Goal: Task Accomplishment & Management: Manage account settings

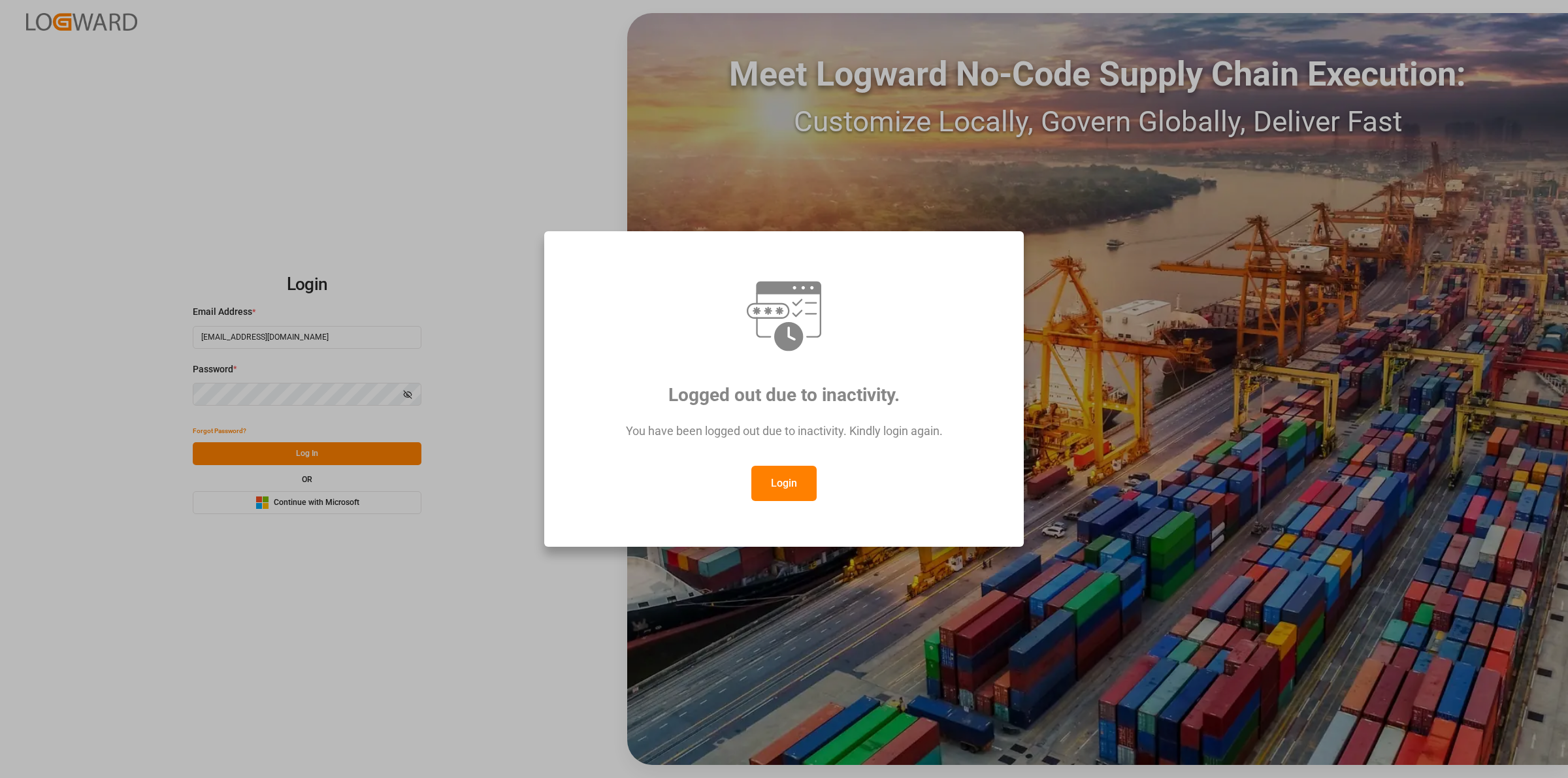
click at [775, 482] on button "Login" at bounding box center [784, 483] width 66 height 35
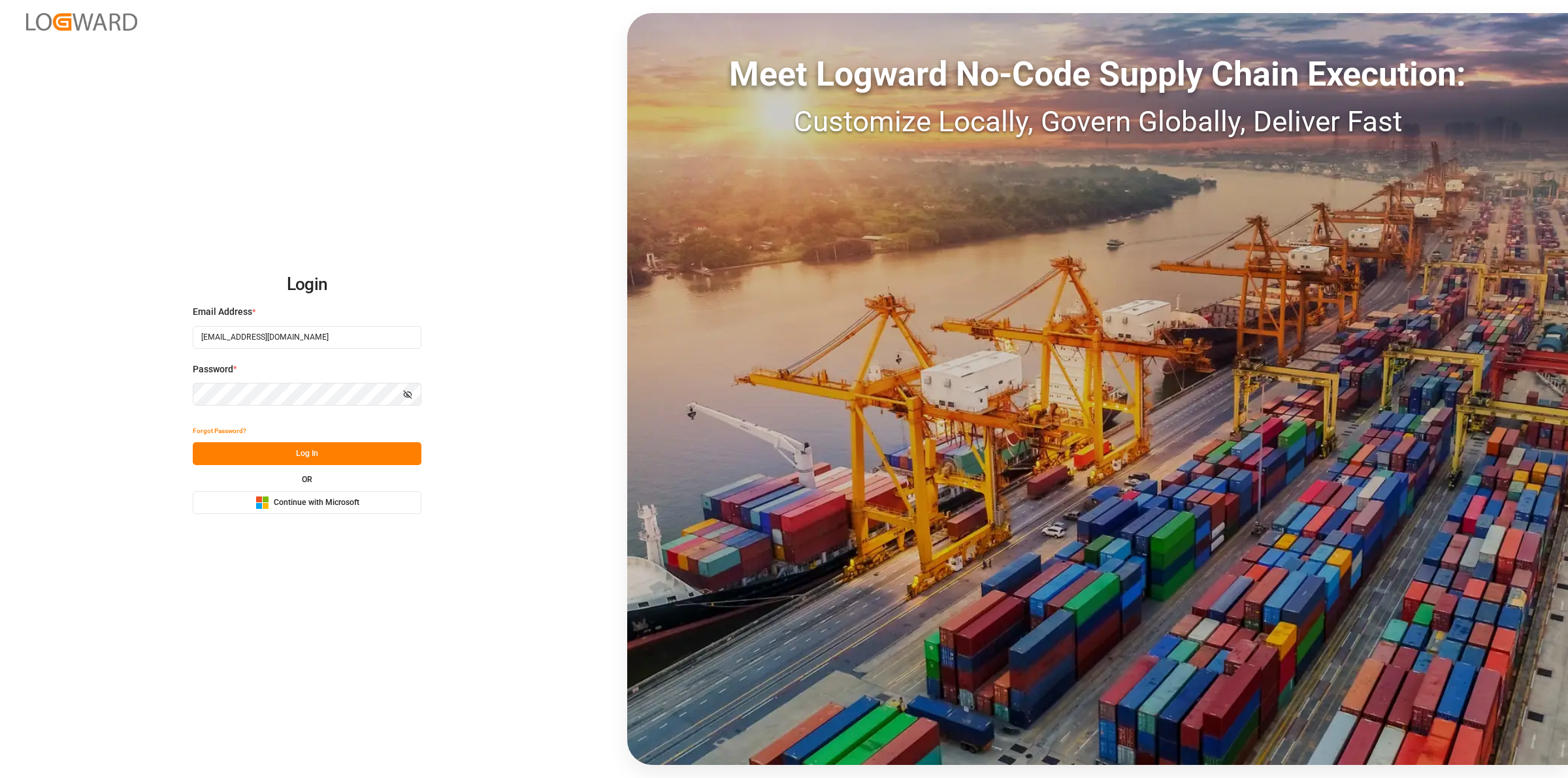
click at [288, 451] on button "Log In" at bounding box center [307, 454] width 228 height 23
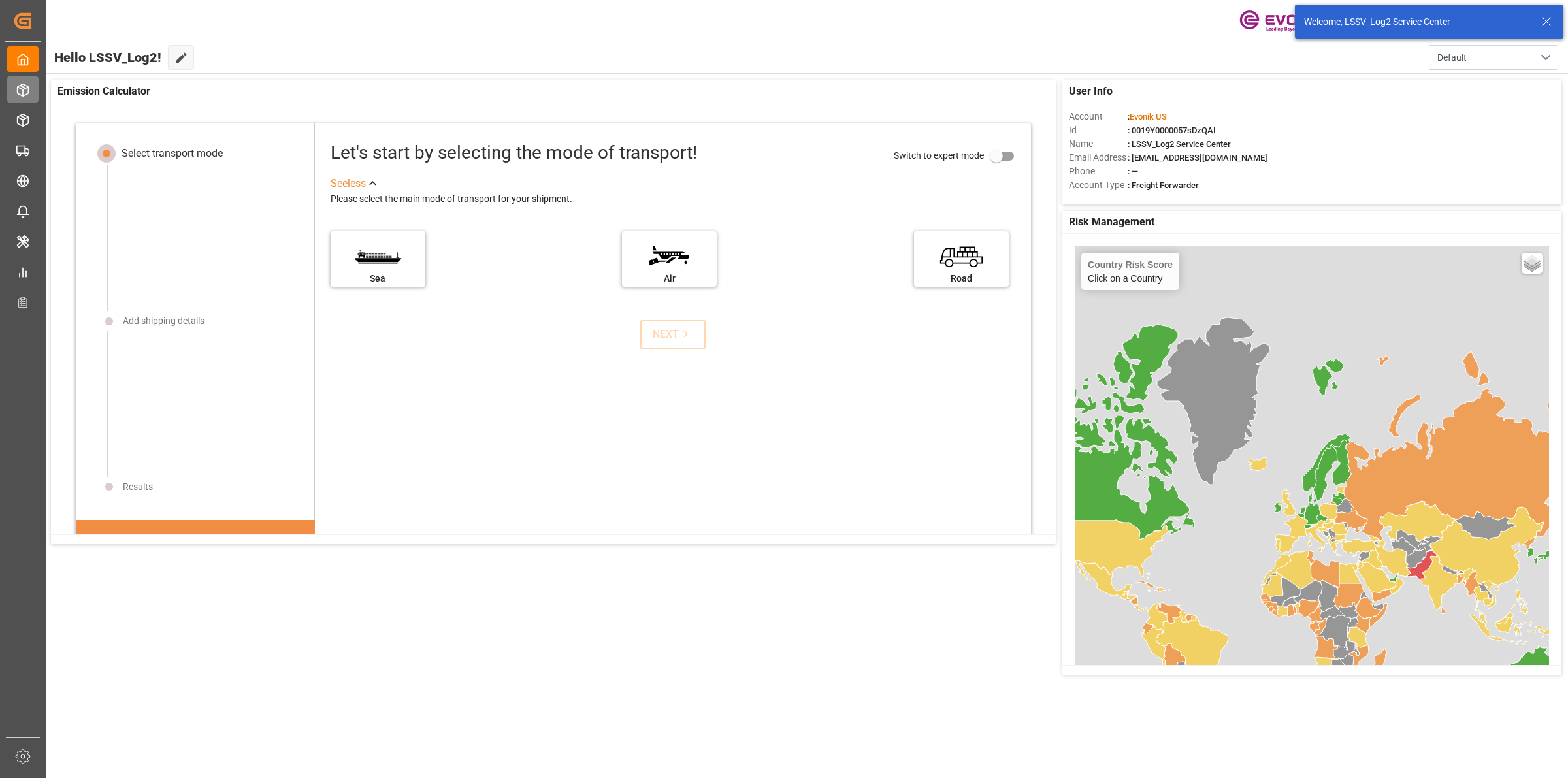
click at [31, 85] on div "Seafreight Order Management Seafreight Order Management" at bounding box center [22, 89] width 31 height 25
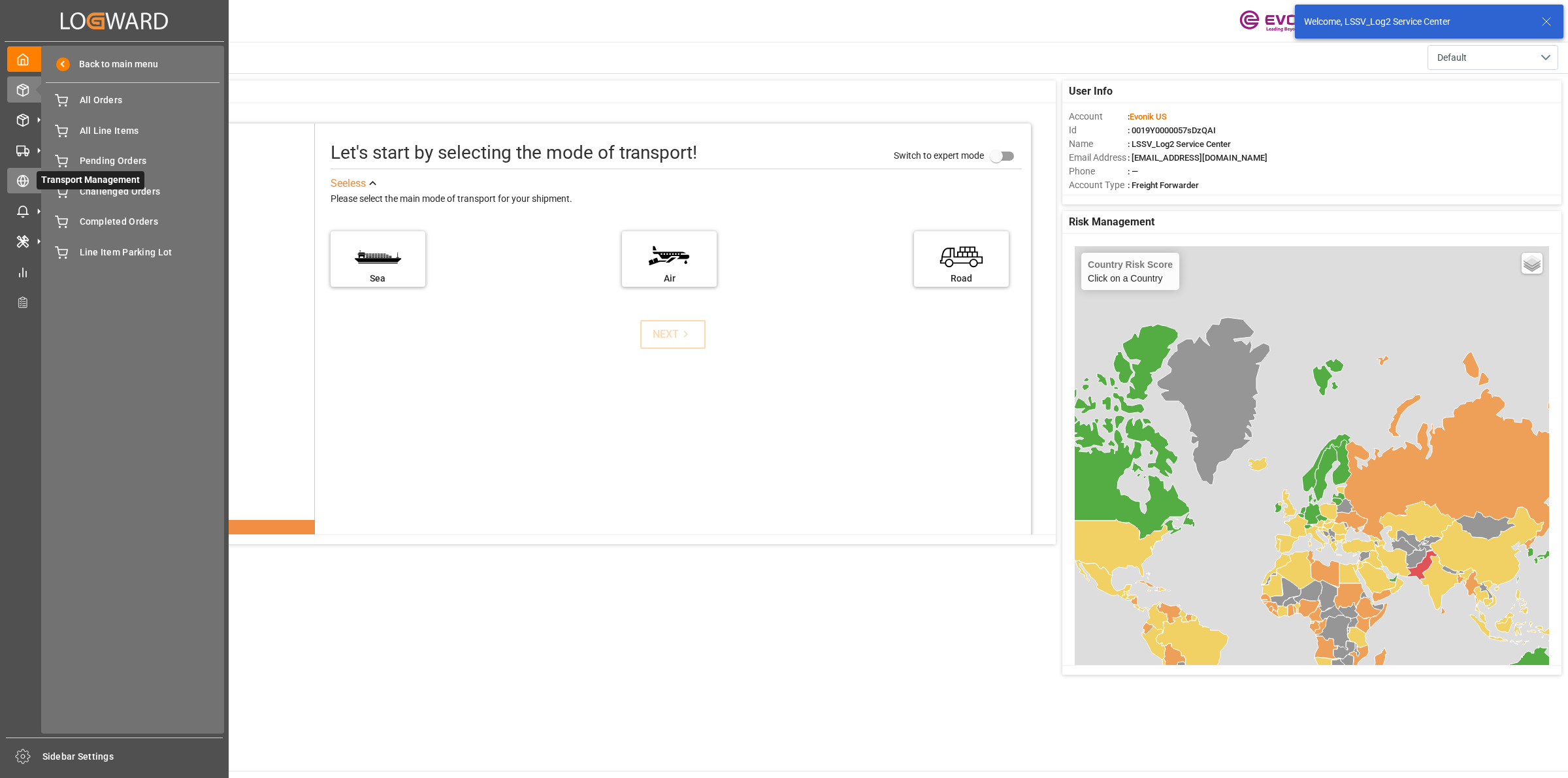
click at [23, 180] on icon at bounding box center [23, 181] width 14 height 14
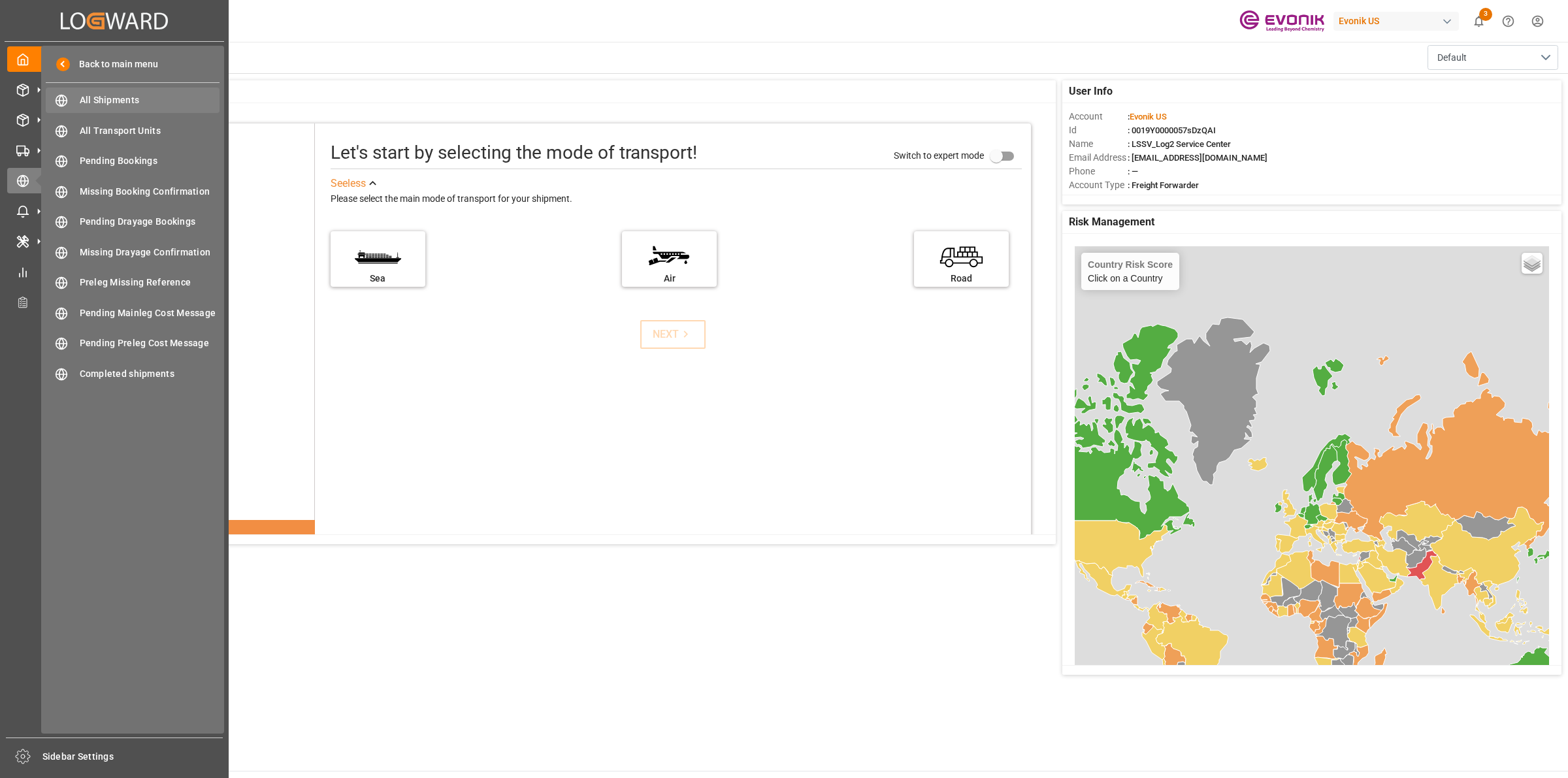
click at [103, 94] on span "All Shipments" at bounding box center [149, 101] width 140 height 14
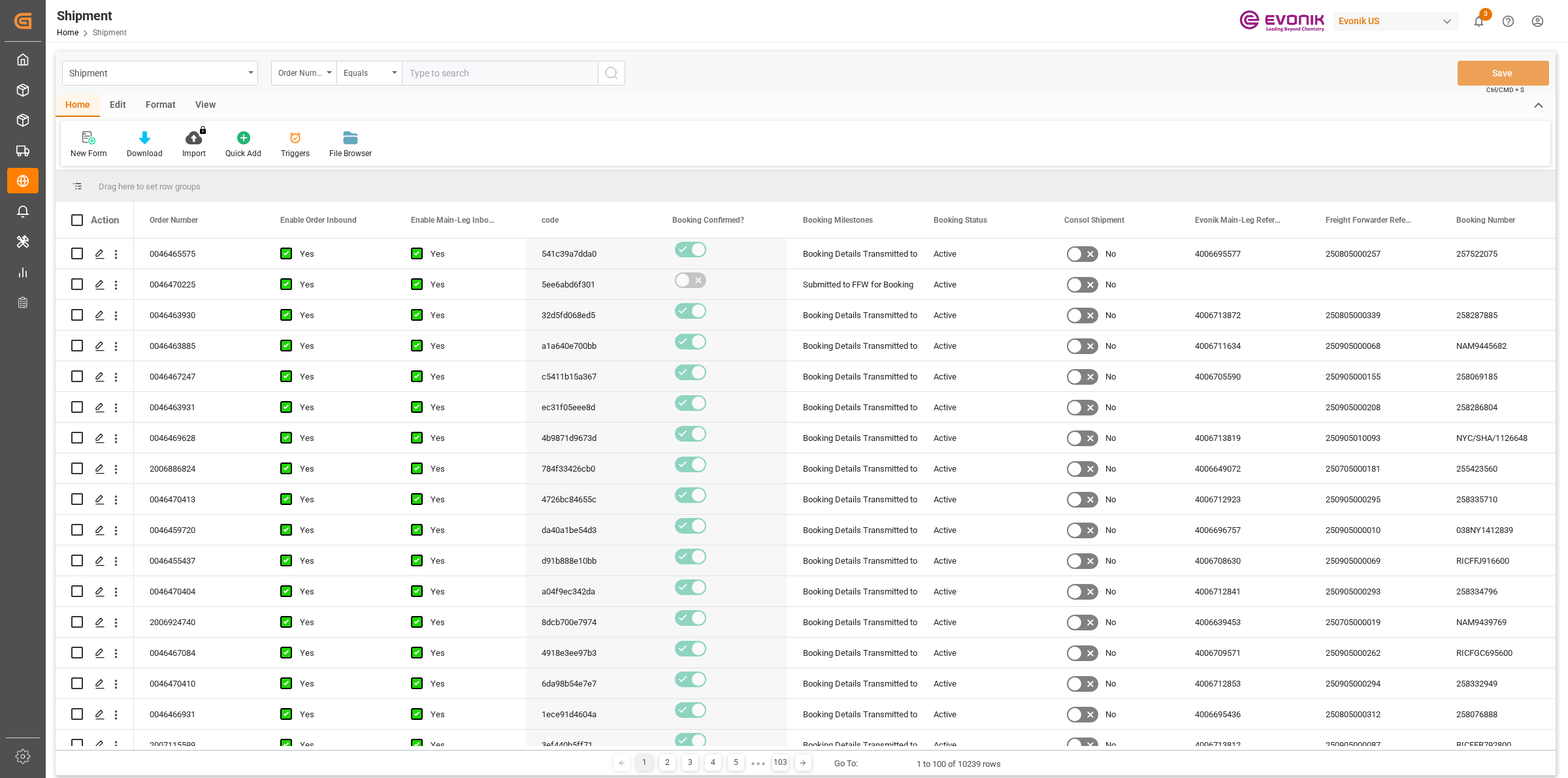
click at [433, 78] on input "text" at bounding box center [499, 74] width 196 height 25
type input "0046470225"
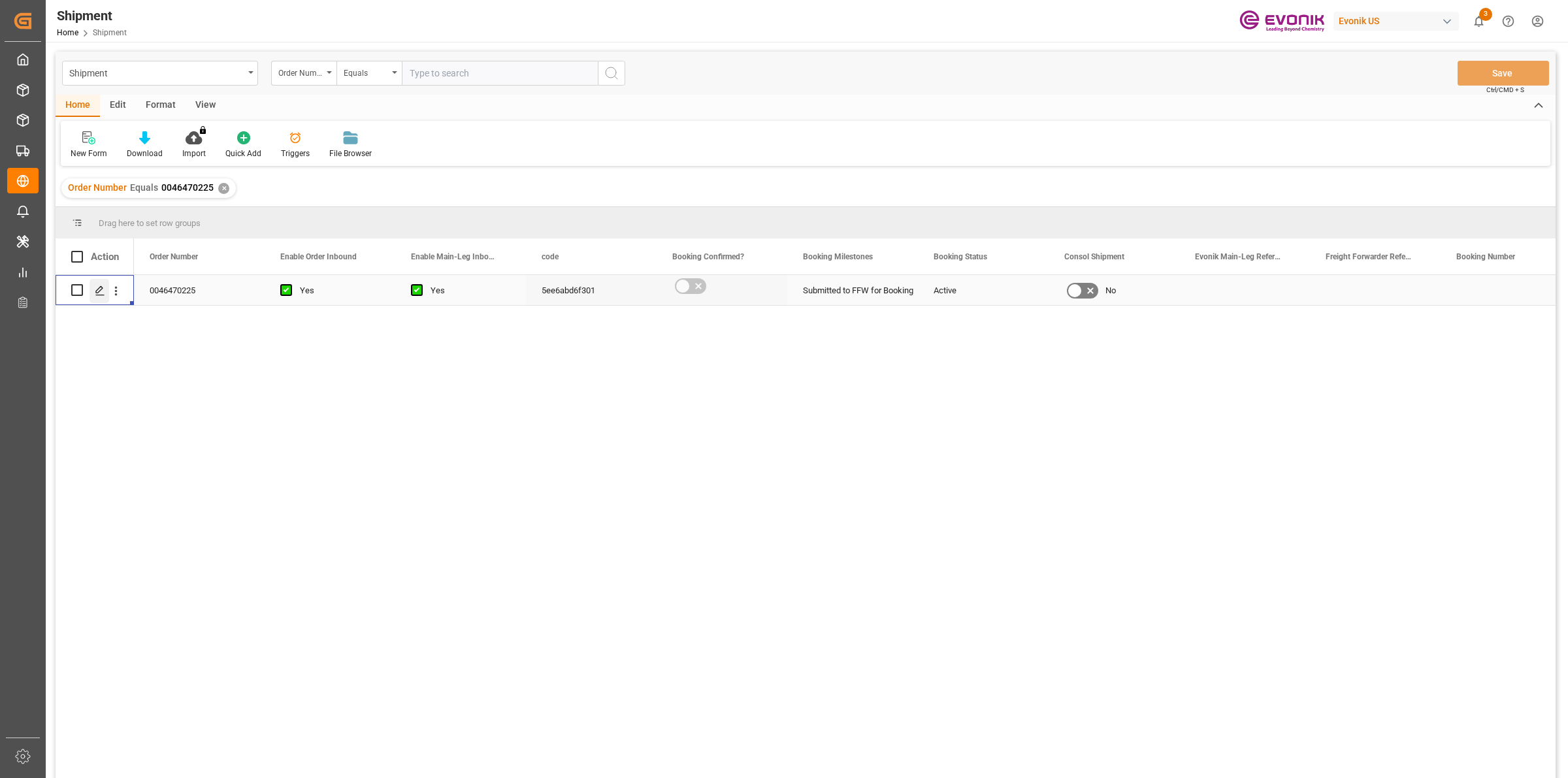
click at [92, 289] on div "Press SPACE to select this row." at bounding box center [99, 290] width 19 height 24
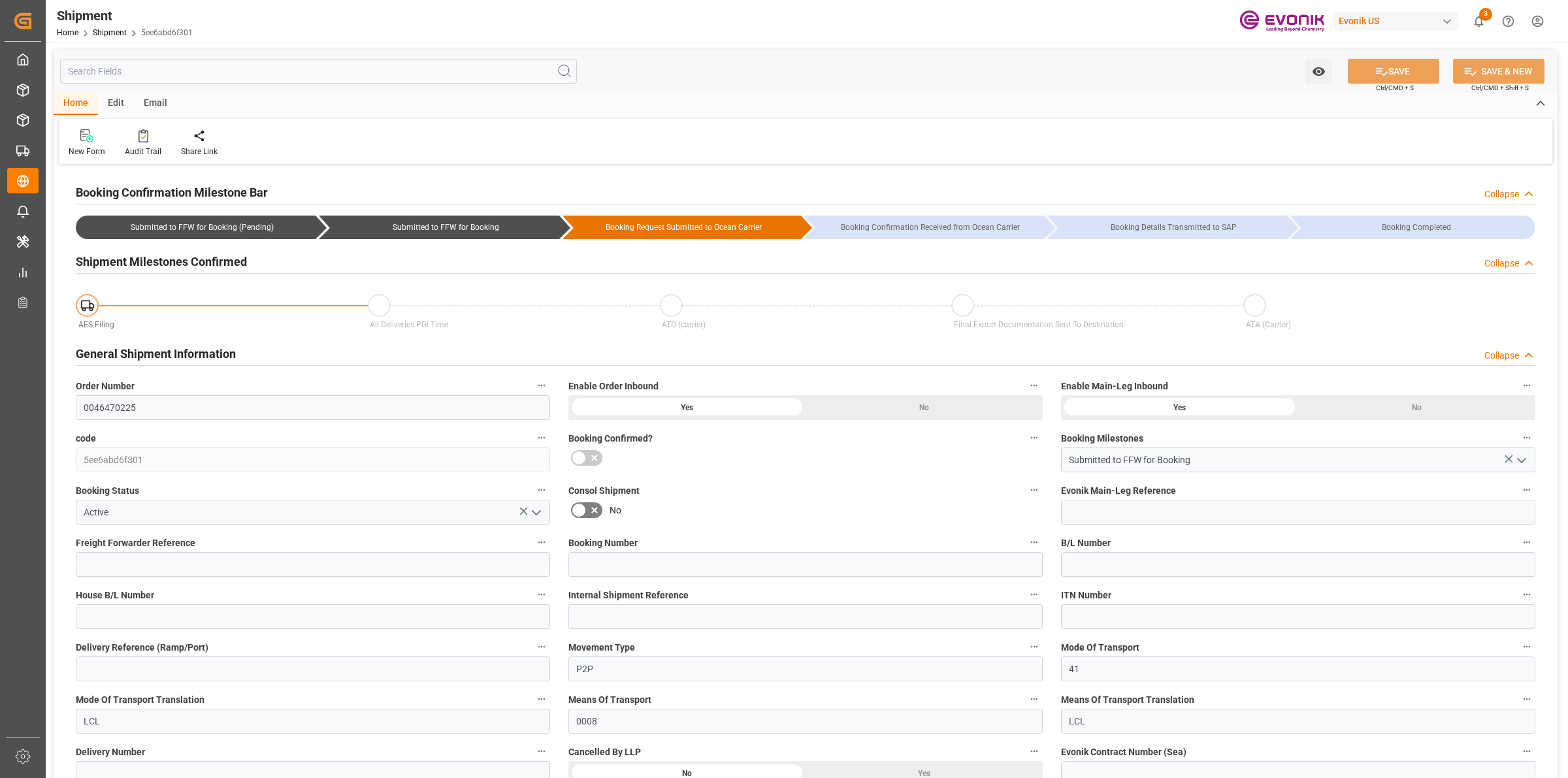
type input "2"
type input "50"
type input "1642"
type input "2.6412"
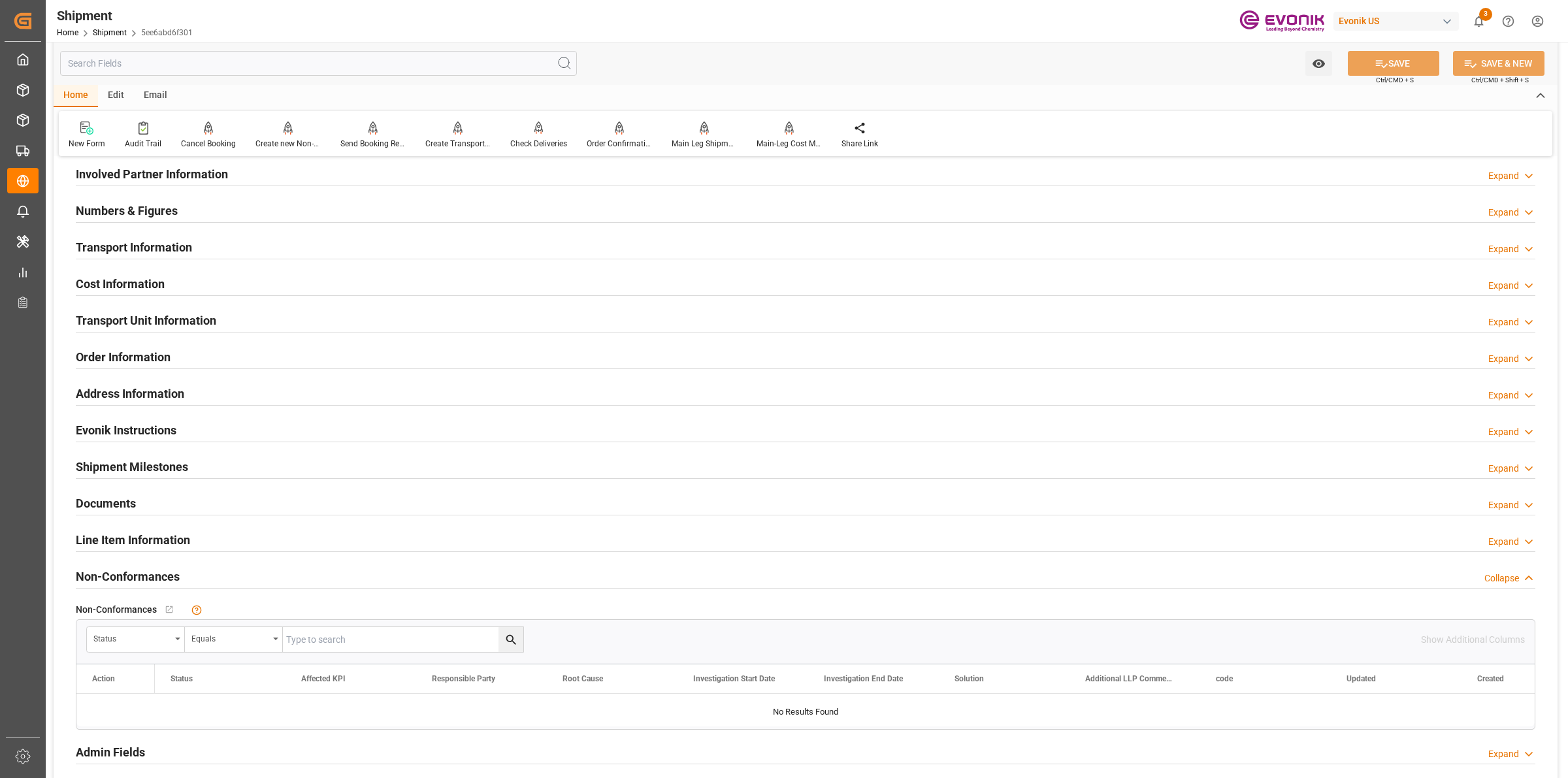
scroll to position [490, 0]
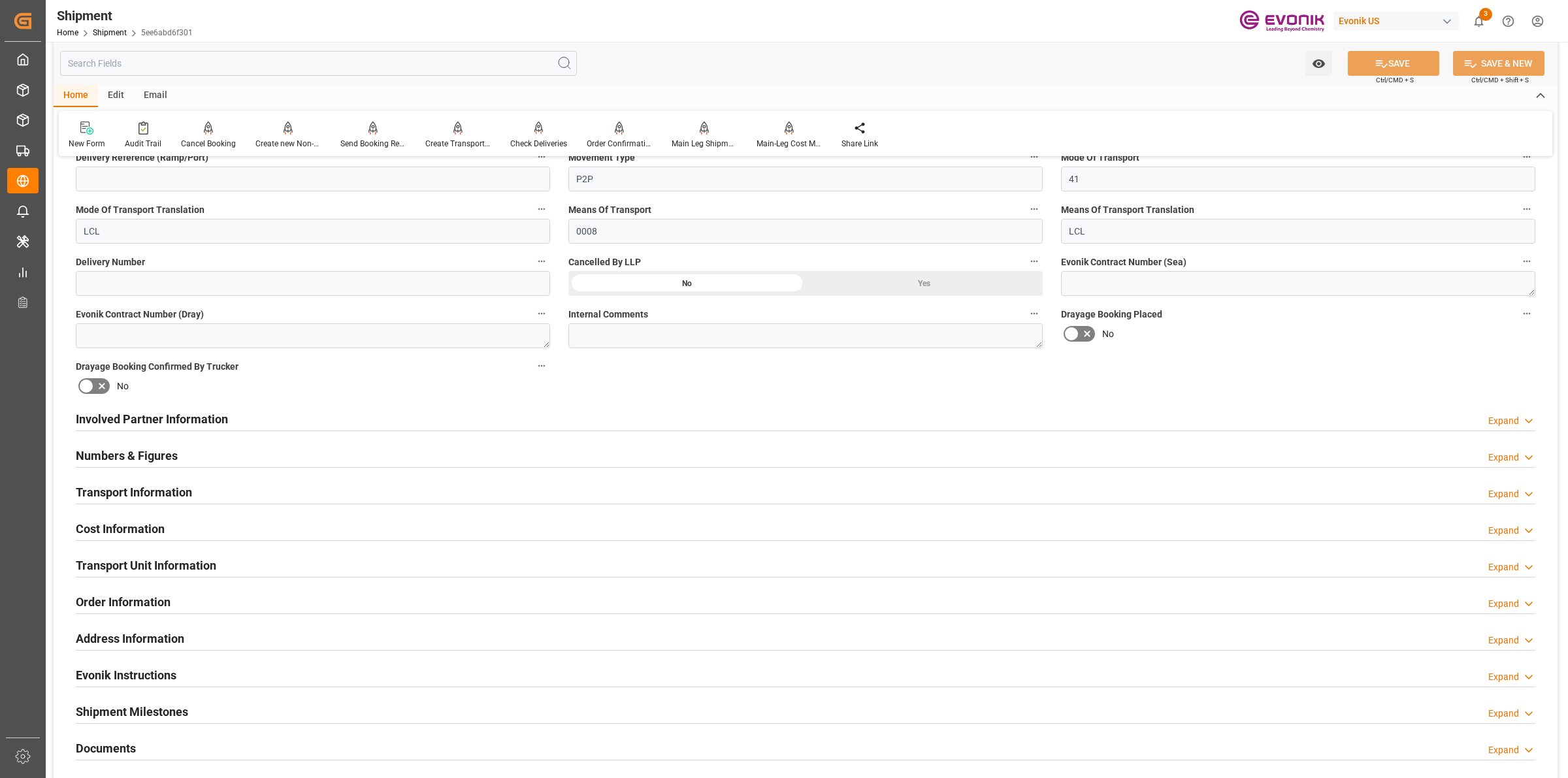
click at [182, 451] on div "Numbers & Figures Expand" at bounding box center [805, 455] width 1460 height 25
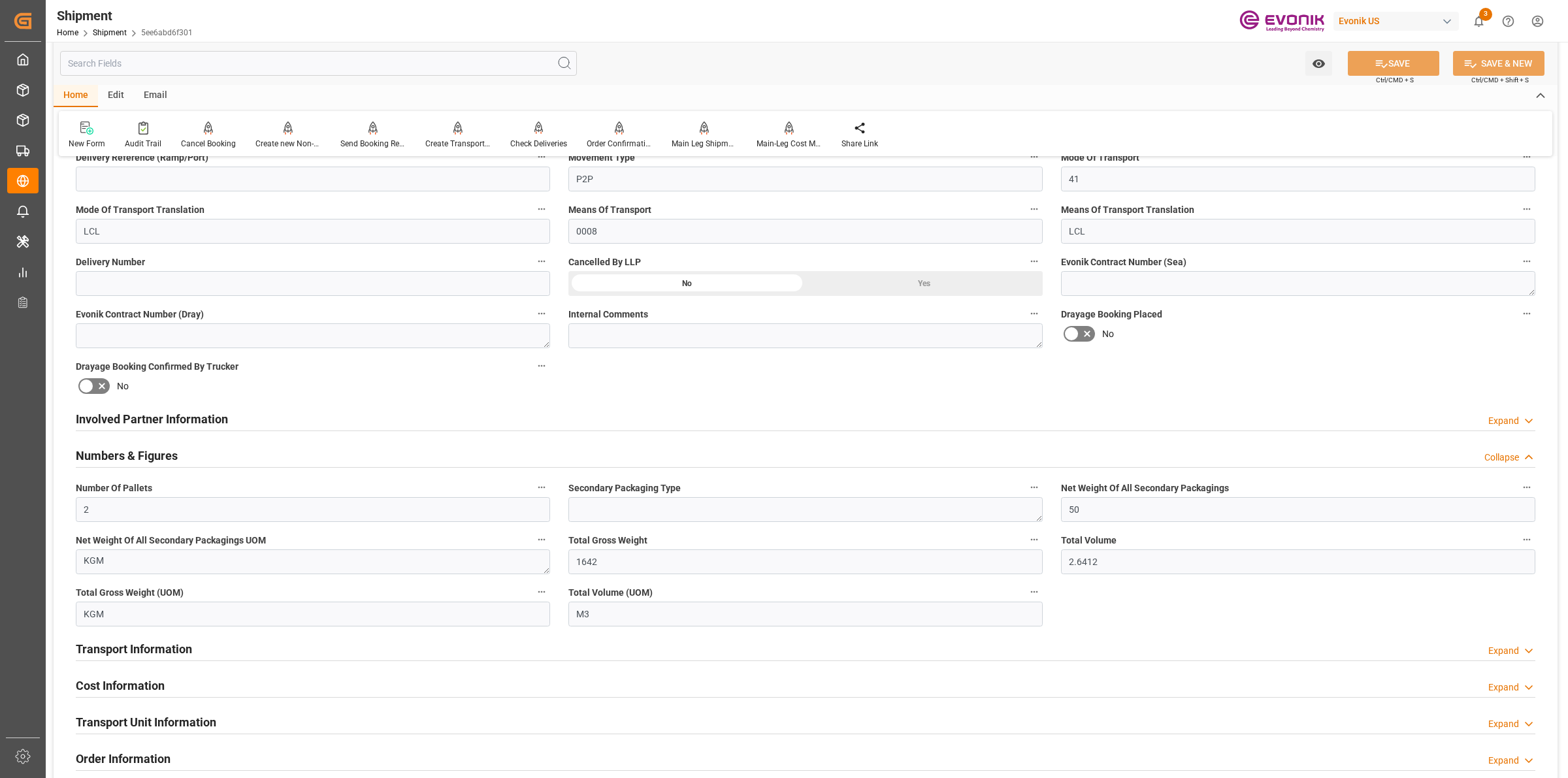
click at [321, 655] on div "Transport Information Expand" at bounding box center [805, 648] width 1460 height 25
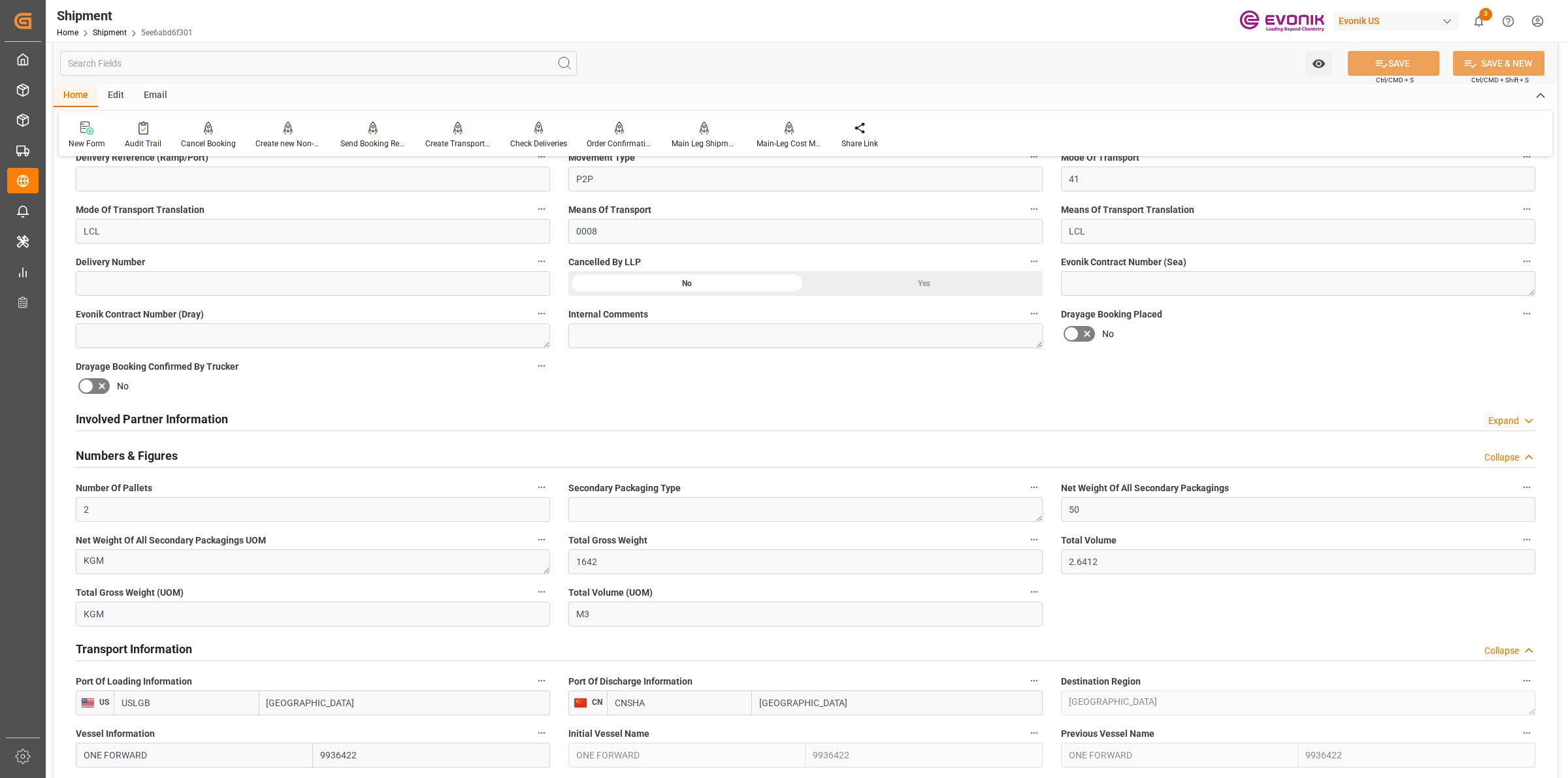
scroll to position [735, 0]
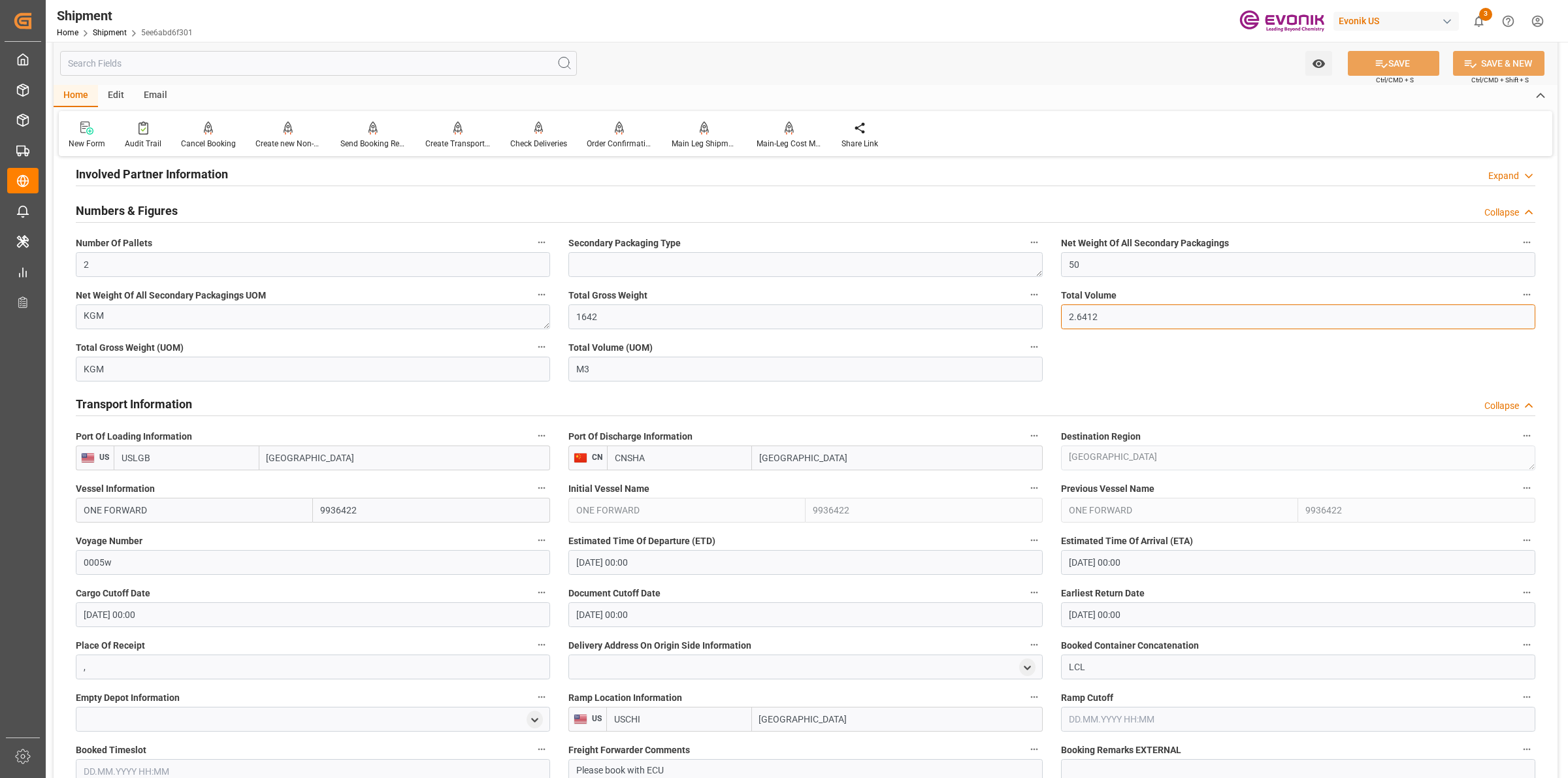
drag, startPoint x: 1126, startPoint y: 318, endPoint x: 1001, endPoint y: 309, distance: 125.3
click at [1001, 309] on div "Booking Confirmation Milestone Bar Collapse Submitted to FFW for Booking (Pendi…" at bounding box center [805, 394] width 1504 height 1922
click at [562, 309] on div "Total Gross Weight 1642" at bounding box center [805, 308] width 493 height 52
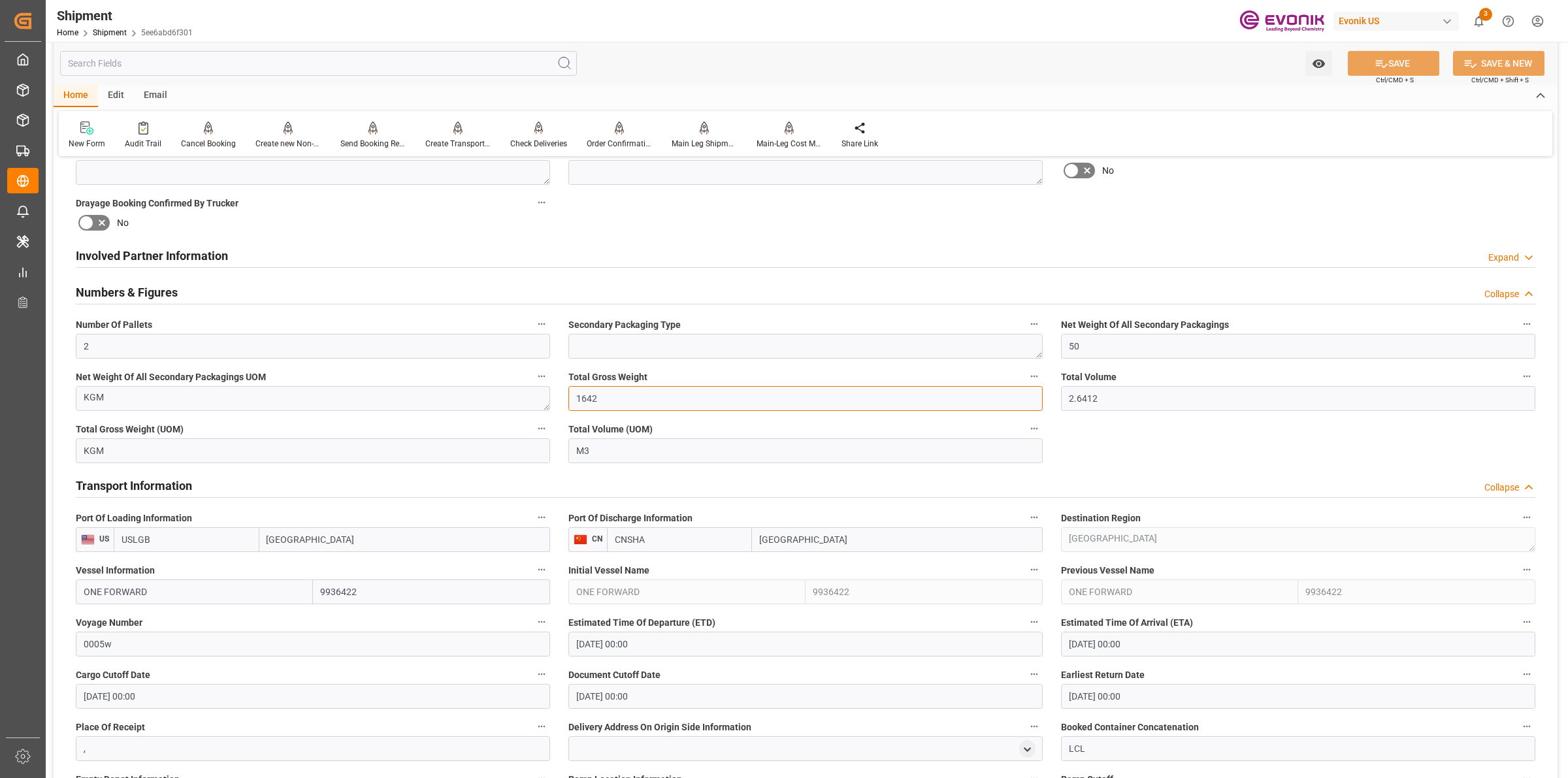
scroll to position [490, 0]
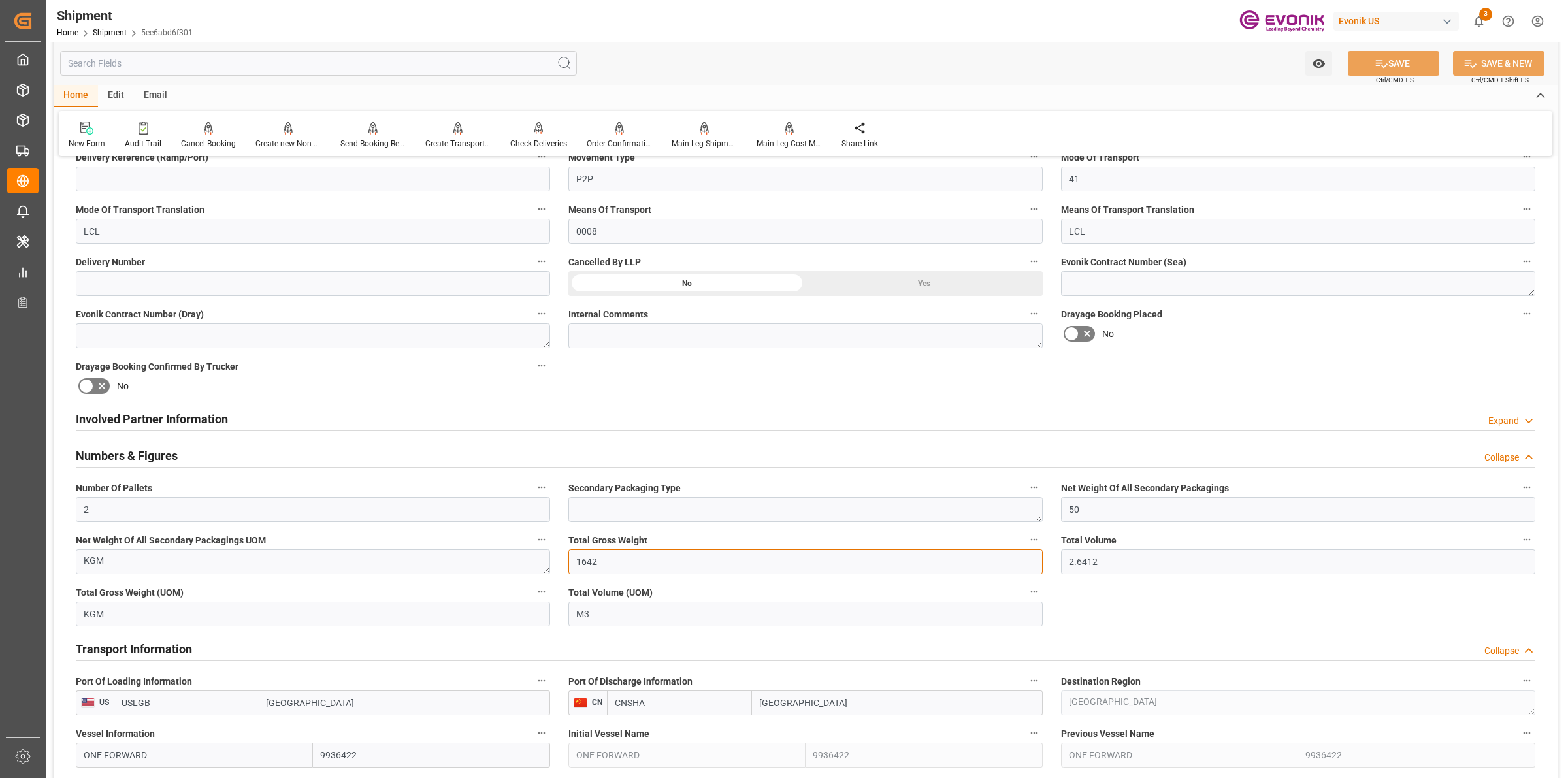
click at [629, 564] on input "1642" at bounding box center [805, 562] width 474 height 25
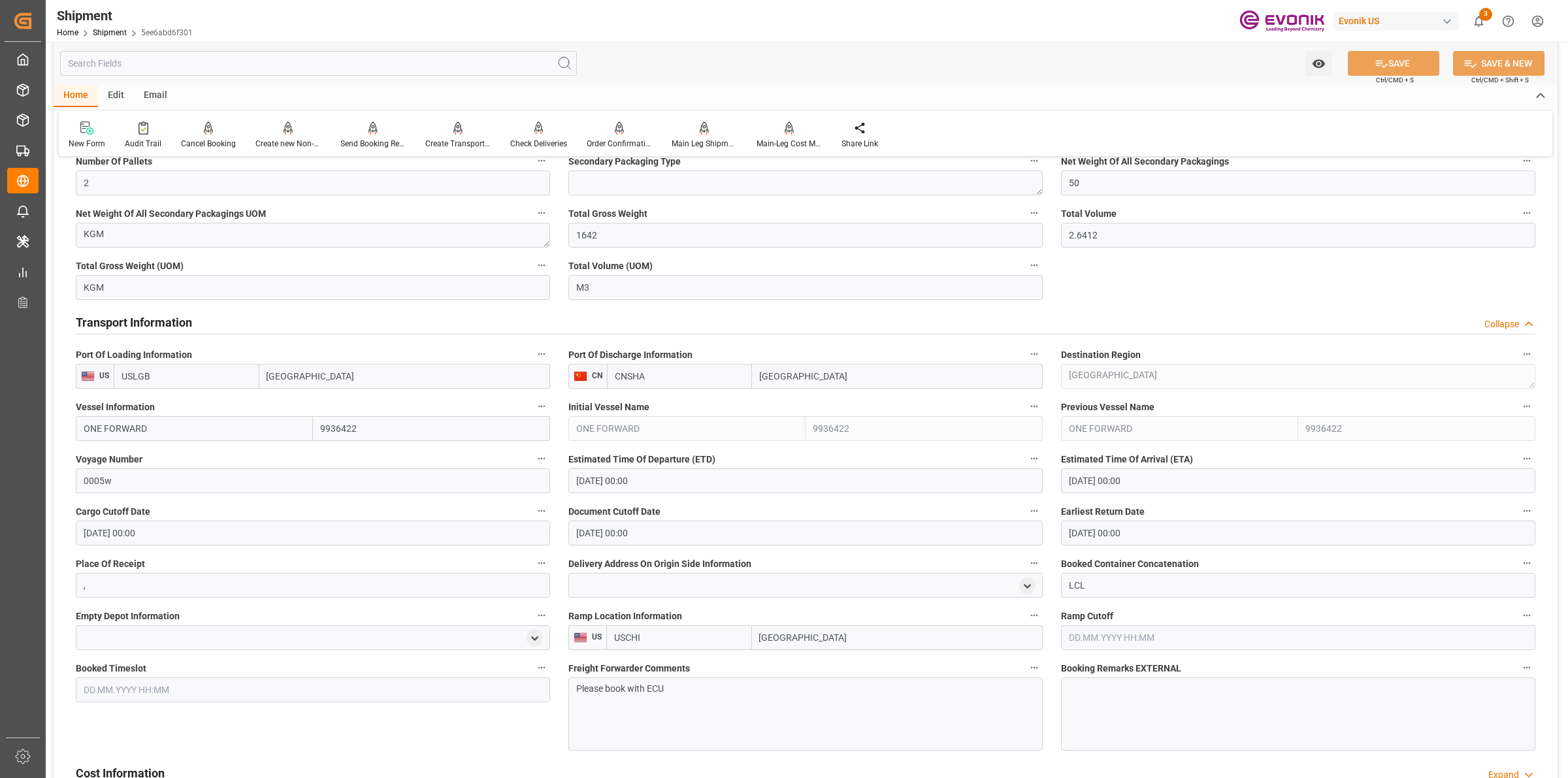
click at [103, 311] on div "Booking Confirmation Milestone Bar Collapse Submitted to FFW for Booking (Pendi…" at bounding box center [805, 313] width 1504 height 1922
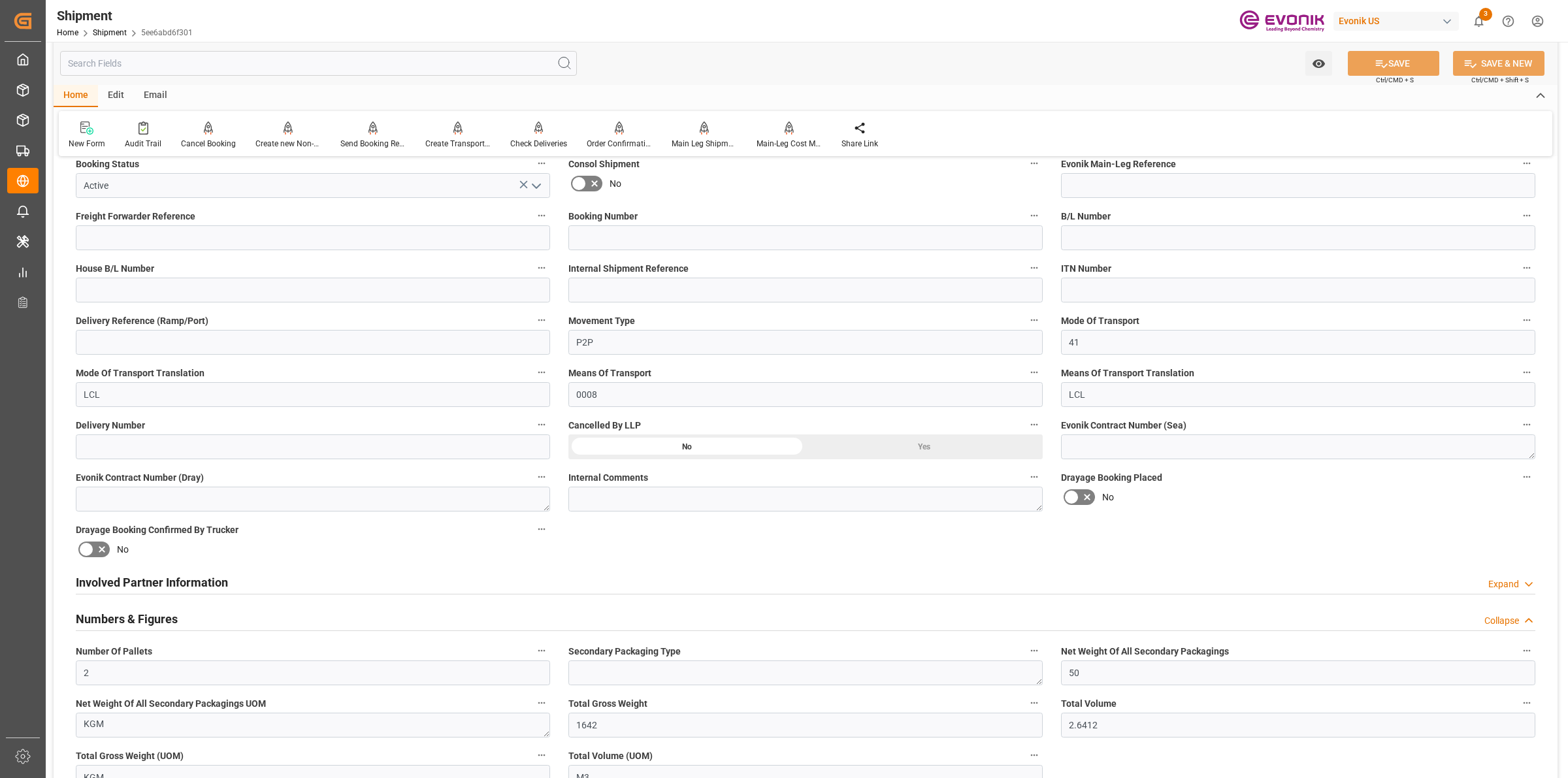
scroll to position [0, 0]
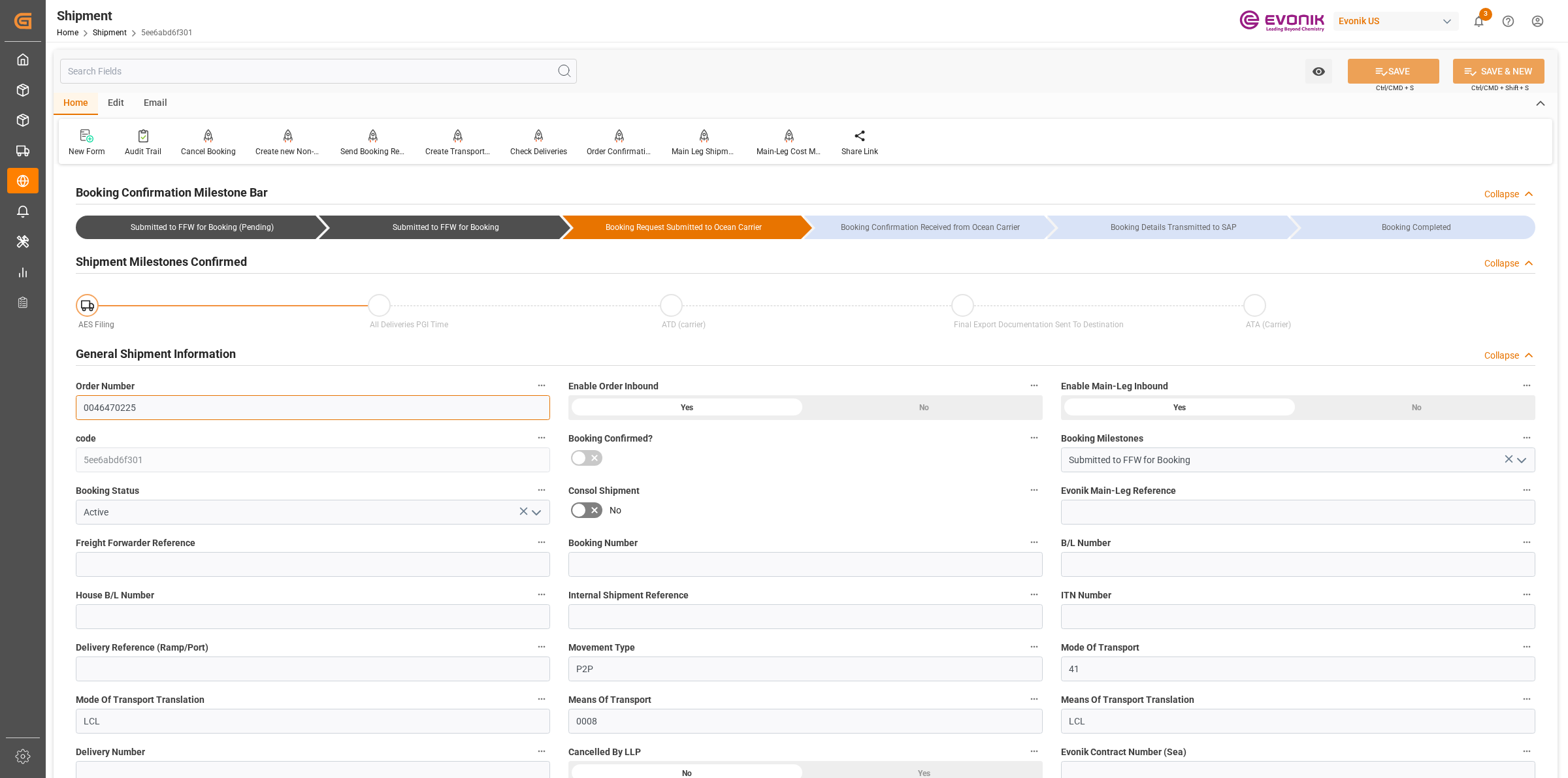
click at [335, 409] on input "0046470225" at bounding box center [313, 407] width 474 height 25
drag, startPoint x: 137, startPoint y: 410, endPoint x: 50, endPoint y: 394, distance: 88.5
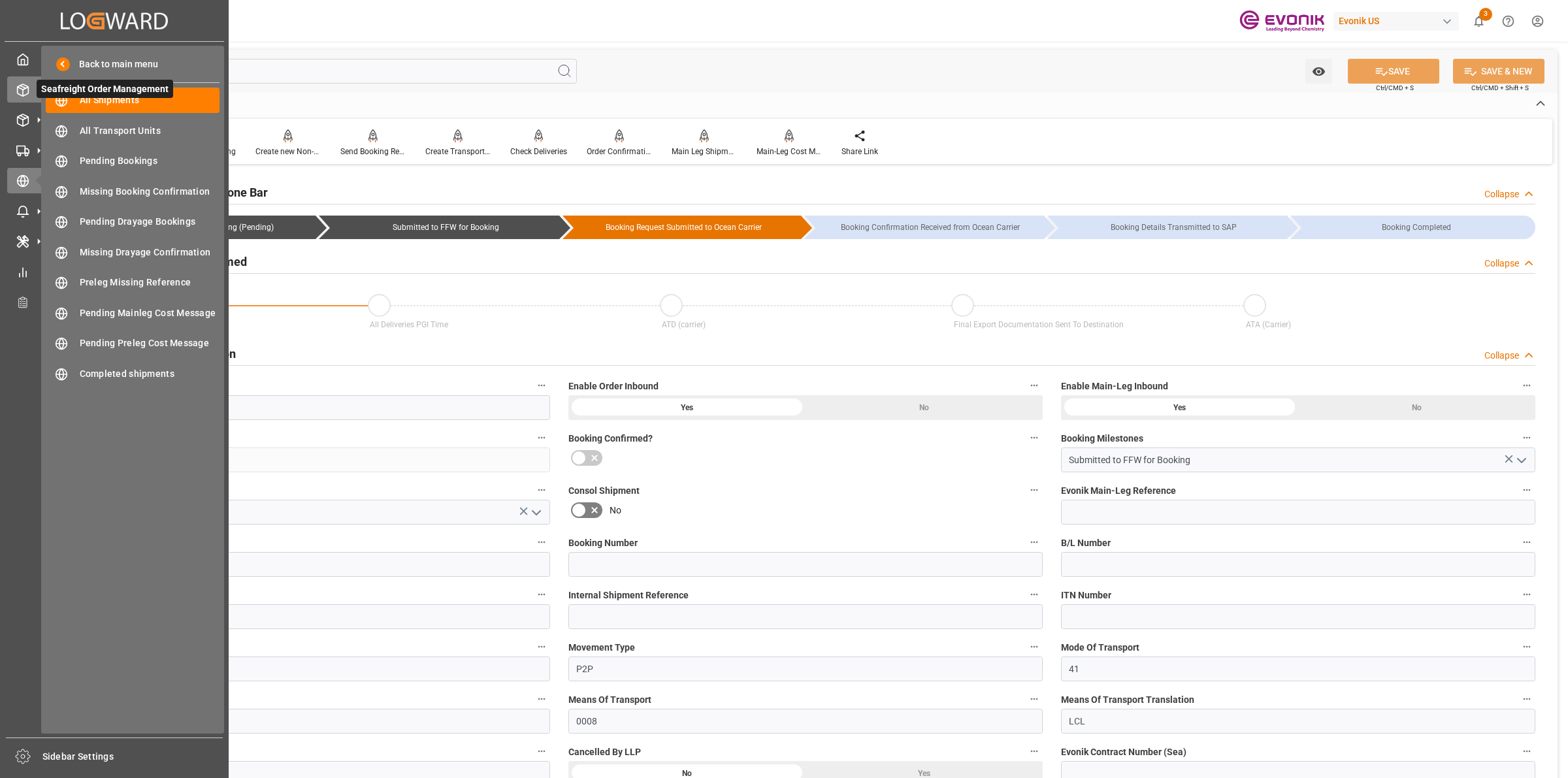
click at [33, 89] on icon at bounding box center [39, 90] width 14 height 14
click at [36, 97] on div "Seafreight Order Management Seafreight Order Management" at bounding box center [113, 89] width 214 height 25
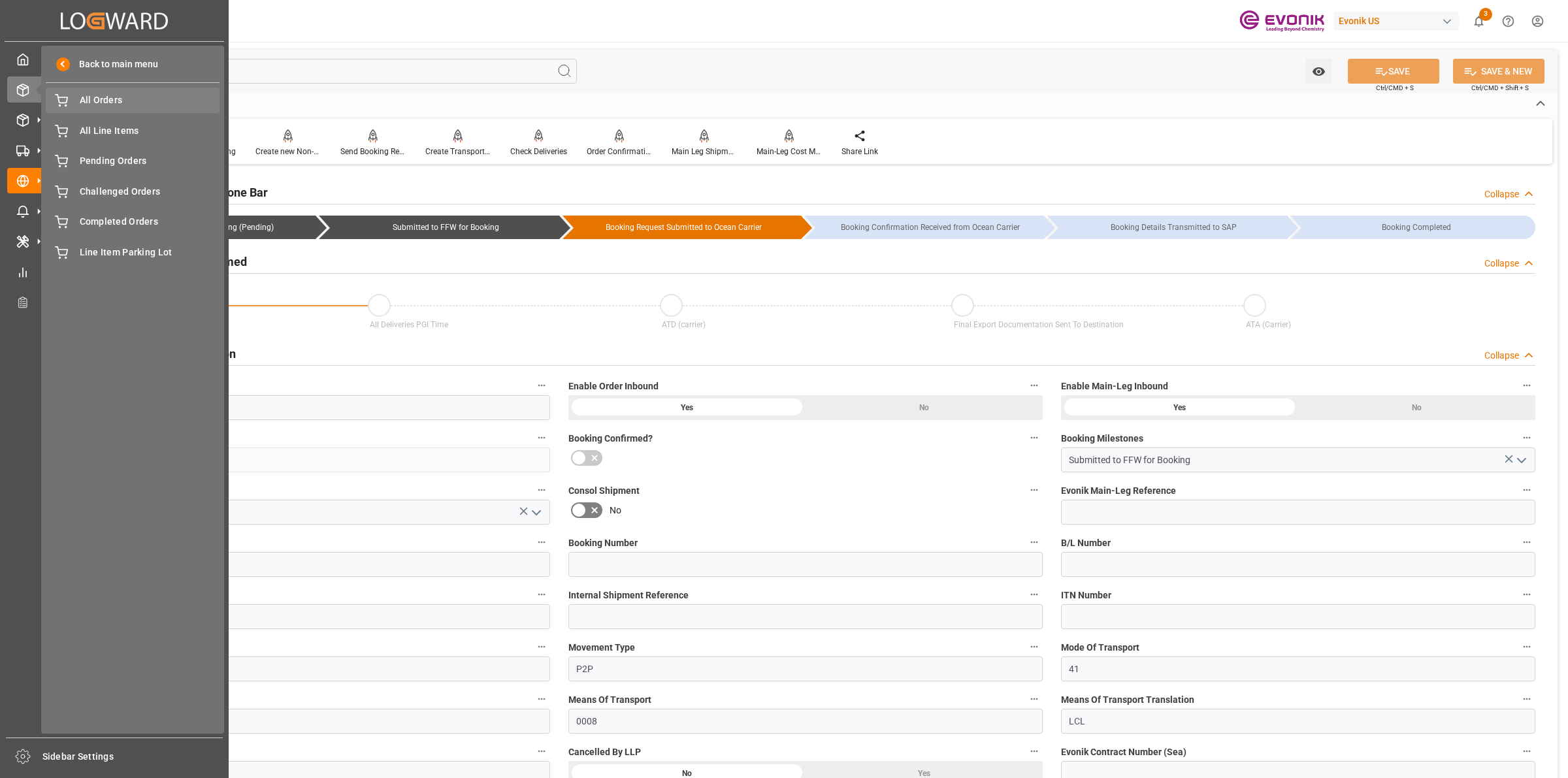
click at [83, 97] on span "All Orders" at bounding box center [149, 101] width 140 height 14
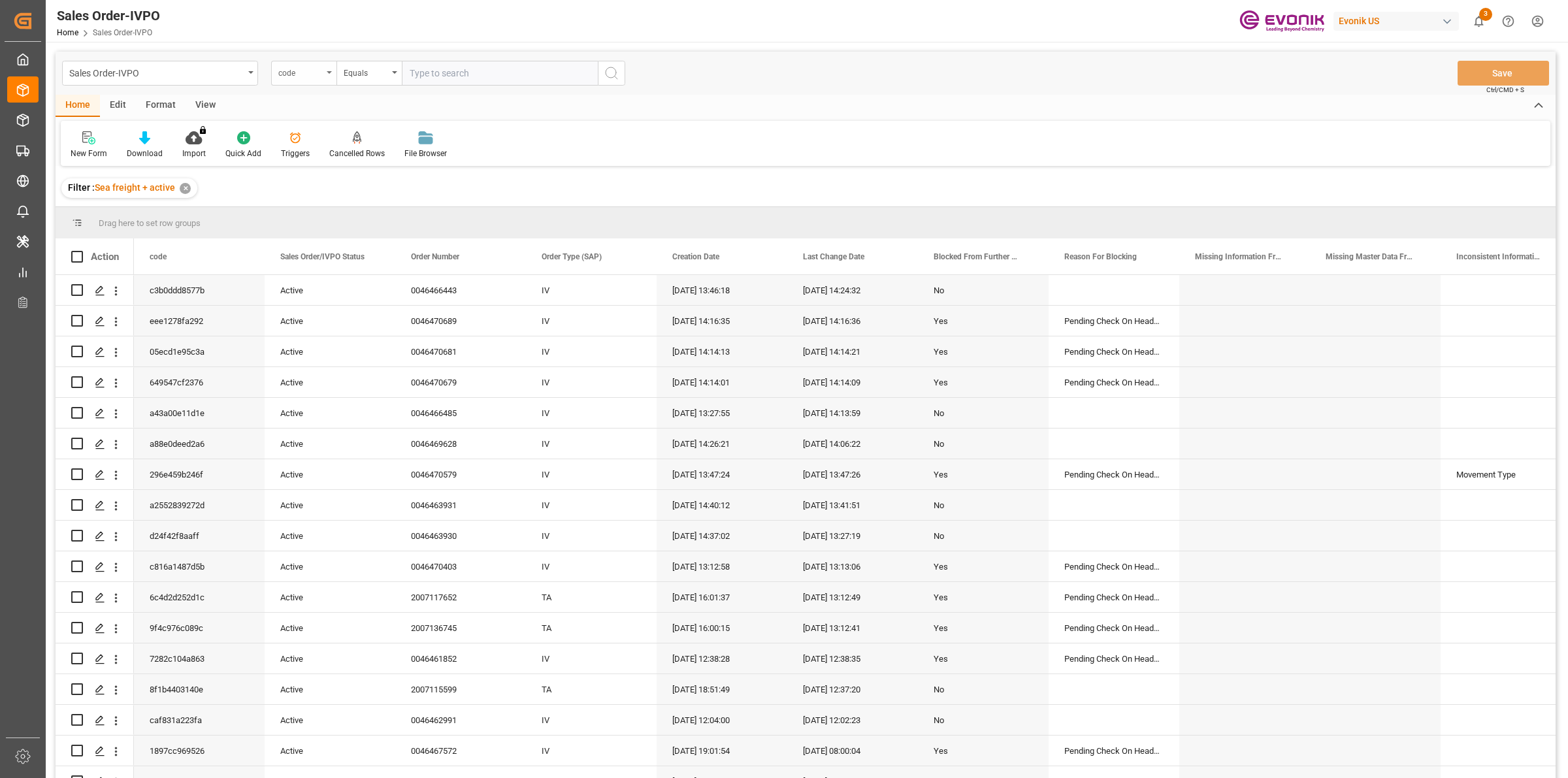
click at [292, 75] on div "code" at bounding box center [301, 72] width 45 height 15
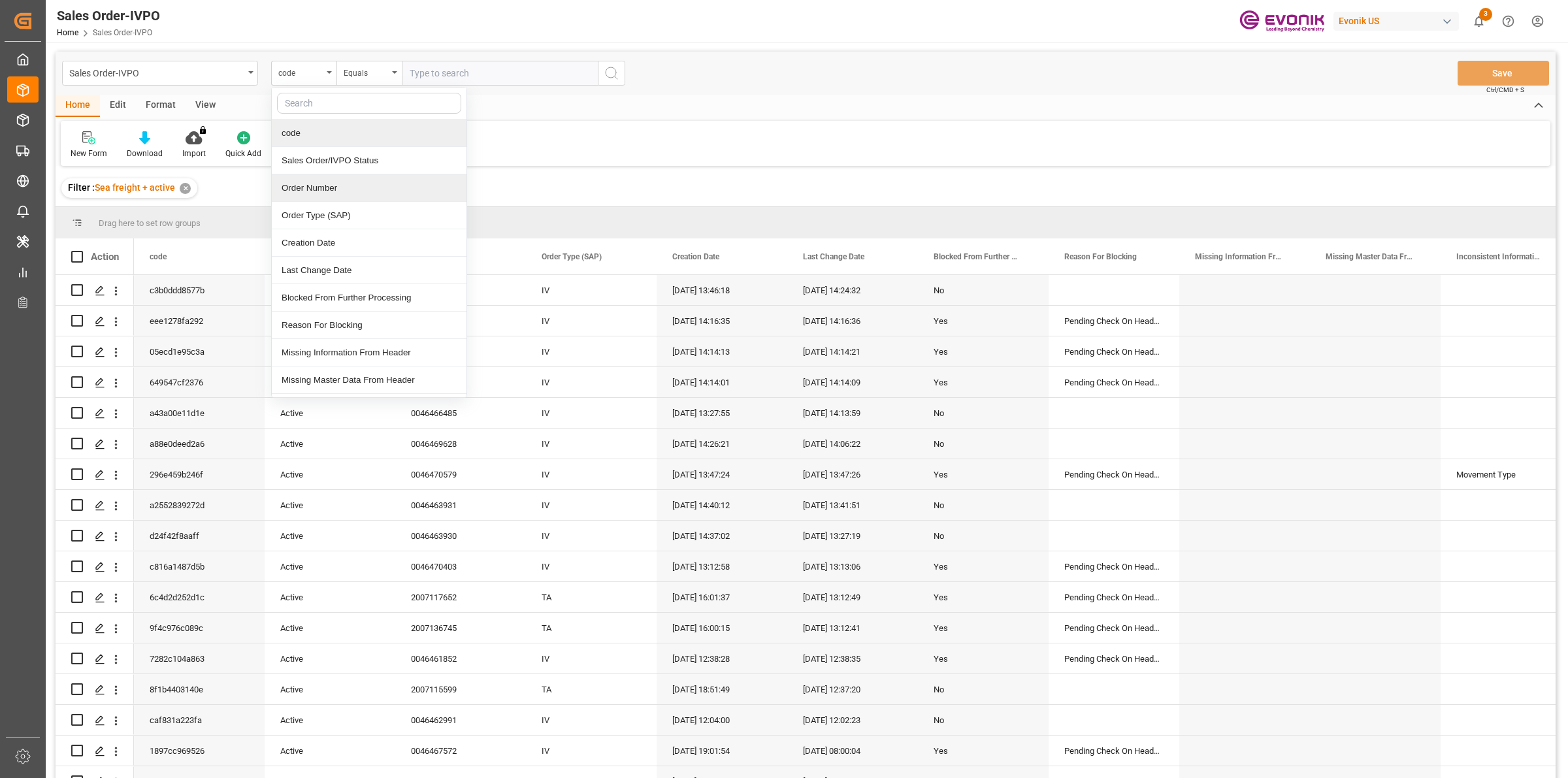
click at [307, 190] on div "Order Number" at bounding box center [369, 188] width 195 height 27
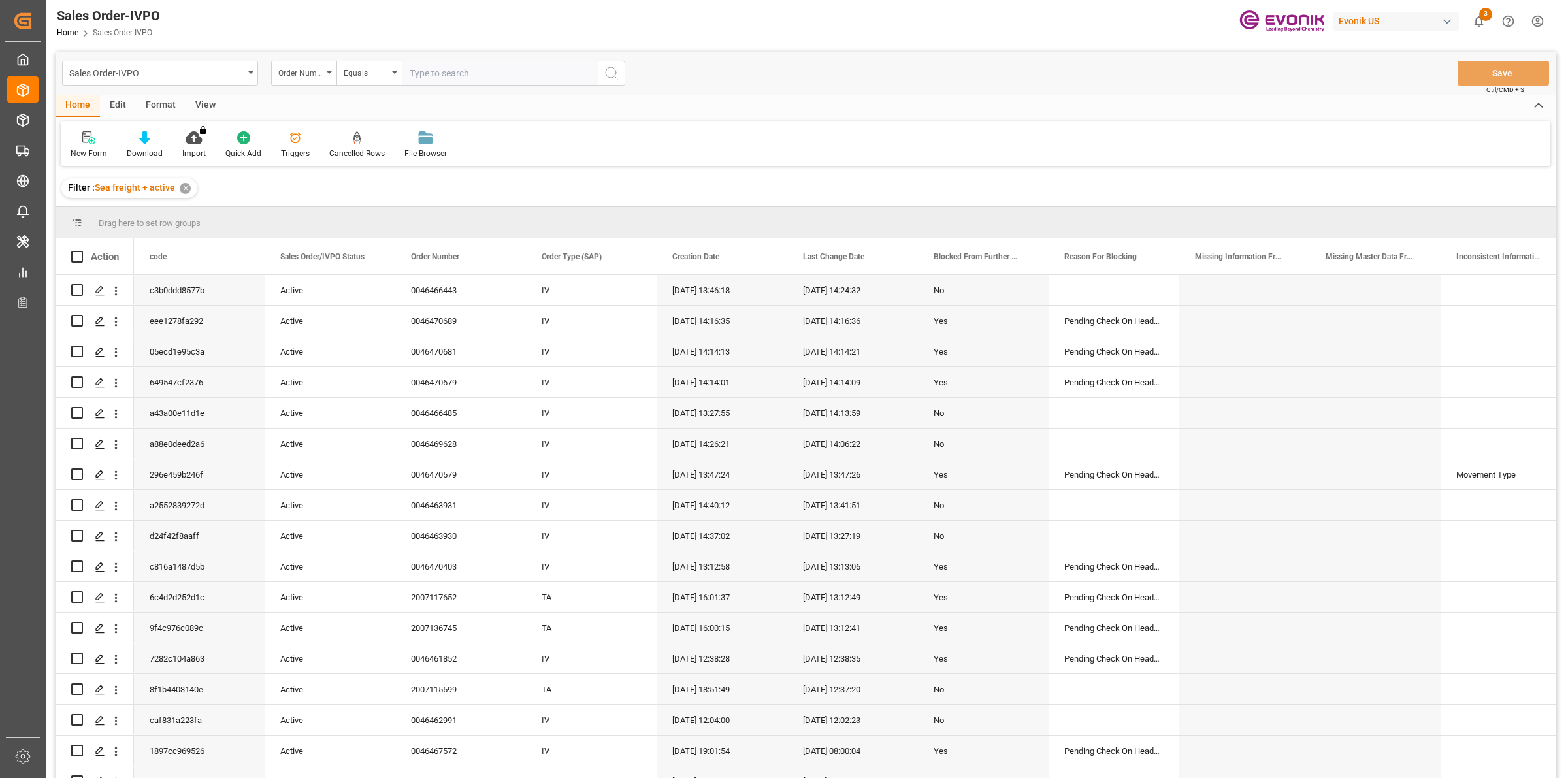
click at [478, 78] on input "text" at bounding box center [499, 74] width 196 height 25
paste input "0046470225"
type input "0046470225"
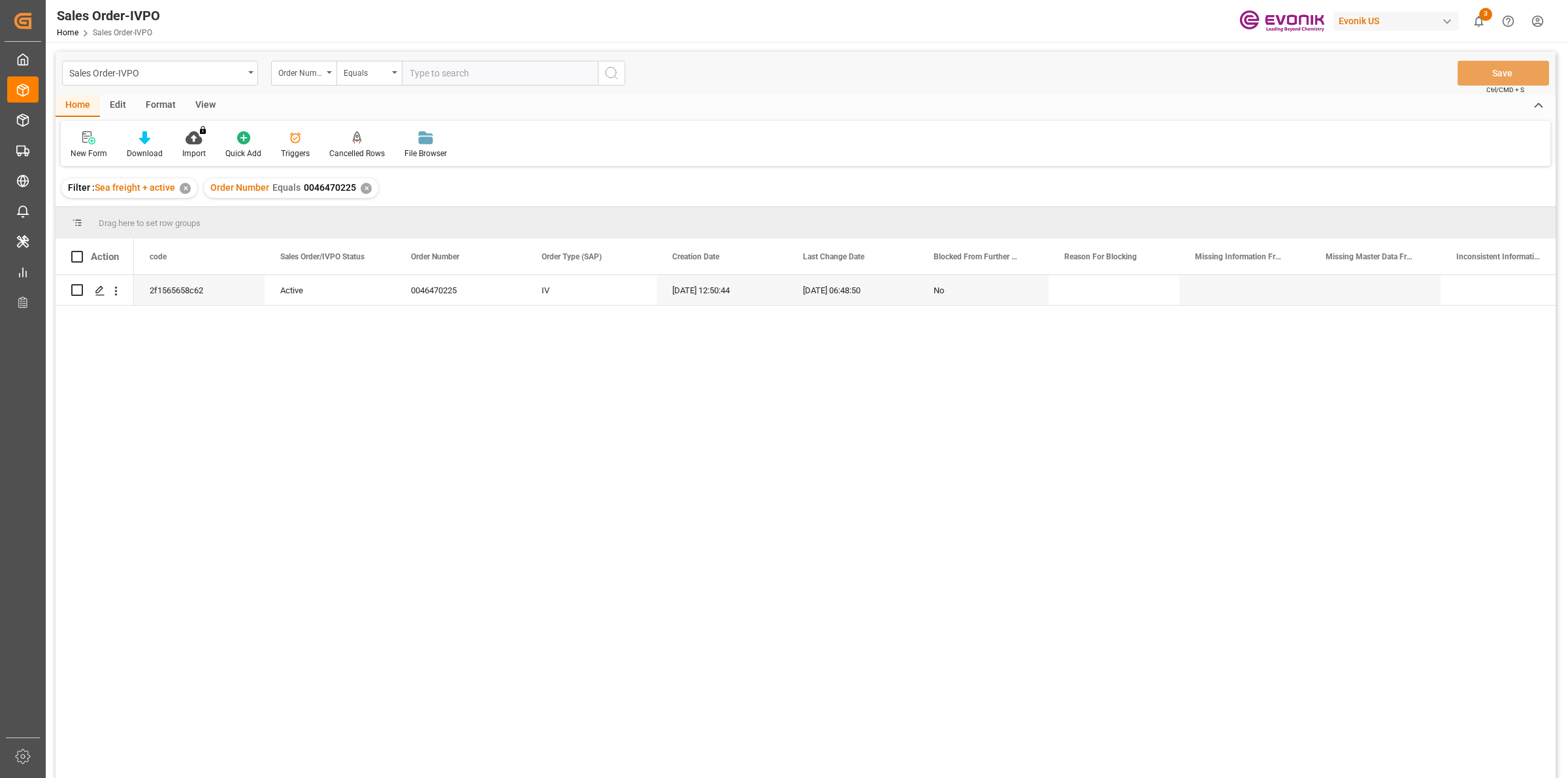
click at [333, 365] on div "2f1565658c62 Active 0046470225 IV [DATE] 12:50:44 [DATE] 06:48:50 No" at bounding box center [844, 530] width 1422 height 512
click at [96, 288] on icon "Press SPACE to select this row." at bounding box center [100, 290] width 11 height 11
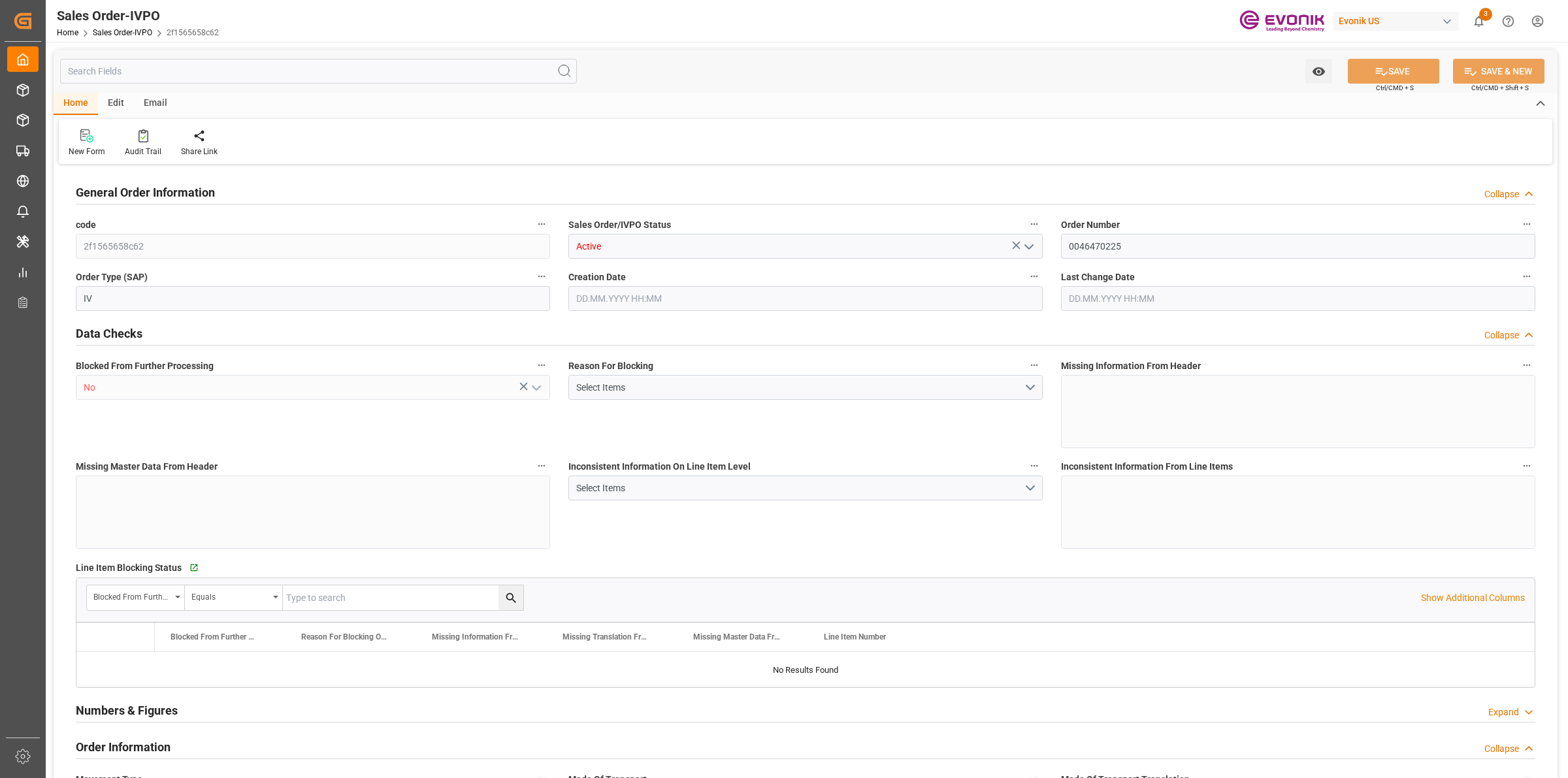
type input "CNSHA"
type input "0"
type input "1"
type input "1642"
type input "[DATE] 12:50"
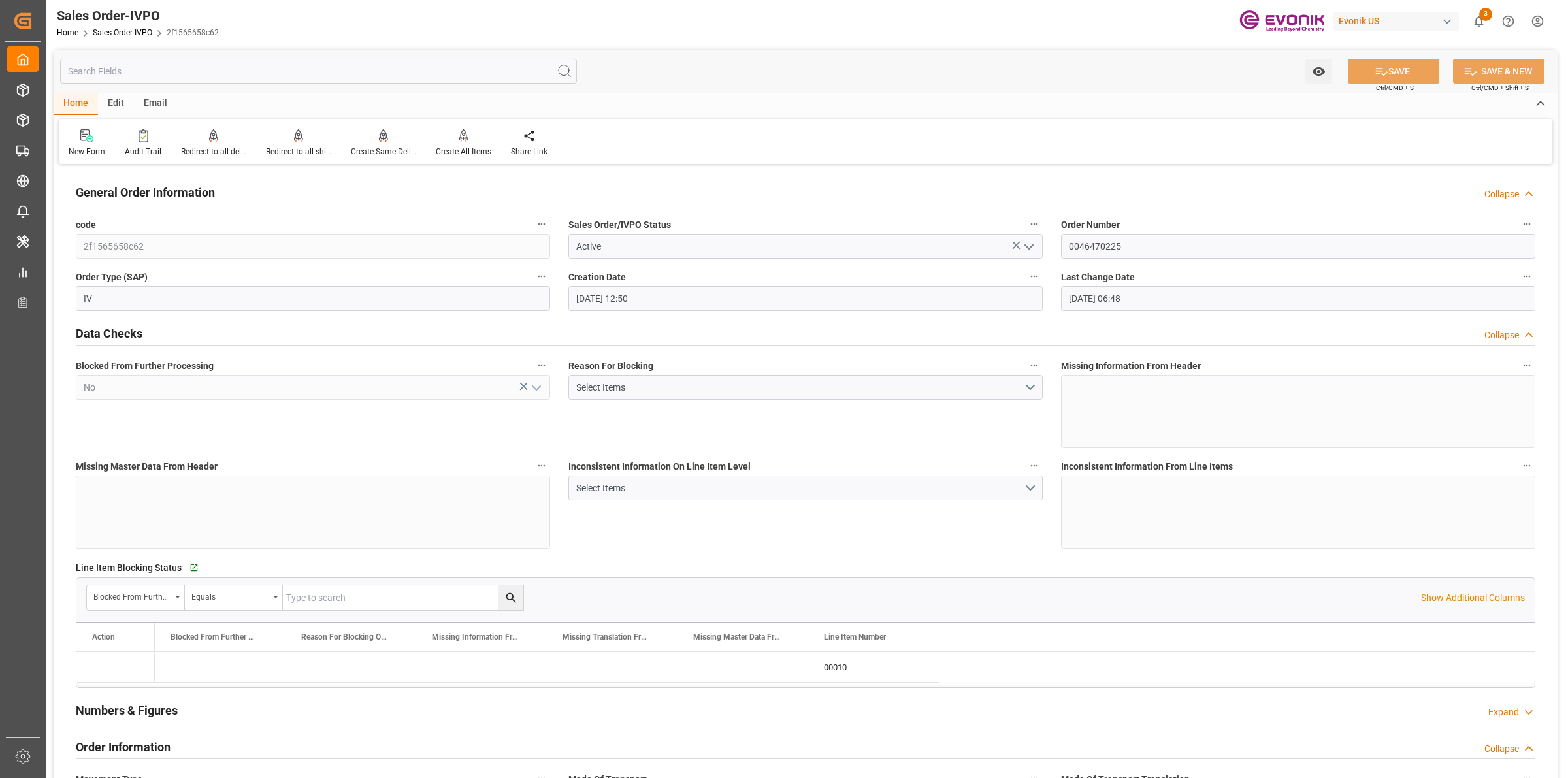
type input "[DATE] 06:48"
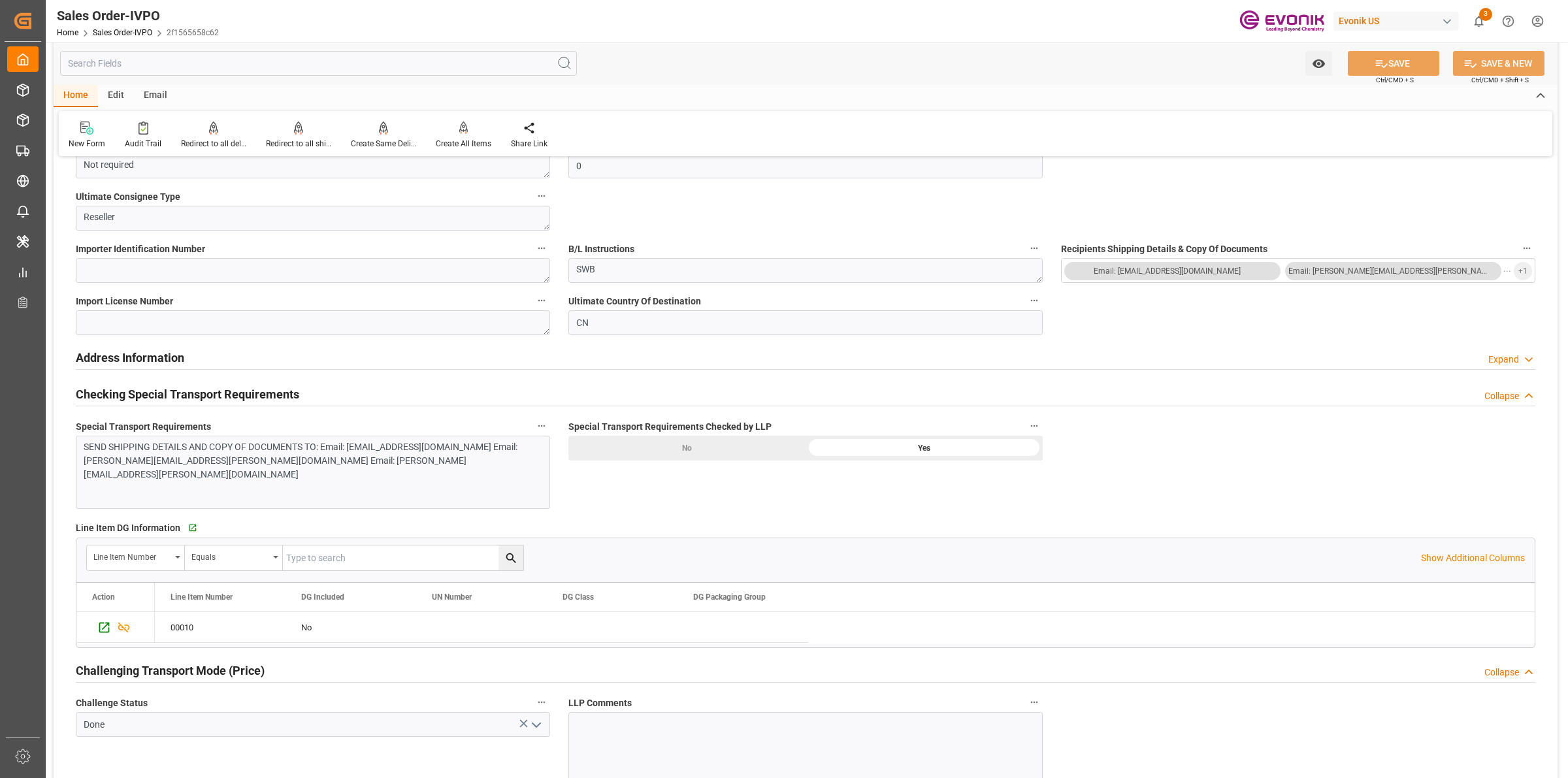
scroll to position [1633, 0]
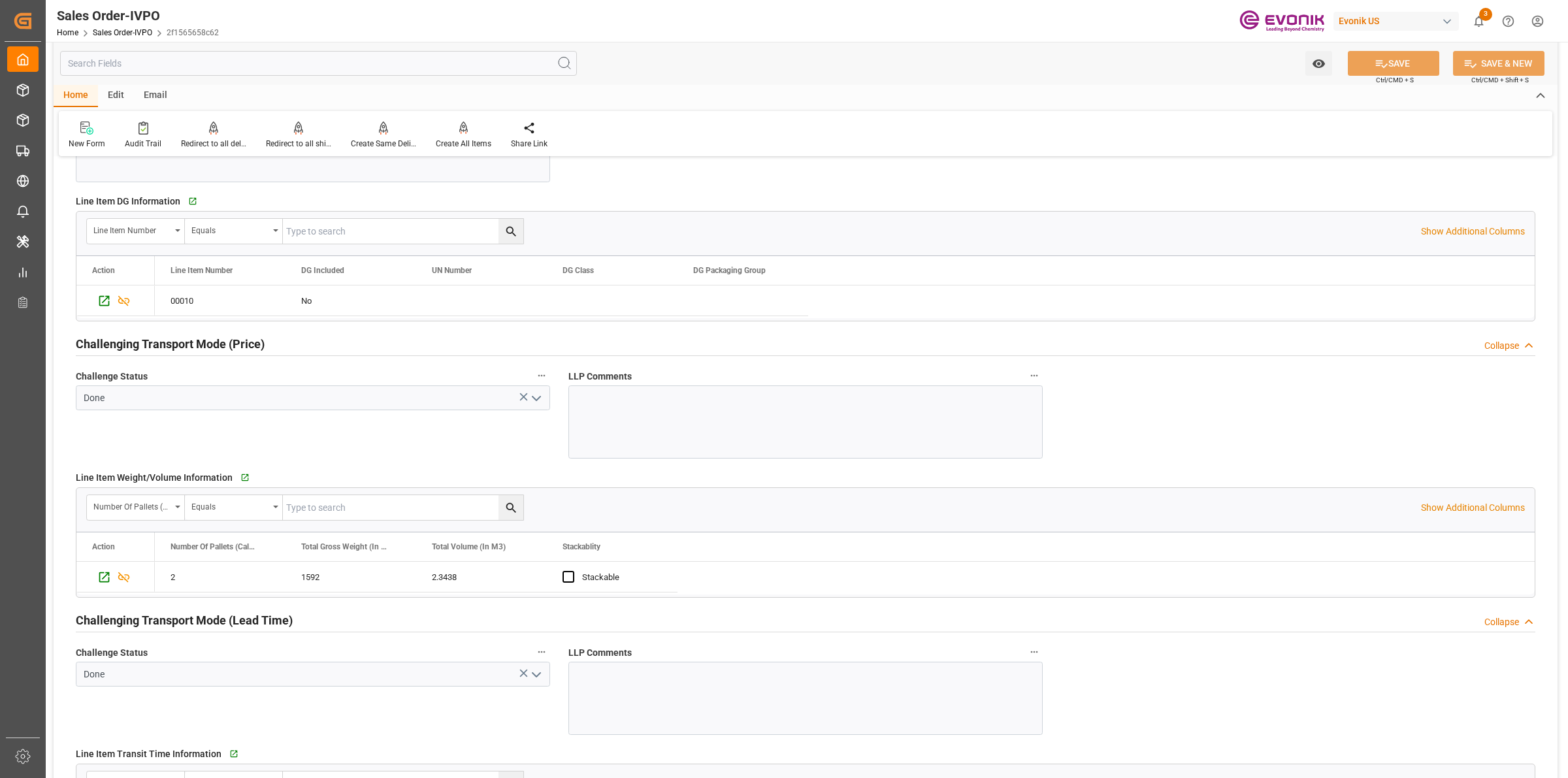
click at [0, 0] on span "Seafreight Order Management" at bounding box center [0, 0] width 0 height 0
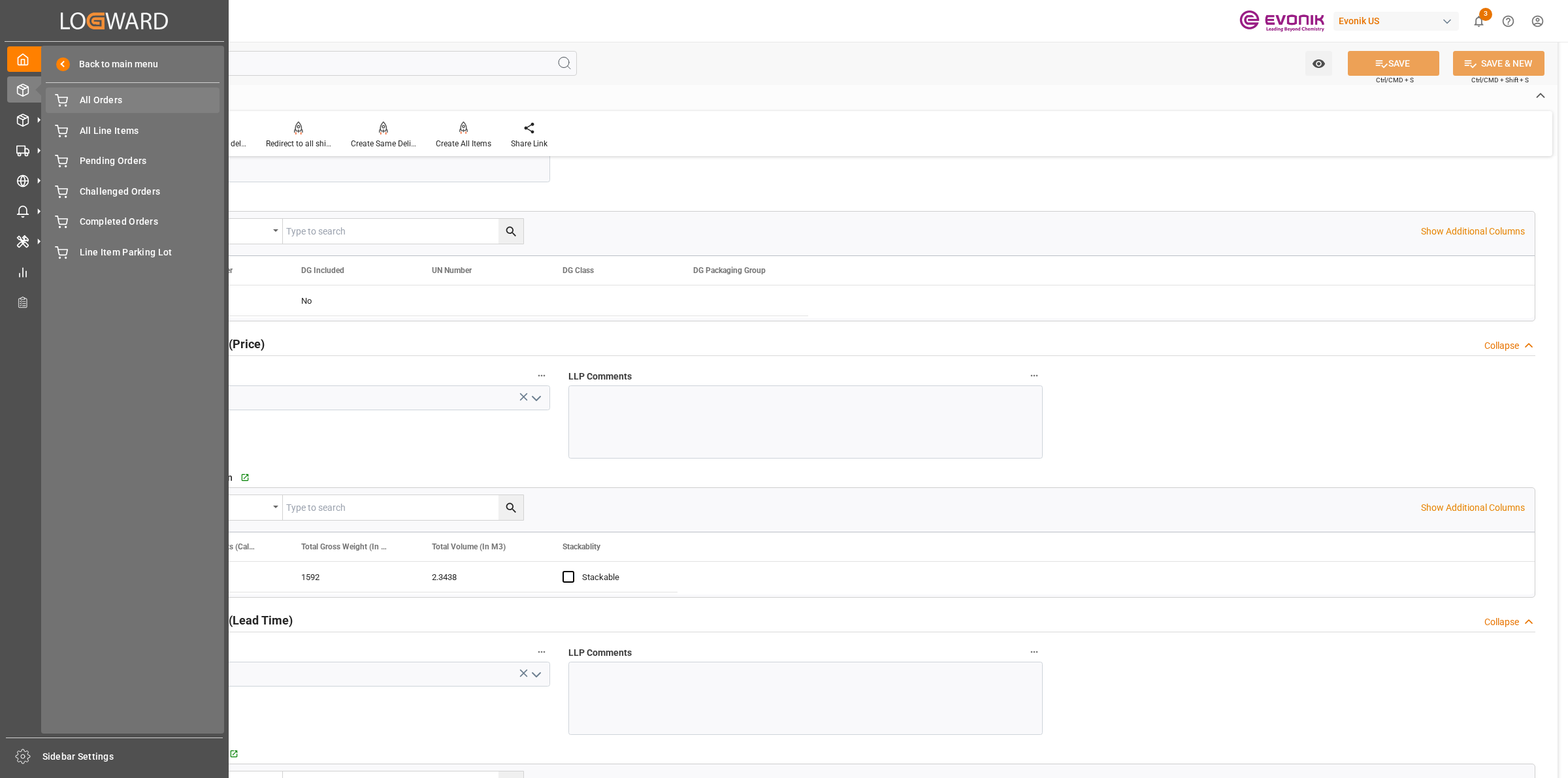
click at [118, 109] on div "All Orders All Orders" at bounding box center [133, 100] width 174 height 25
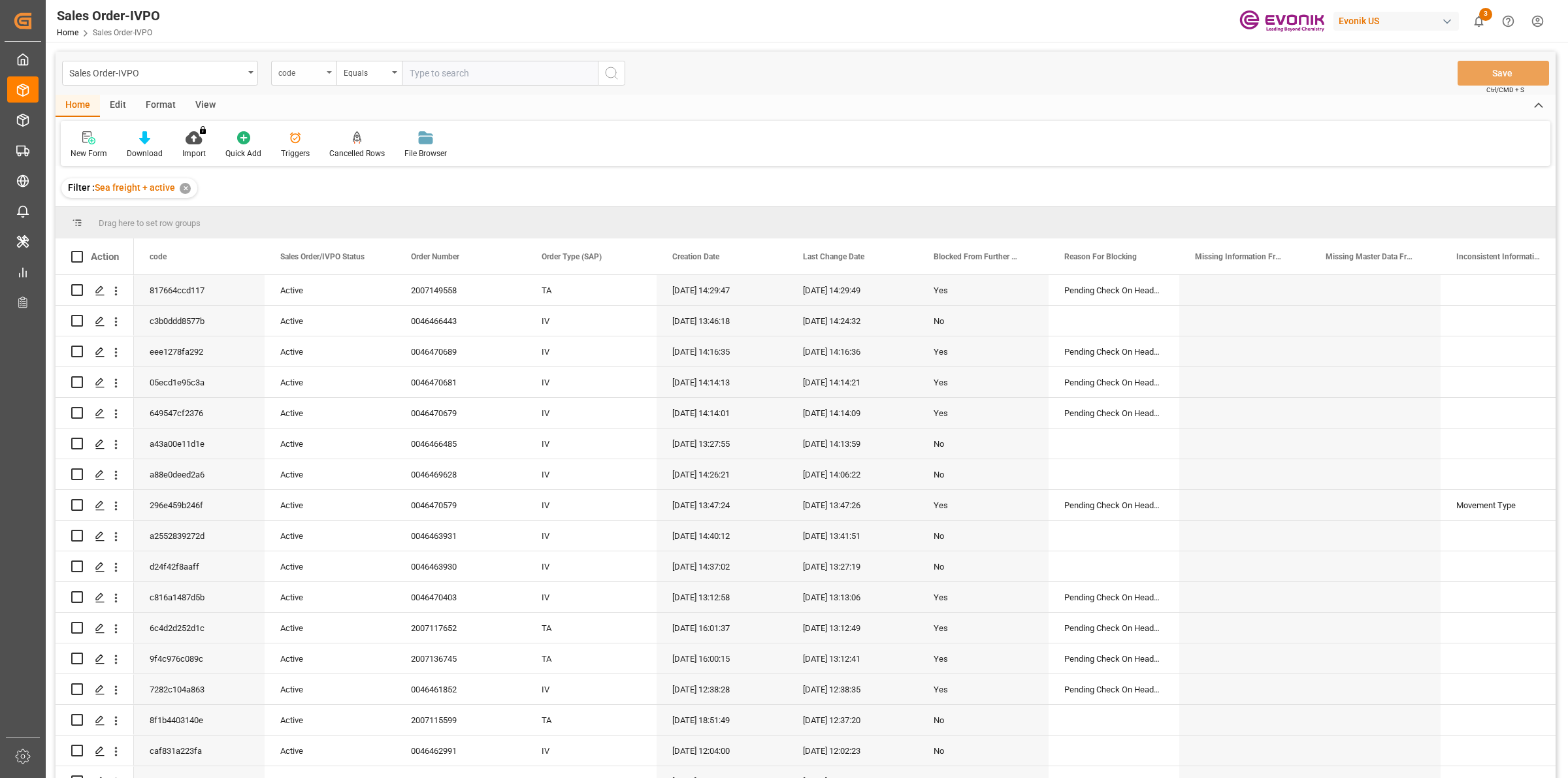
click at [311, 71] on div "code" at bounding box center [301, 72] width 45 height 15
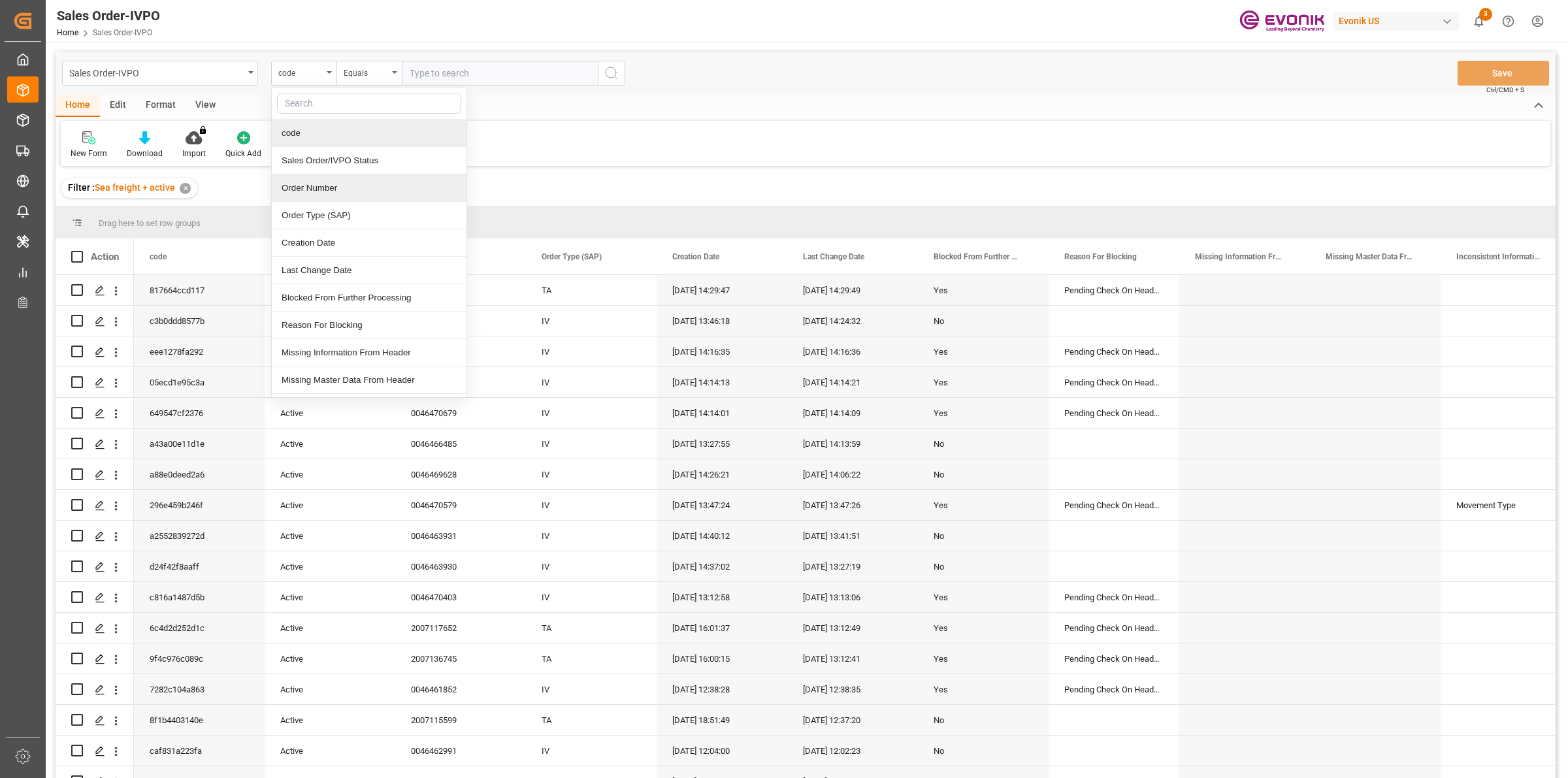
click at [298, 196] on div "Order Number" at bounding box center [369, 188] width 195 height 27
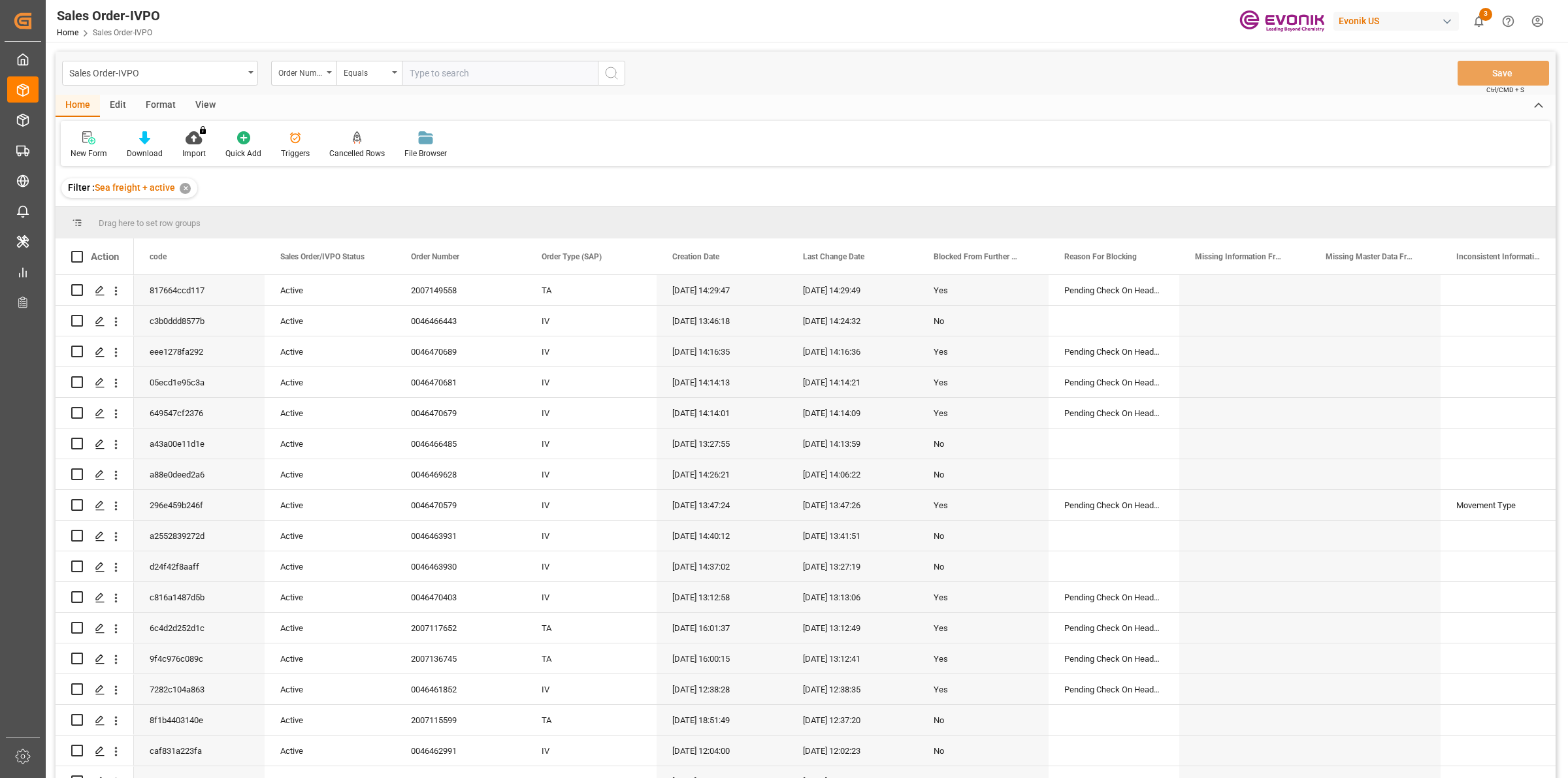
click at [464, 71] on input "text" at bounding box center [499, 74] width 196 height 25
paste input "2007119657"
type input "2007119657"
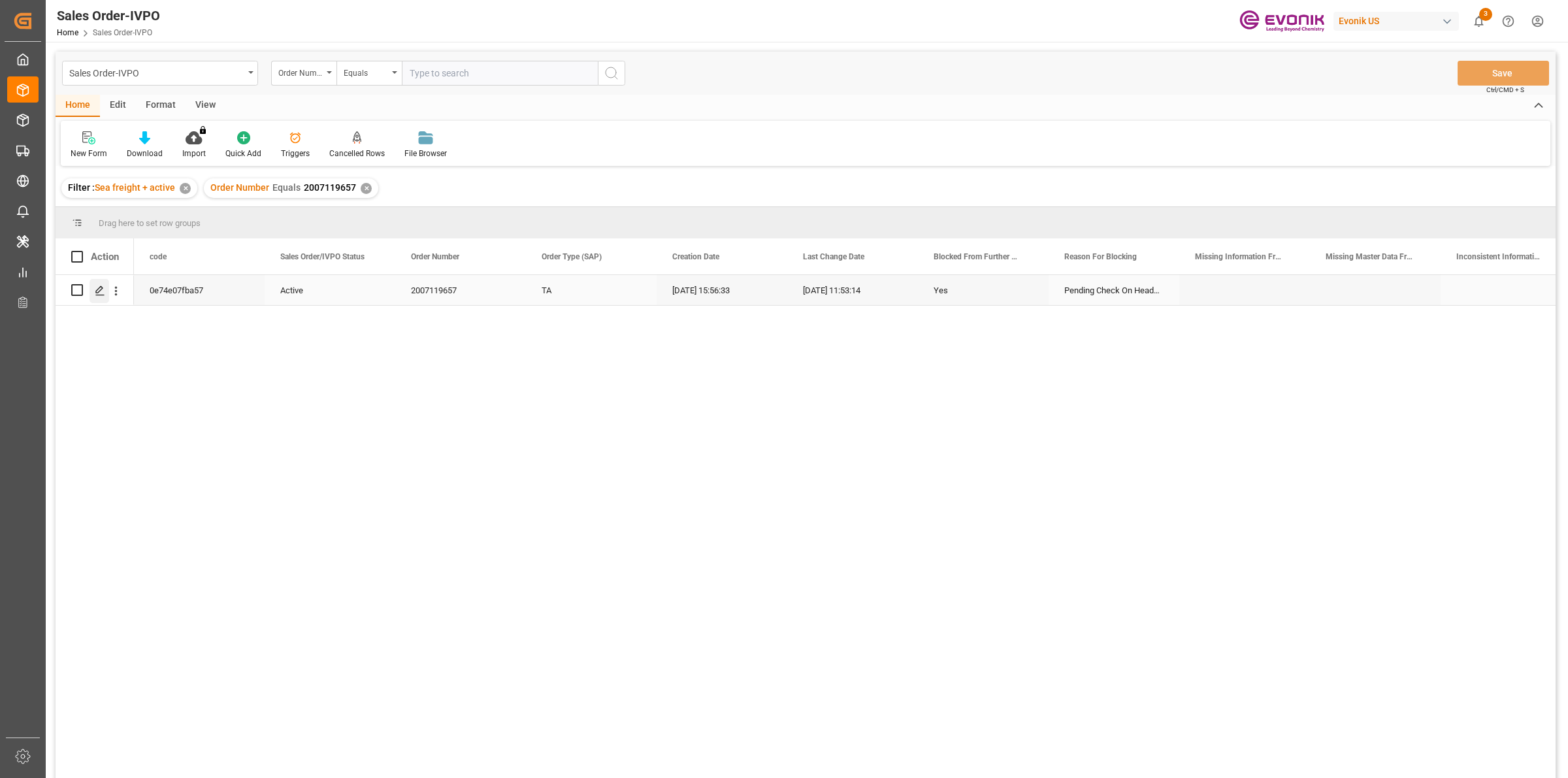
click at [99, 284] on div "Press SPACE to select this row." at bounding box center [99, 290] width 19 height 24
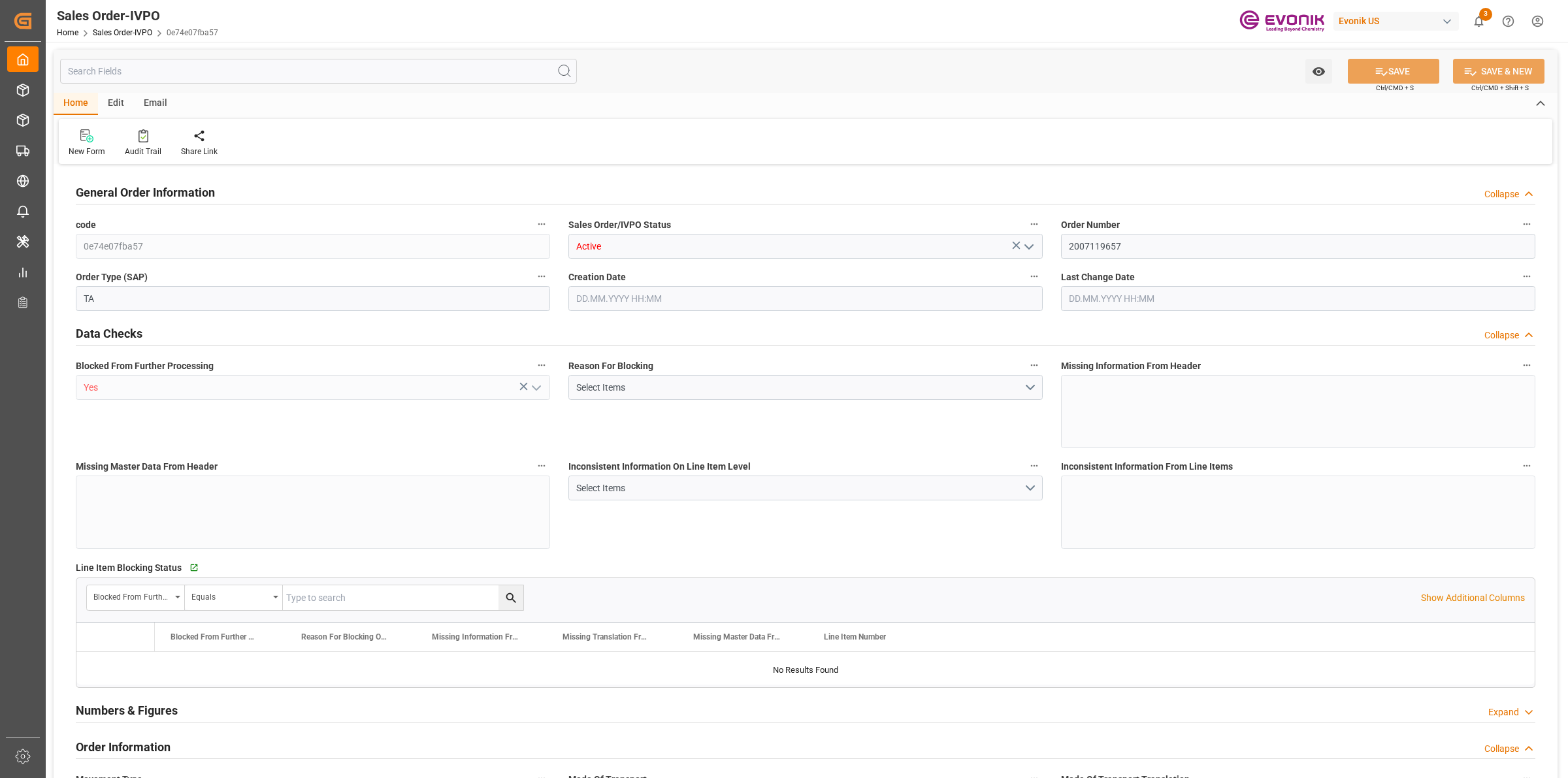
type input "FRLEH"
type input "0"
type input "1"
type input "2"
type input "20000"
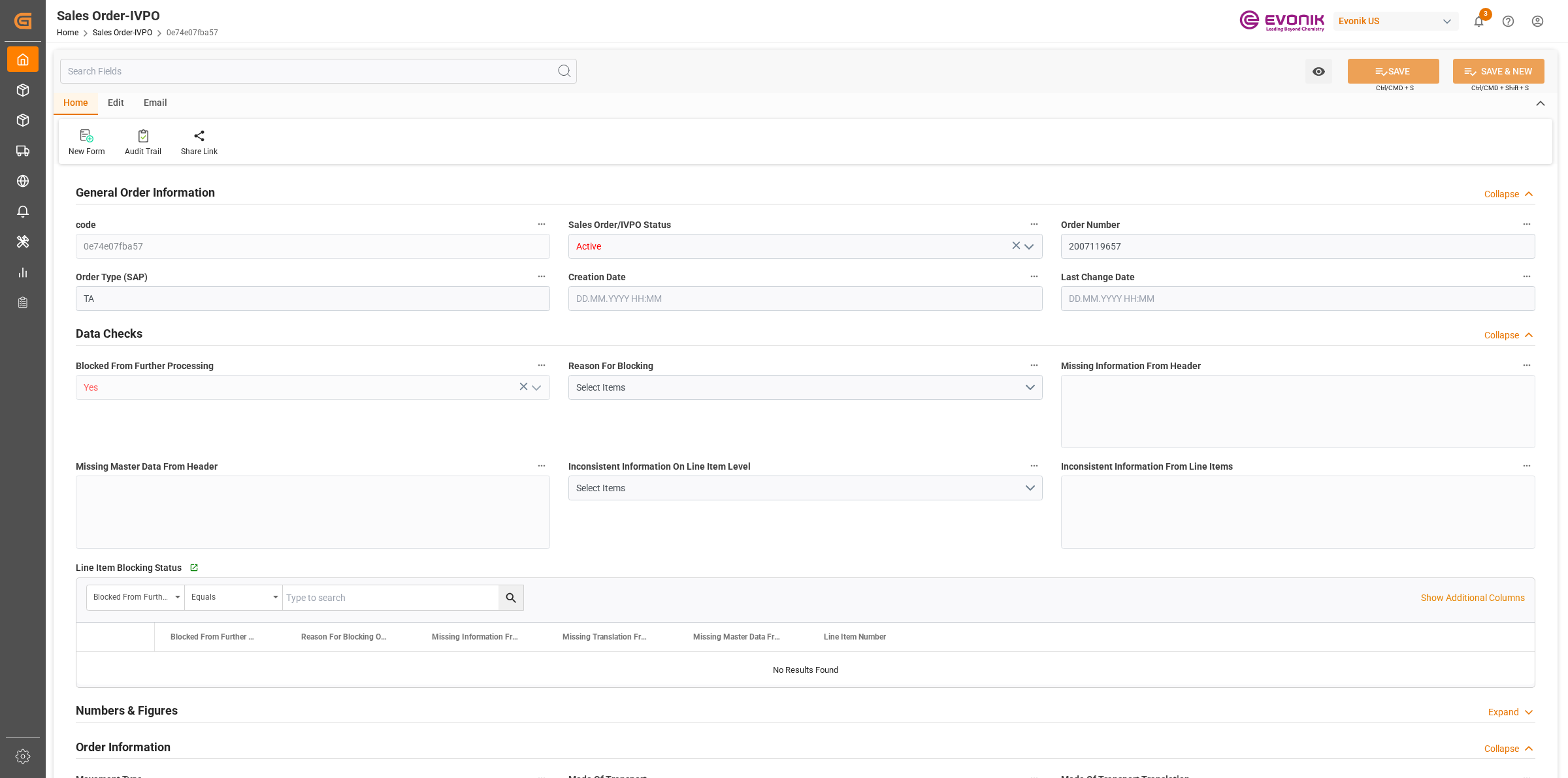
type input "0"
type input "17000"
type input "30"
type input "[DATE] 15:56"
type input "[DATE] 11:53"
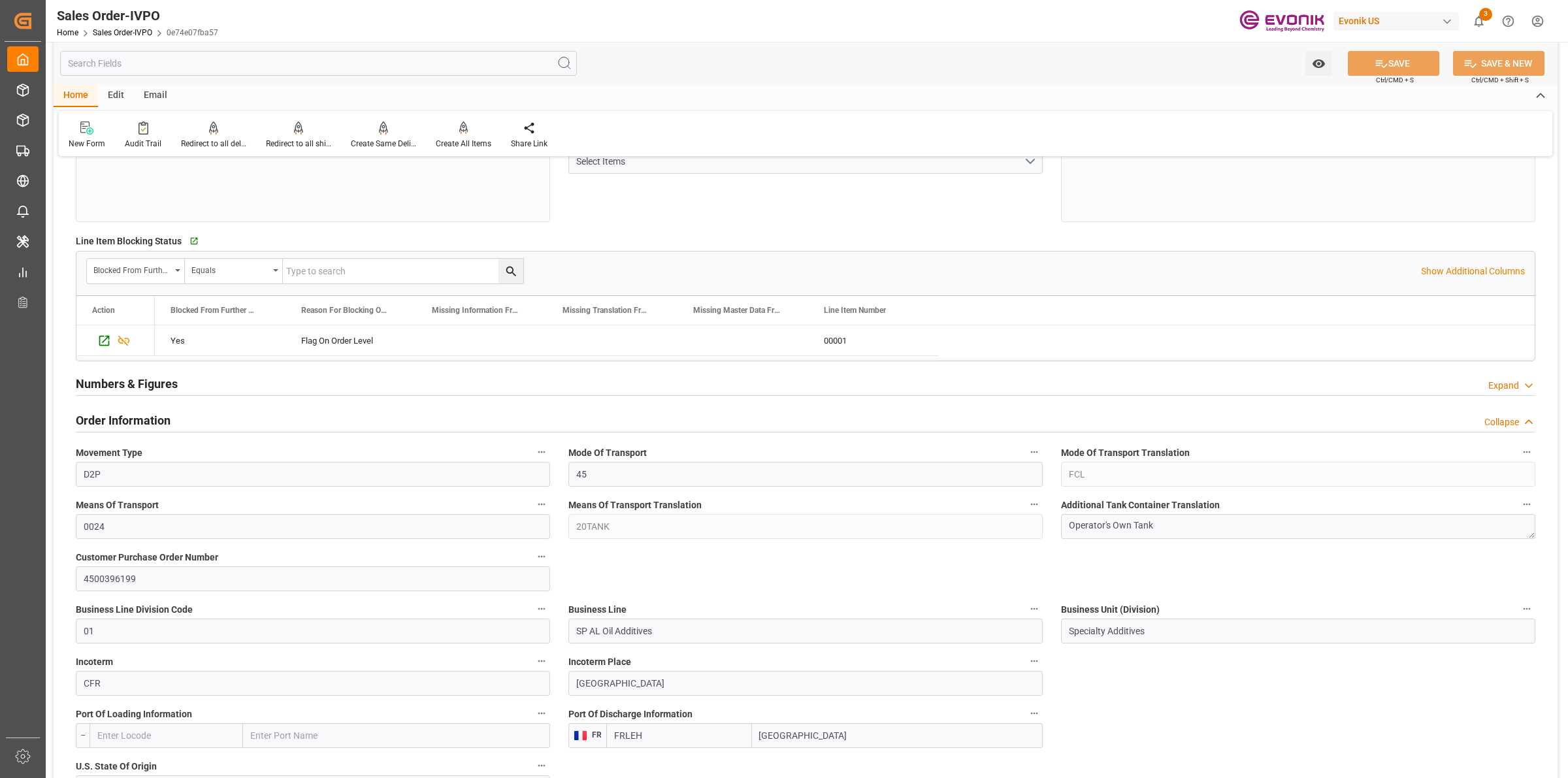
scroll to position [572, 0]
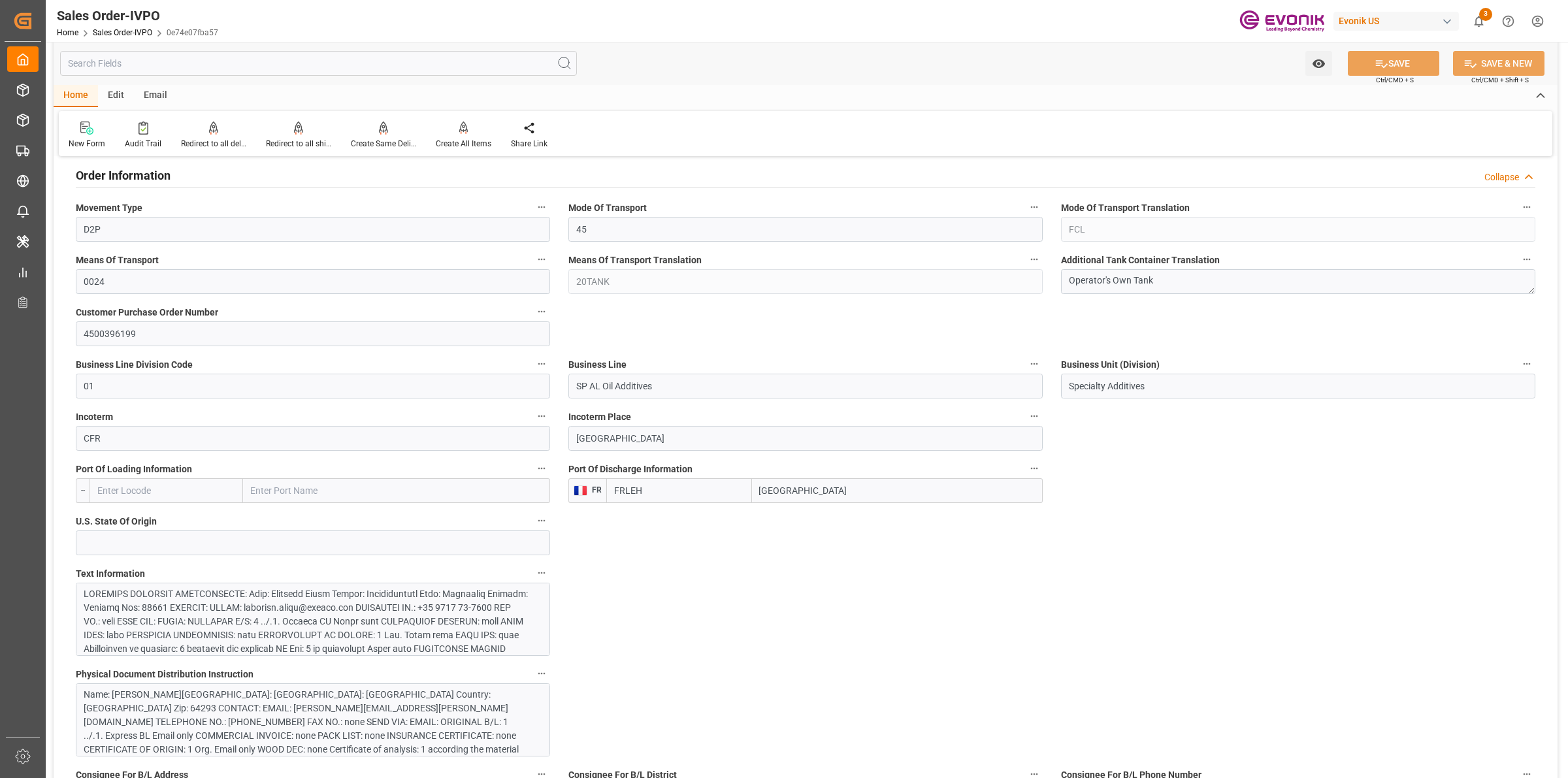
drag, startPoint x: 804, startPoint y: 494, endPoint x: 701, endPoint y: 479, distance: 104.1
click at [701, 479] on div "FRLEH [GEOGRAPHIC_DATA]" at bounding box center [825, 491] width 437 height 25
click at [287, 594] on div at bounding box center [306, 772] width 445 height 371
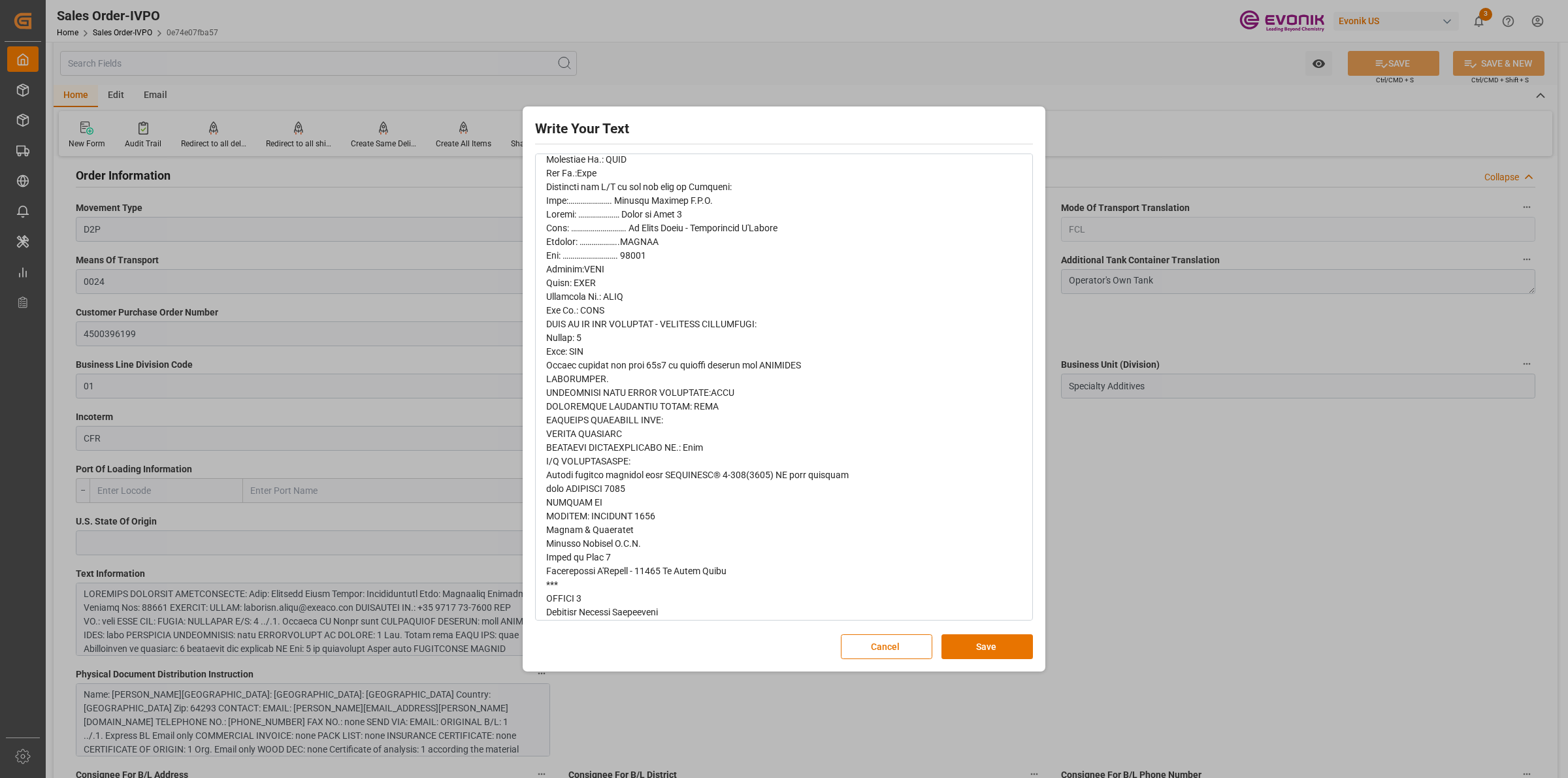
scroll to position [735, 0]
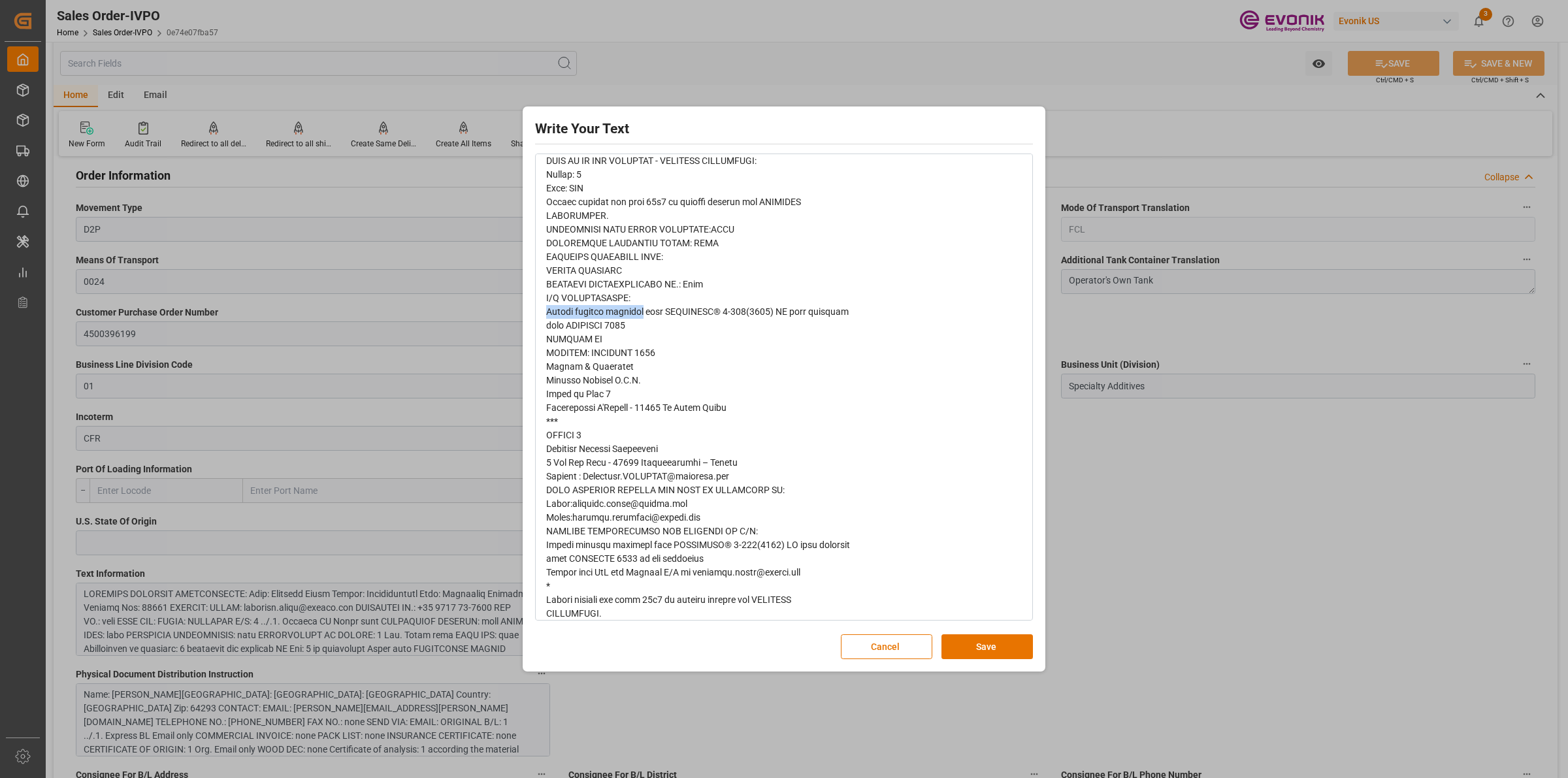
drag, startPoint x: 642, startPoint y: 318, endPoint x: 544, endPoint y: 311, distance: 98.2
click at [544, 311] on div "rdw-wrapper" at bounding box center [784, 105] width 496 height 1267
click at [563, 314] on span "rdw-editor" at bounding box center [698, 105] width 304 height 1245
drag, startPoint x: 548, startPoint y: 311, endPoint x: 644, endPoint y: 324, distance: 96.9
click at [644, 324] on div "rdw-editor" at bounding box center [784, 106] width 476 height 1248
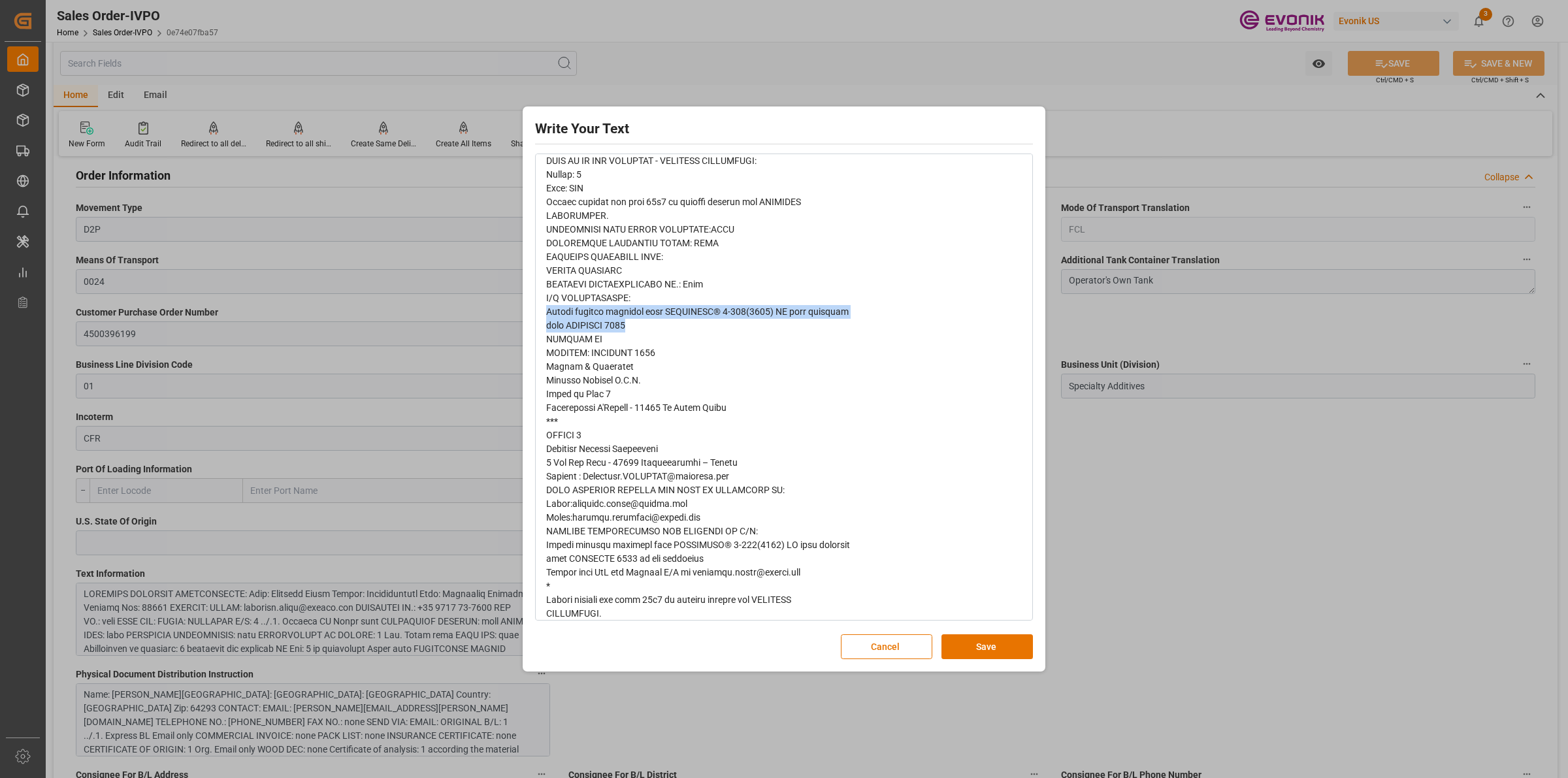
copy span "Please replace material name VISCOPLEX® 6-850(4001) BC with customer name PARAT…"
click at [645, 356] on span "rdw-editor" at bounding box center [698, 105] width 304 height 1245
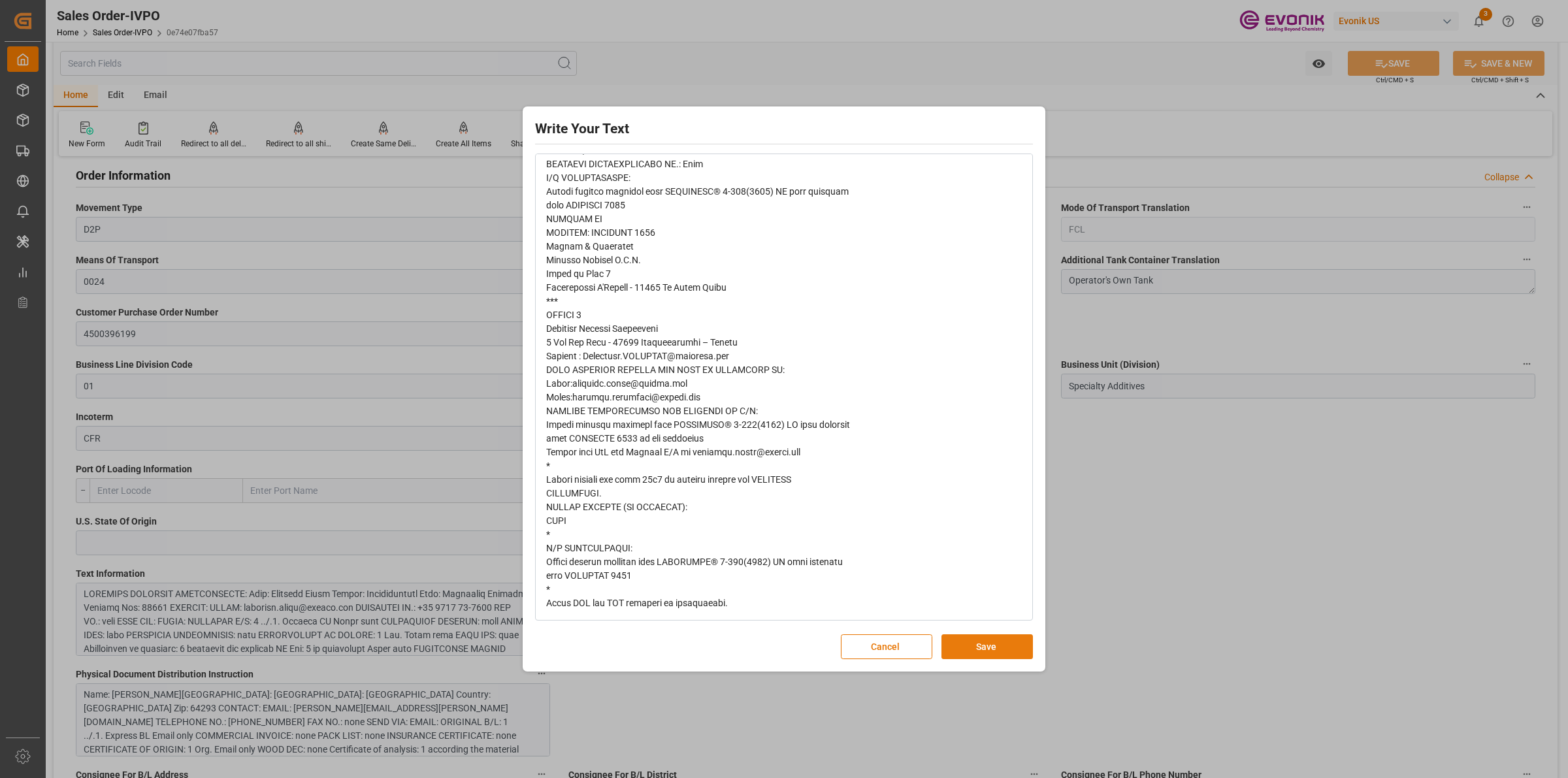
click at [966, 650] on button "Save" at bounding box center [987, 647] width 92 height 25
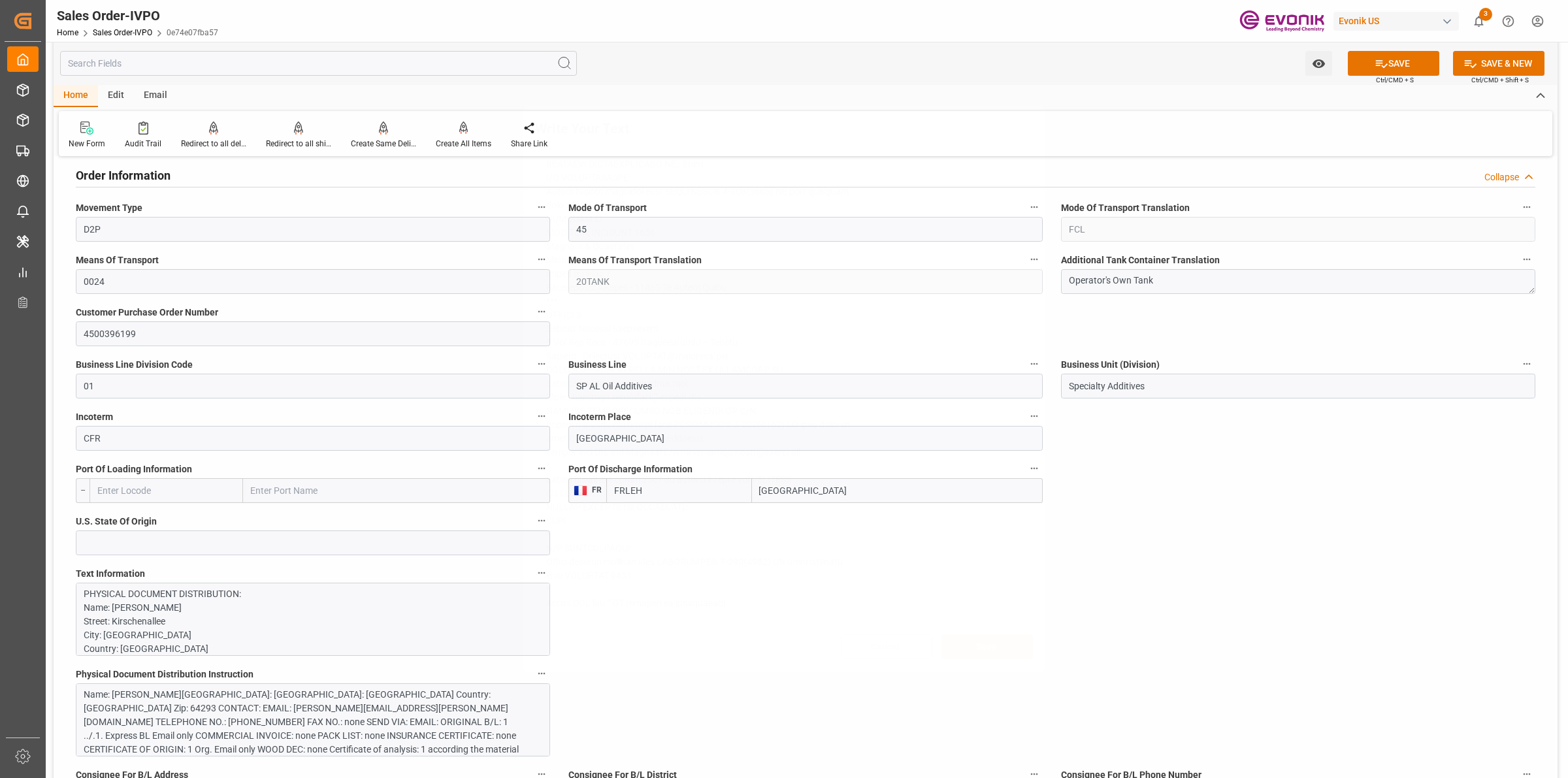
click at [1066, 588] on div "Write Your Text Normal 14 Font Cancel Save" at bounding box center [784, 389] width 1568 height 778
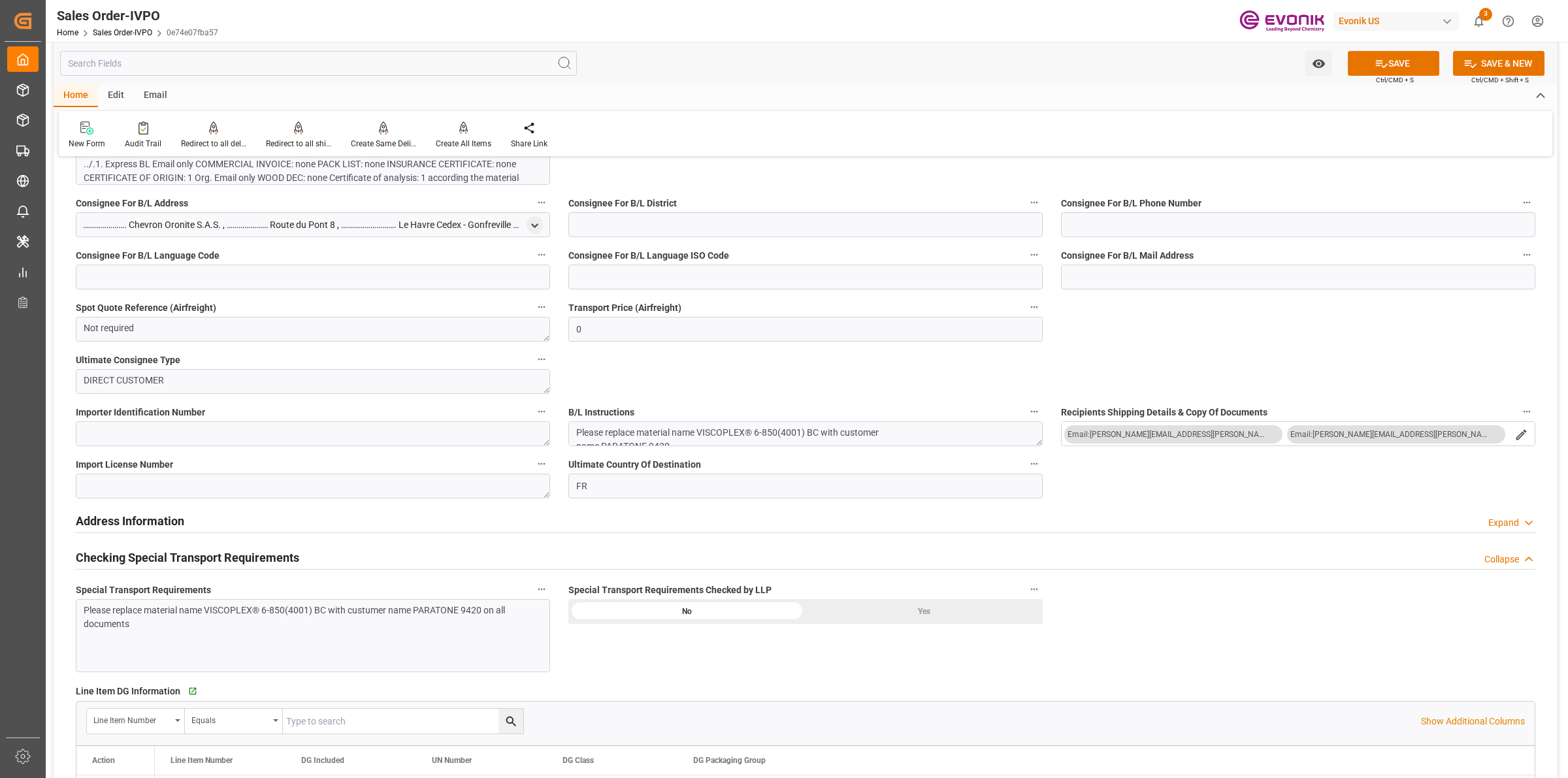
scroll to position [1306, 0]
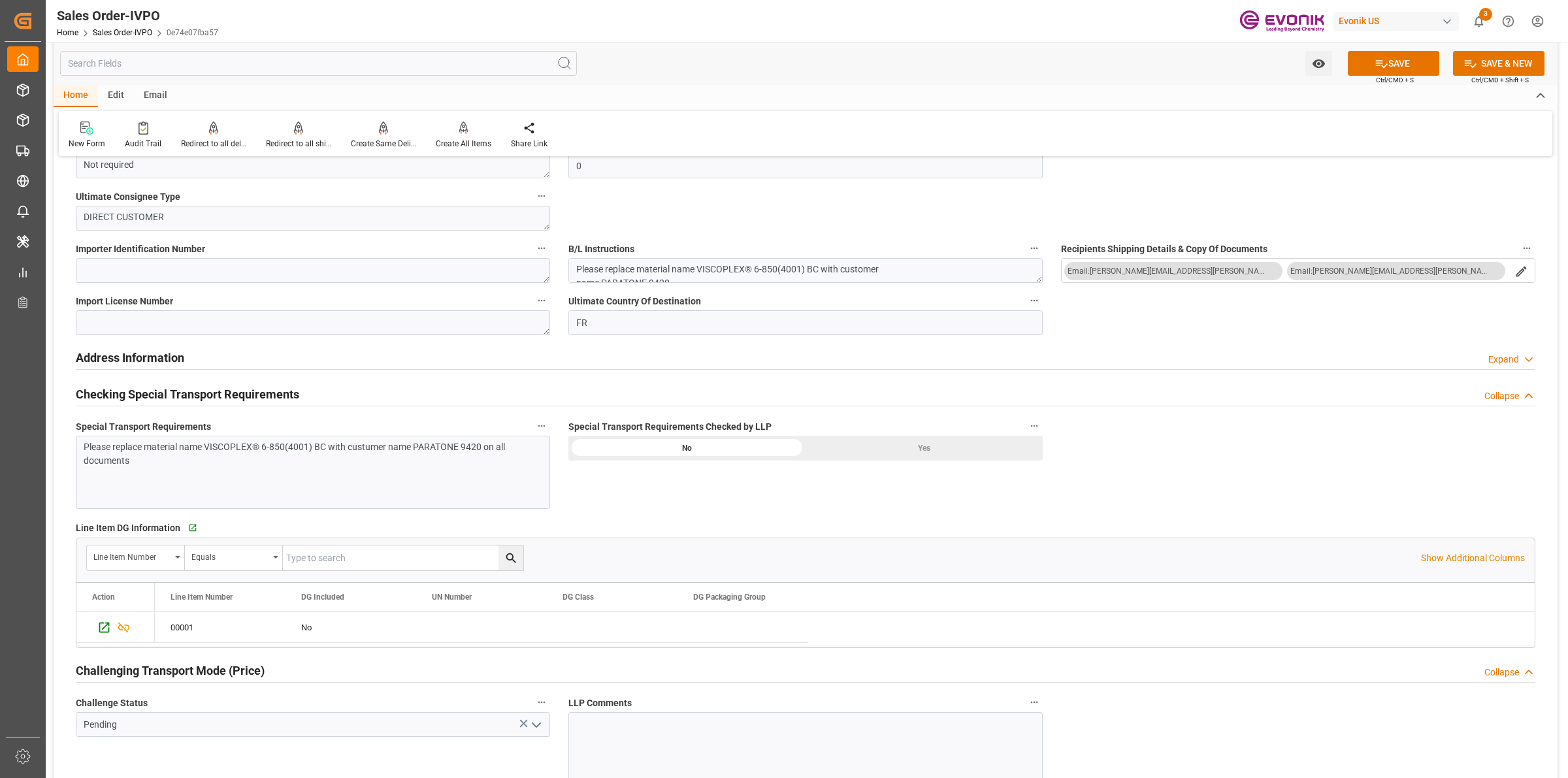
click at [913, 446] on div "Yes" at bounding box center [923, 448] width 237 height 25
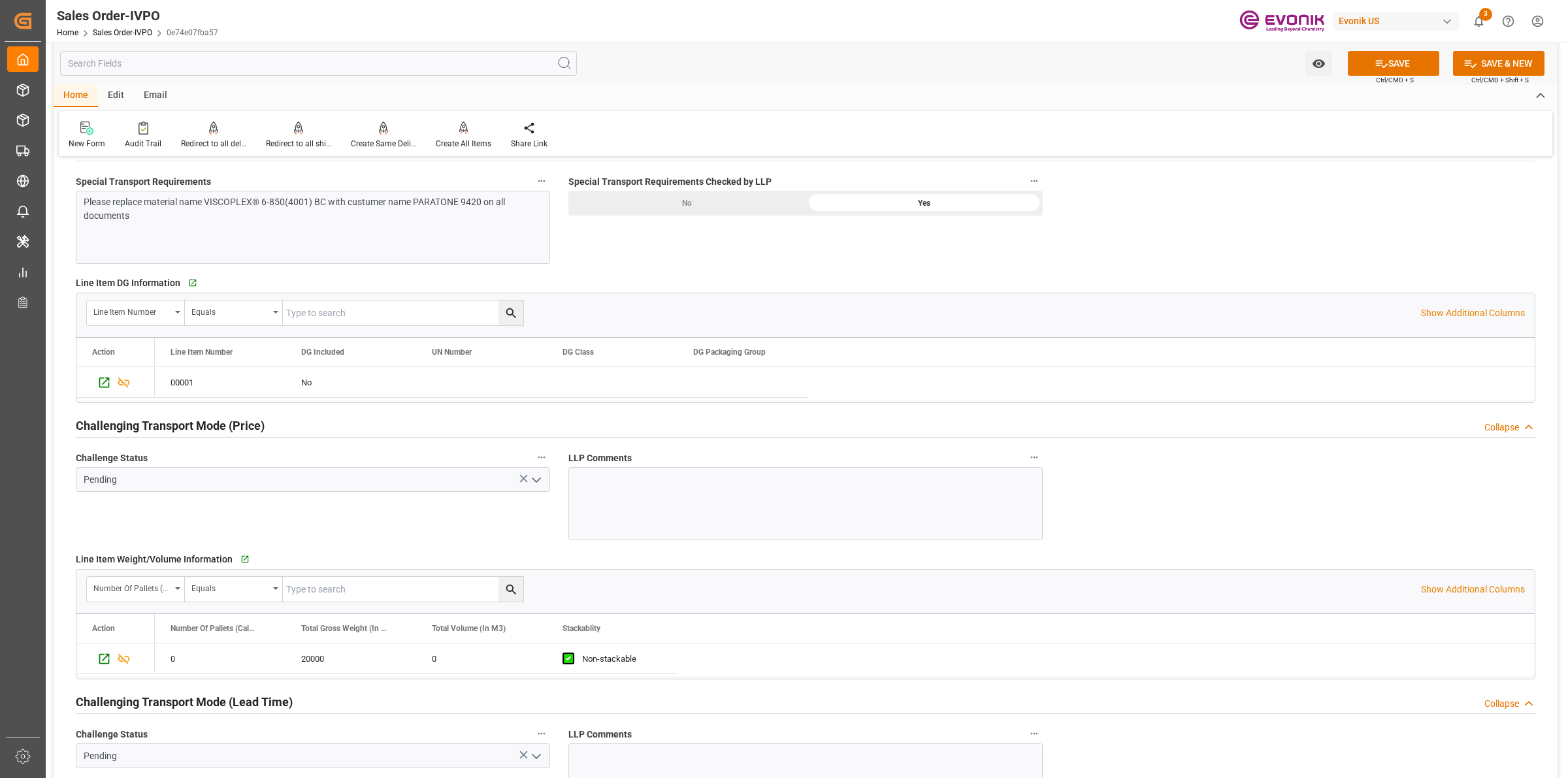
click at [538, 482] on polyline "open menu" at bounding box center [536, 480] width 8 height 4
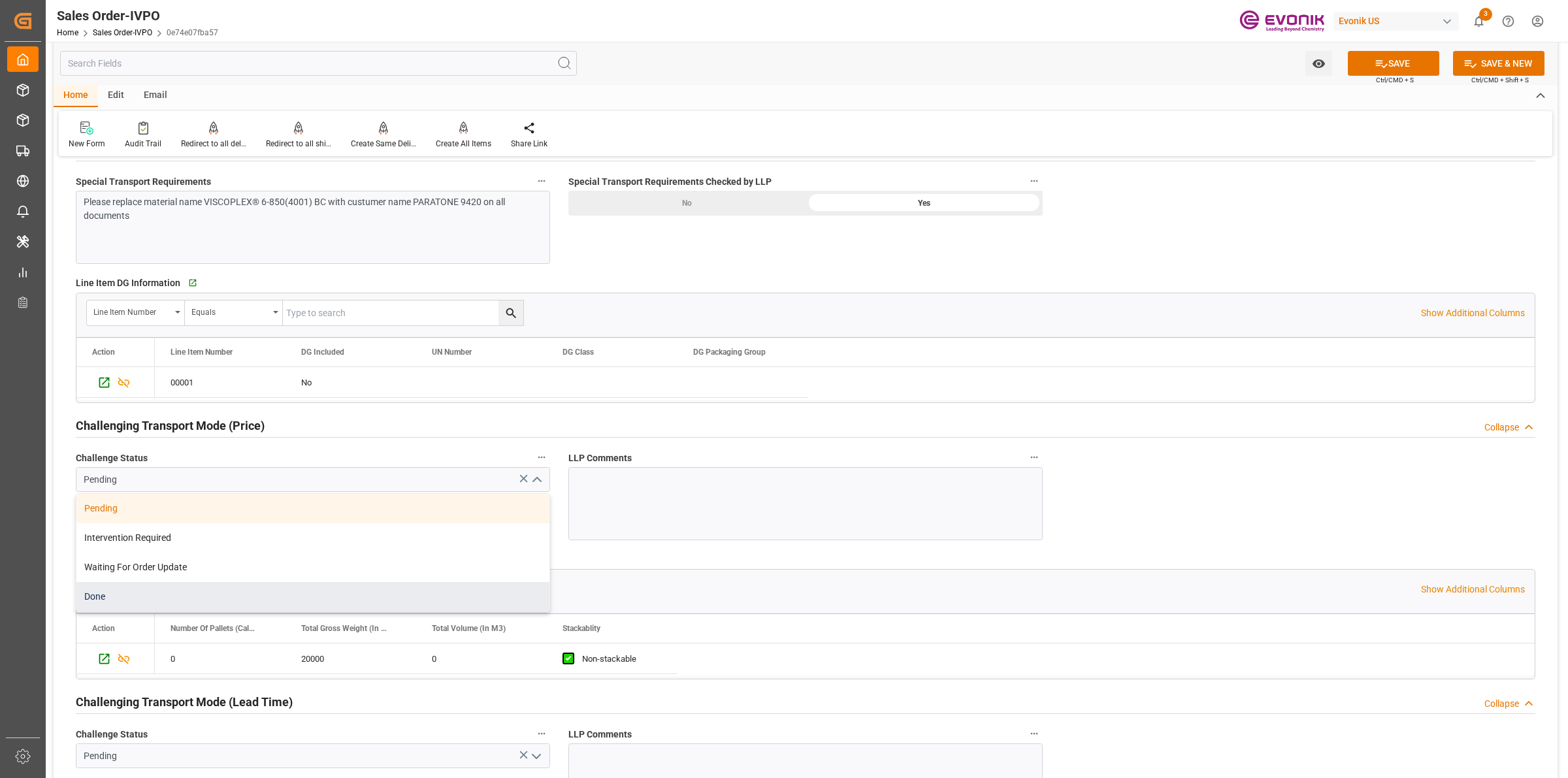
click at [116, 595] on div "Done" at bounding box center [313, 597] width 473 height 29
type input "Done"
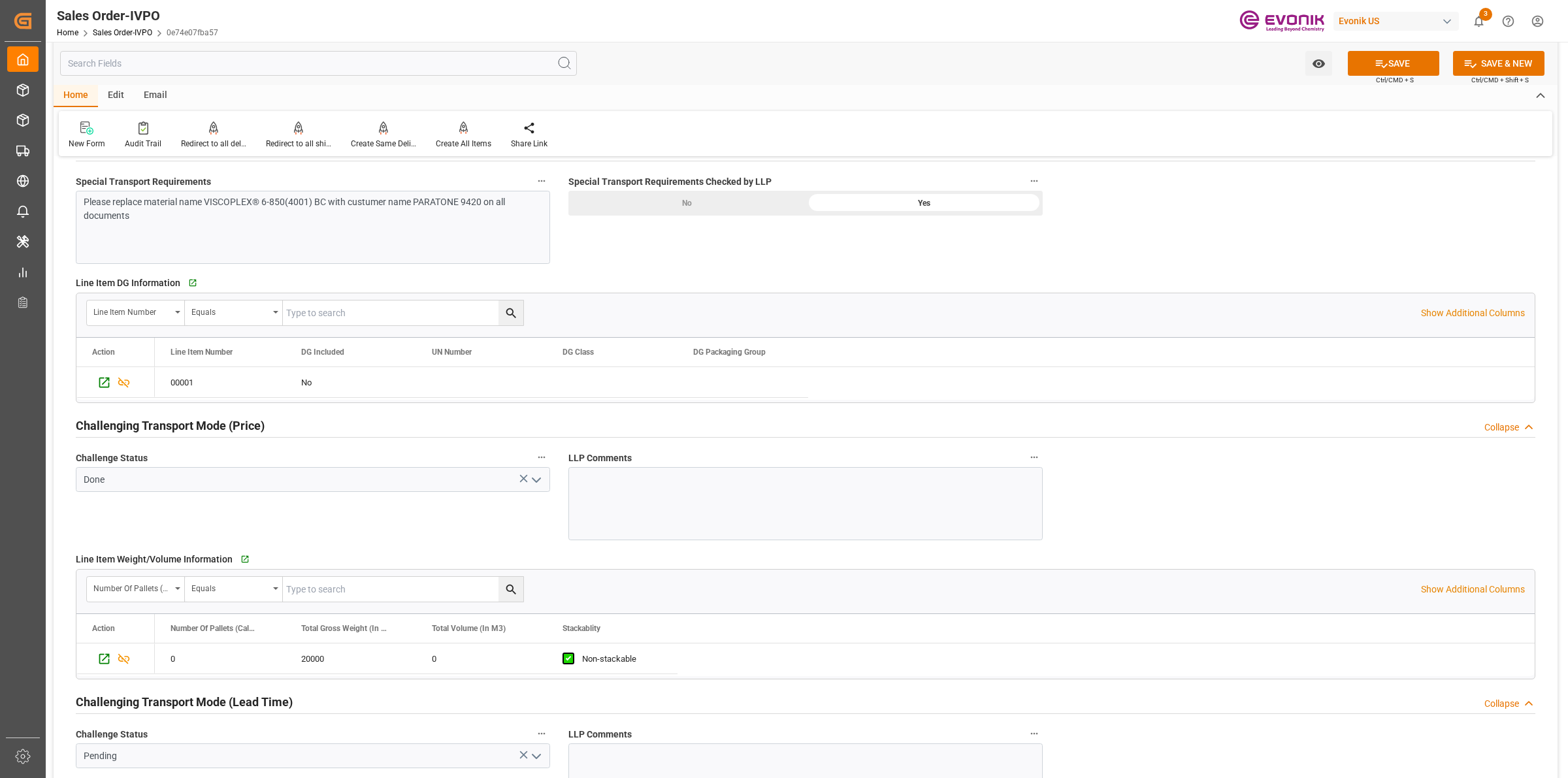
scroll to position [1797, 0]
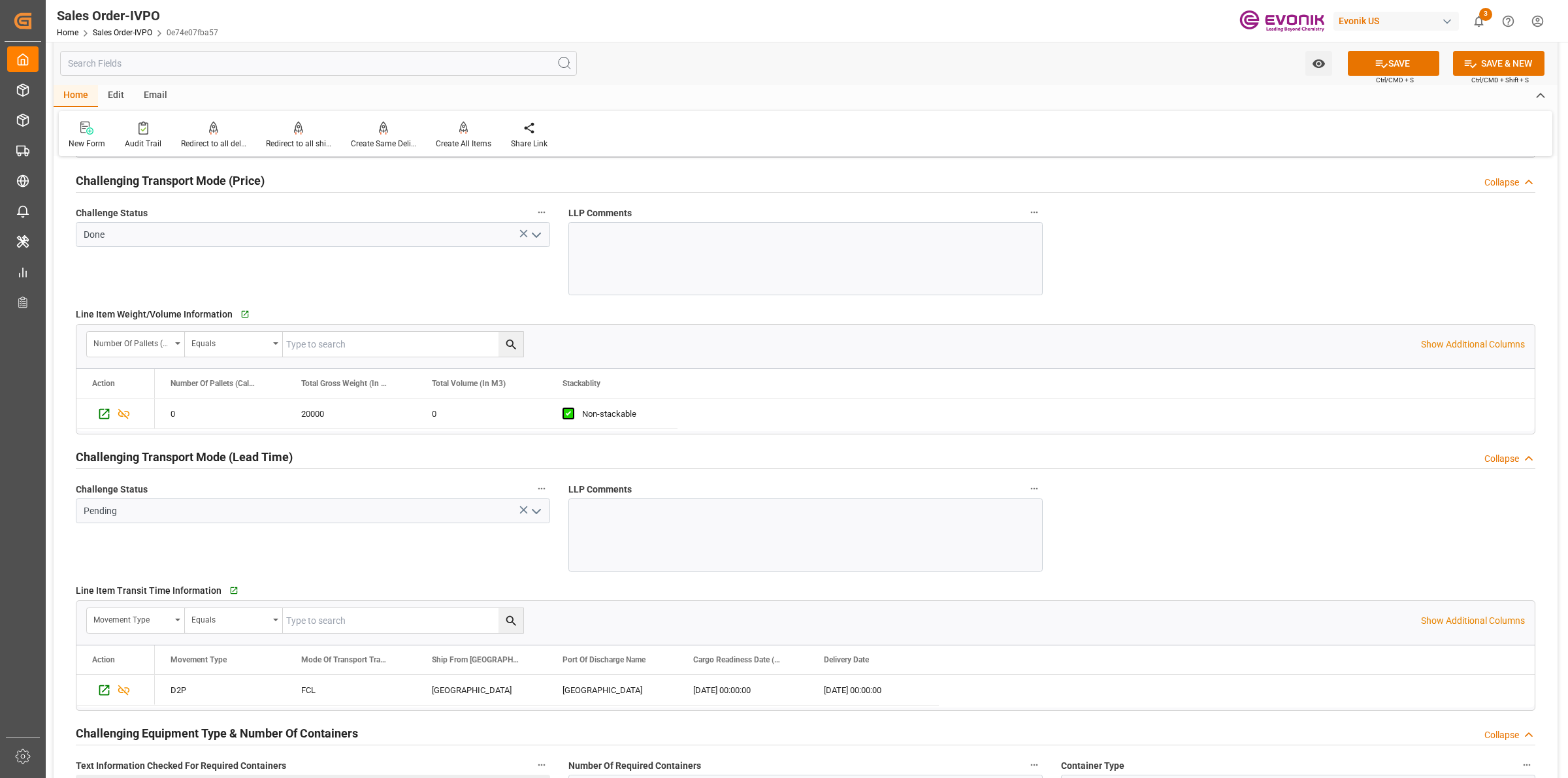
click at [534, 516] on icon "open menu" at bounding box center [536, 512] width 15 height 15
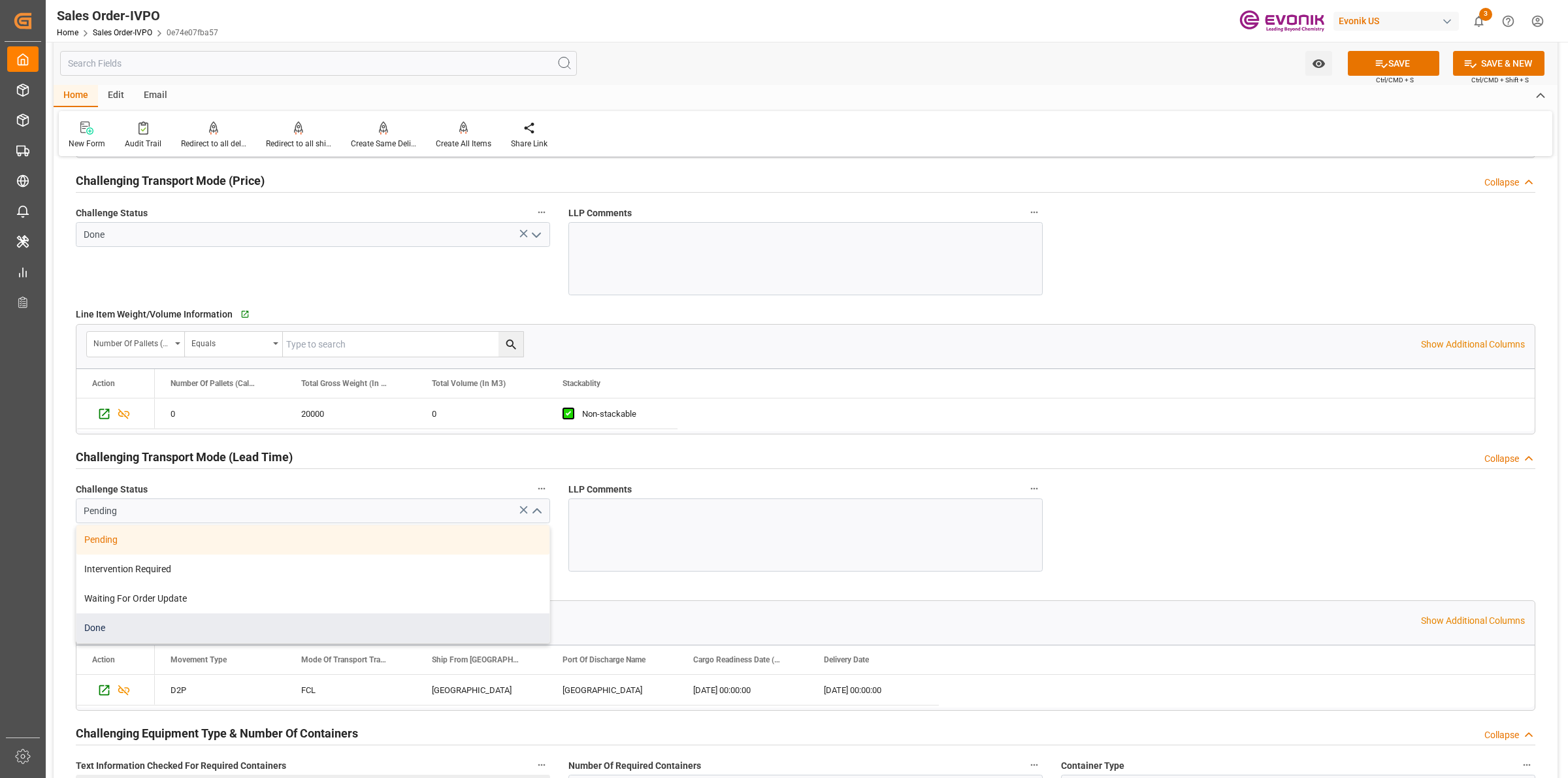
click at [124, 633] on div "Done" at bounding box center [313, 628] width 473 height 29
type input "Done"
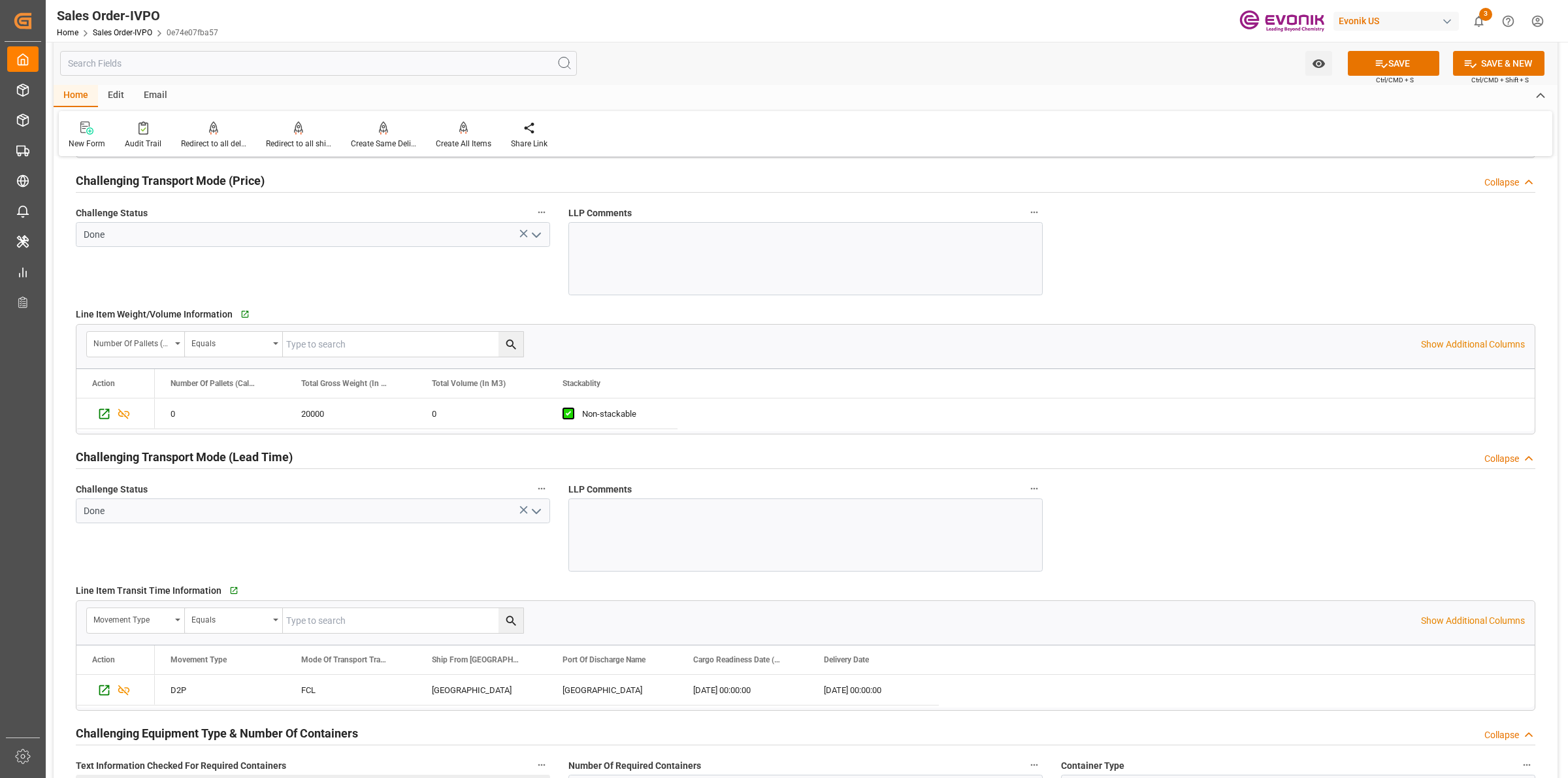
scroll to position [1960, 0]
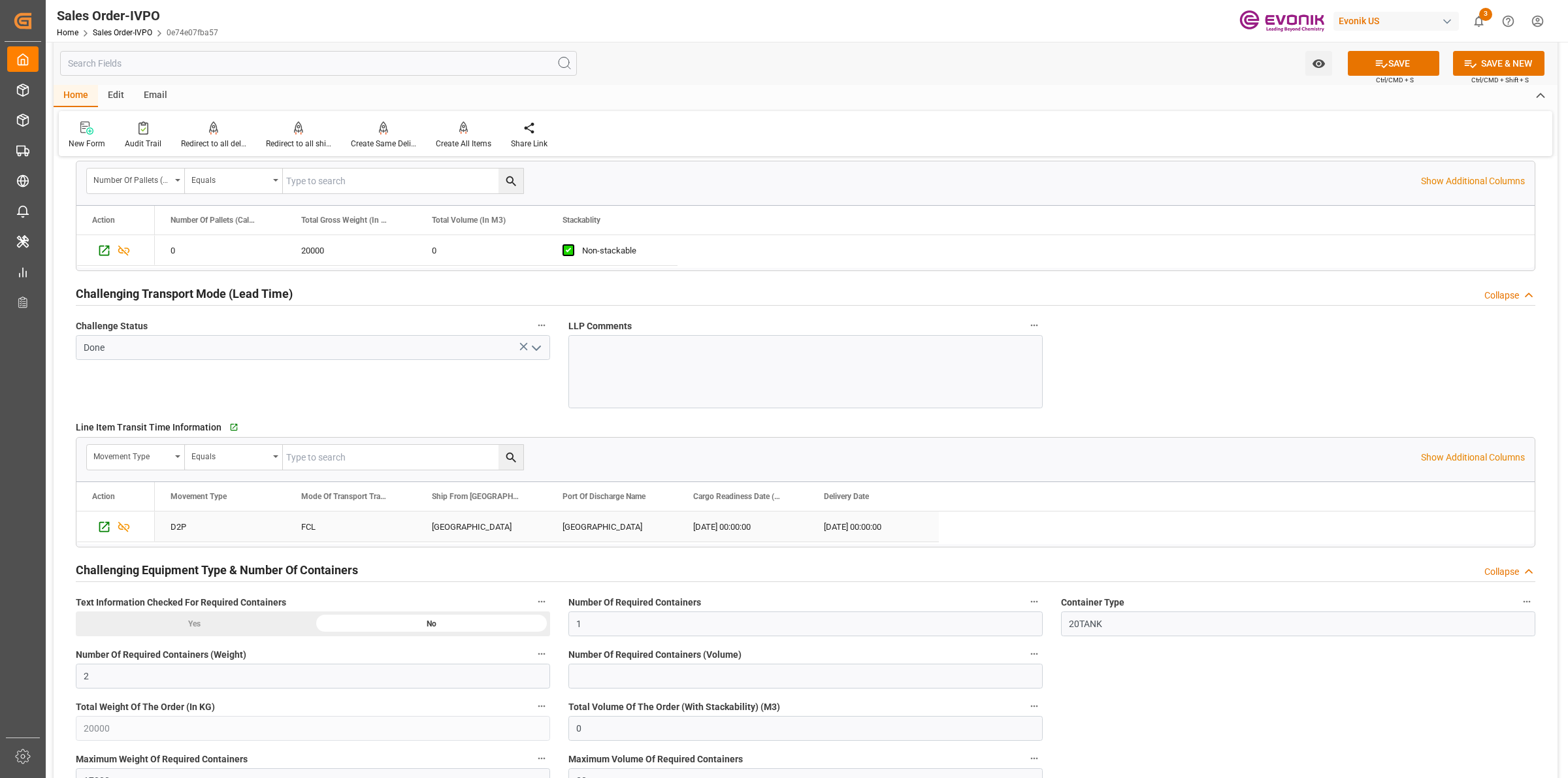
click at [480, 524] on div "[GEOGRAPHIC_DATA]" at bounding box center [481, 526] width 131 height 30
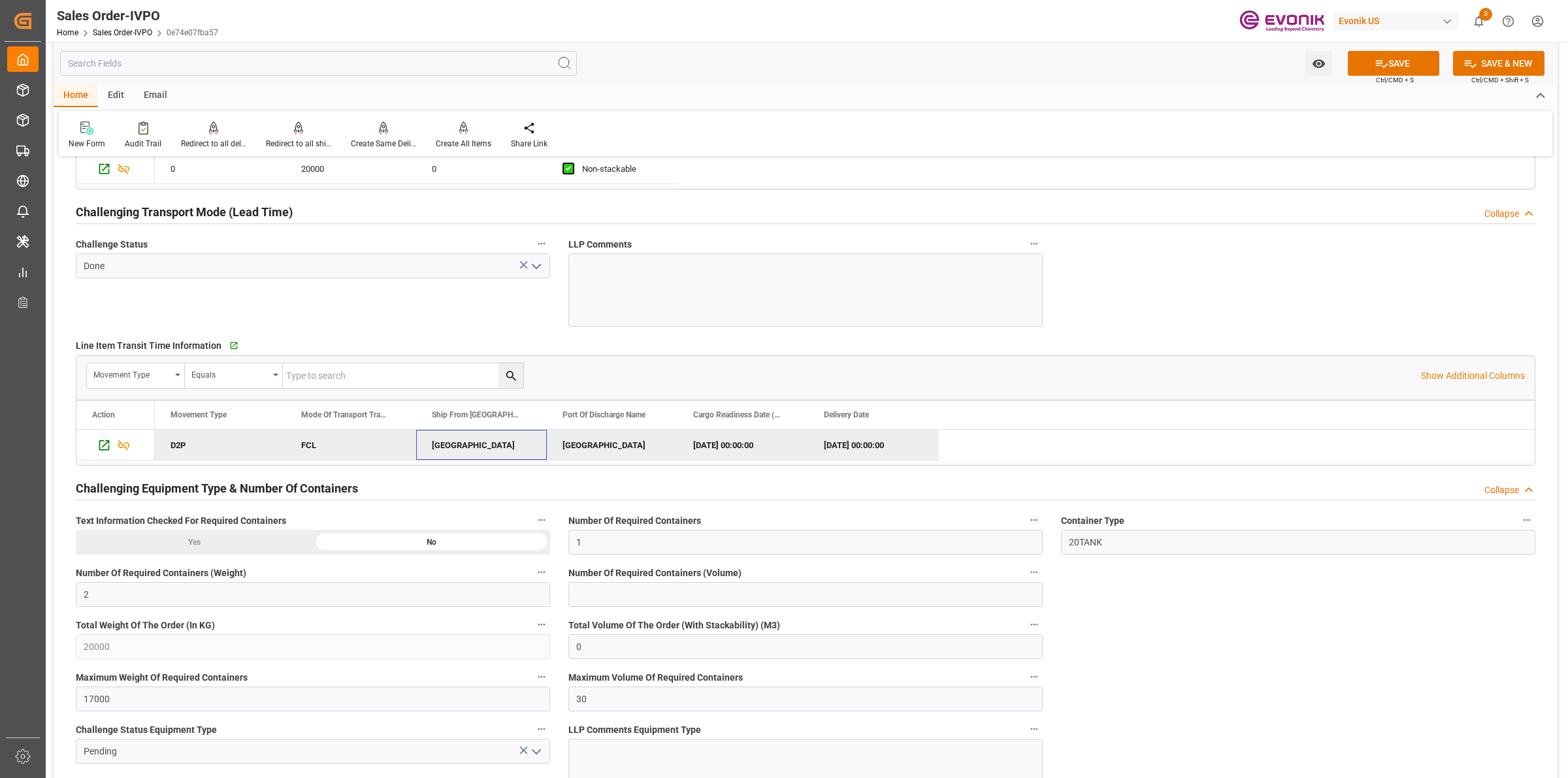
scroll to position [2287, 0]
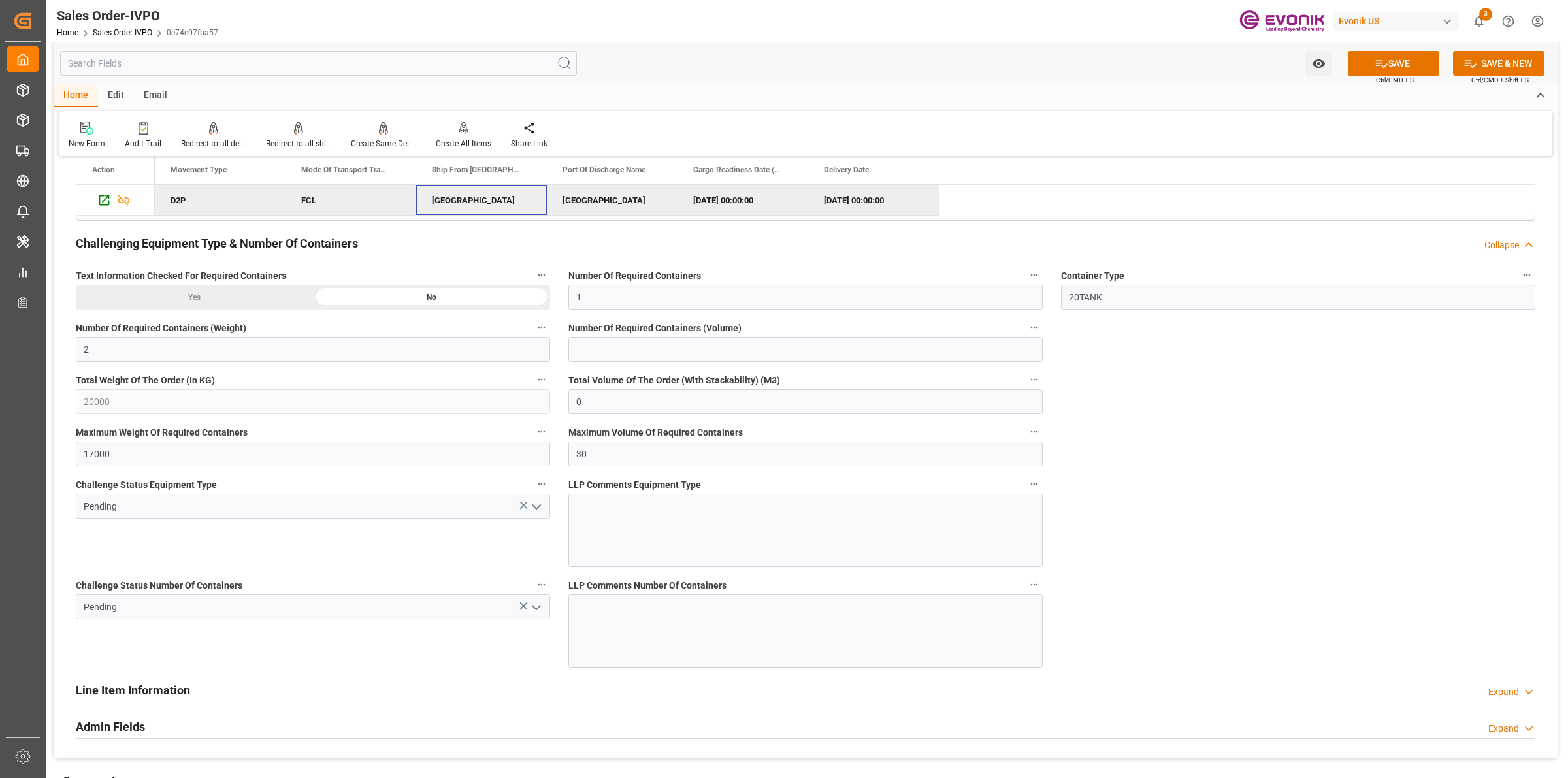
click at [538, 504] on icon "open menu" at bounding box center [536, 507] width 15 height 15
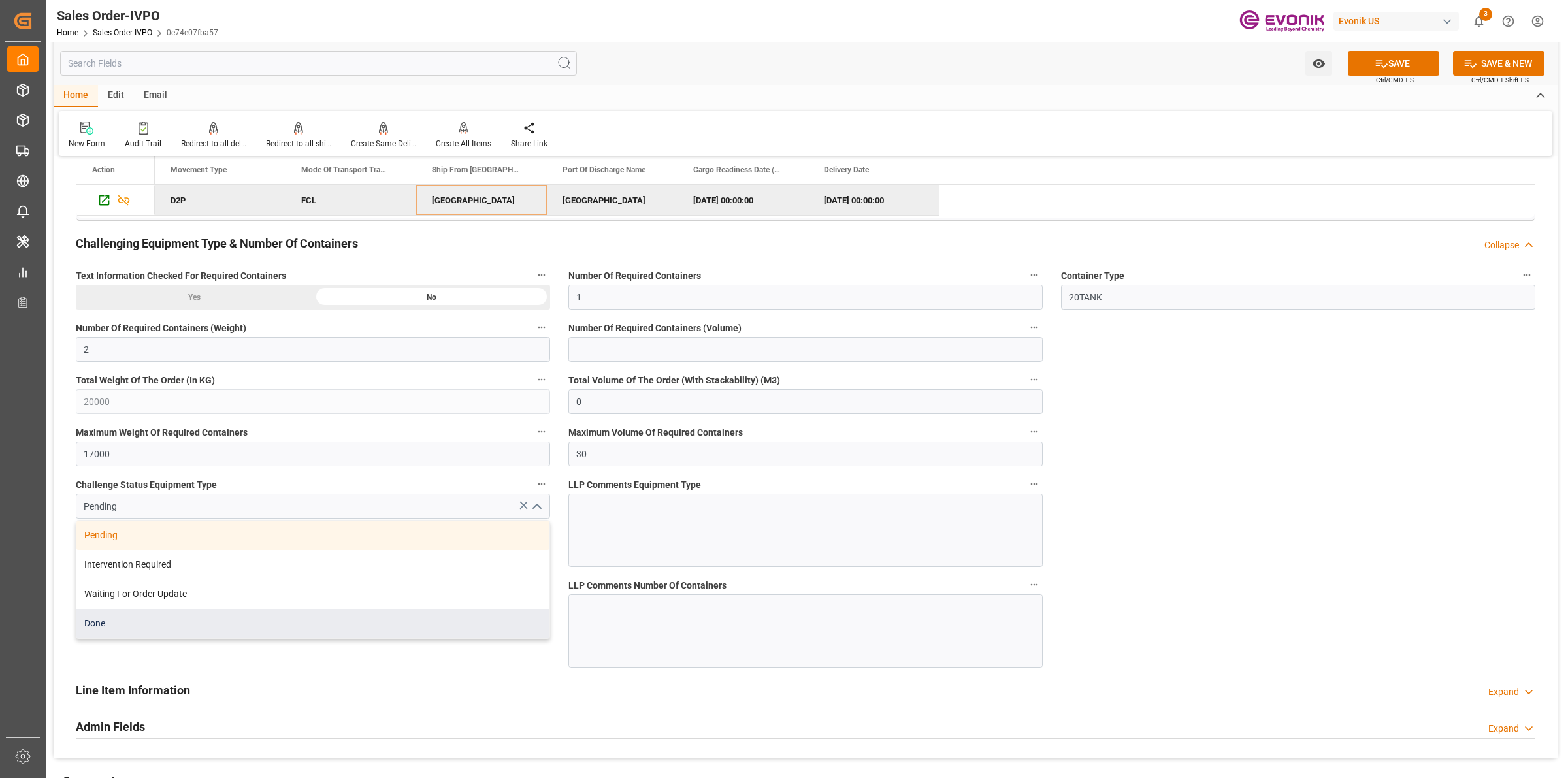
click at [154, 624] on div "Done" at bounding box center [313, 623] width 473 height 29
type input "Done"
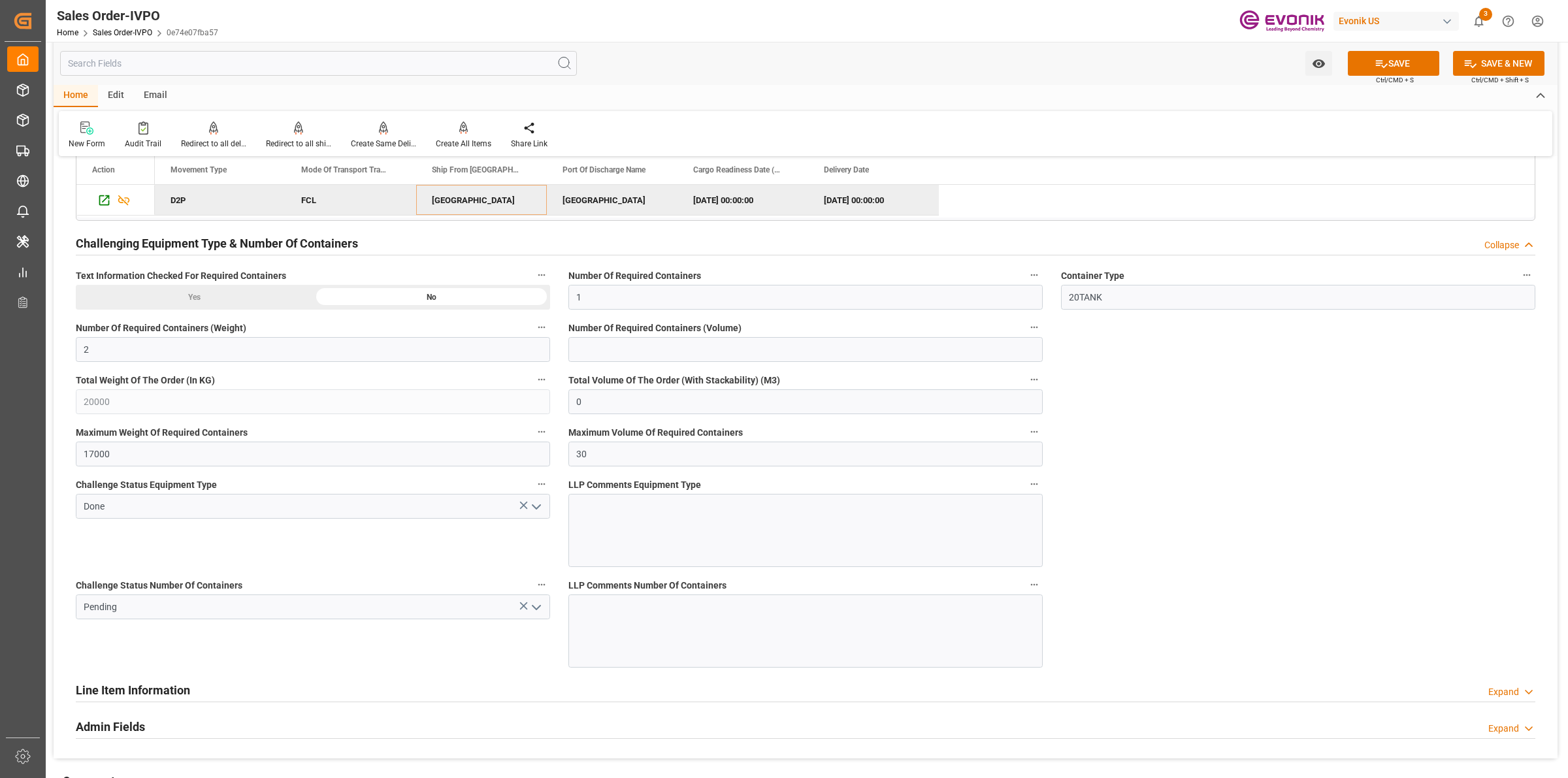
click at [498, 684] on div "Line Item Information Expand" at bounding box center [805, 689] width 1460 height 25
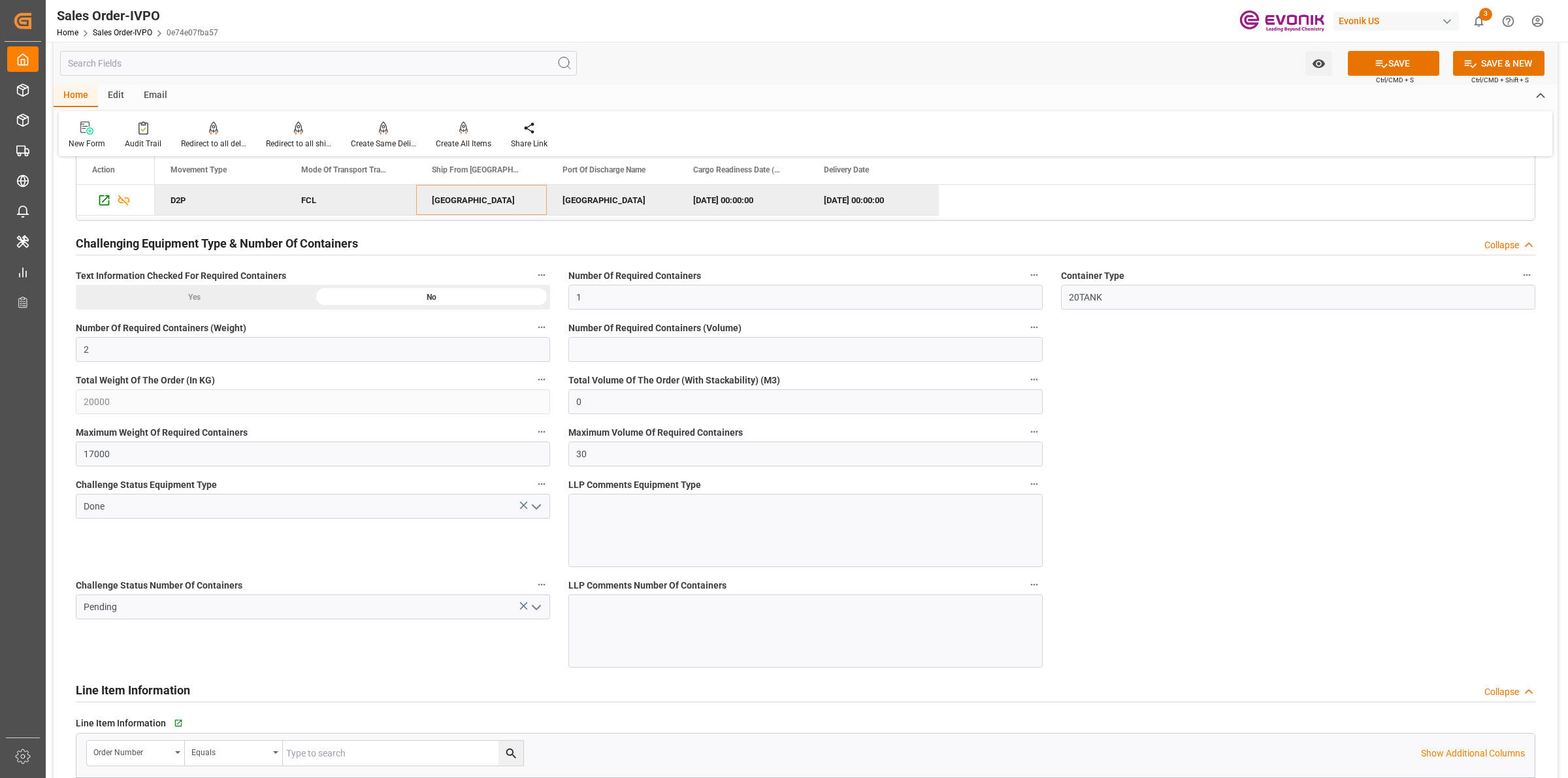
click at [540, 605] on icon "open menu" at bounding box center [536, 608] width 15 height 15
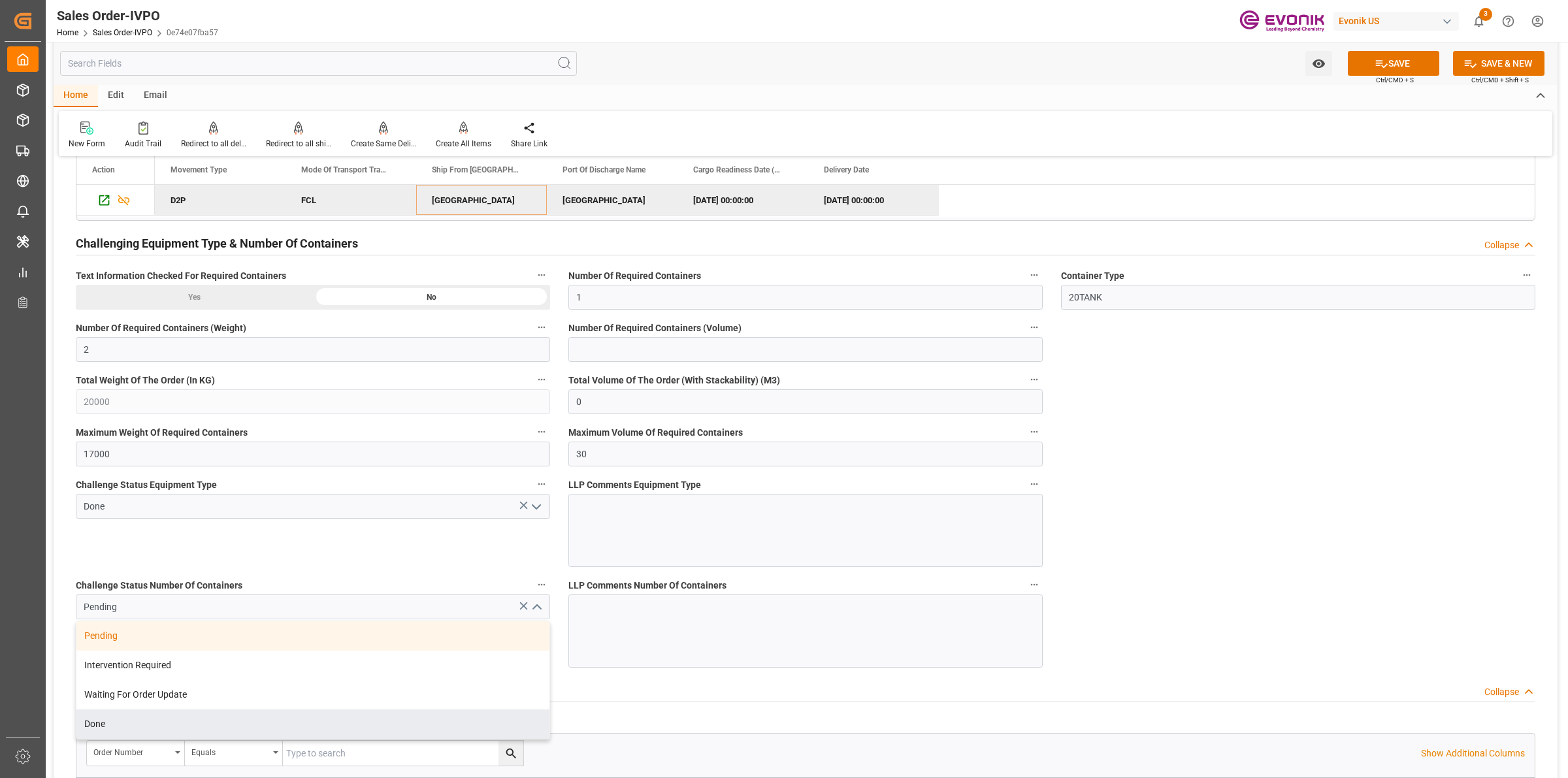
click at [114, 731] on div "Done" at bounding box center [313, 724] width 473 height 29
type input "Done"
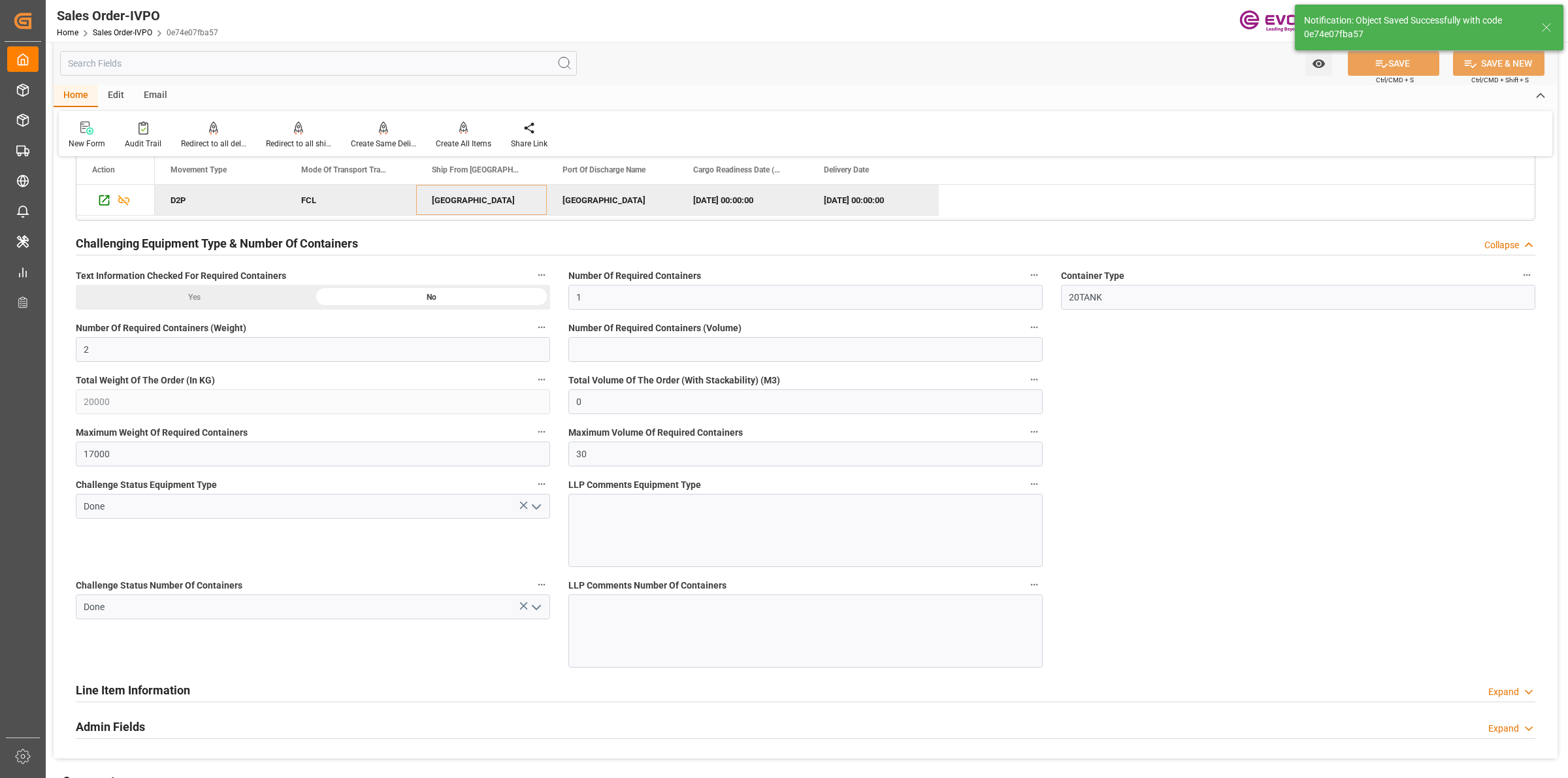
type input "[DATE] 14:49"
type input "No"
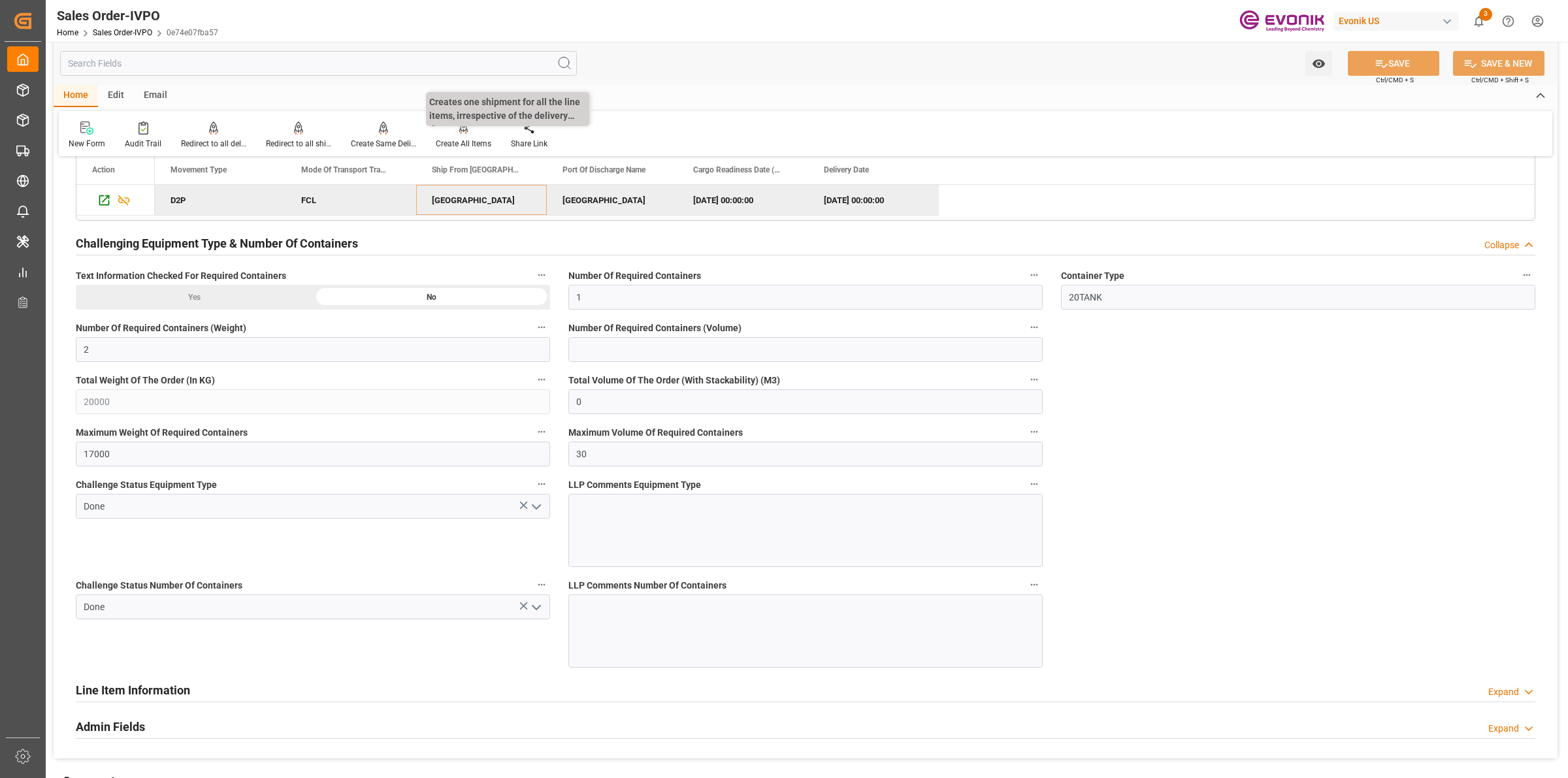
click at [464, 145] on div "Create All Items" at bounding box center [463, 143] width 55 height 12
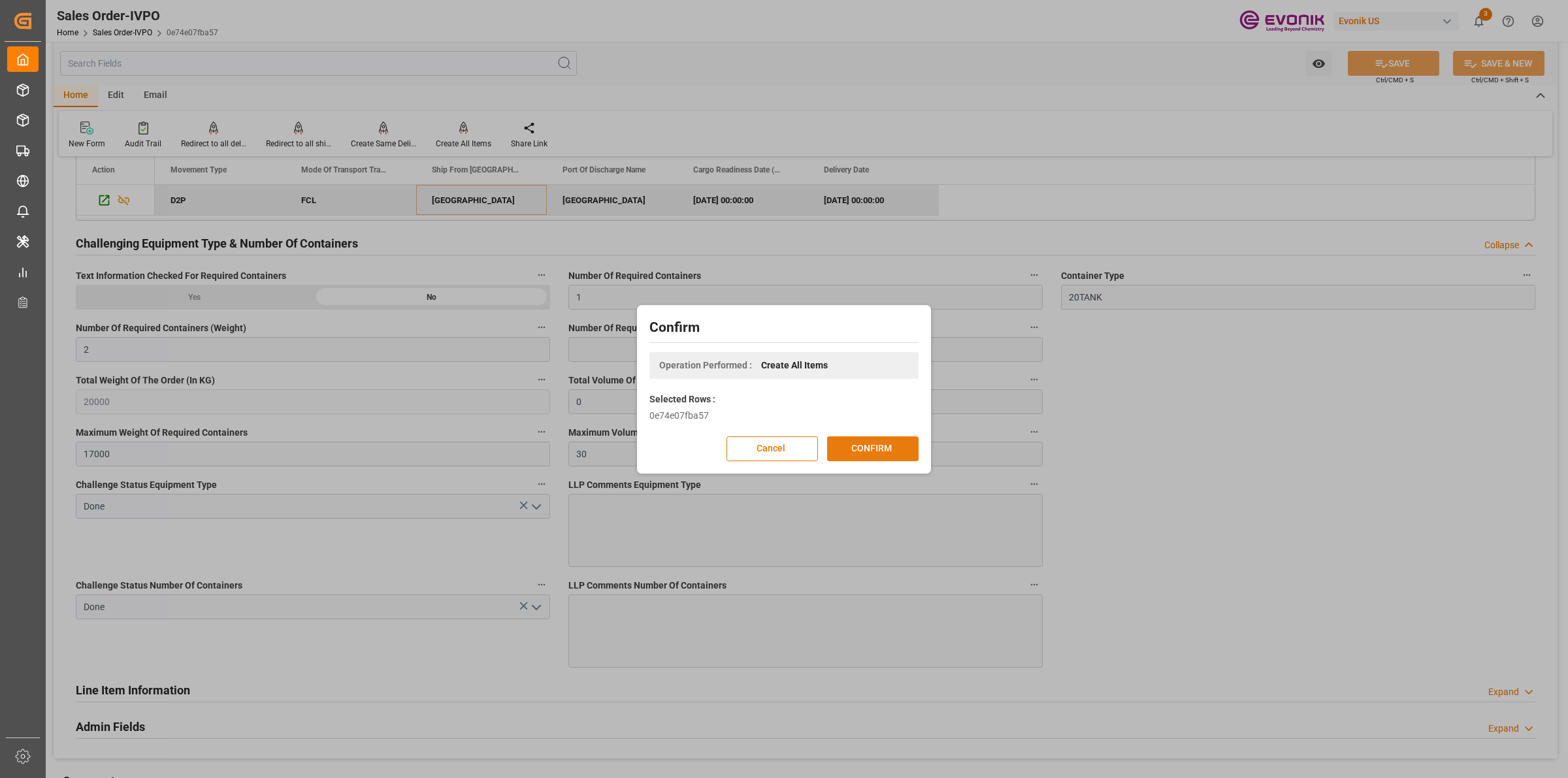
click at [874, 445] on button "CONFIRM" at bounding box center [873, 449] width 92 height 25
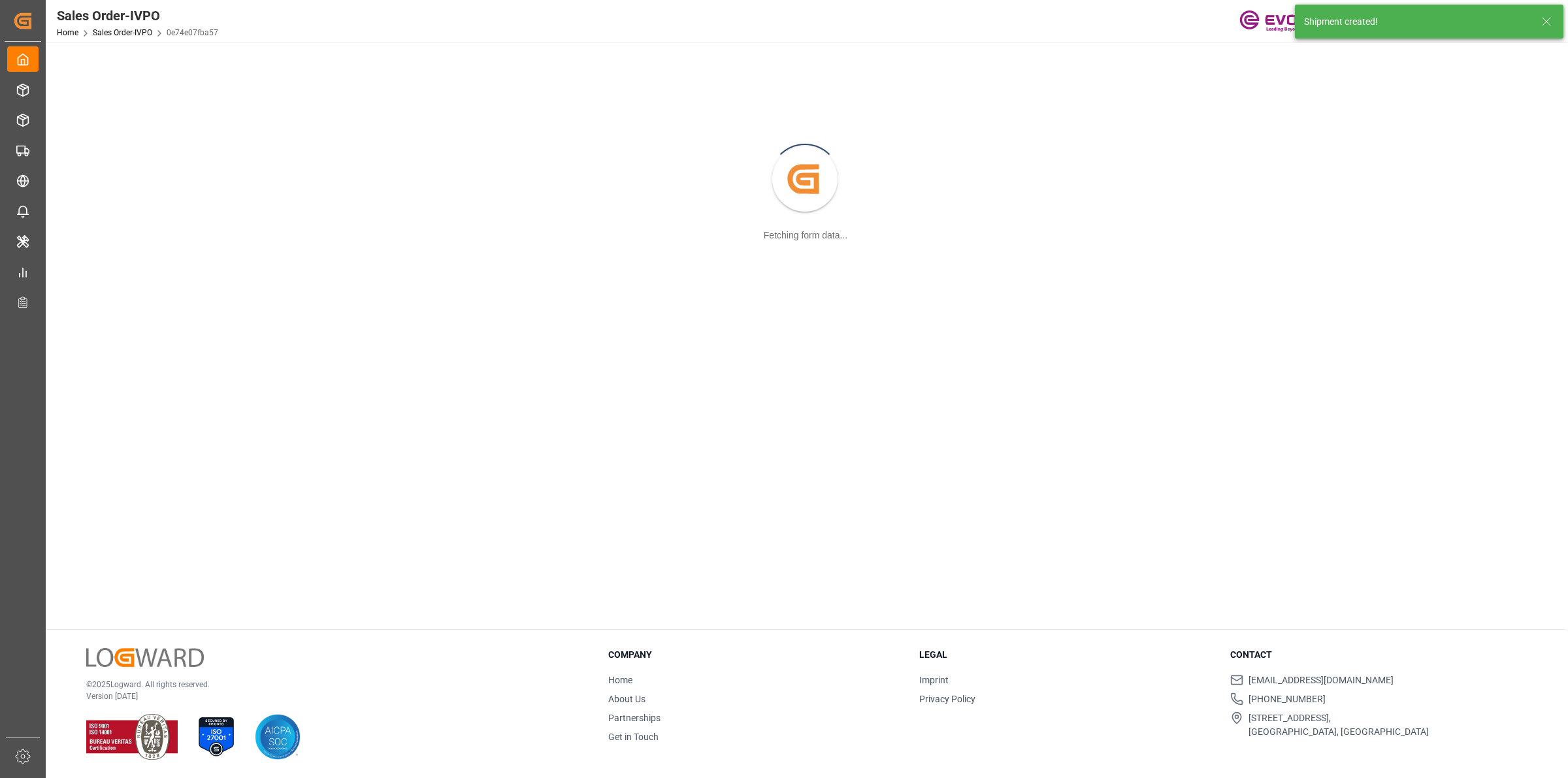
scroll to position [141, 0]
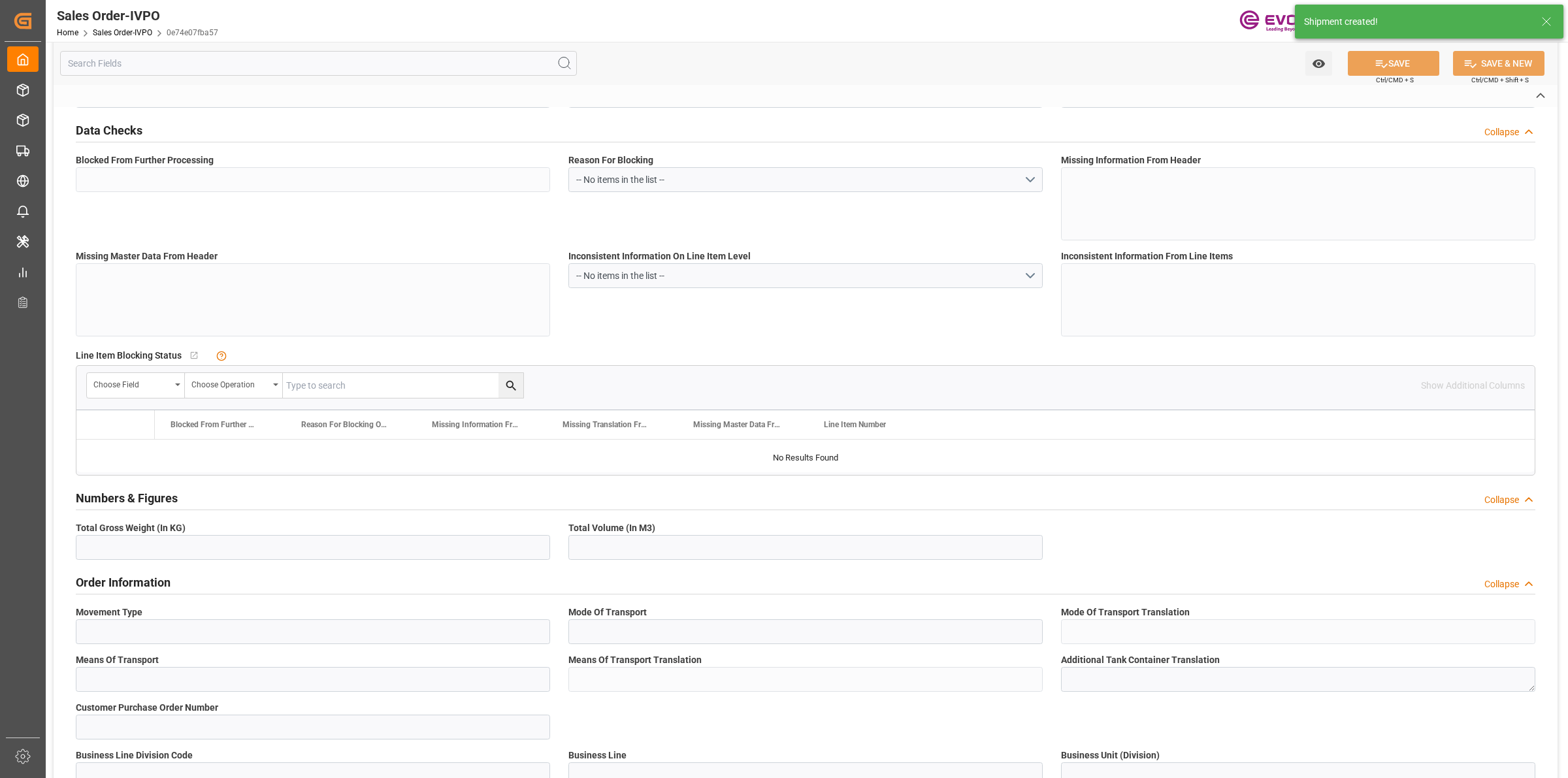
type input "0e74e07fba57"
type input "Active"
type input "2007119657"
type input "TA"
type input "No"
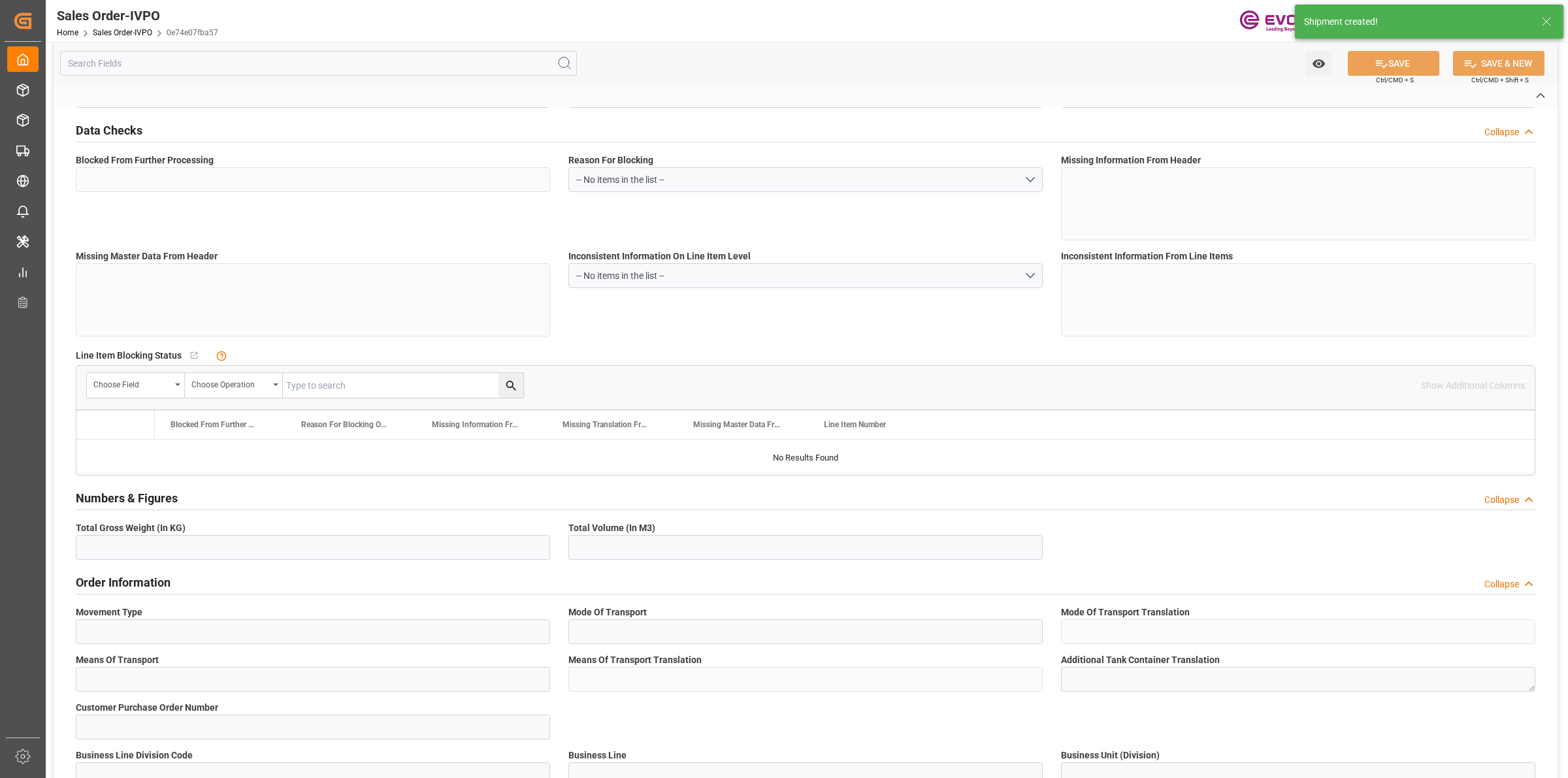
type input "D2P"
type input "45"
type input "FCL"
type input "0024"
type input "20TANK"
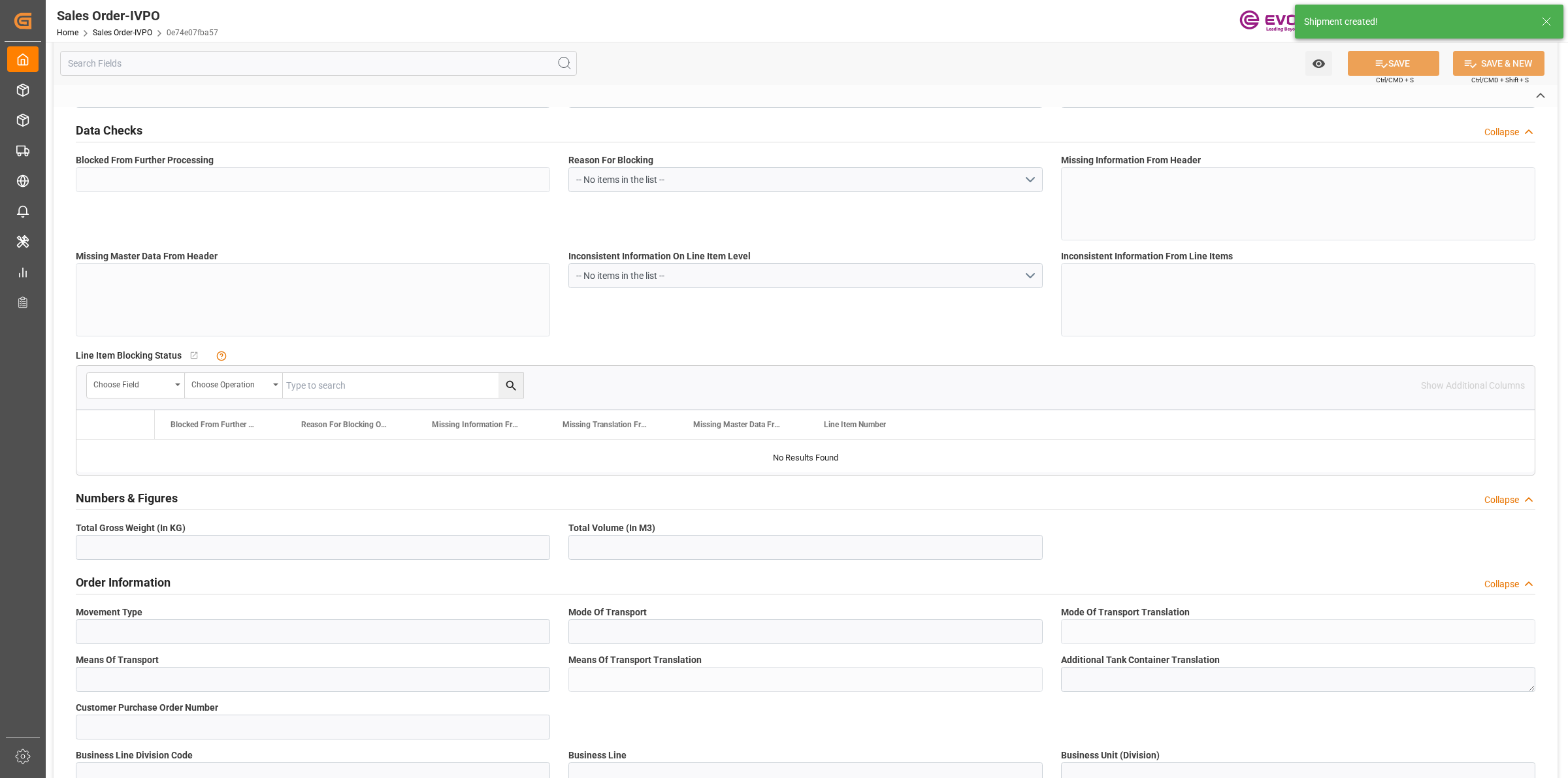
type textarea "Operator's Own Tank"
type input "4500396199"
type input "01"
type input "SP AL Oil Additives"
type input "Specialty Additives"
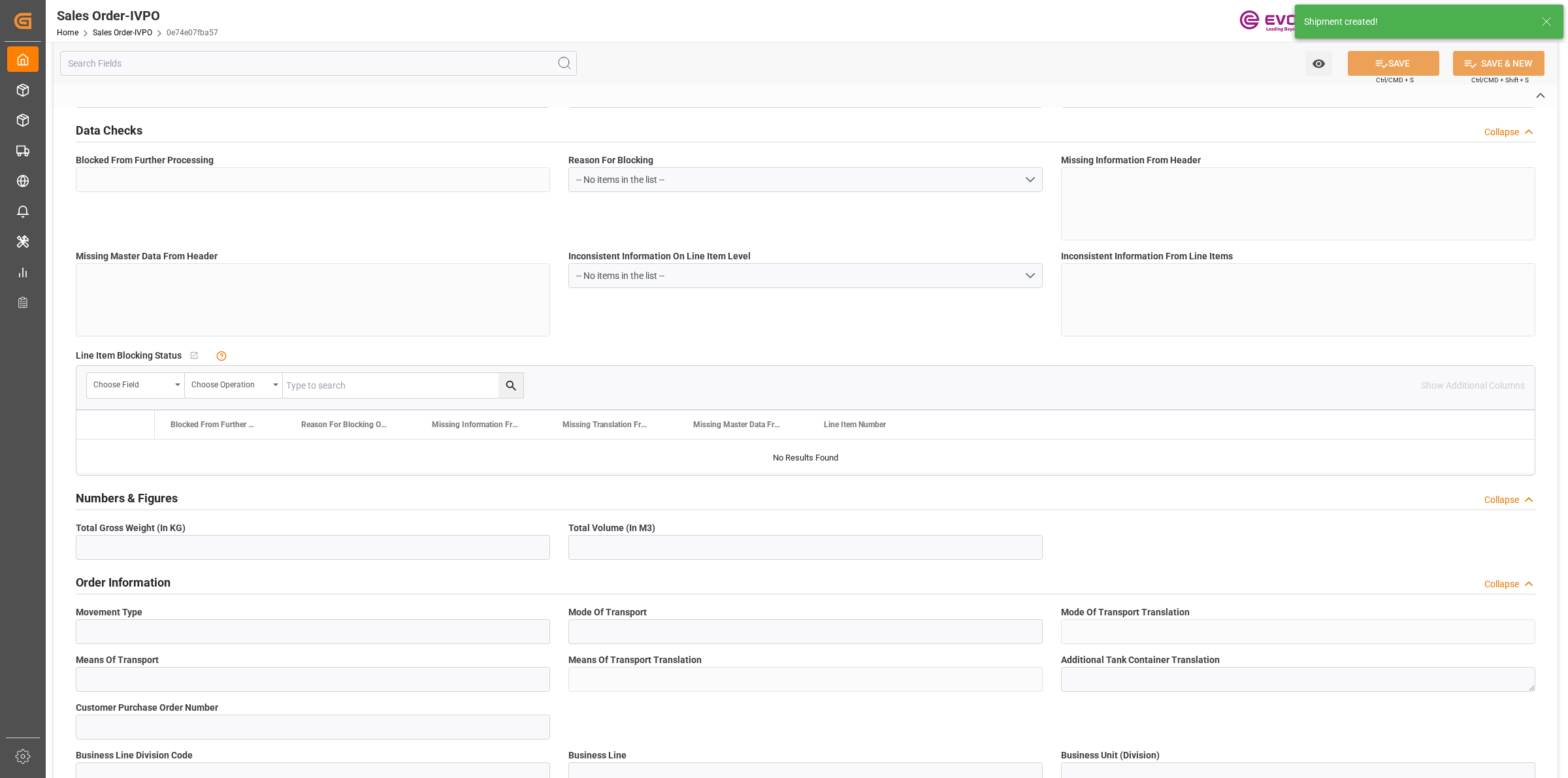
type input "CFR"
type input "[GEOGRAPHIC_DATA]"
type textarea "Not required"
type textarea "DIRECT CUSTOMER"
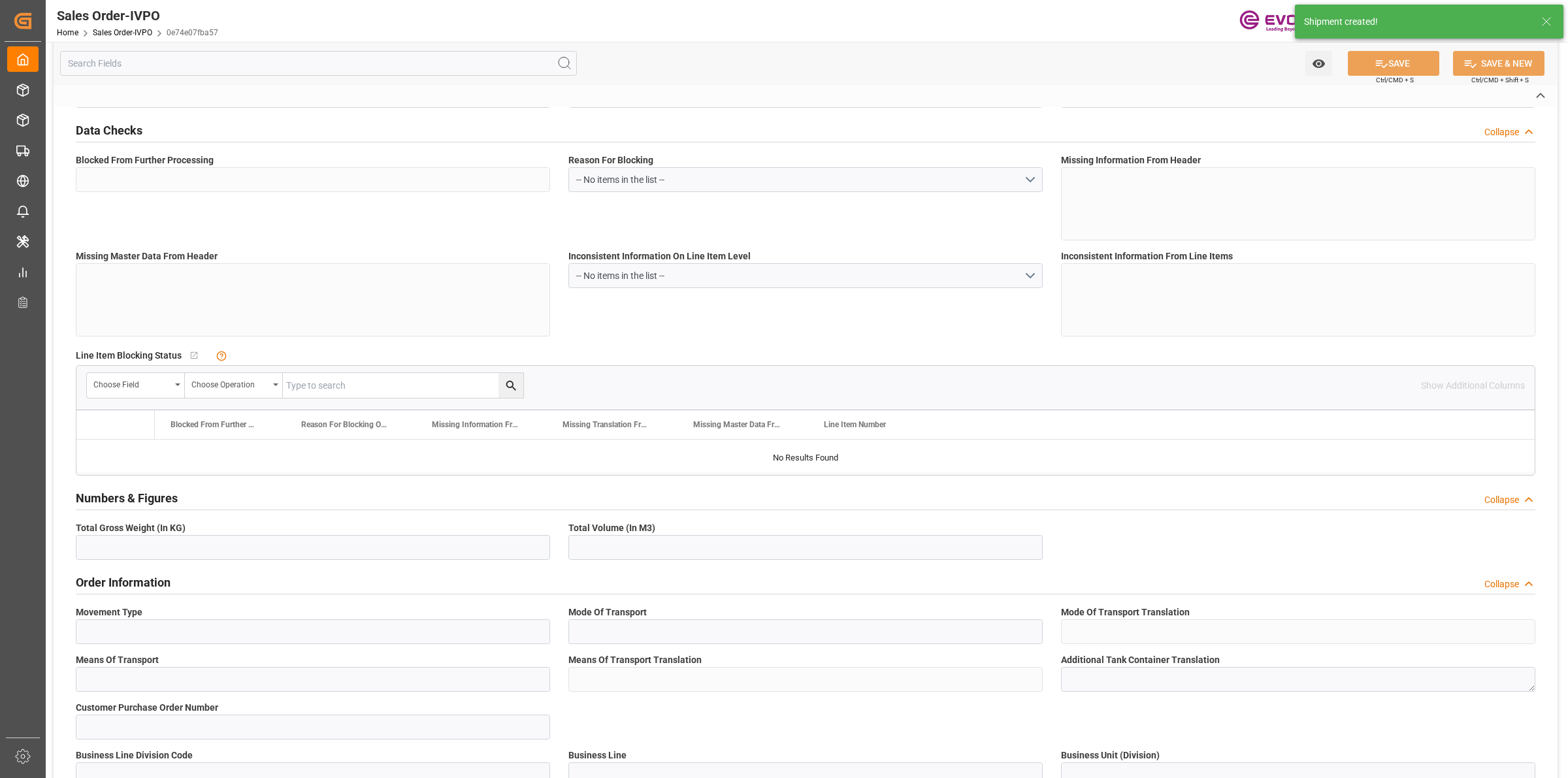
type textarea "Please replace material name VISCOPLEX® 6-850(4001) BC with customer name PARAT…"
type input "FR"
type input "Done"
type input "20TANK"
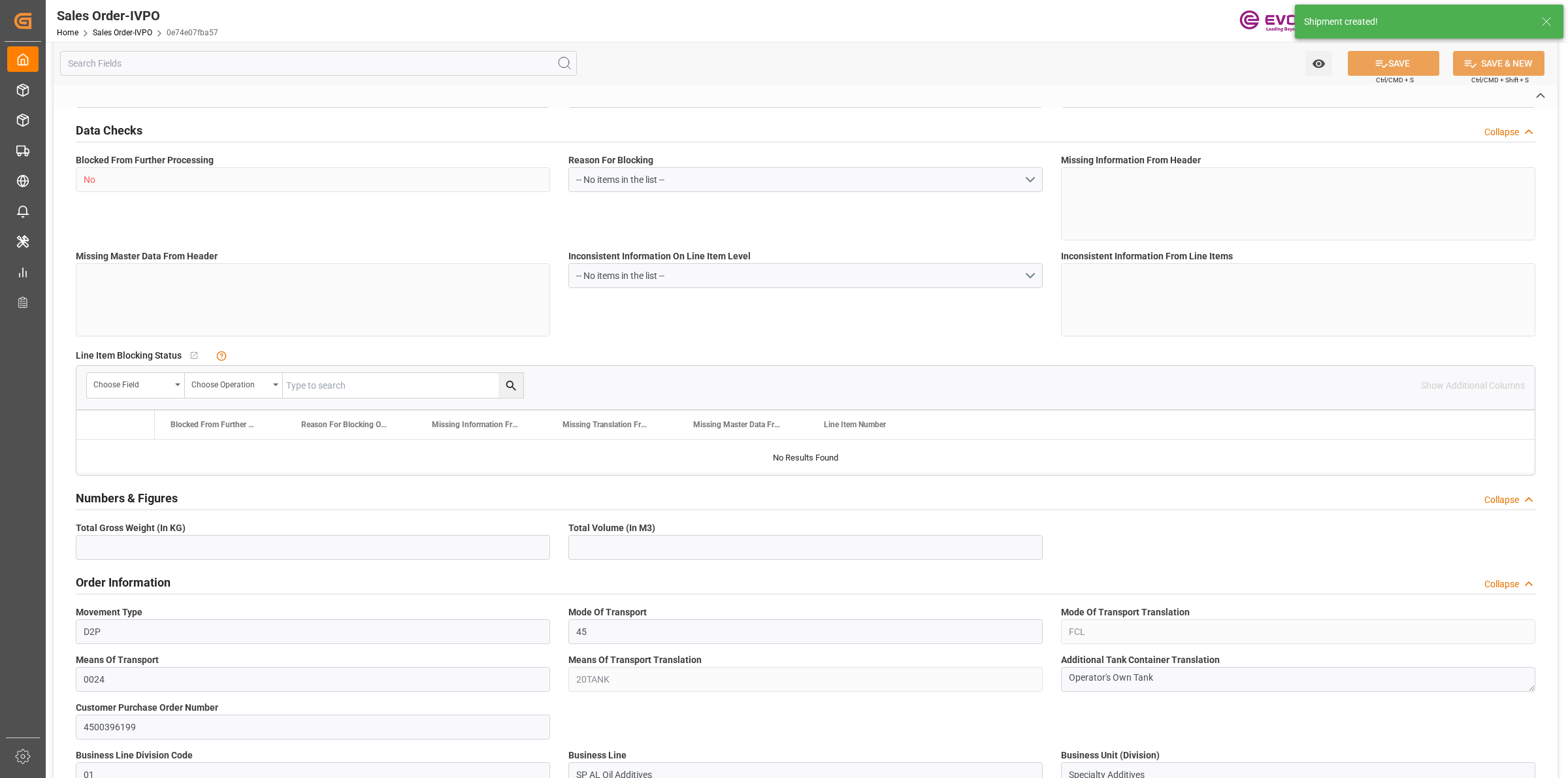
type input "Done"
type input "FRLEH"
type input "0"
type input "1"
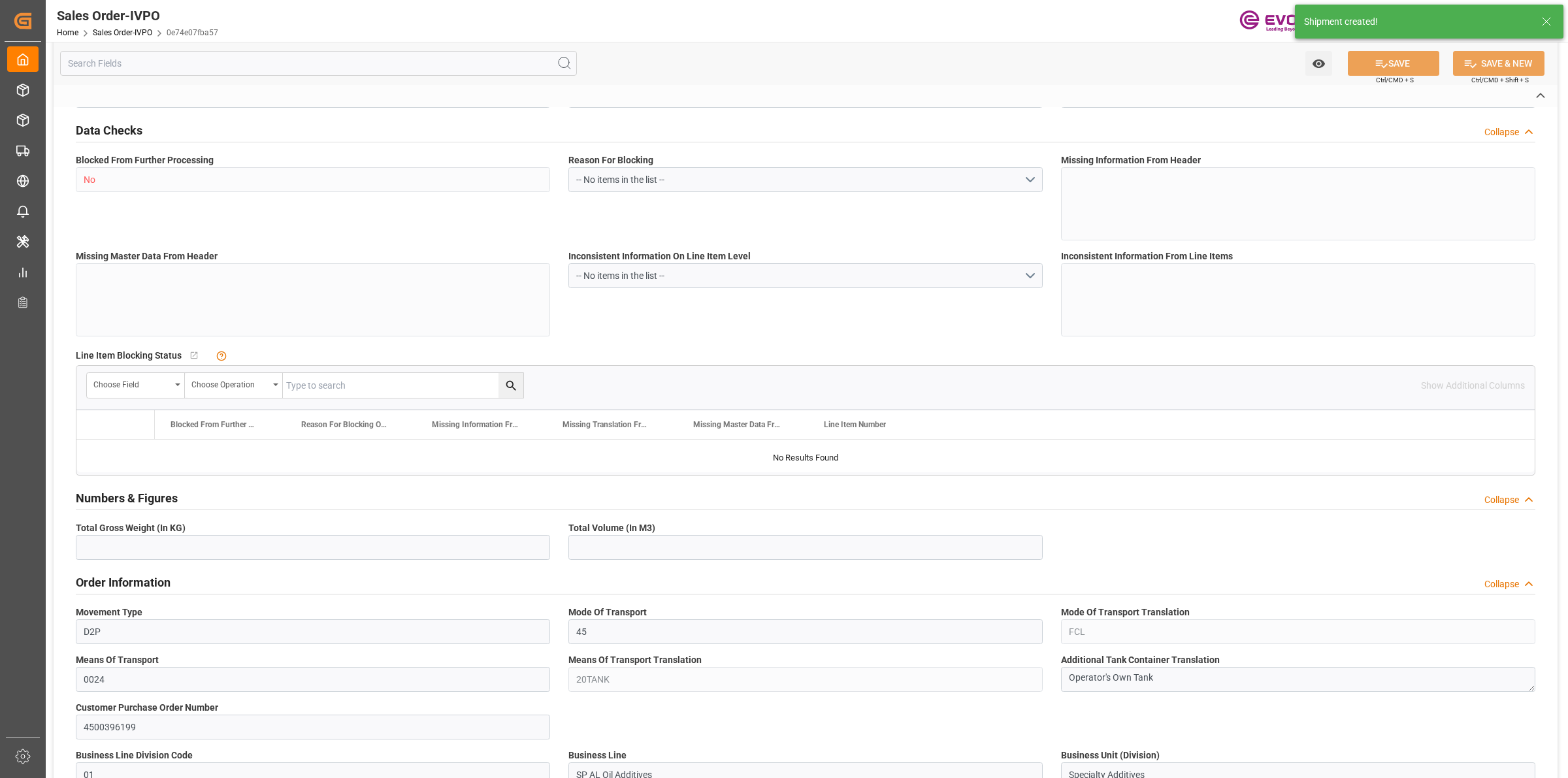
type input "2"
type input "20000"
type input "0"
type input "17000"
type input "30"
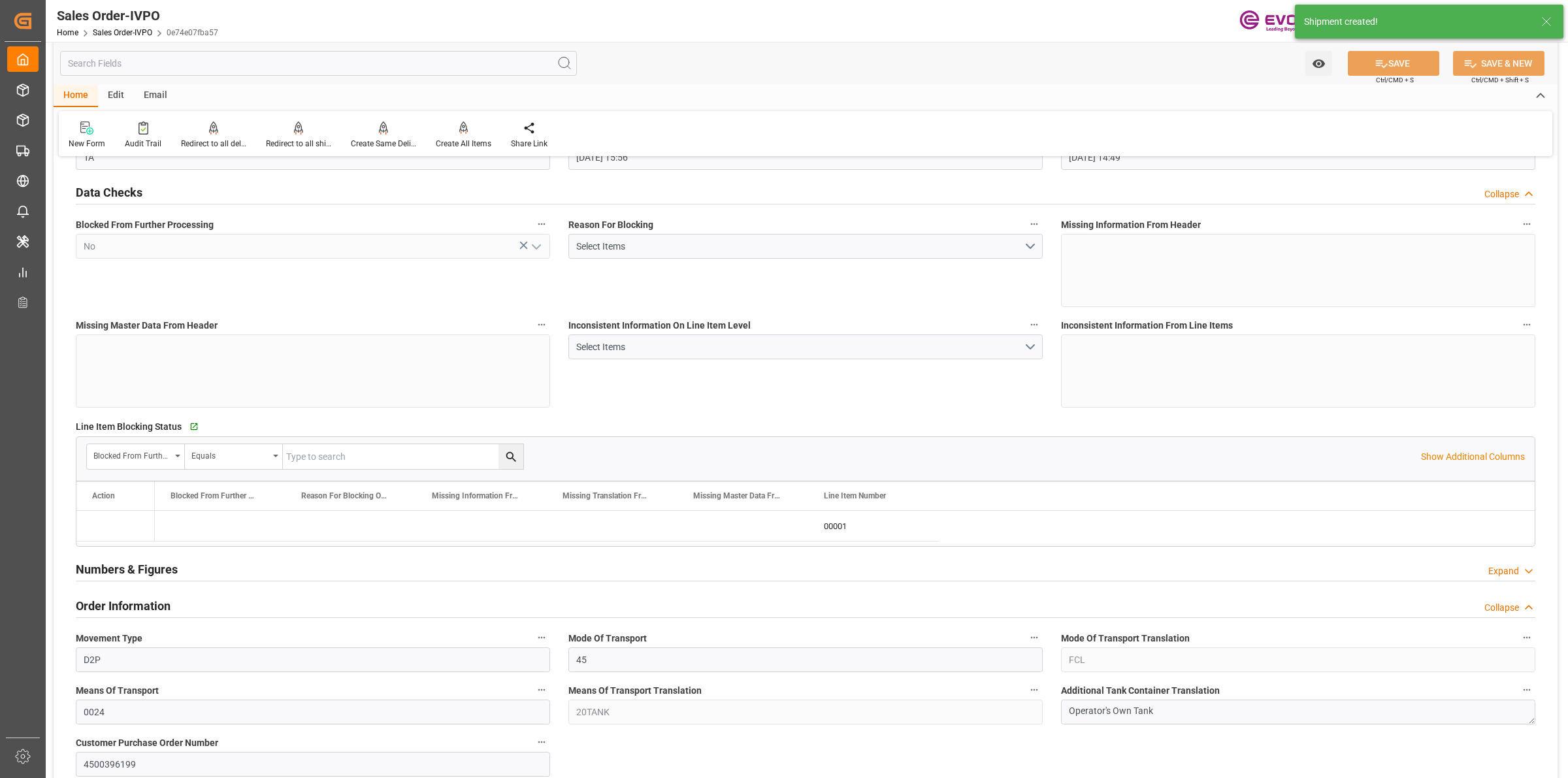
type input "[DATE] 15:56"
type input "[DATE] 14:49"
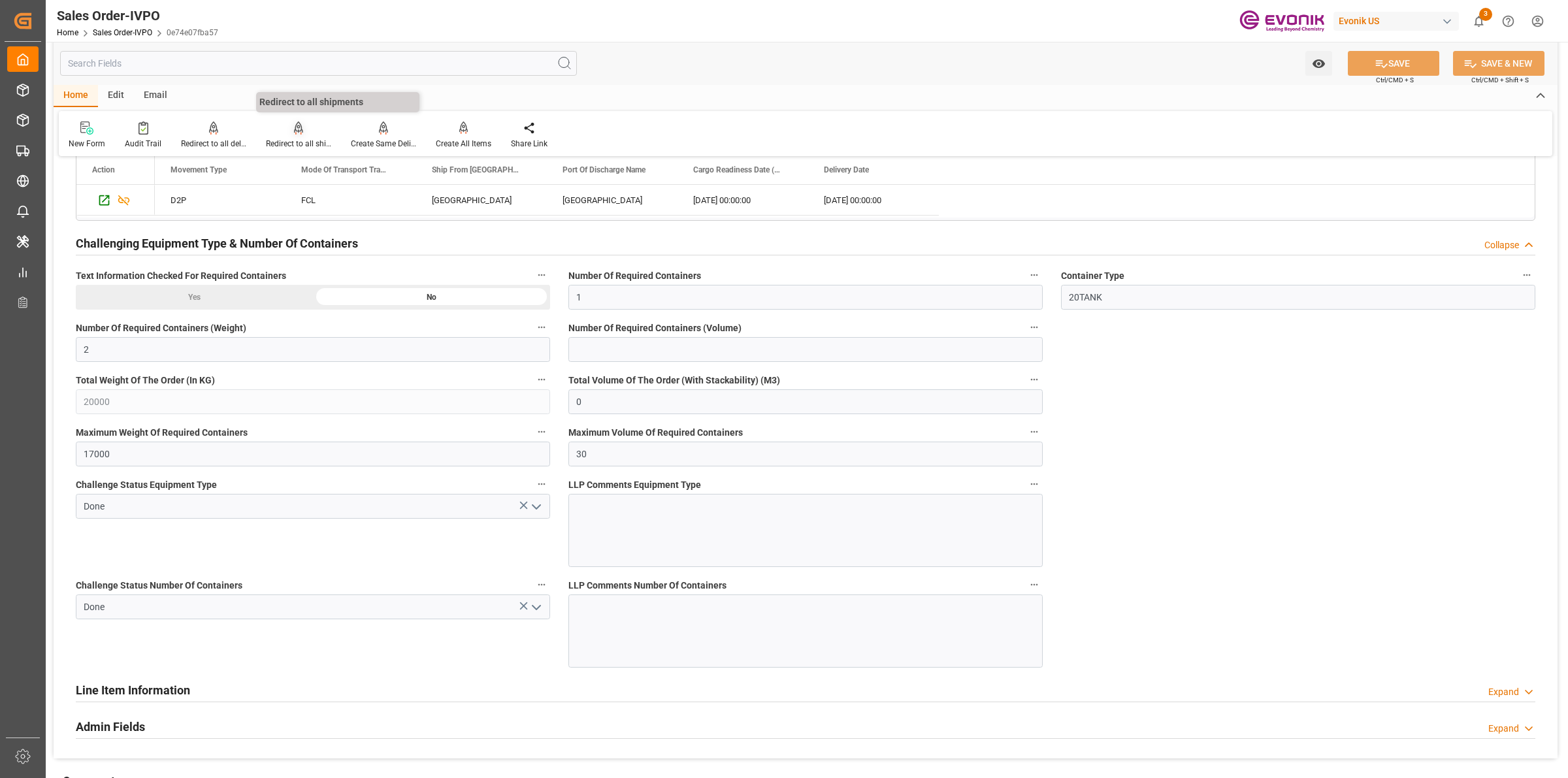
click at [285, 135] on div "Redirect to all shipments" at bounding box center [299, 135] width 85 height 29
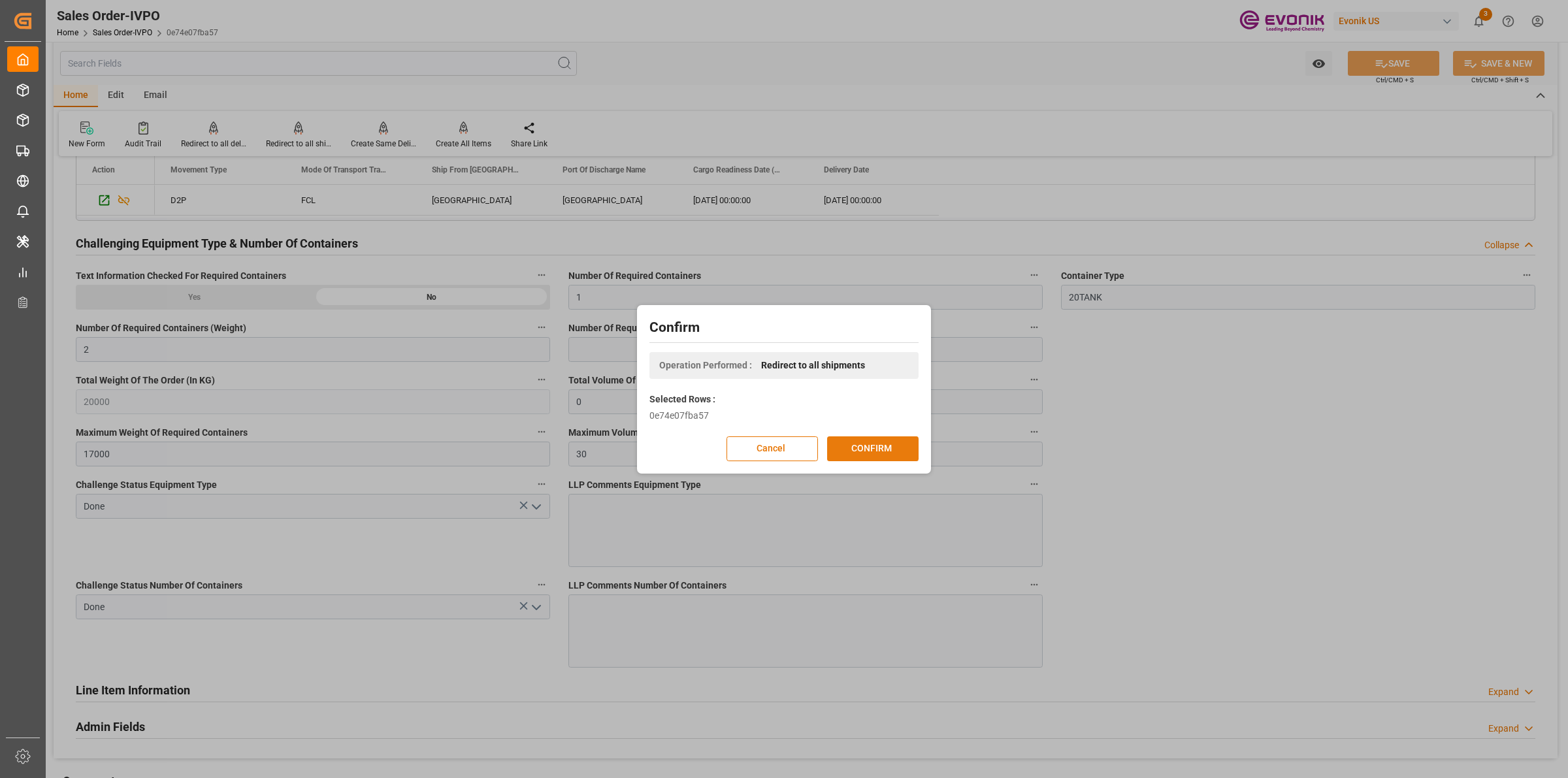
click at [864, 452] on button "CONFIRM" at bounding box center [873, 449] width 92 height 25
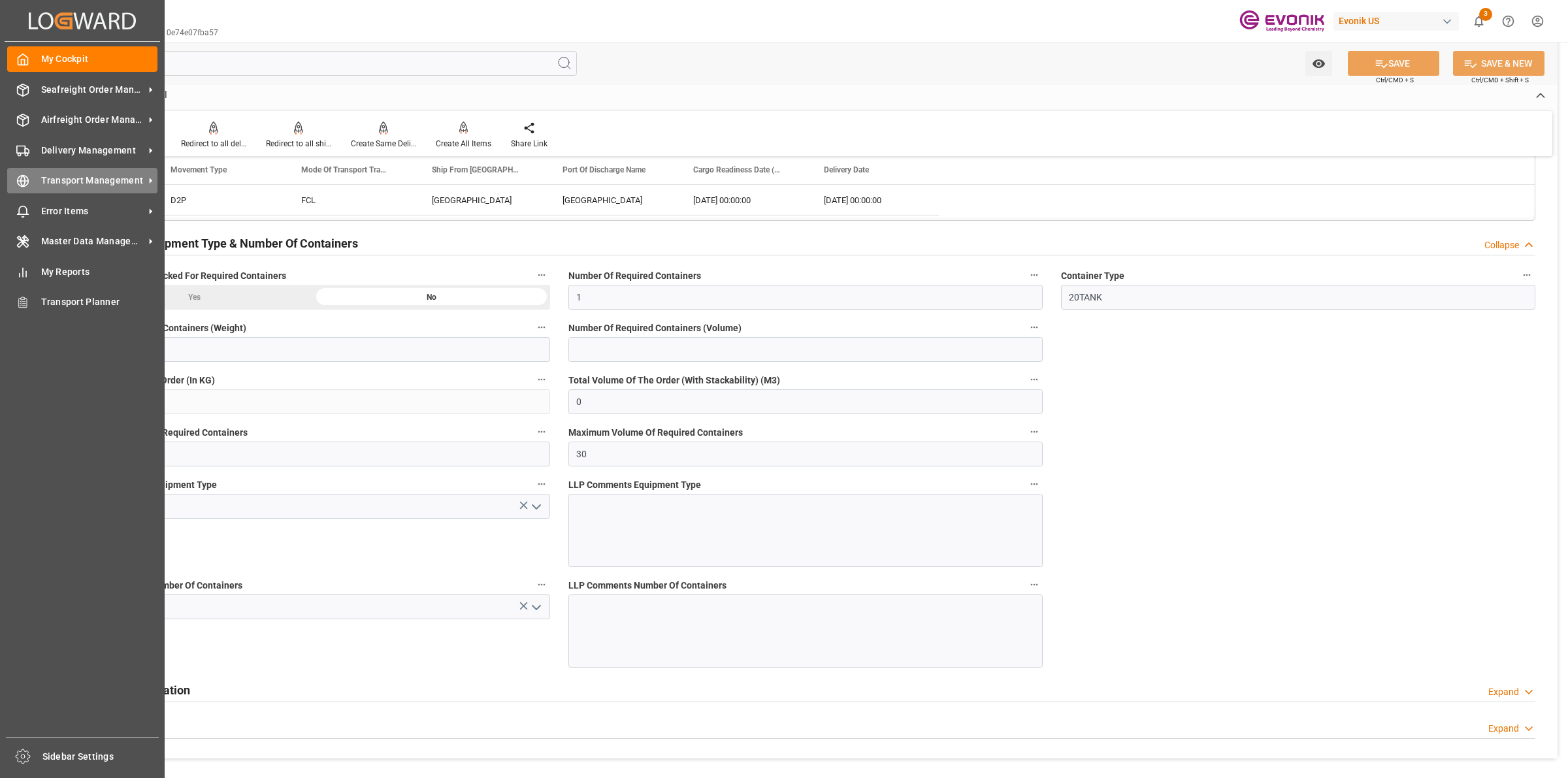
click at [25, 178] on icon at bounding box center [23, 181] width 14 height 14
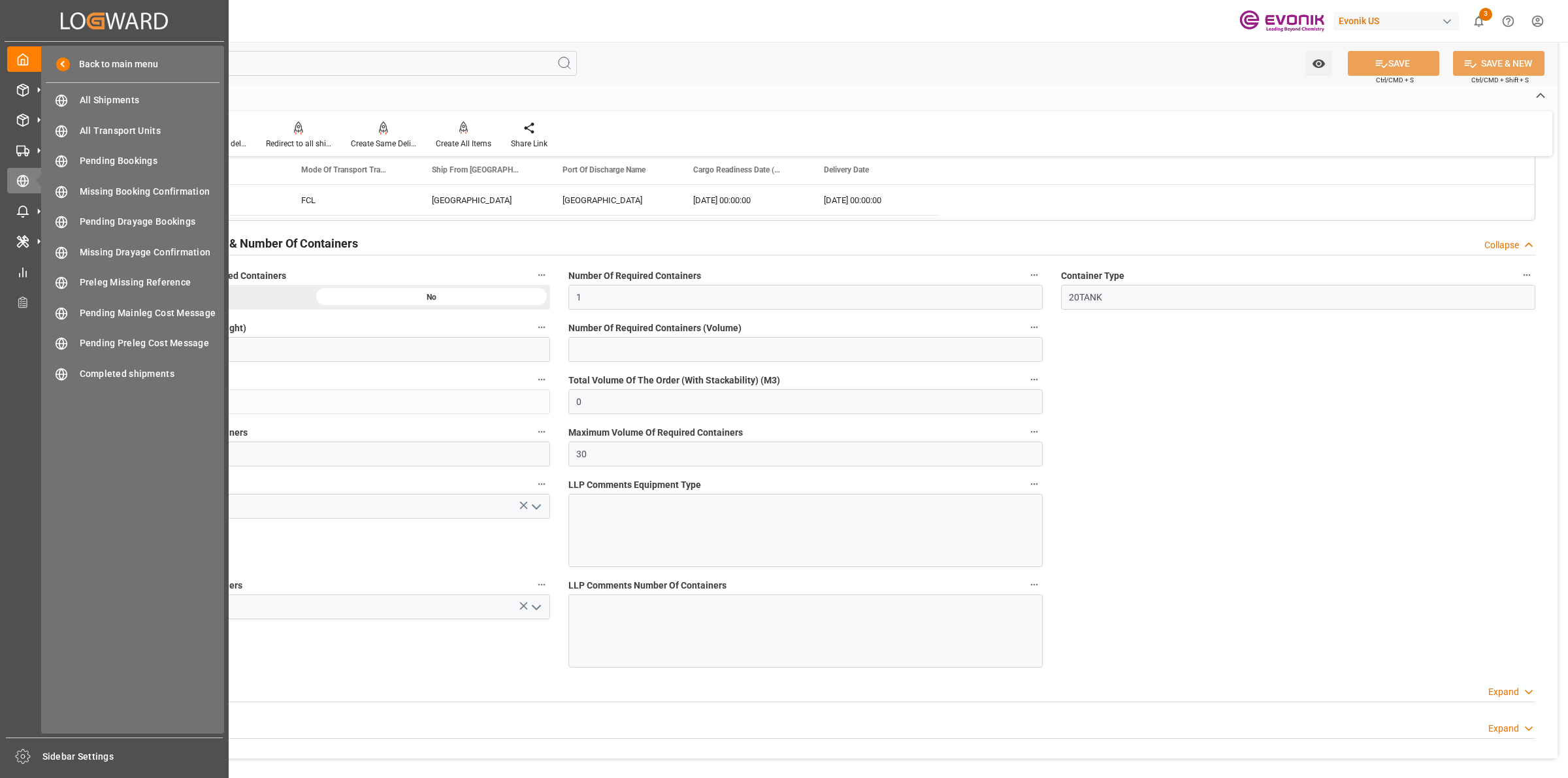
click at [115, 83] on div "Back to main menu All Shipments All Shipments All Transport Units All Transport…" at bounding box center [133, 389] width 183 height 688
click at [104, 96] on span "All Shipments" at bounding box center [149, 101] width 140 height 14
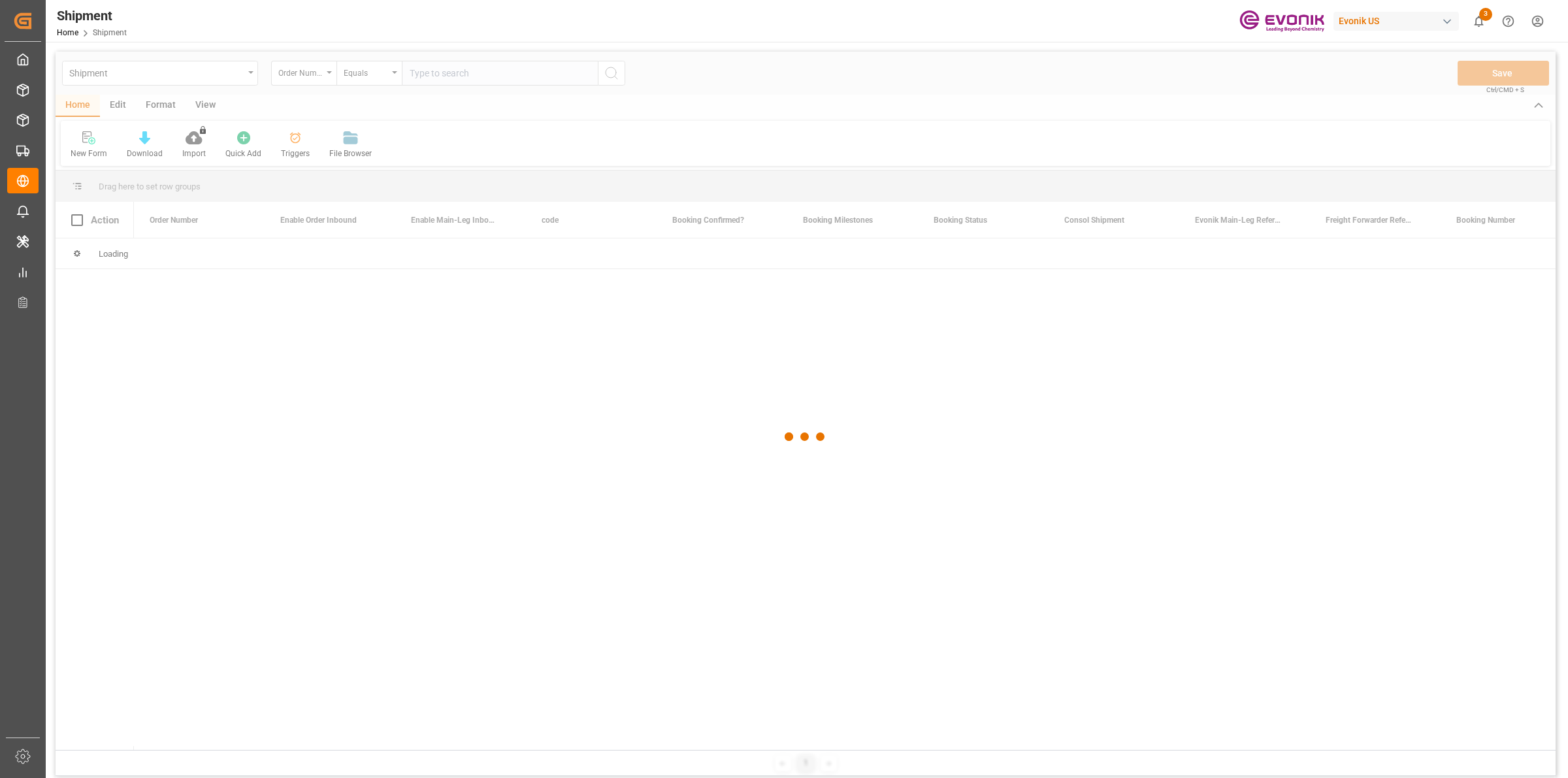
click at [441, 74] on div at bounding box center [805, 436] width 1500 height 770
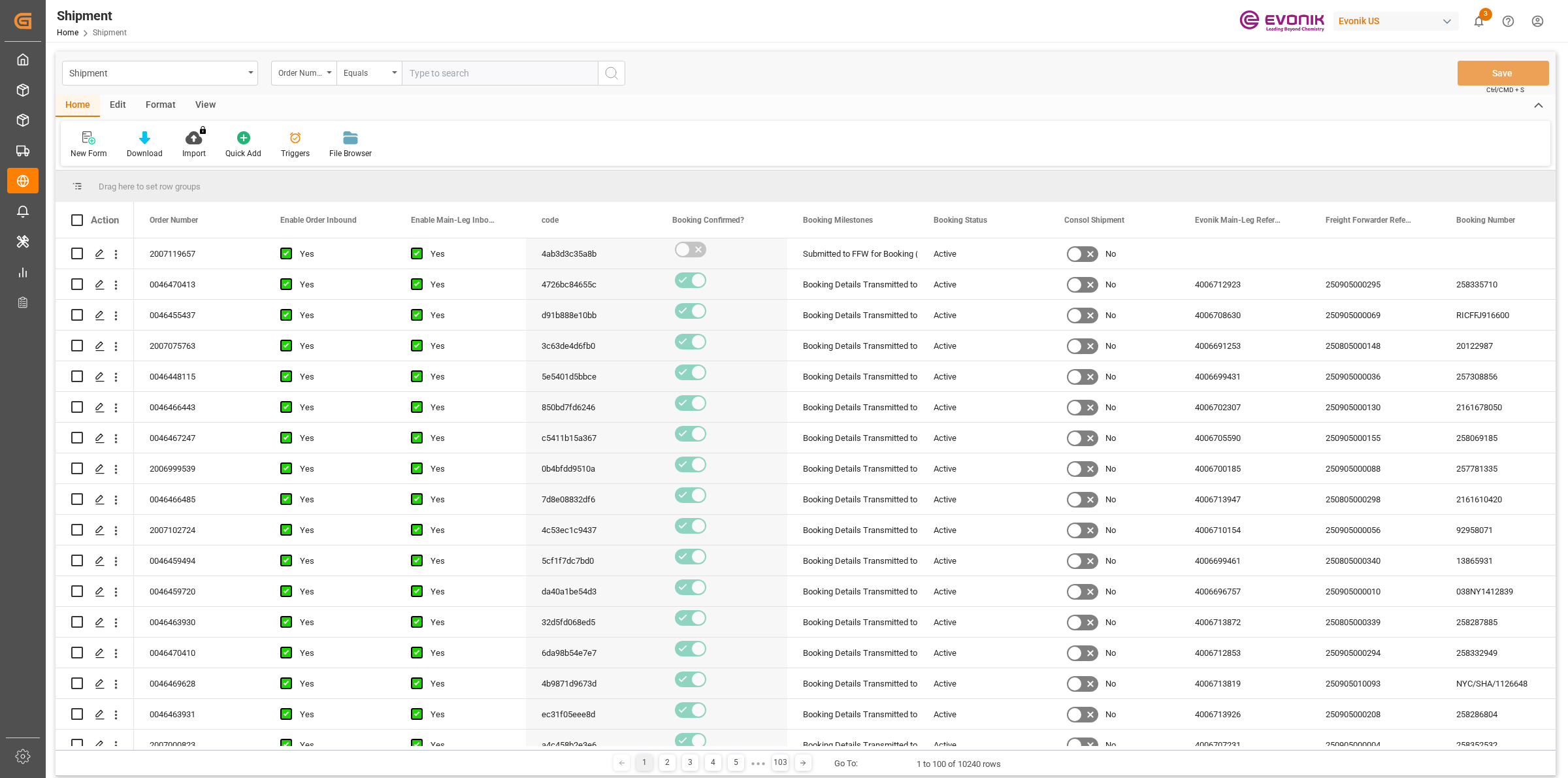
click at [441, 74] on input "text" at bounding box center [499, 74] width 196 height 25
paste input "2007119644"
type input "2007119644"
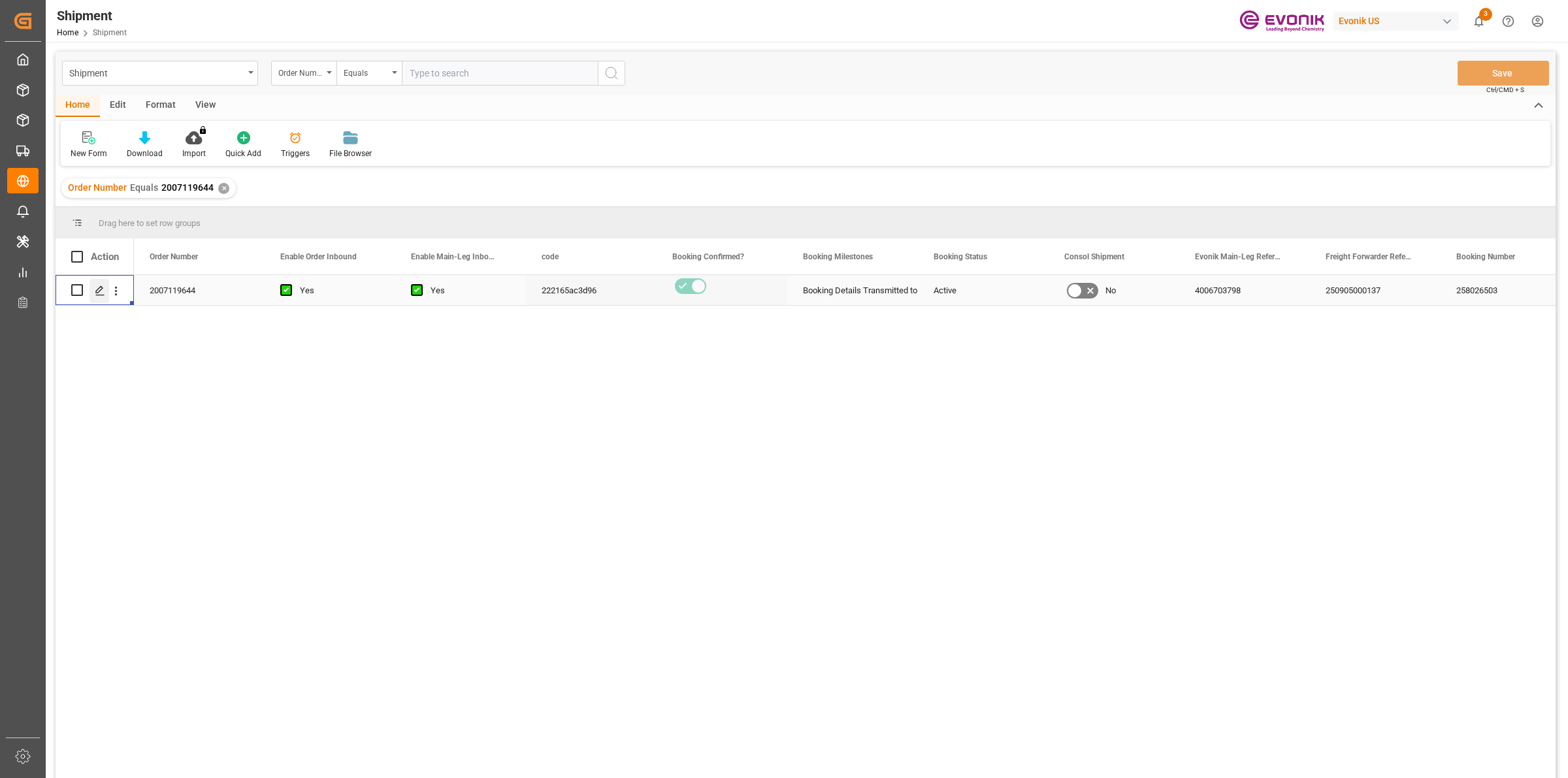
click at [107, 286] on div "Press SPACE to select this row." at bounding box center [99, 290] width 19 height 24
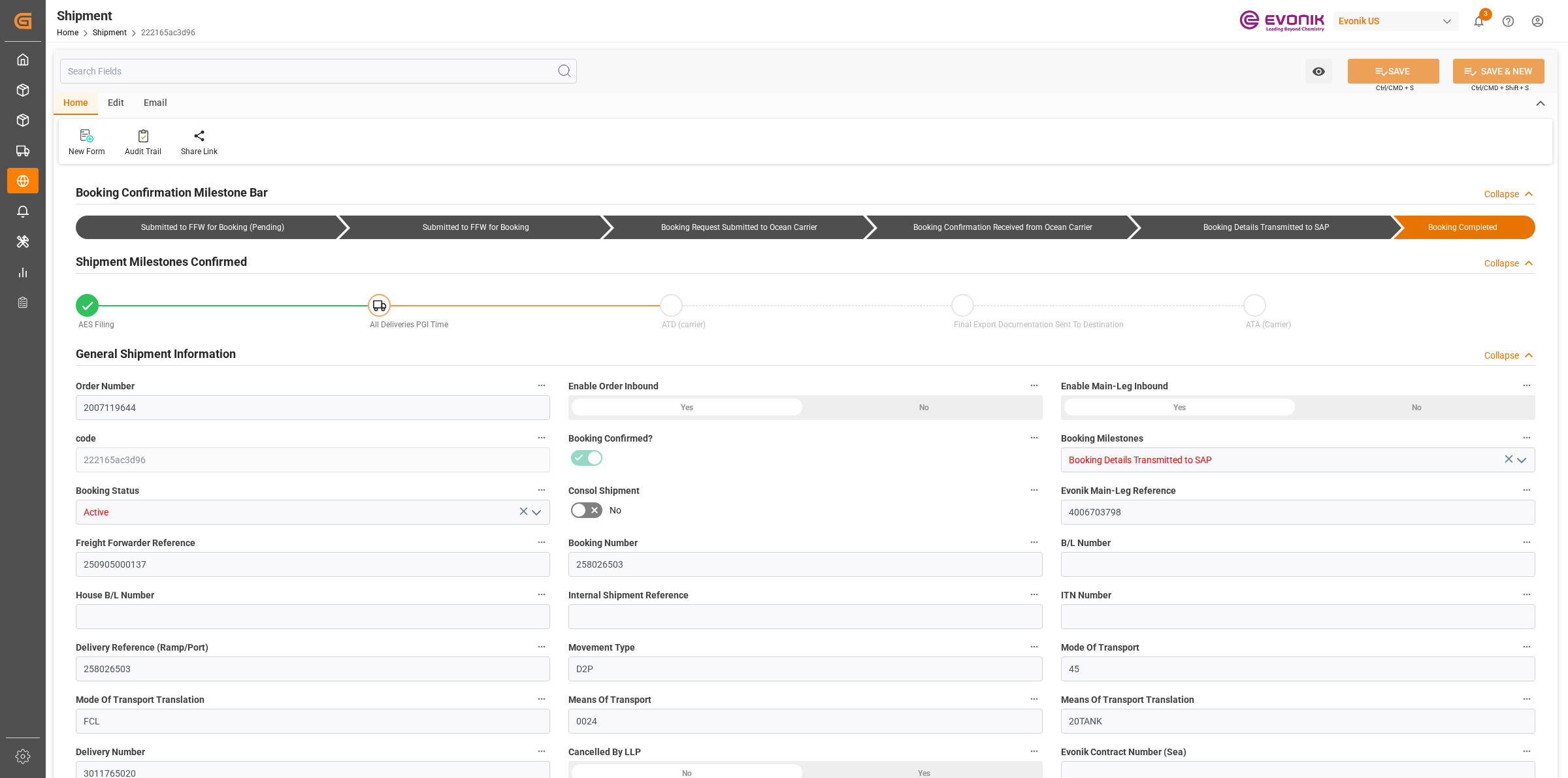
type input "USHOU"
type input "FRLEH"
type input "9314210"
type input "7777777"
type input "9314210"
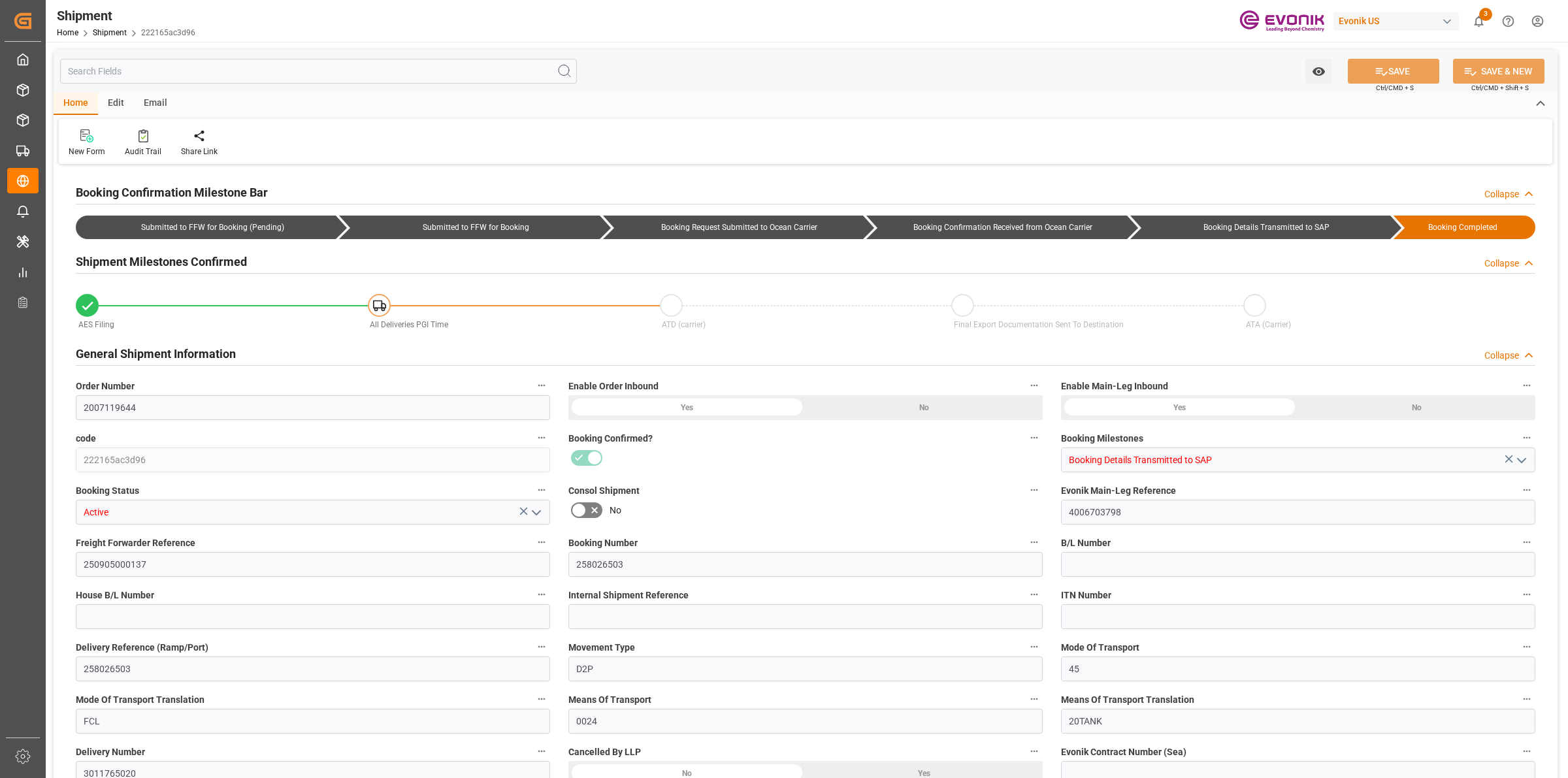
type input "2640"
type input "0"
type input "[DATE] 00:00"
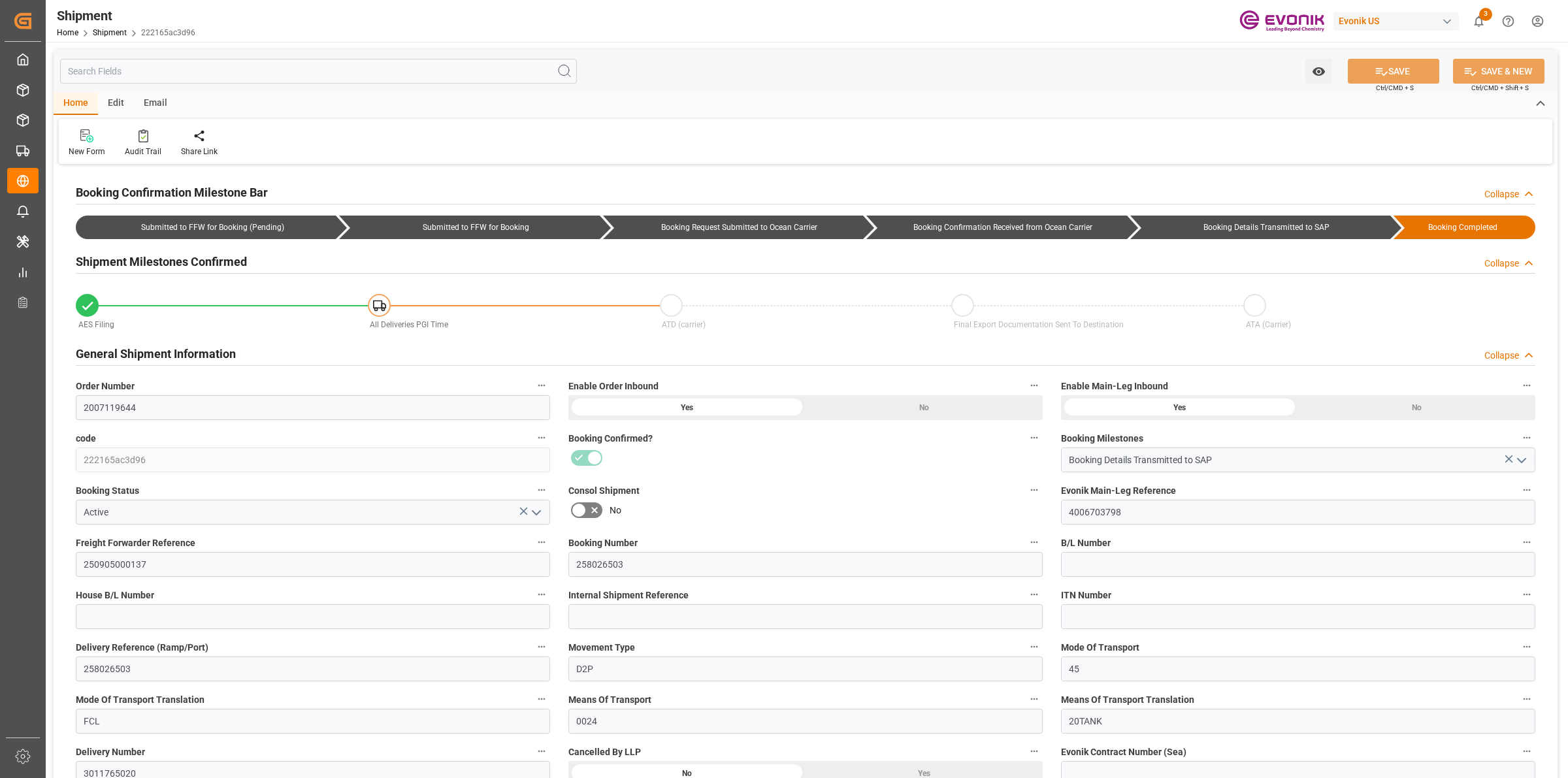
type input "[DATE] 10:00"
type input "[DATE] 00:00"
type input "[DATE] 10:00"
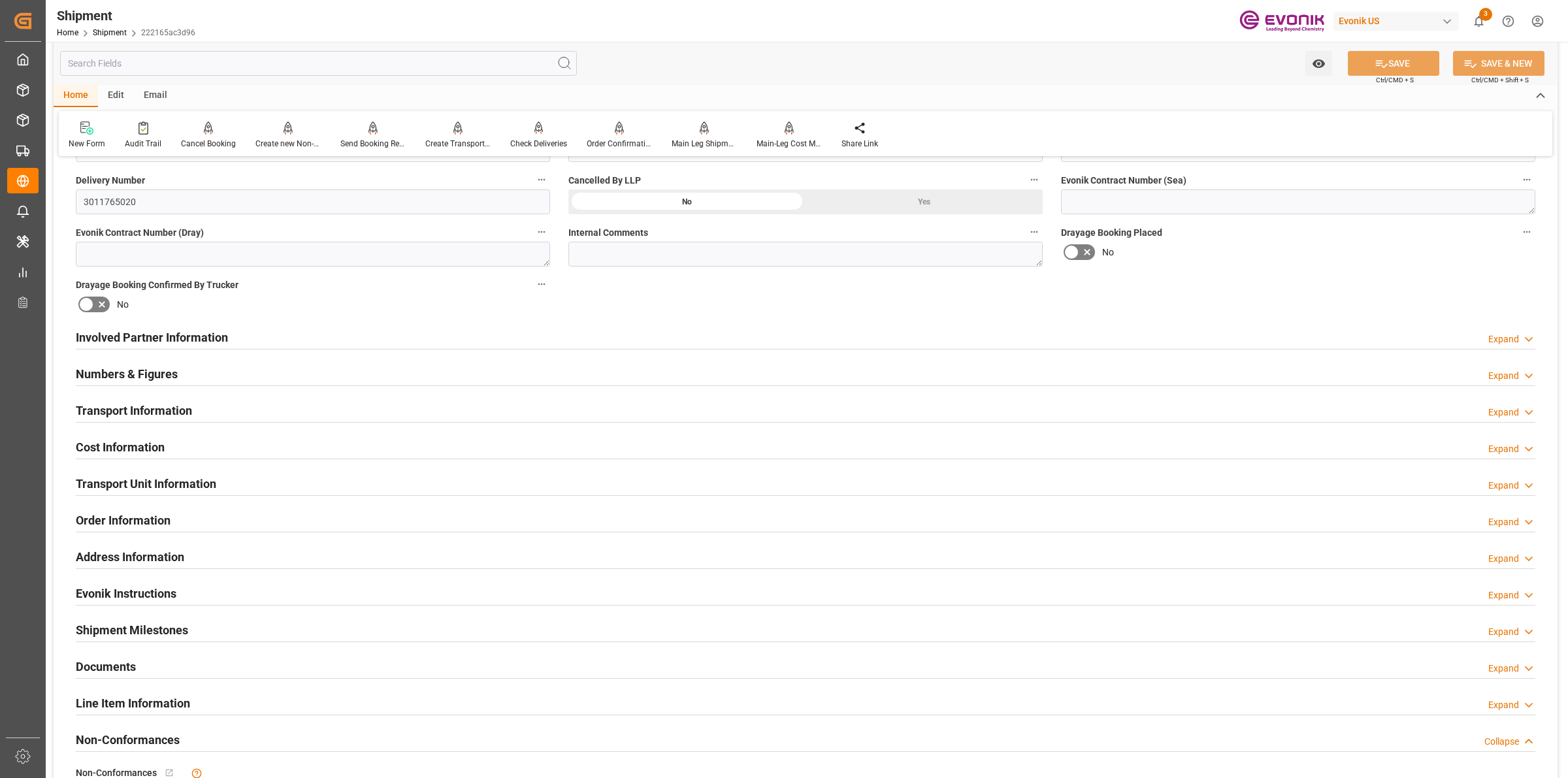
scroll to position [735, 0]
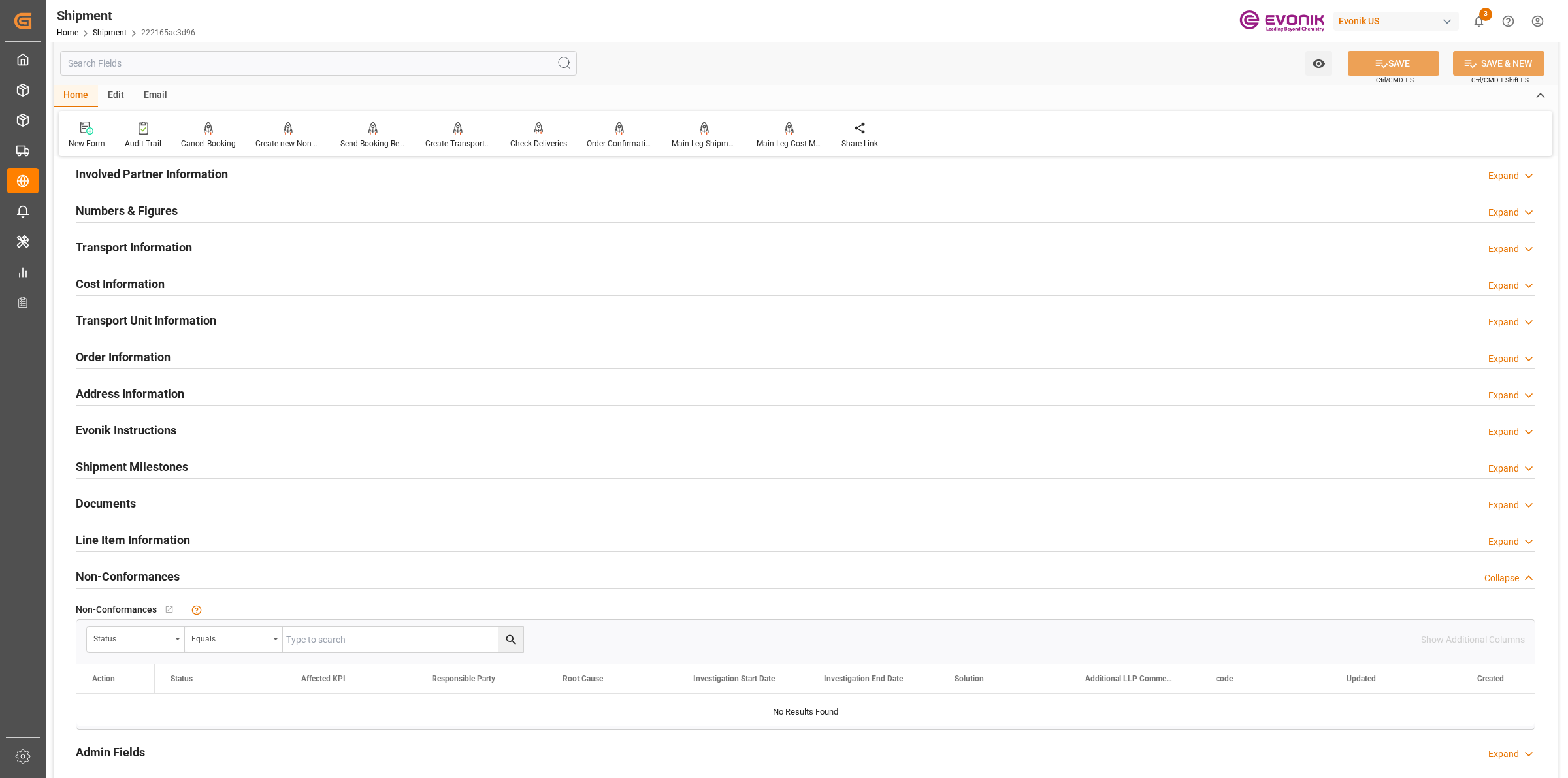
click at [151, 279] on h2 "Cost Information" at bounding box center [120, 284] width 89 height 17
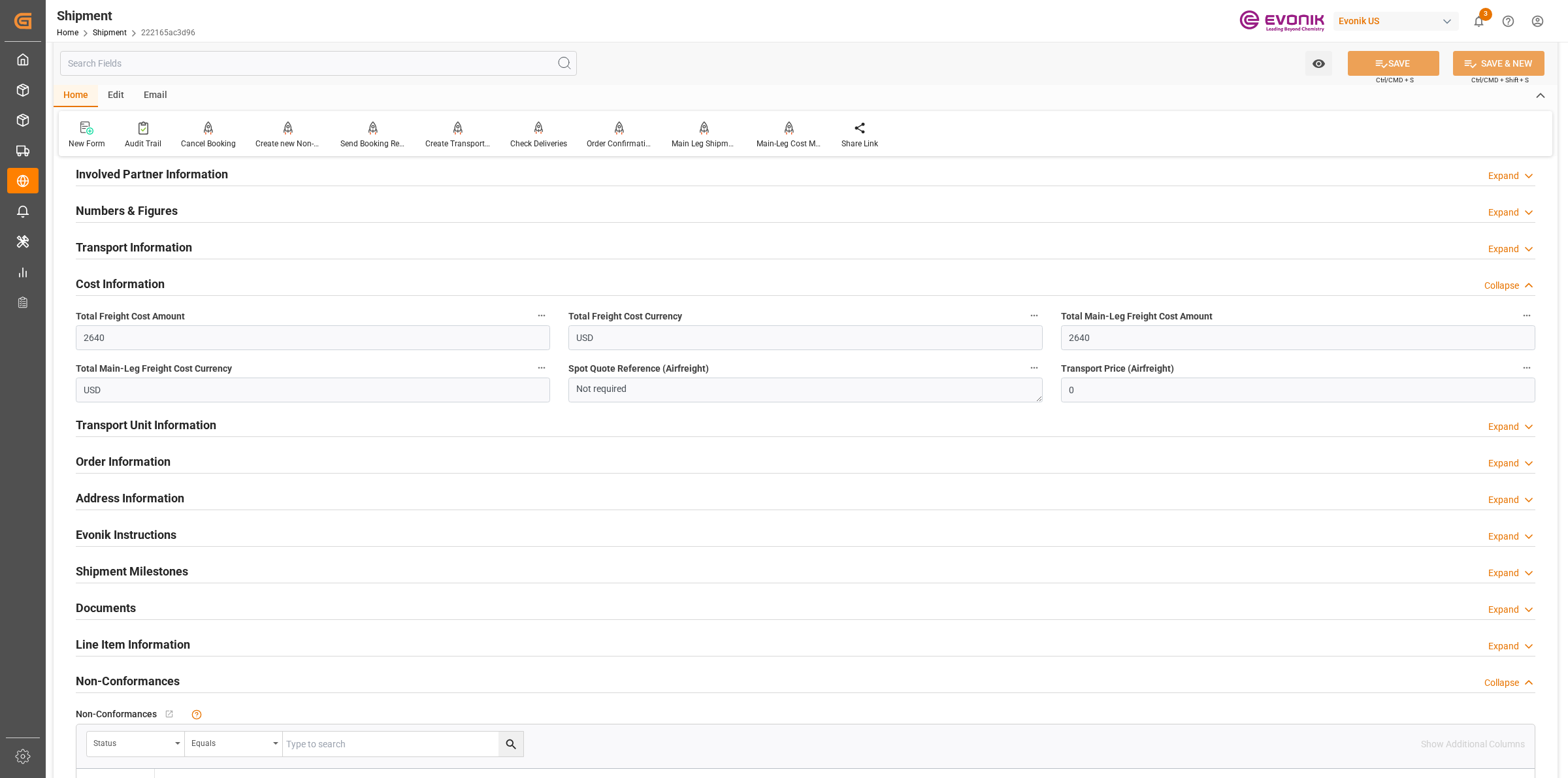
scroll to position [572, 0]
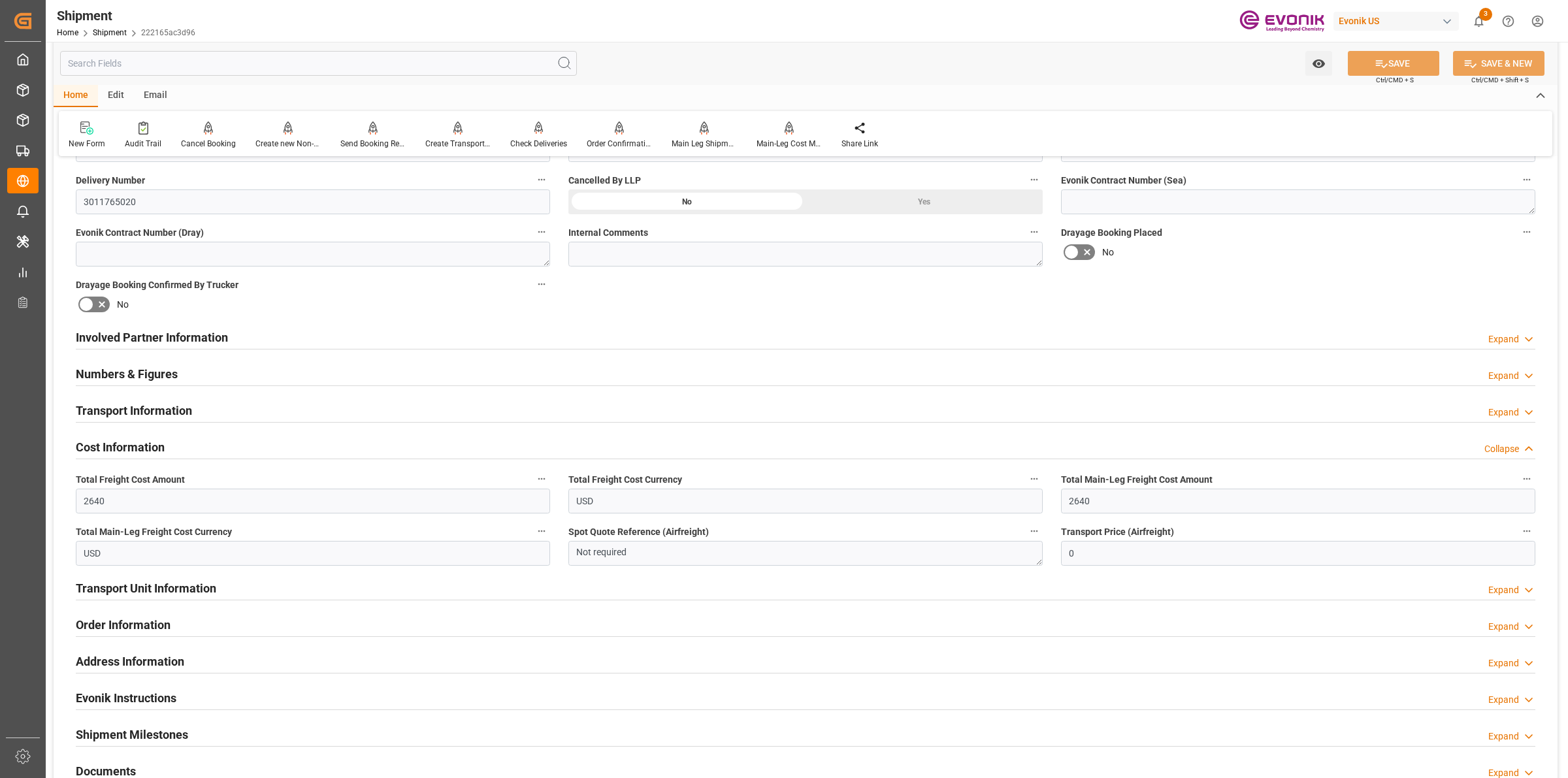
click at [119, 419] on div "Transport Information" at bounding box center [134, 410] width 116 height 25
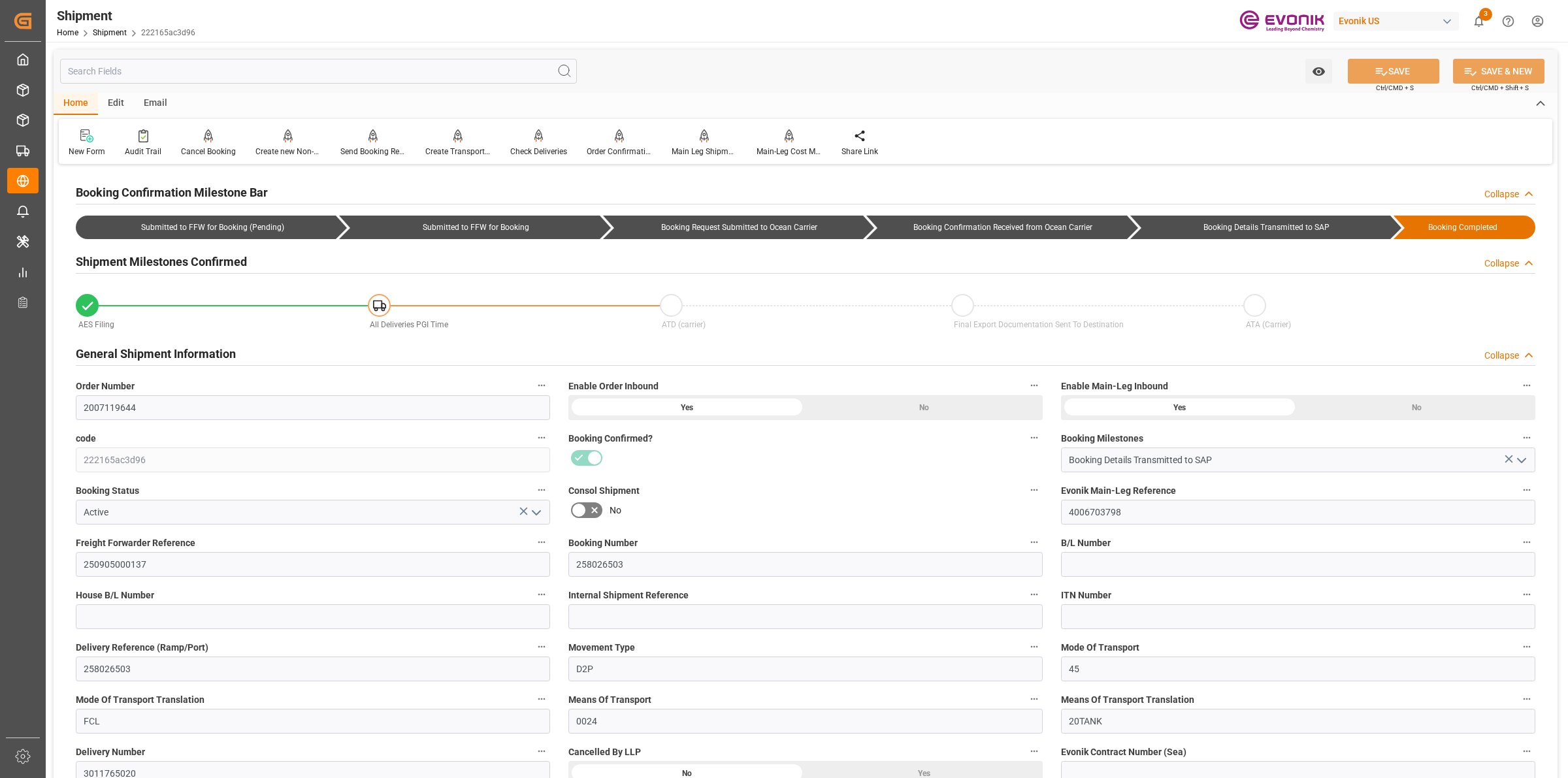
scroll to position [327, 0]
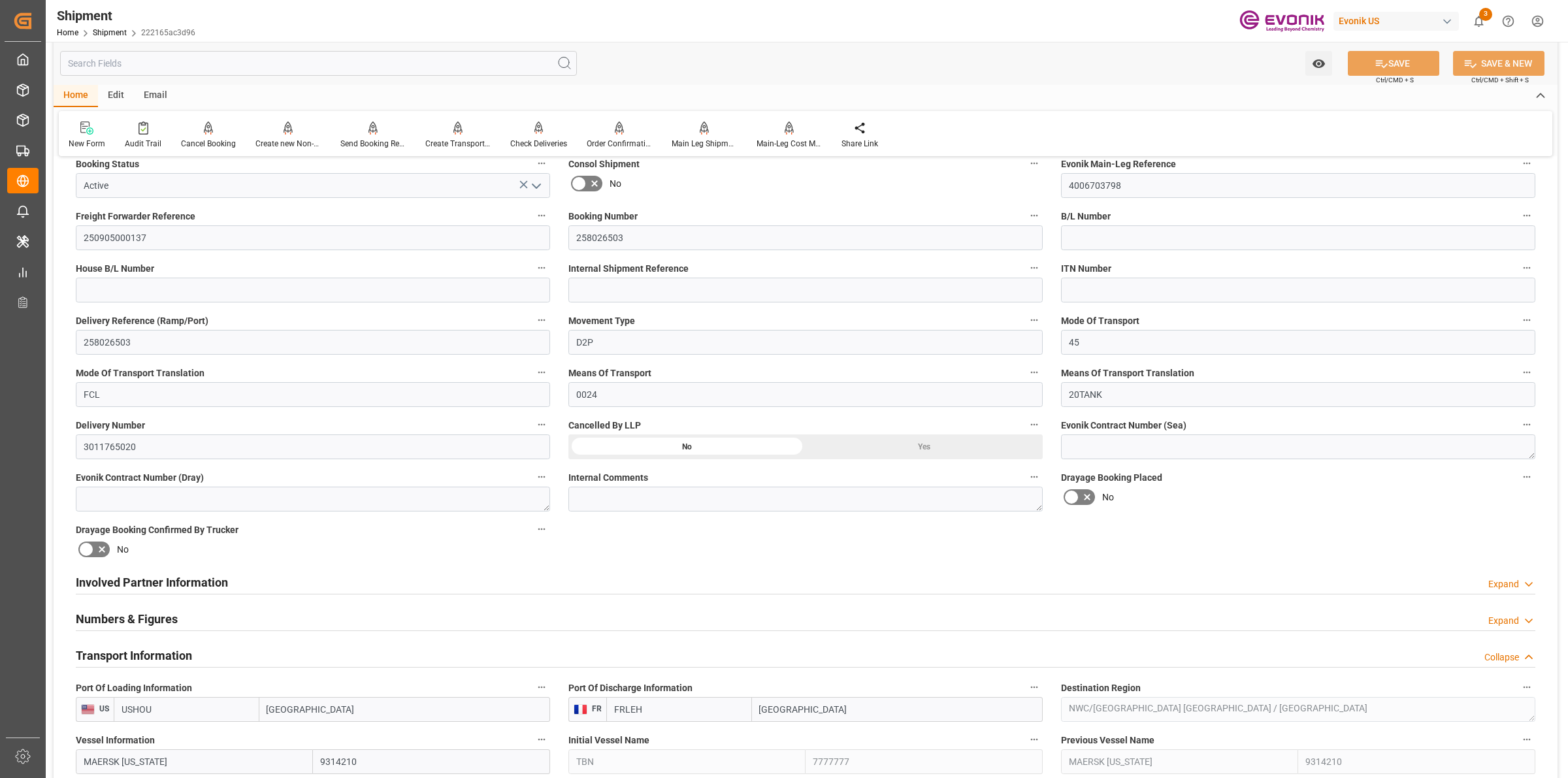
click at [543, 577] on div "Involved Partner Information Expand" at bounding box center [805, 582] width 1460 height 25
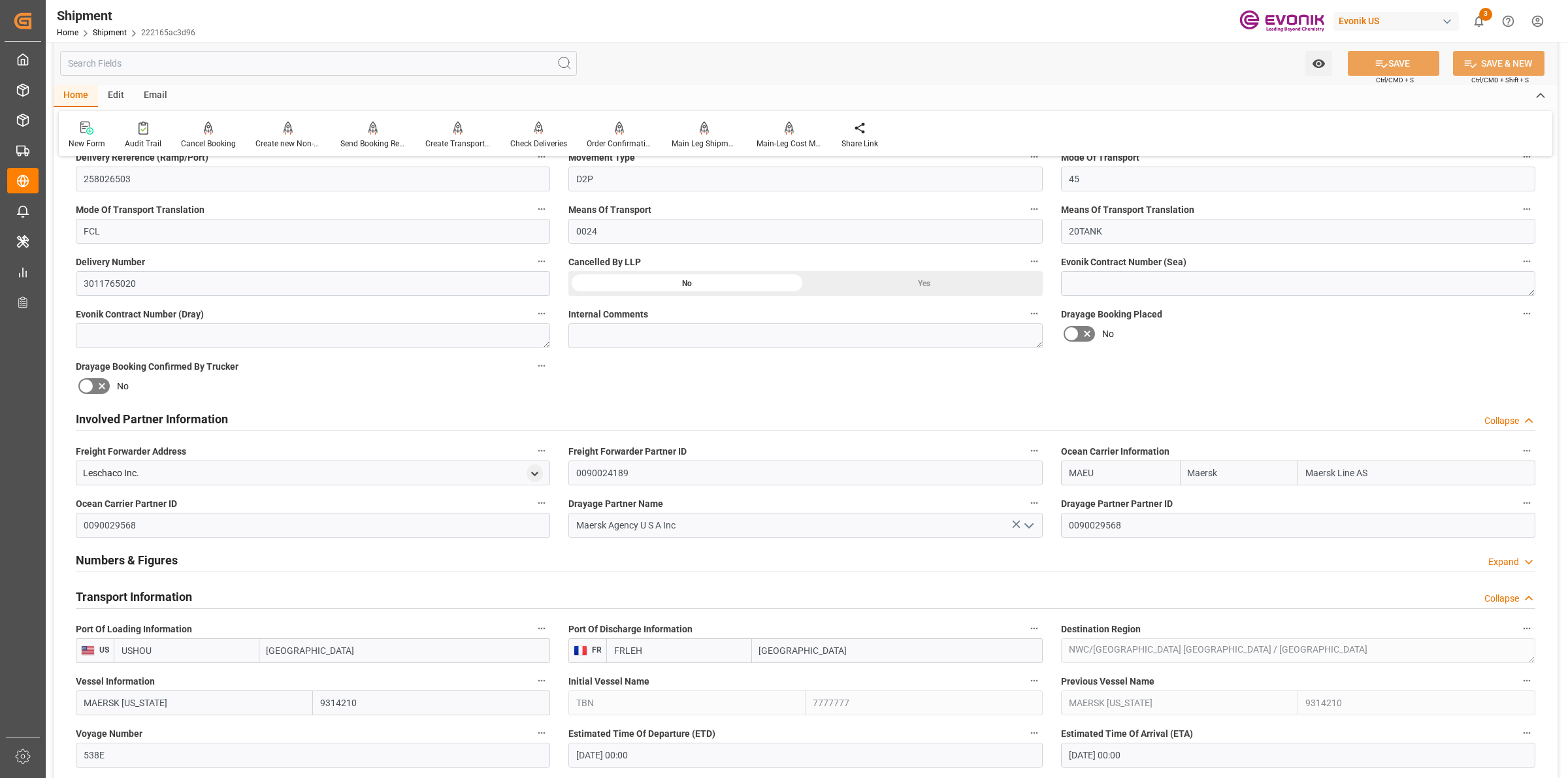
scroll to position [0, 0]
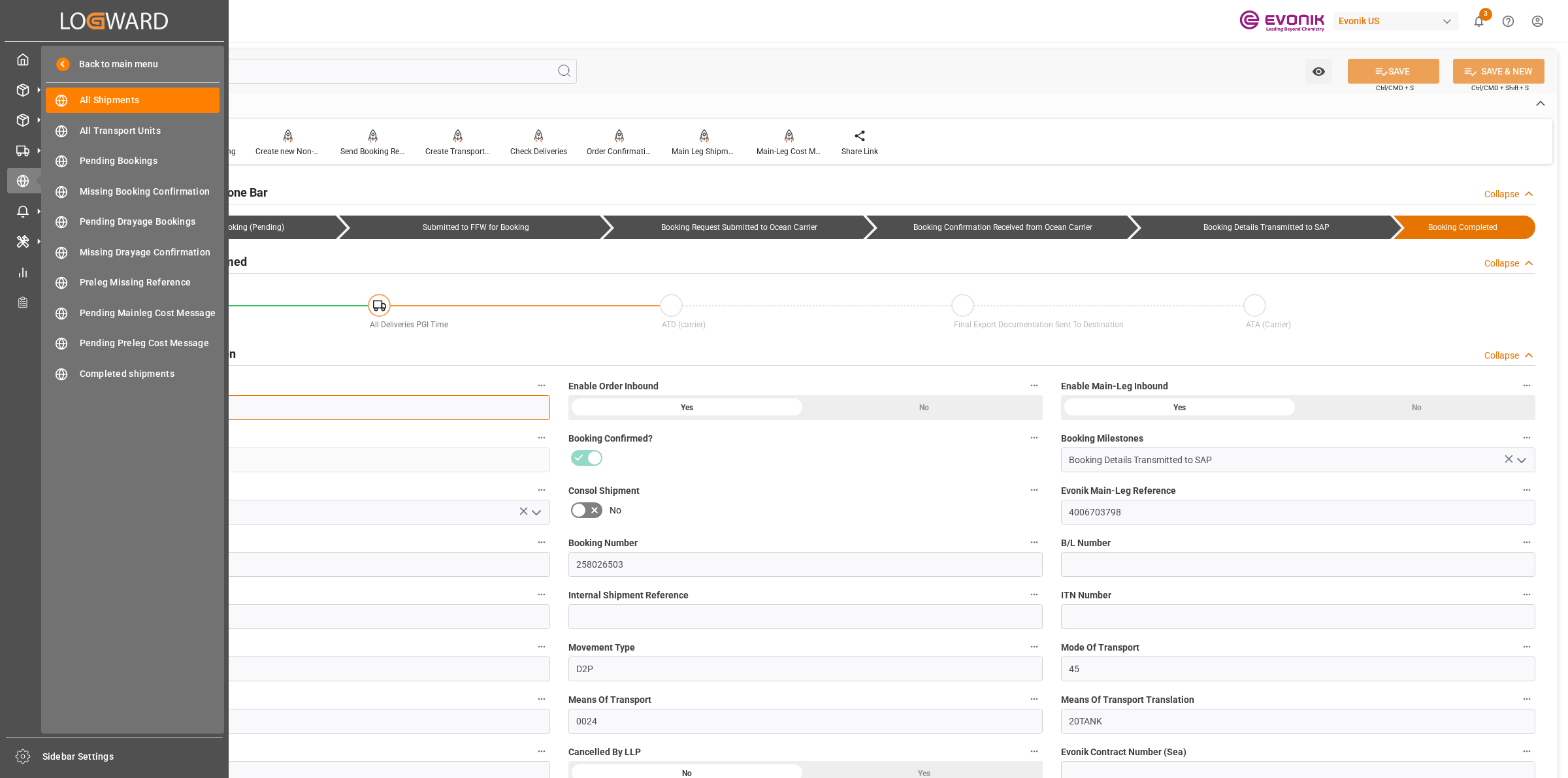
drag, startPoint x: 148, startPoint y: 415, endPoint x: 42, endPoint y: 402, distance: 106.8
click at [42, 402] on div "Created by potrace 1.15, written by [PERSON_NAME] [DATE]-[DATE] Created by potr…" at bounding box center [784, 389] width 1568 height 778
click at [16, 92] on icon at bounding box center [23, 90] width 14 height 14
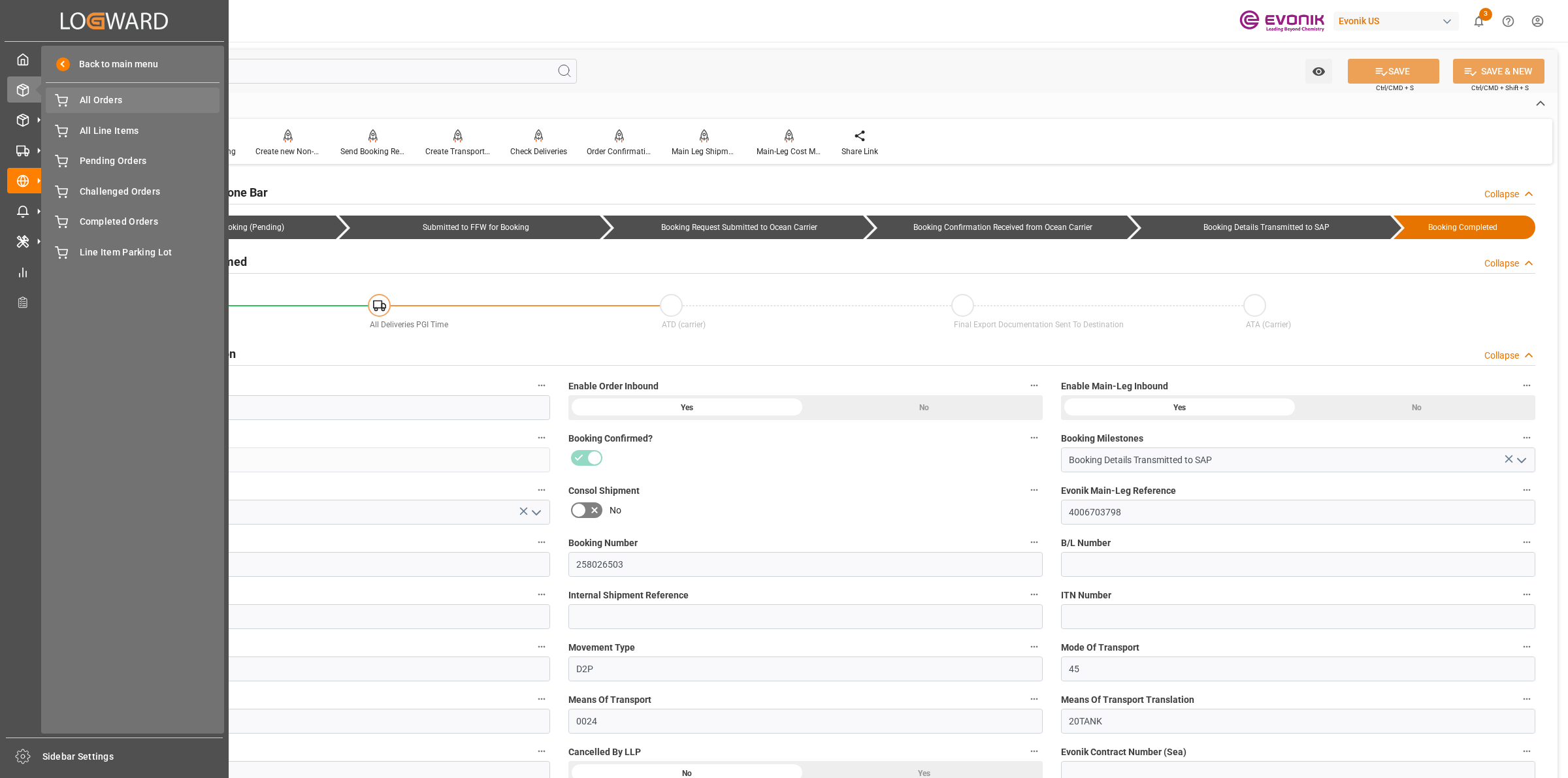
click at [80, 98] on span "All Orders" at bounding box center [149, 101] width 140 height 14
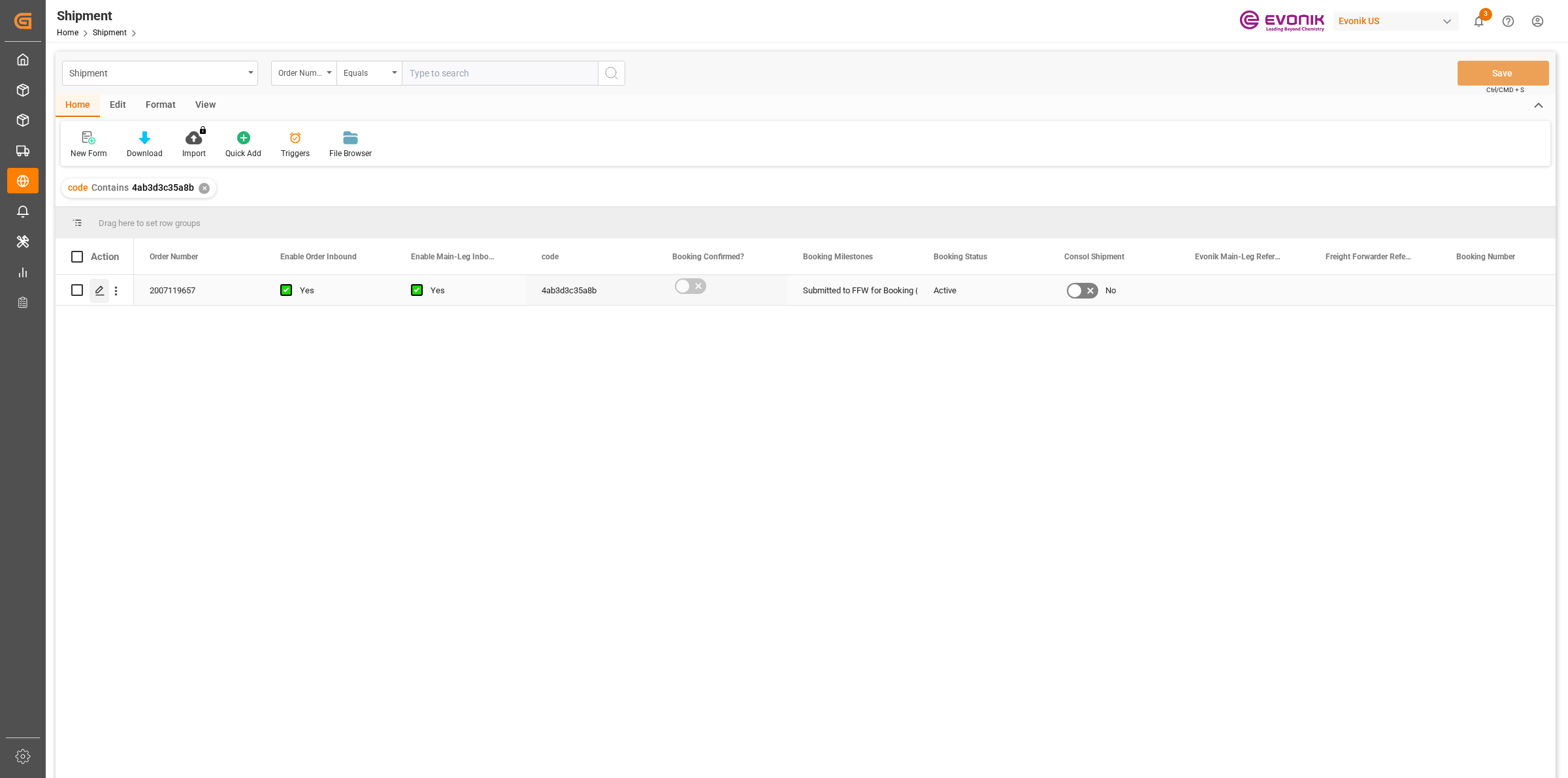
click at [102, 292] on icon "Press SPACE to select this row." at bounding box center [100, 290] width 11 height 11
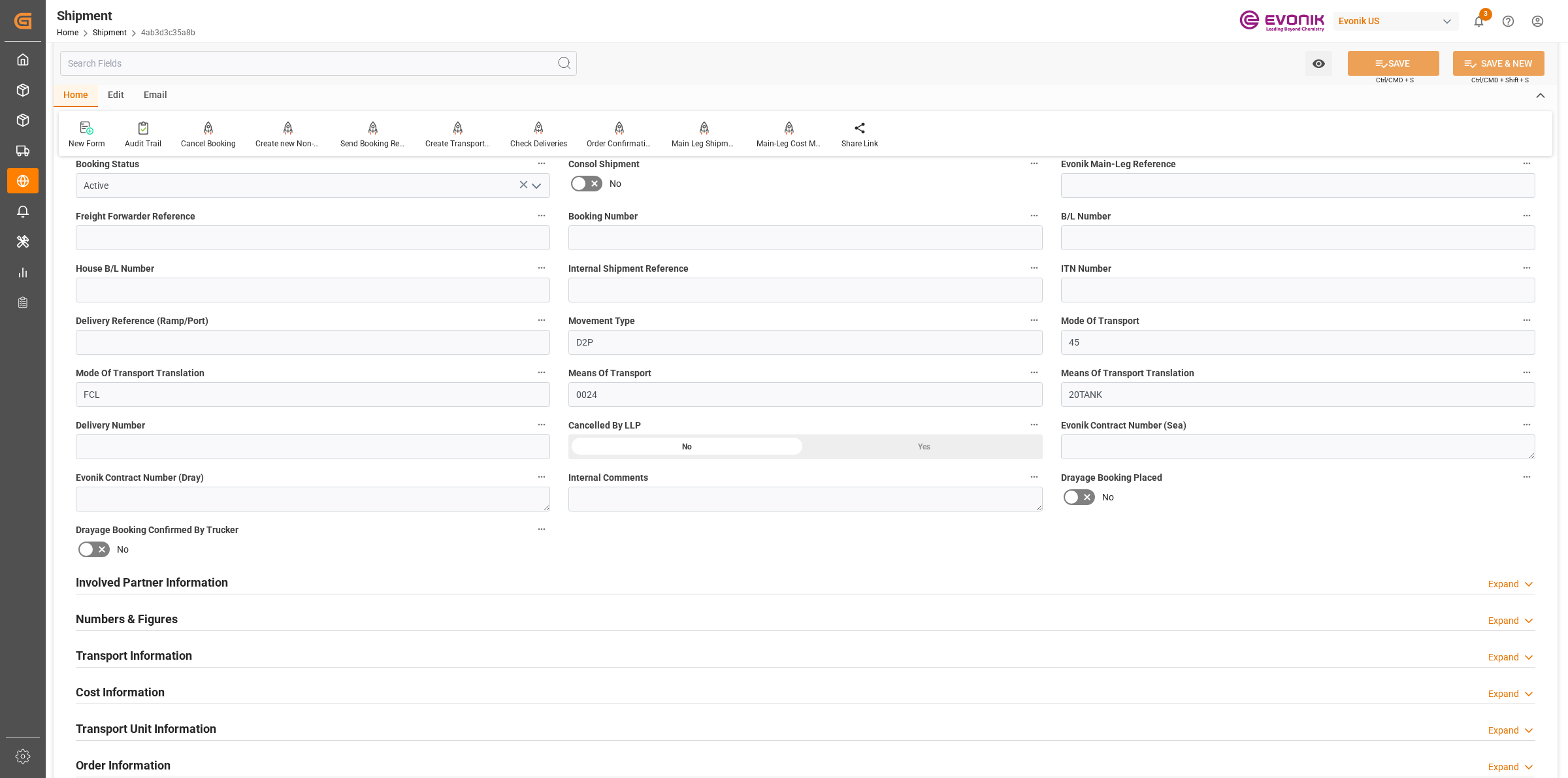
scroll to position [490, 0]
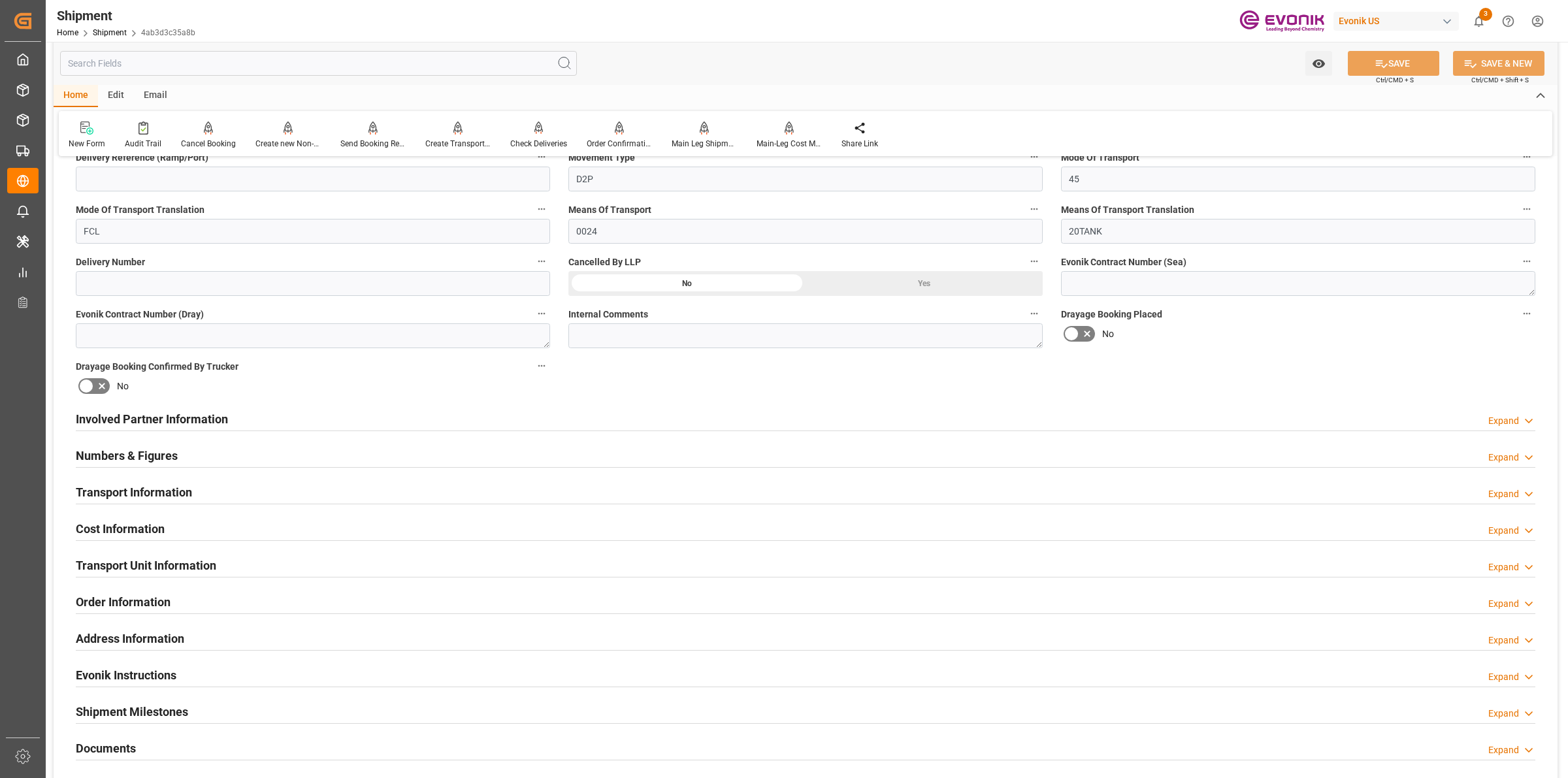
click at [363, 427] on div "Involved Partner Information Expand" at bounding box center [805, 418] width 1460 height 25
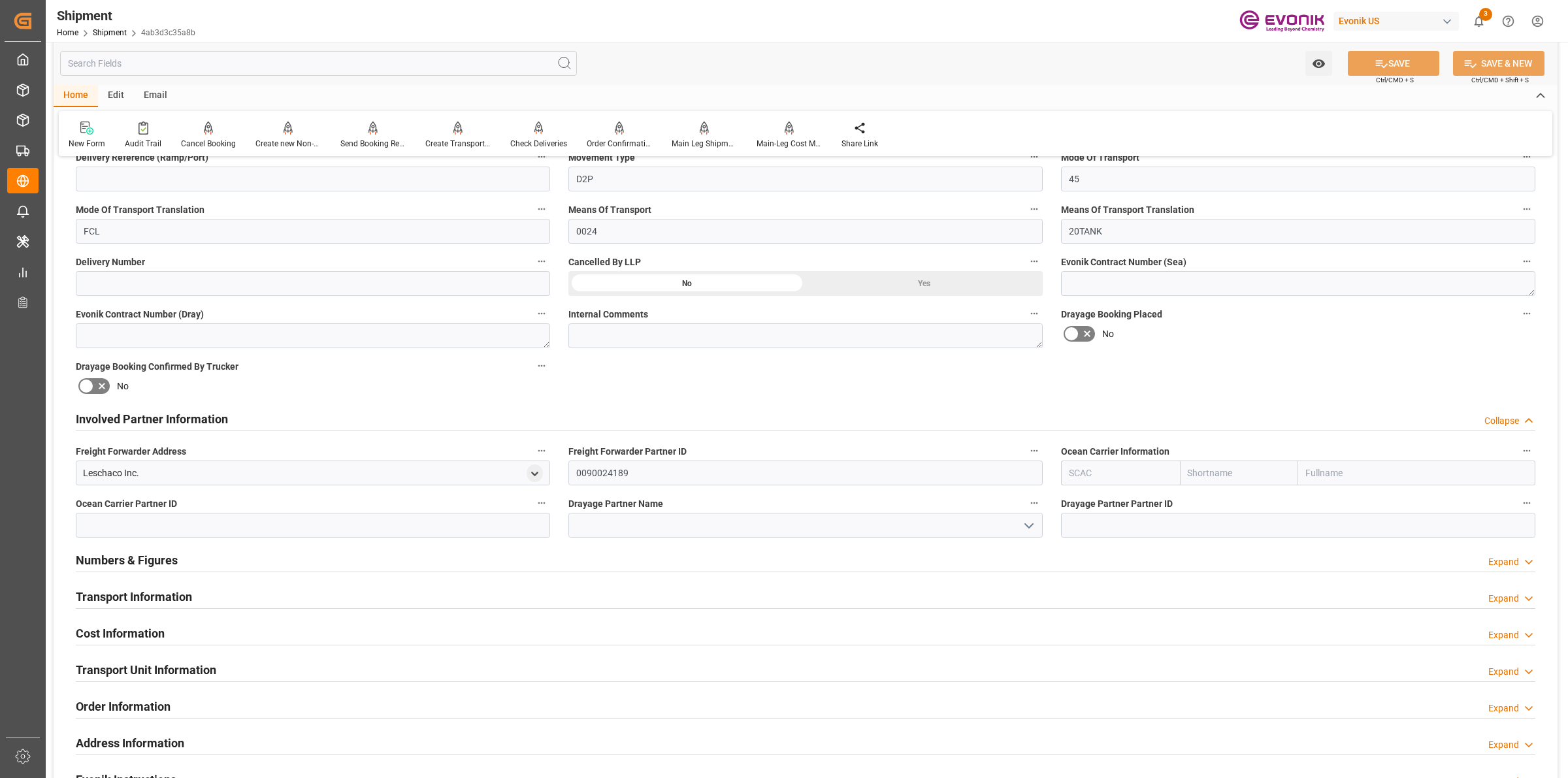
click at [1106, 481] on input "text" at bounding box center [1120, 473] width 119 height 25
click at [1088, 496] on b "TQMU" at bounding box center [1082, 501] width 26 height 11
type input "TQMU"
type input "Intermodal Tank Transport"
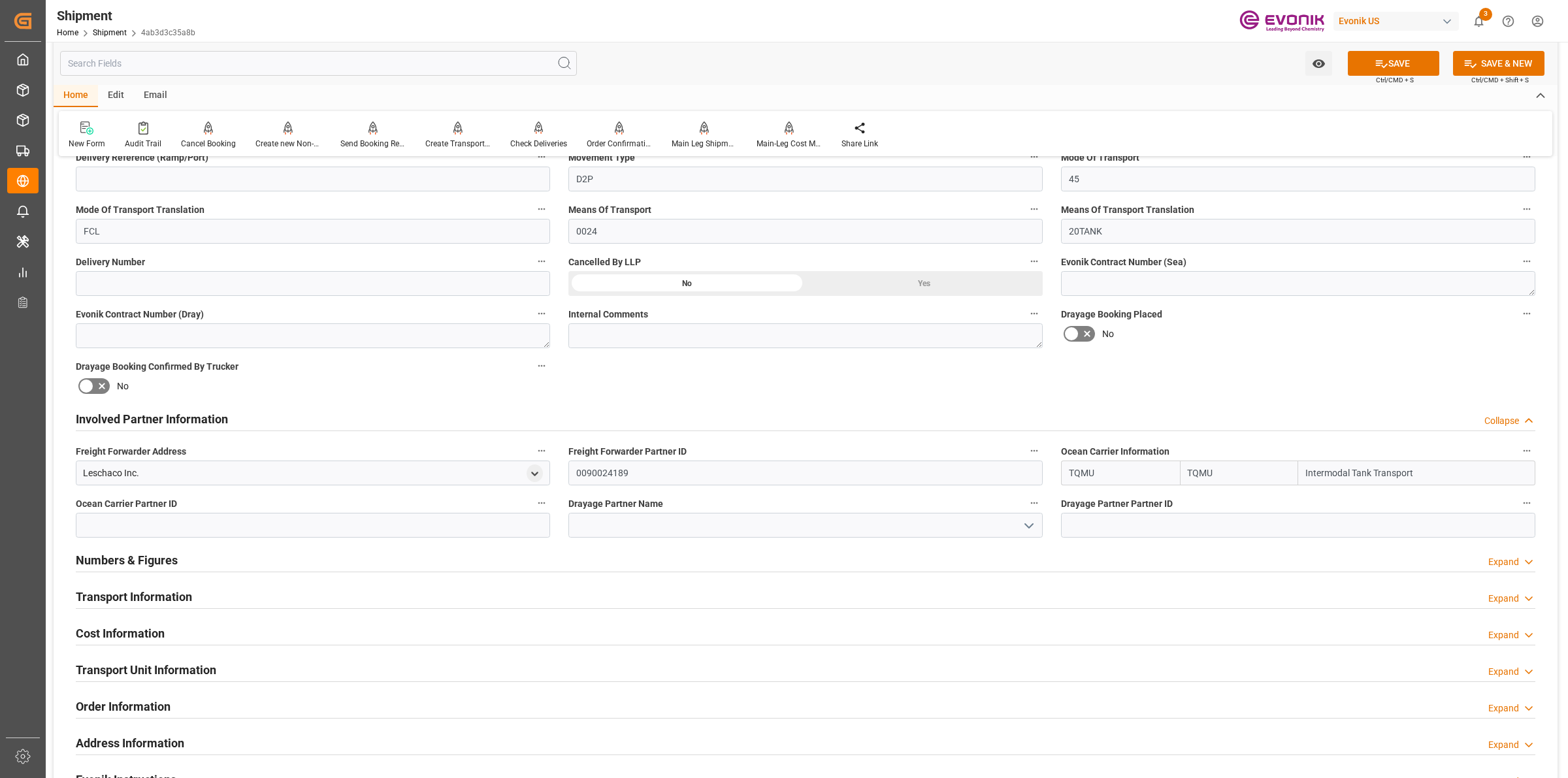
type input "TQMU"
drag, startPoint x: 1356, startPoint y: 476, endPoint x: 1263, endPoint y: 471, distance: 93.1
click at [1263, 471] on div "TQMU TQMU Intermodal Tank Transport" at bounding box center [1298, 473] width 474 height 25
click at [739, 532] on input at bounding box center [805, 525] width 474 height 25
paste input "Intermodal T"
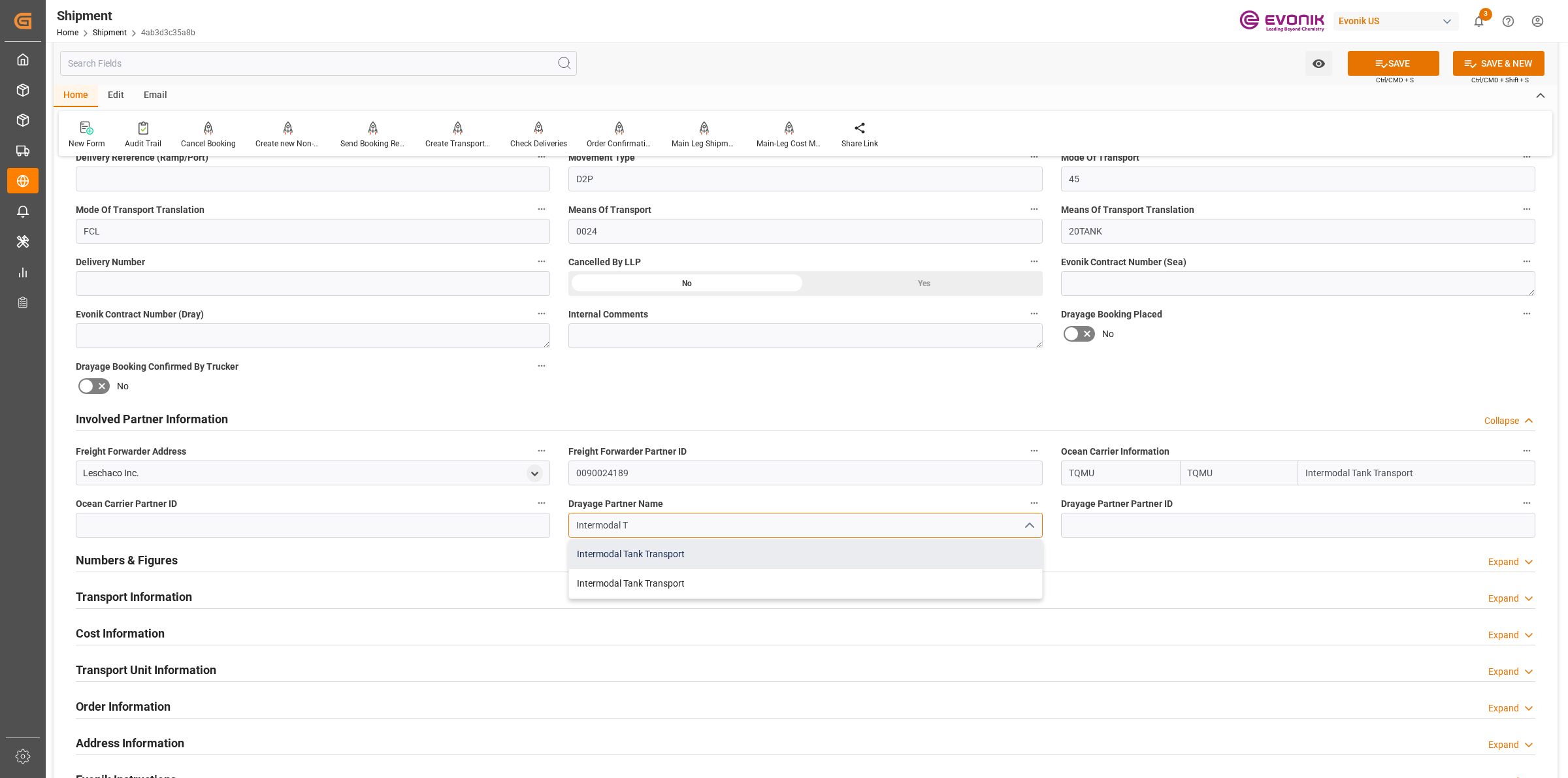
click at [671, 556] on div "Intermodal Tank Transport" at bounding box center [805, 554] width 473 height 29
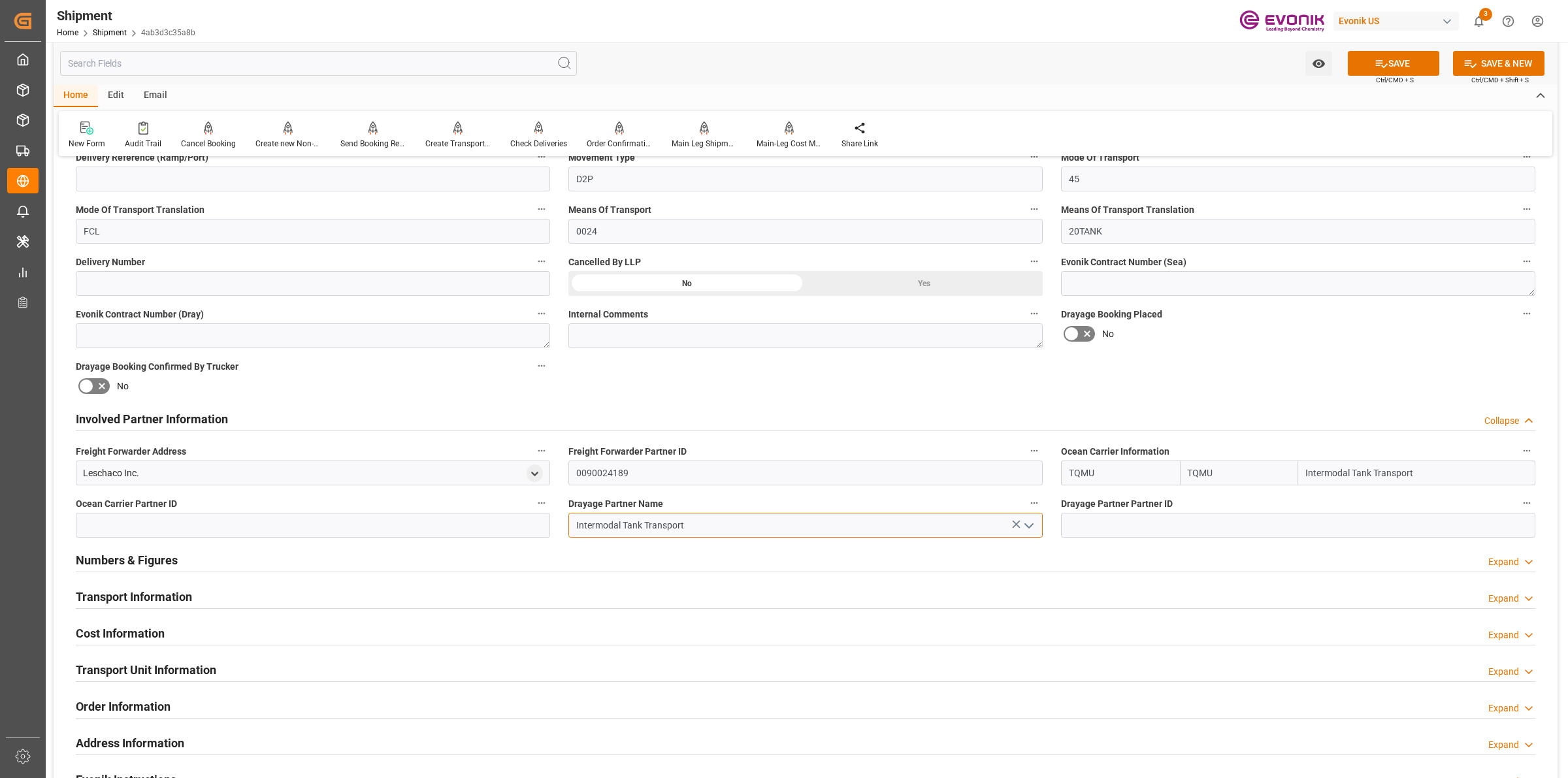
type input "Intermodal Tank Transport"
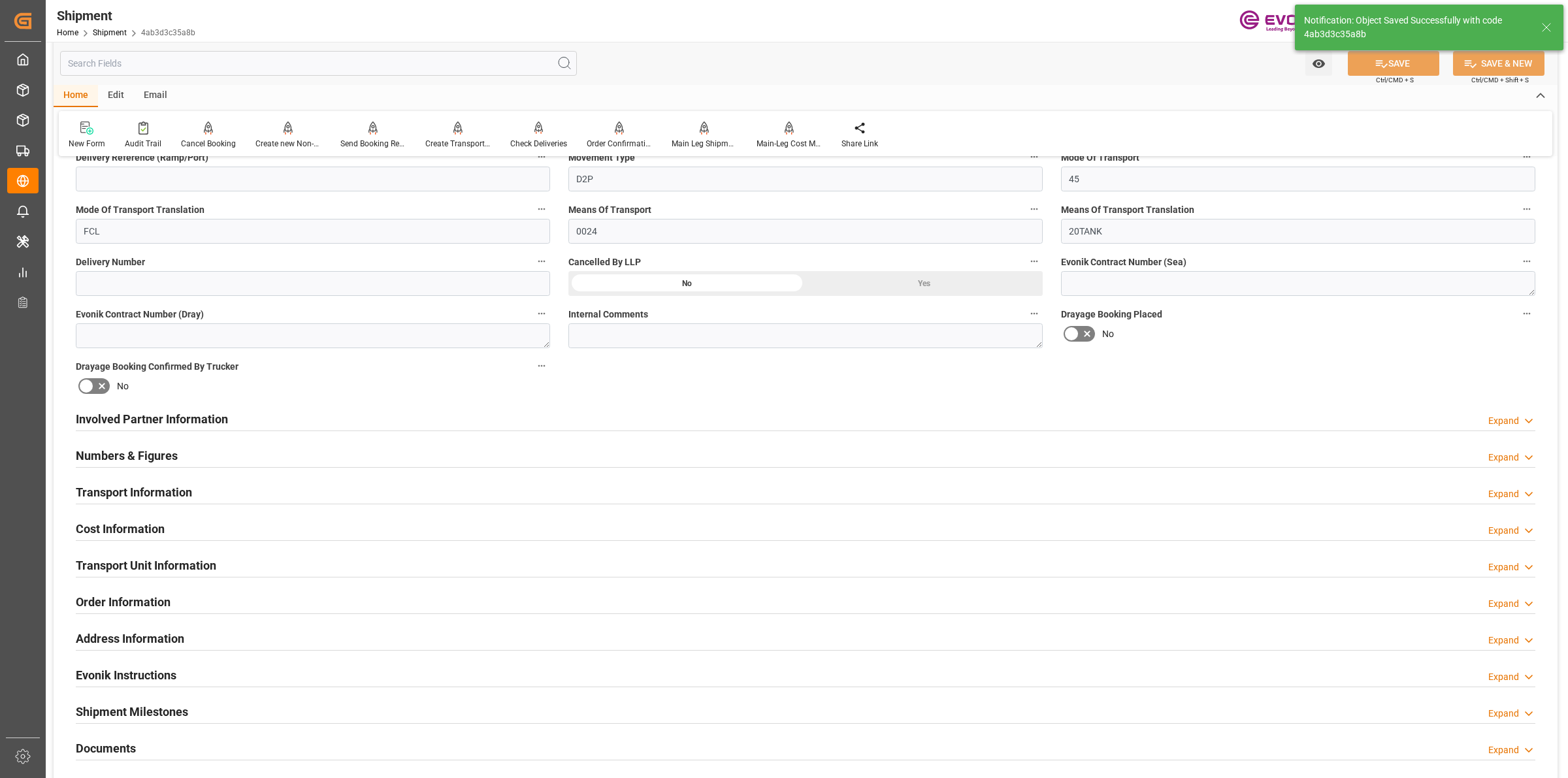
click at [629, 424] on div "Involved Partner Information Expand" at bounding box center [805, 418] width 1460 height 25
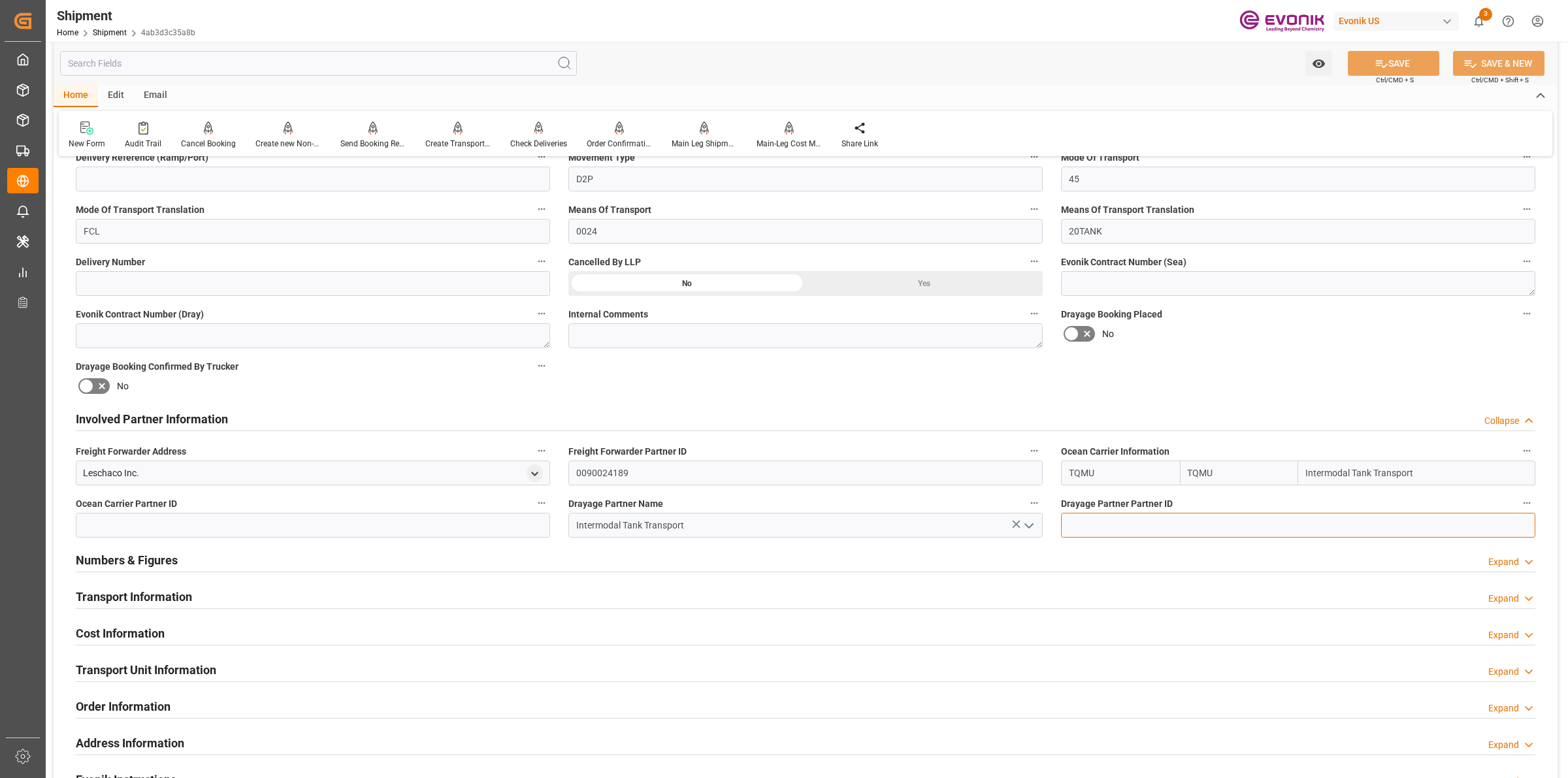
click at [1139, 518] on input at bounding box center [1298, 525] width 474 height 25
click at [485, 526] on input at bounding box center [313, 525] width 474 height 25
click at [1147, 520] on input at bounding box center [1298, 525] width 474 height 25
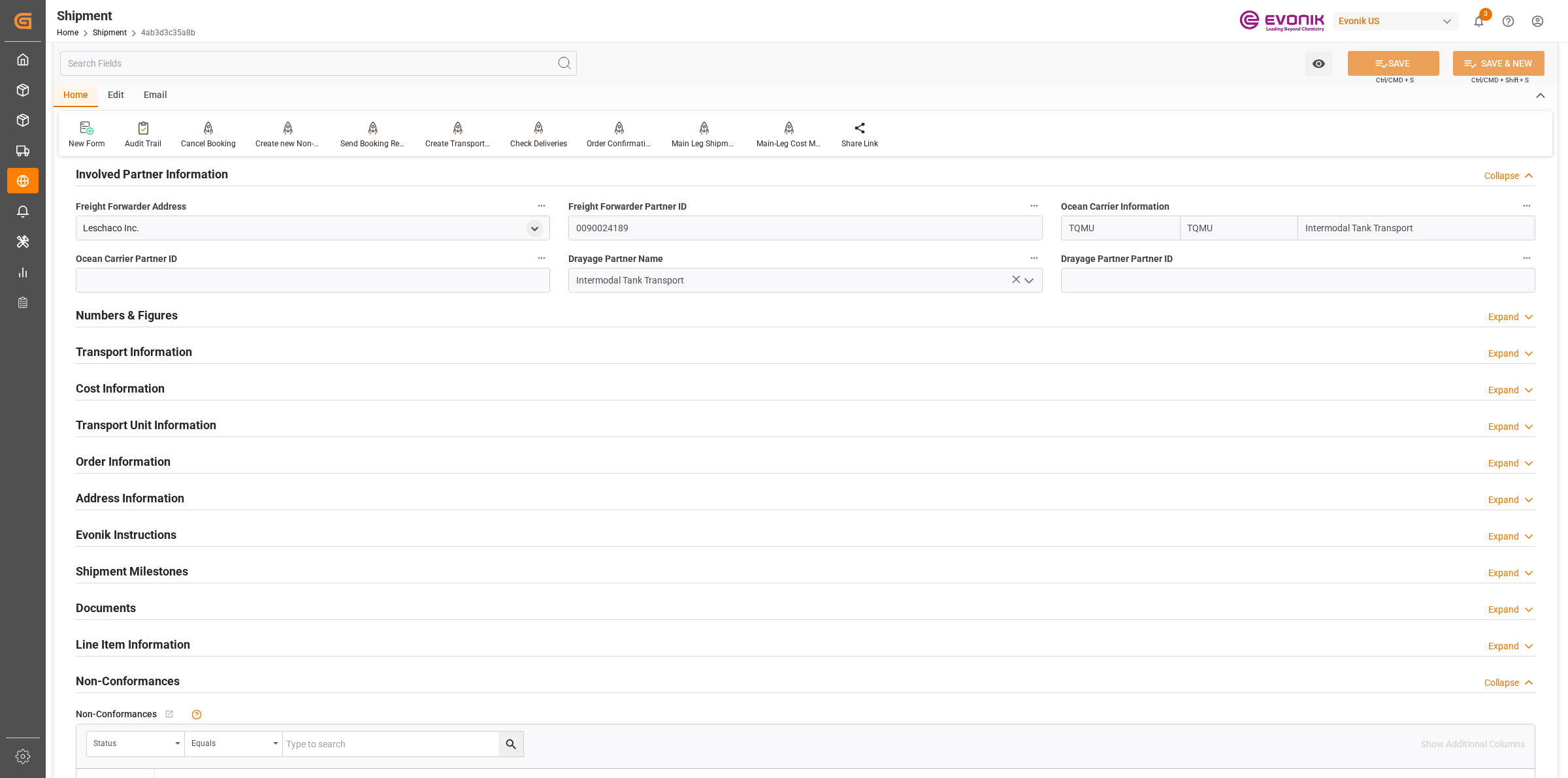
click at [195, 353] on div "Transport Information Expand" at bounding box center [805, 351] width 1460 height 25
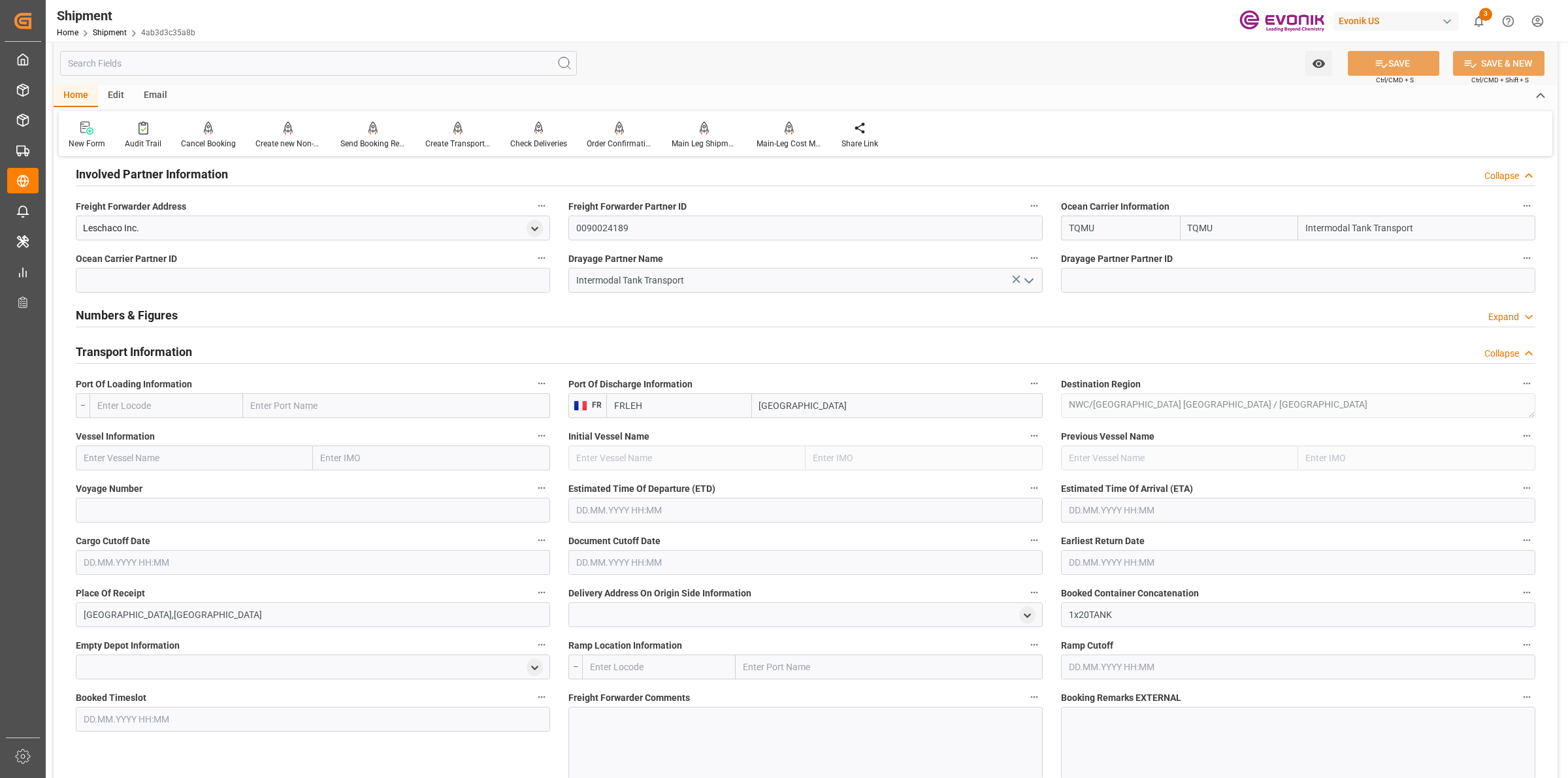
click at [170, 401] on input "text" at bounding box center [166, 405] width 154 height 25
click at [132, 432] on span "USHOU - Houston" at bounding box center [159, 434] width 122 height 11
type input "USHOU"
type input "[GEOGRAPHIC_DATA]"
type input "USHOU"
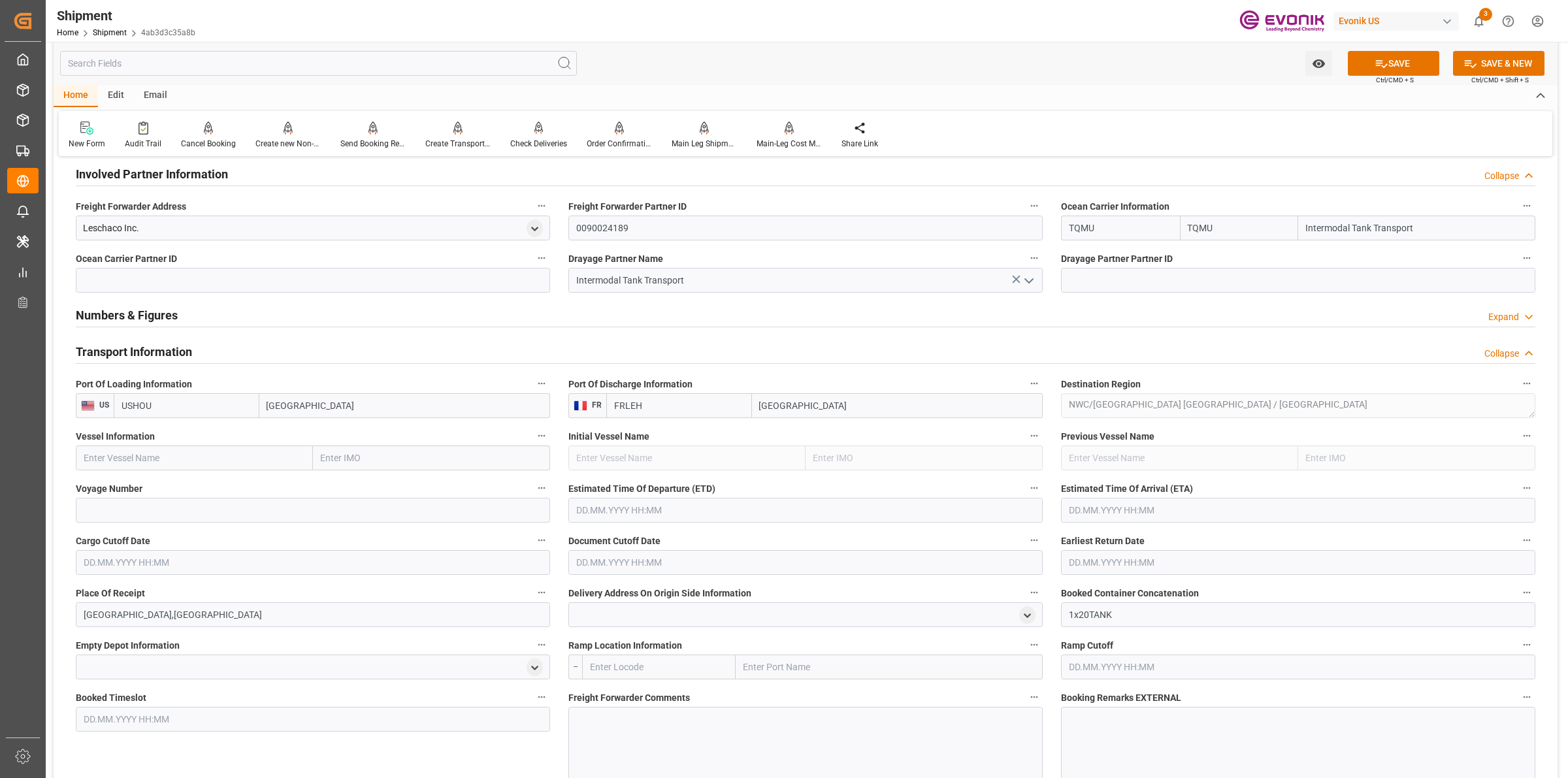
click at [200, 460] on input "text" at bounding box center [194, 458] width 237 height 25
type input "TBN"
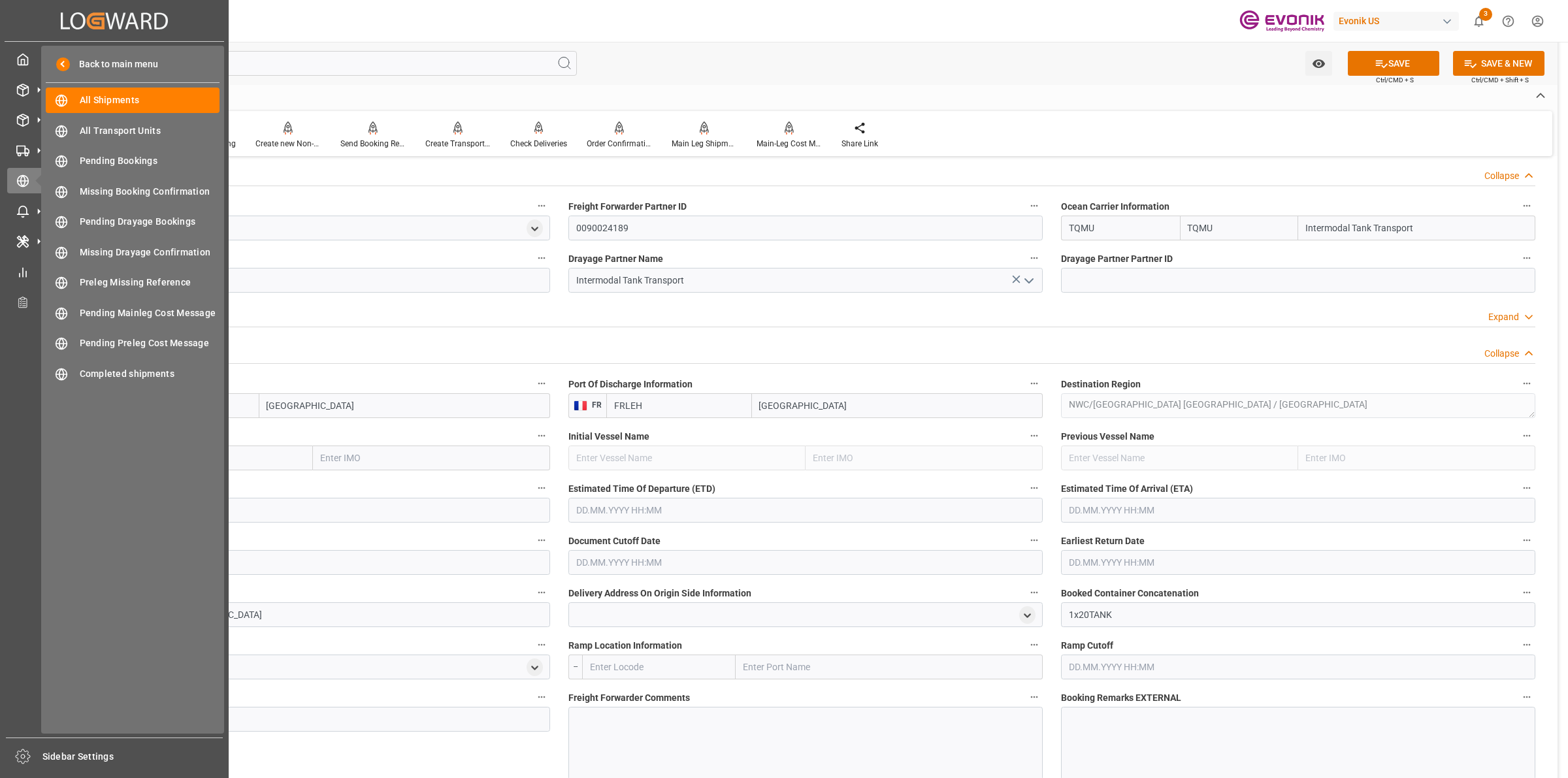
drag, startPoint x: 33, startPoint y: 449, endPoint x: 335, endPoint y: 470, distance: 302.7
click at [21, 449] on div "Created by potrace 1.15, written by Peter Selinger 2001-2017 Created by potrace…" at bounding box center [784, 389] width 1568 height 778
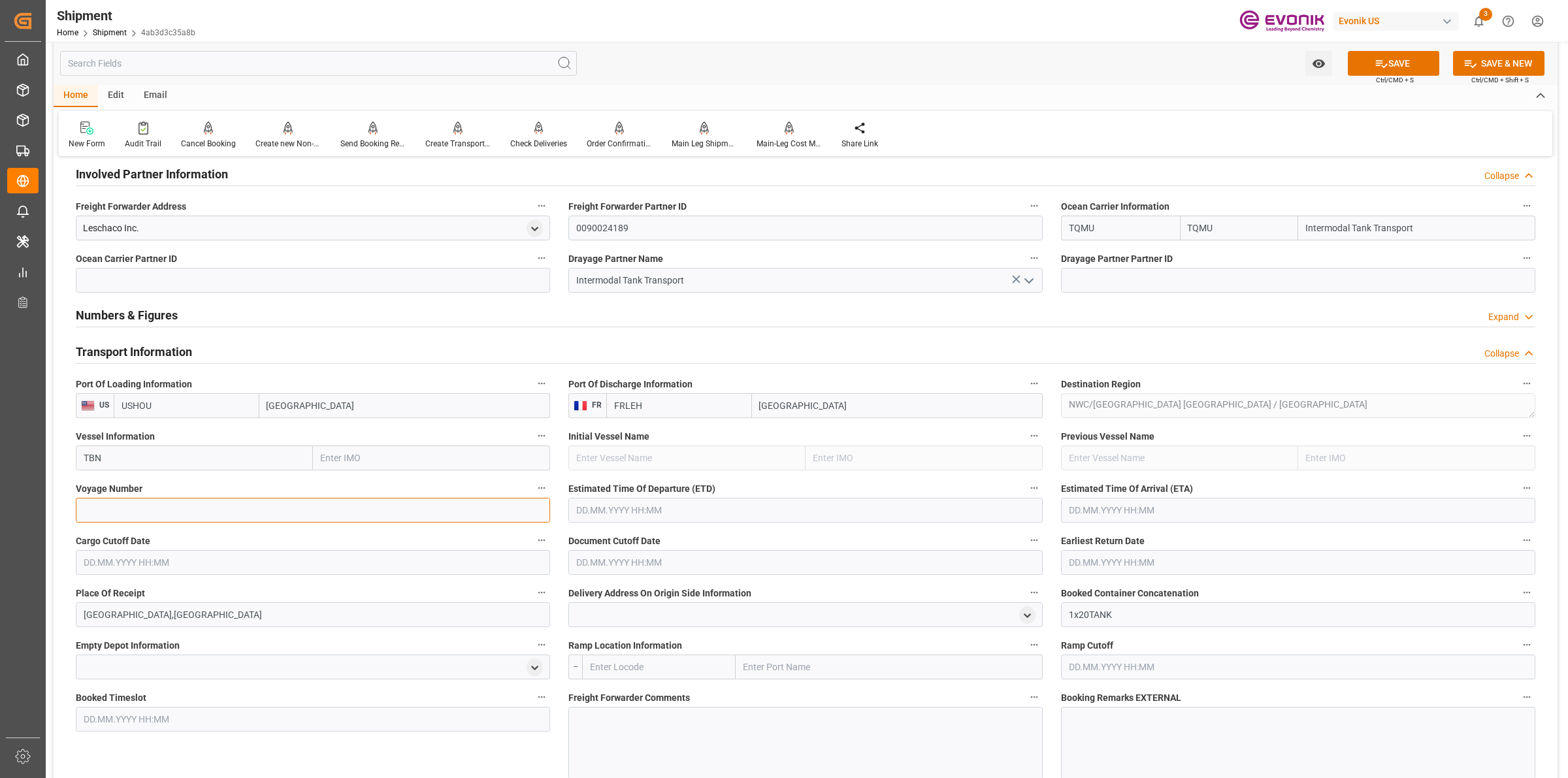
click at [286, 515] on input at bounding box center [313, 510] width 474 height 25
paste input "TBN"
type input "TBN"
click at [610, 511] on input "text" at bounding box center [805, 510] width 474 height 25
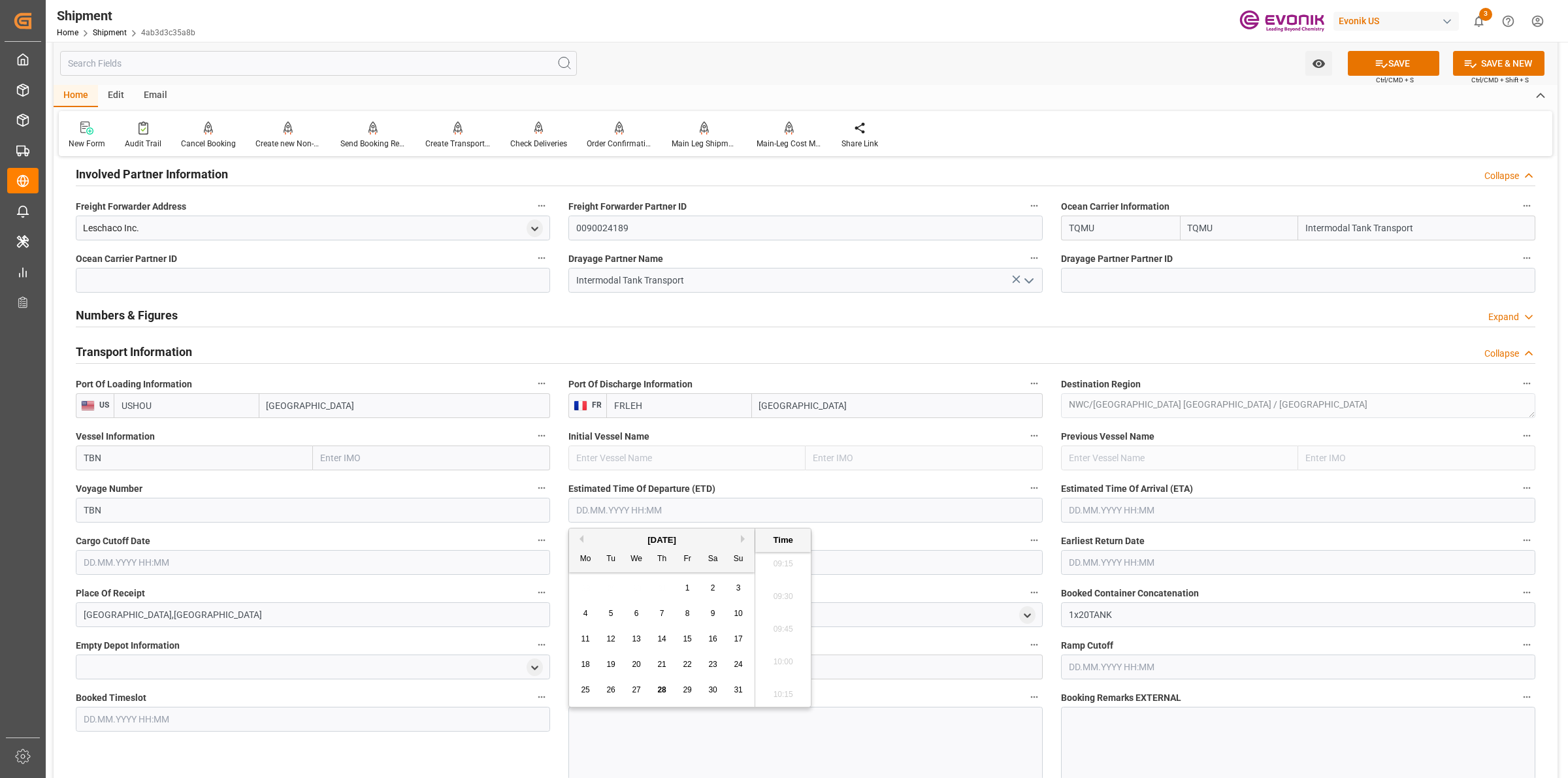
click at [605, 514] on input "text" at bounding box center [805, 510] width 474 height 25
type input "01.10.2025 00:00"
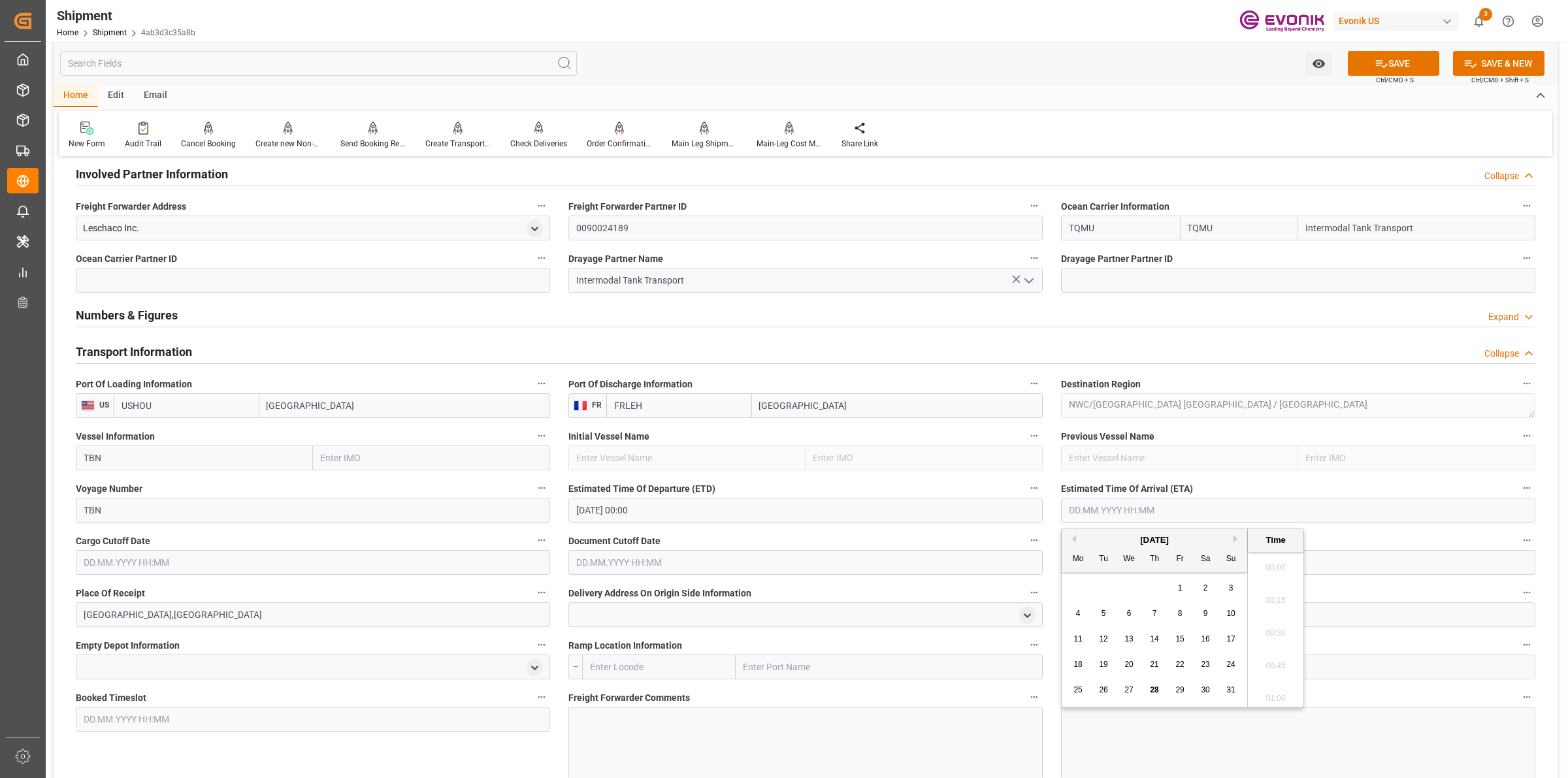
click at [1170, 497] on input "text" at bounding box center [1298, 510] width 474 height 25
type input "22.10.2025 00:00"
click at [204, 560] on input "text" at bounding box center [313, 563] width 474 height 25
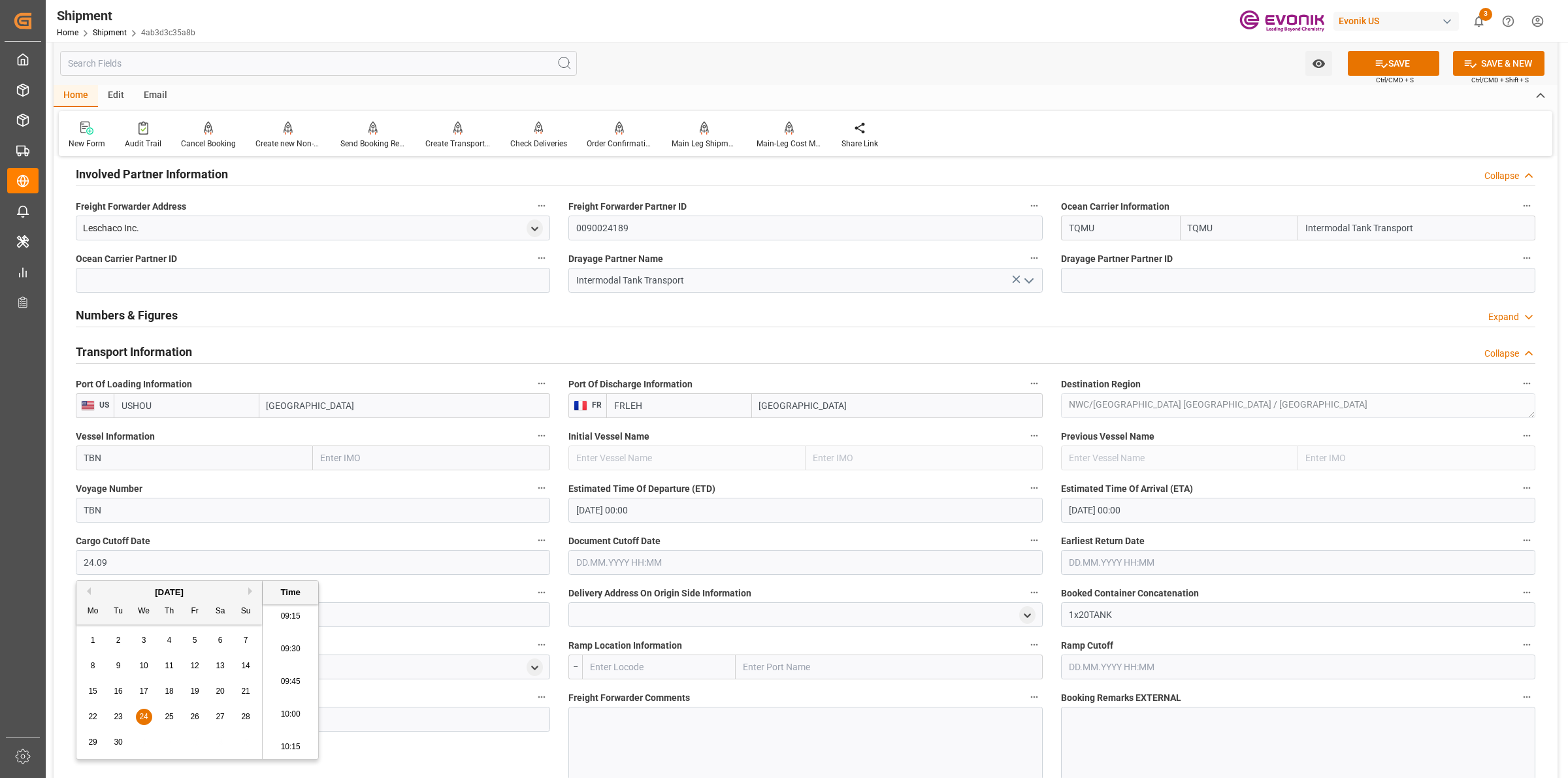
type input "24.09.2025 00:00"
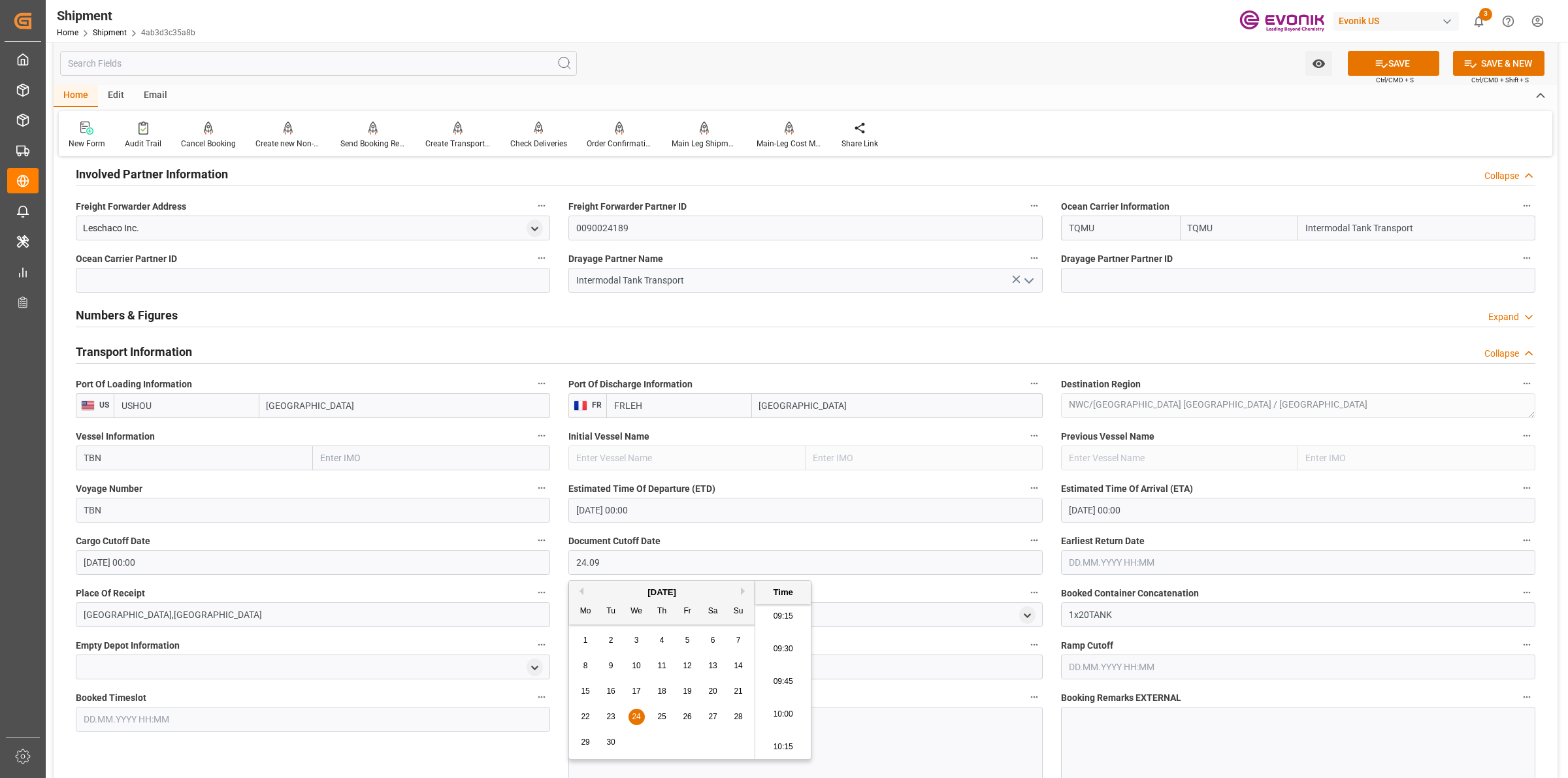
type input "24.09.2025 00:00"
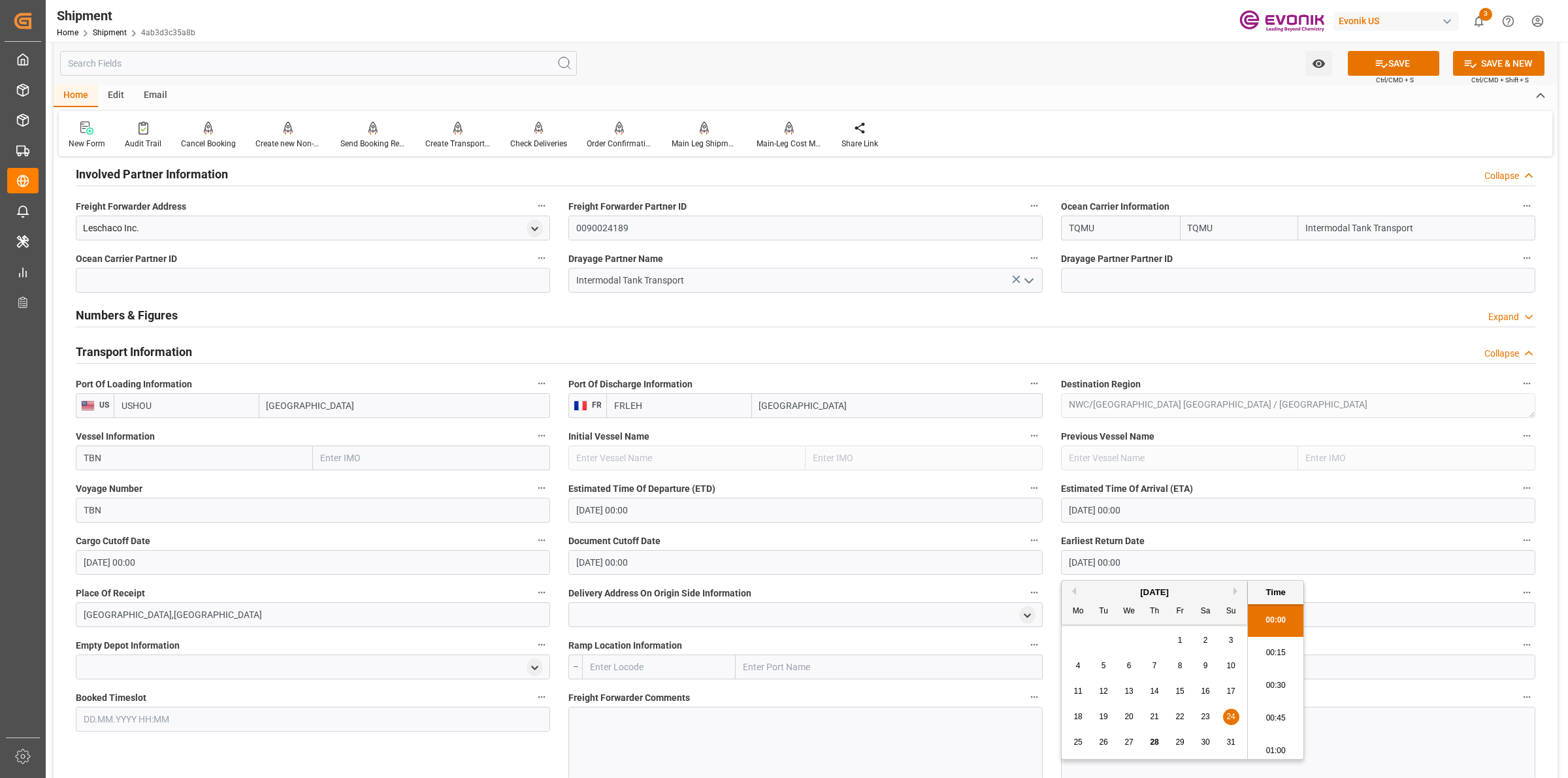
drag, startPoint x: 1180, startPoint y: 566, endPoint x: 864, endPoint y: 542, distance: 316.9
click at [864, 542] on div "Booking Confirmation Milestone Bar Collapse Submitted to FFW for Booking (Pendi…" at bounding box center [805, 368] width 1504 height 1870
type input "24.09.2025 00:00"
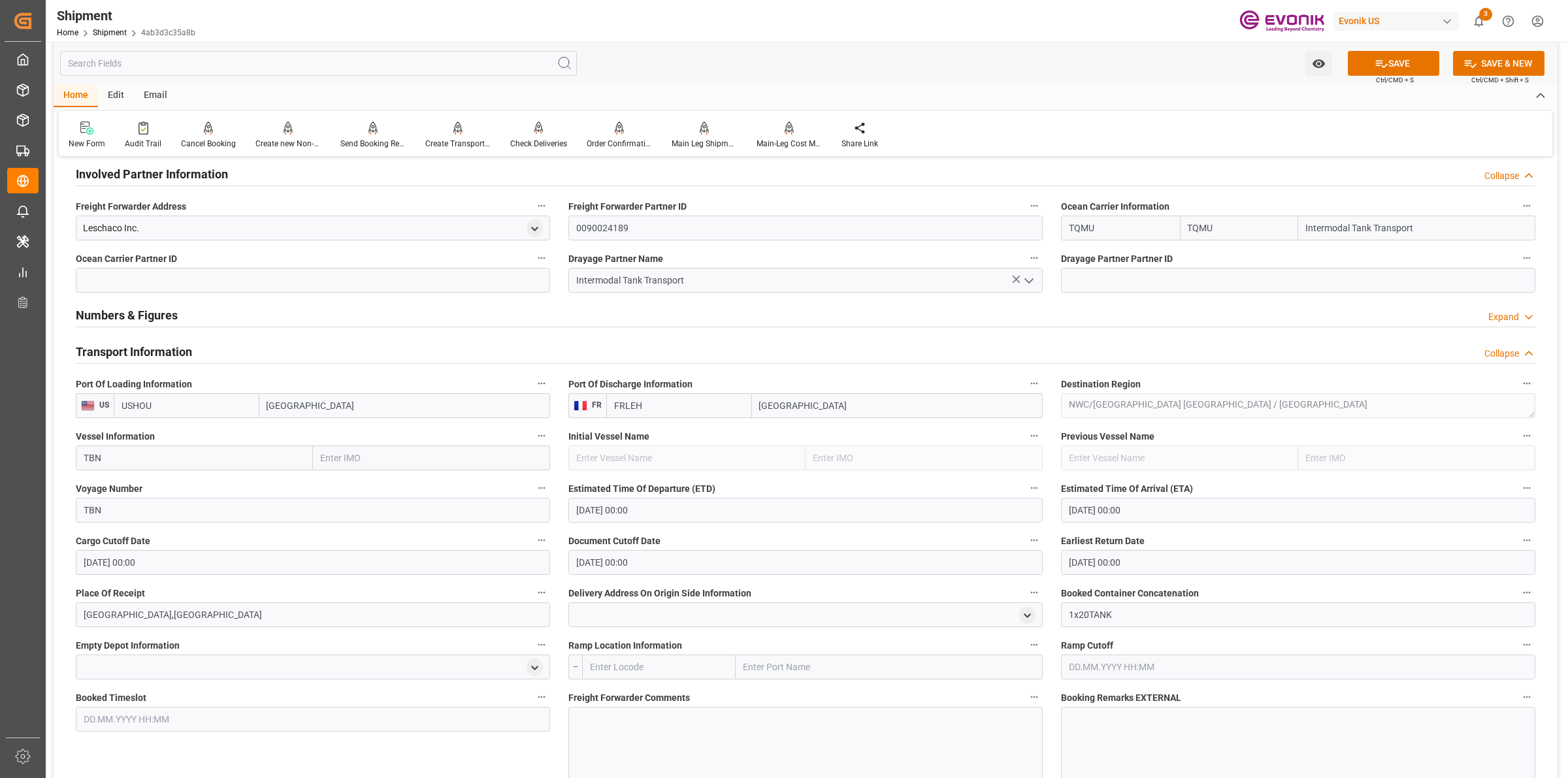
click at [610, 727] on div at bounding box center [805, 744] width 474 height 74
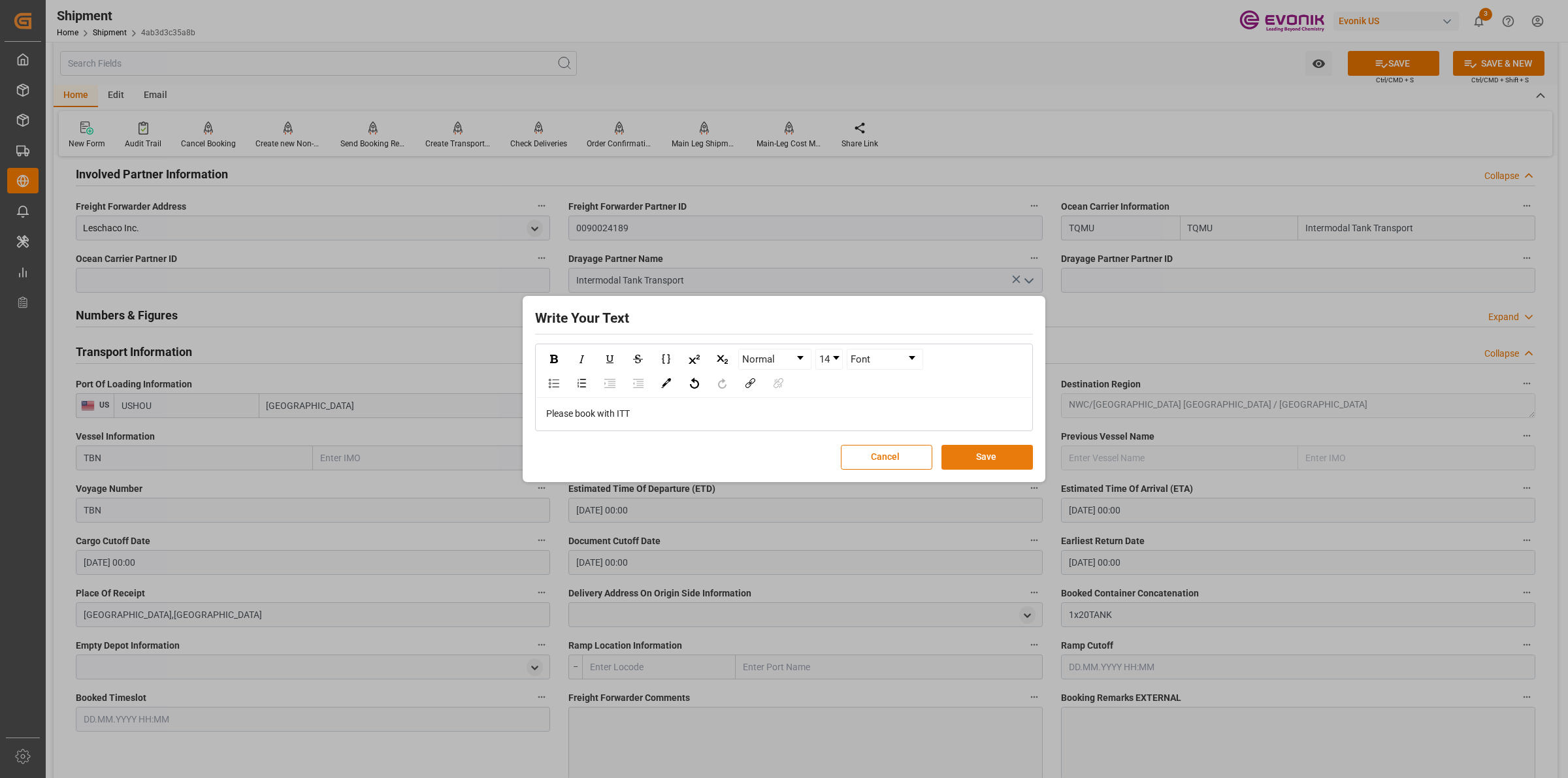
click at [982, 456] on button "Save" at bounding box center [987, 458] width 92 height 25
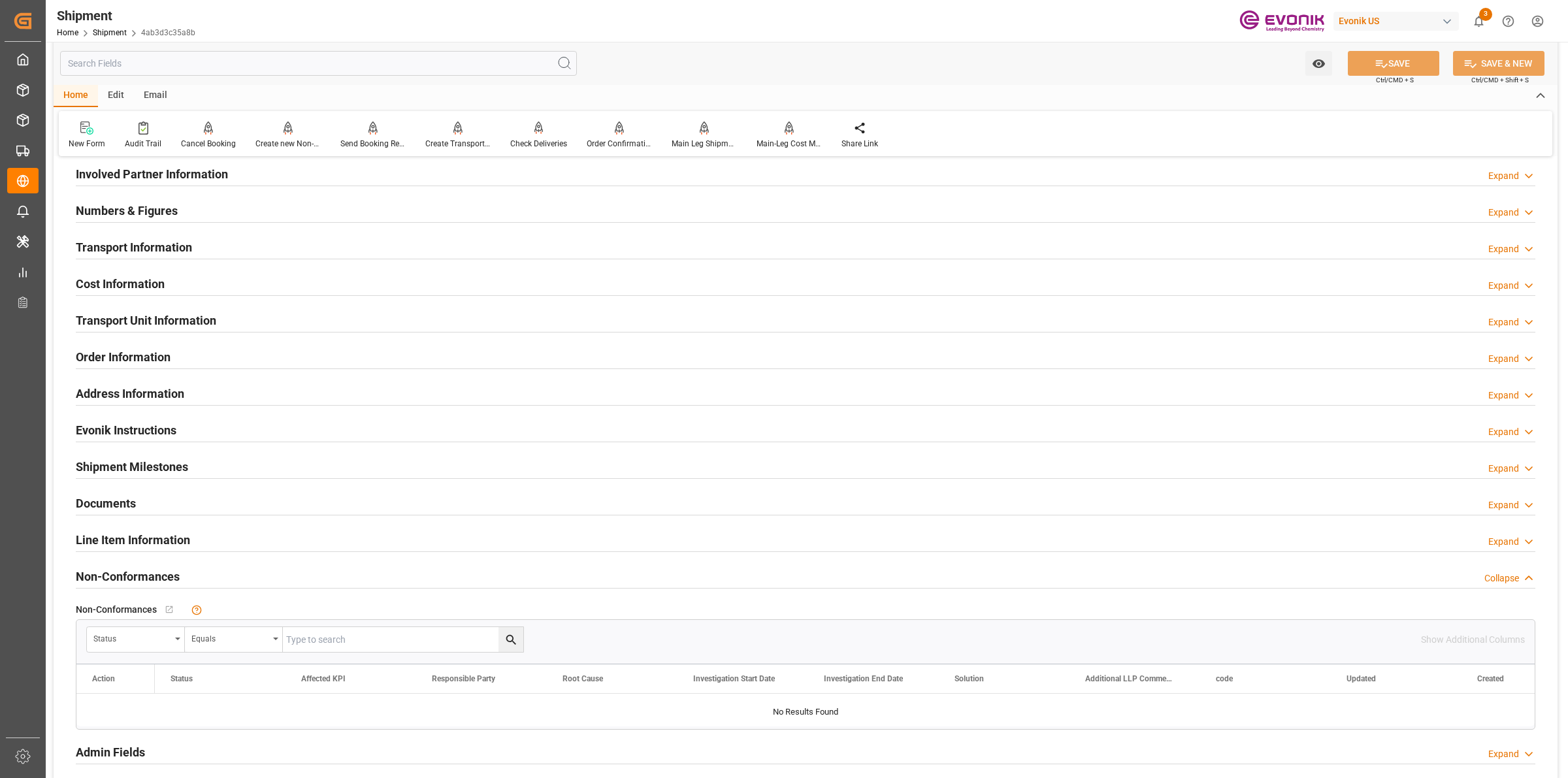
click at [247, 275] on div "Cost Information Expand" at bounding box center [805, 284] width 1460 height 25
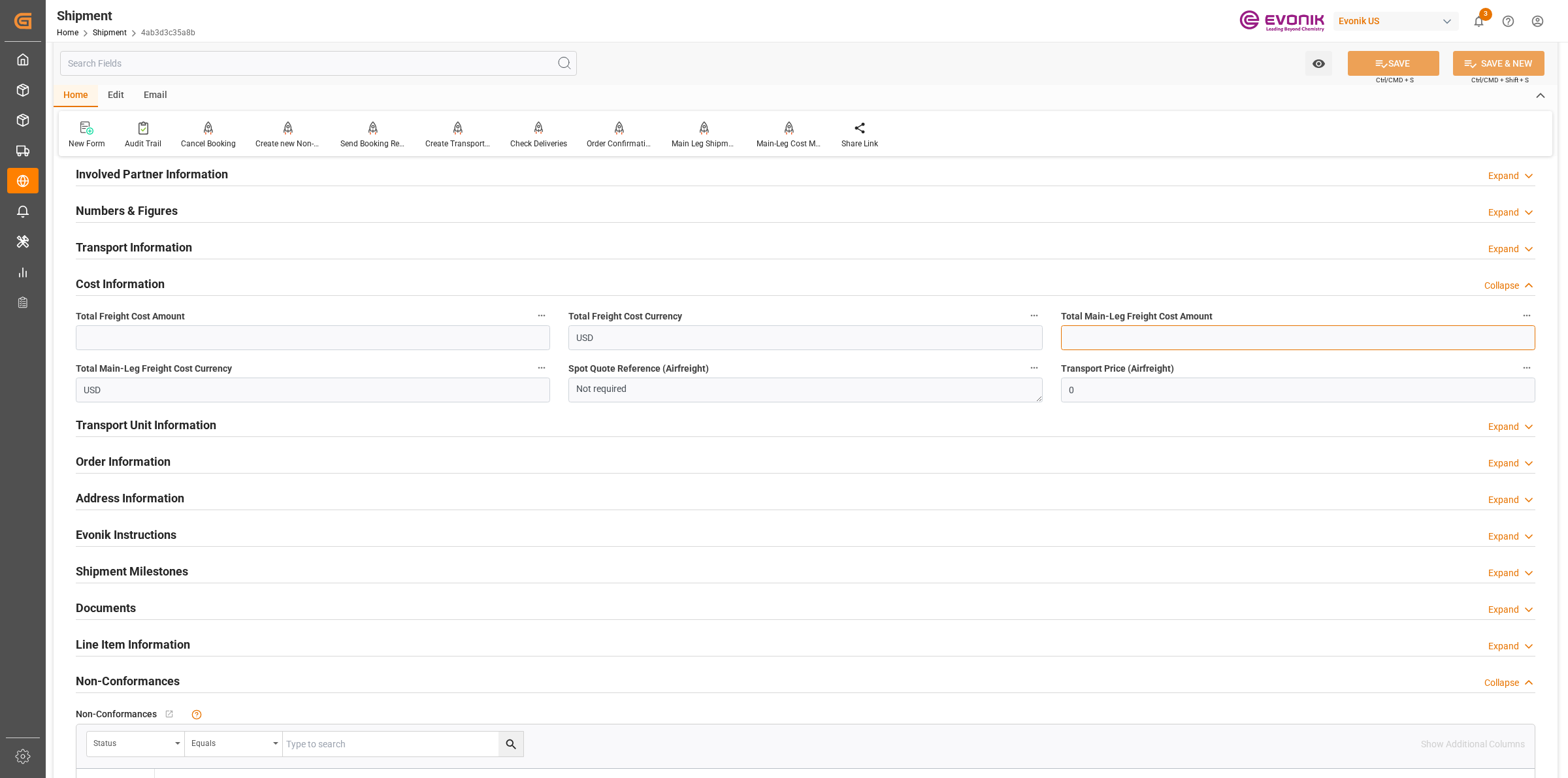
click at [1101, 341] on input "text" at bounding box center [1298, 338] width 474 height 25
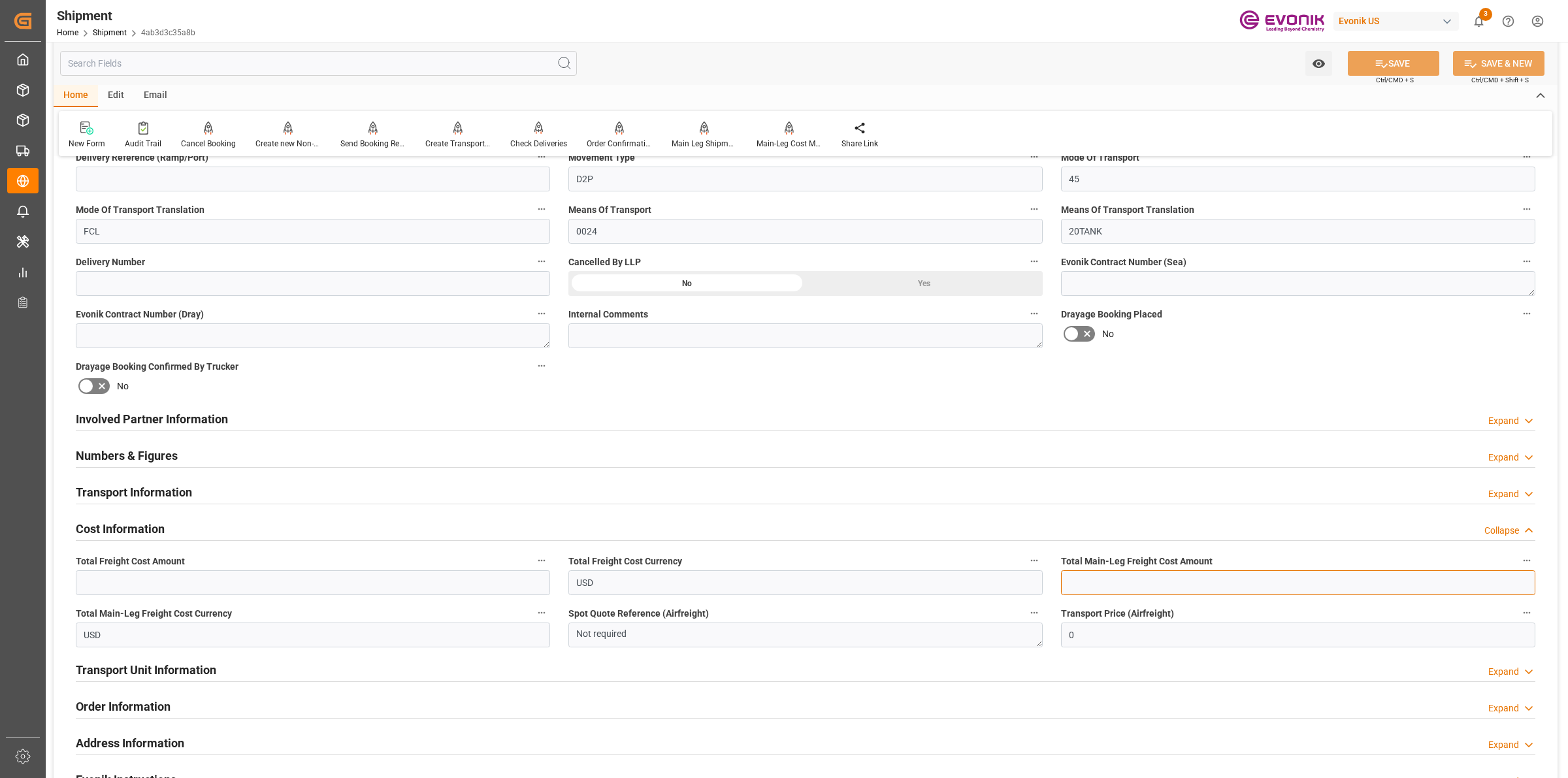
scroll to position [653, 0]
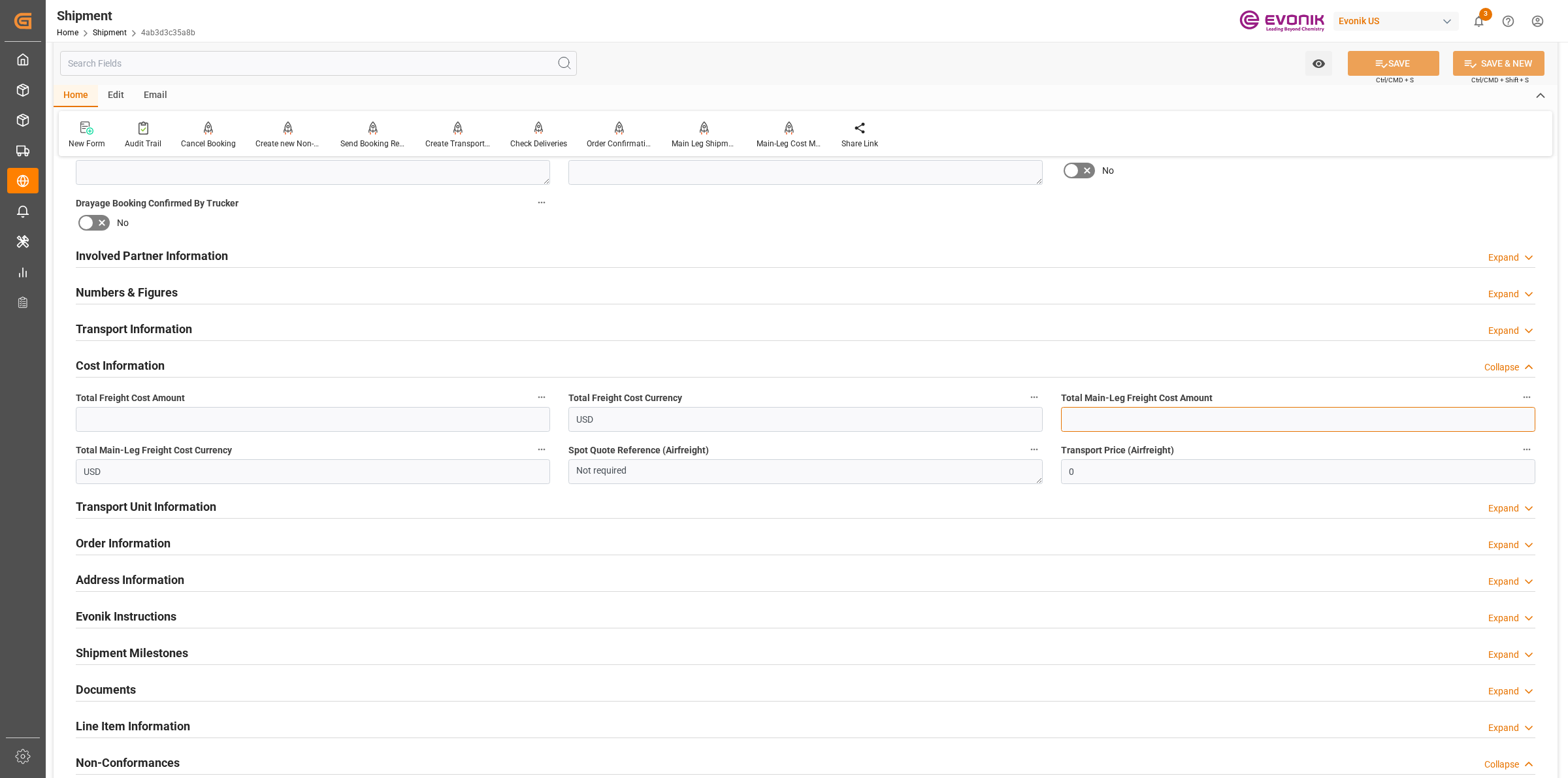
paste input "2640"
type input "2640"
click at [281, 429] on input "text" at bounding box center [313, 420] width 474 height 25
paste input "2640"
type input "2640"
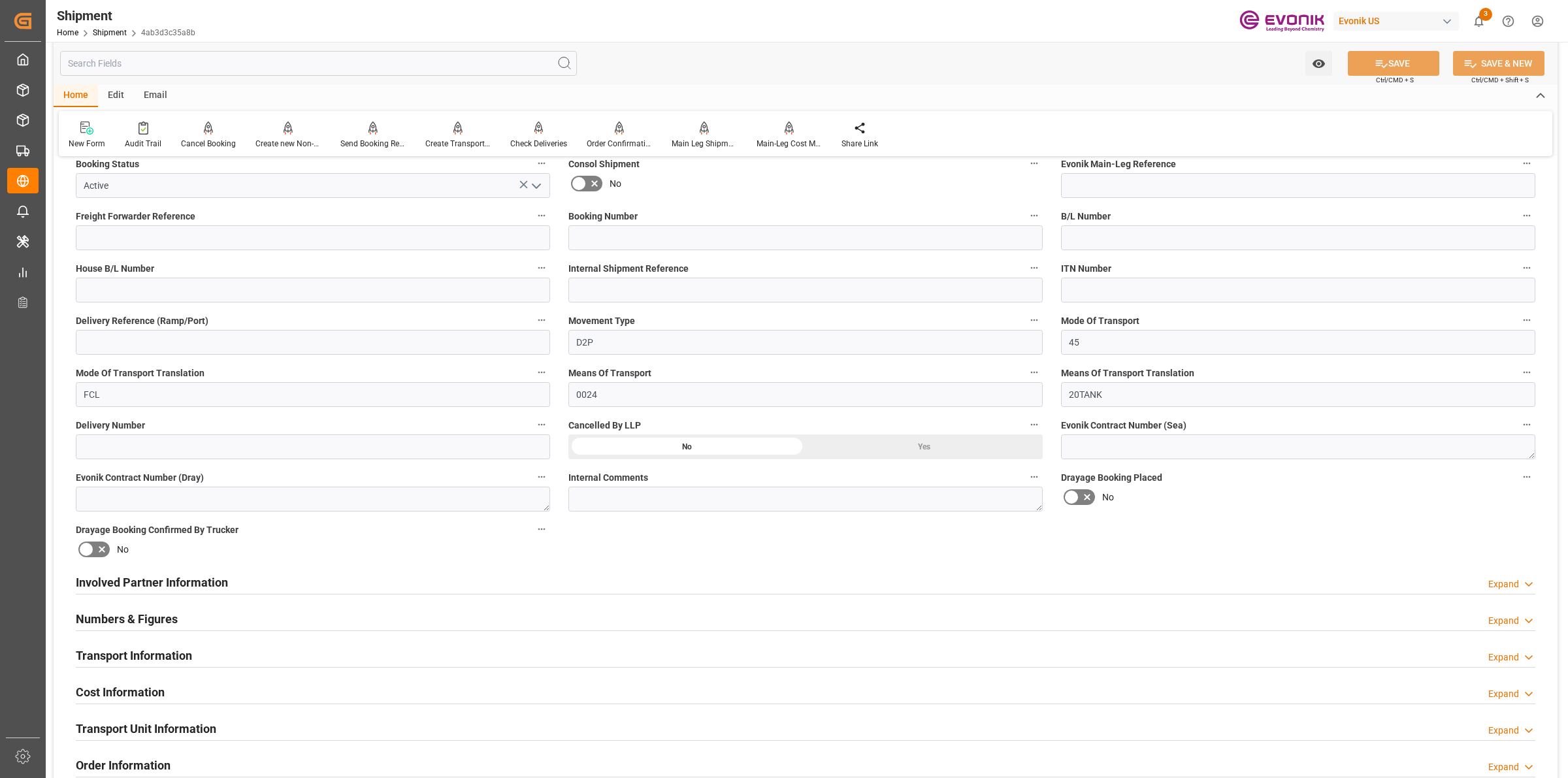
scroll to position [0, 0]
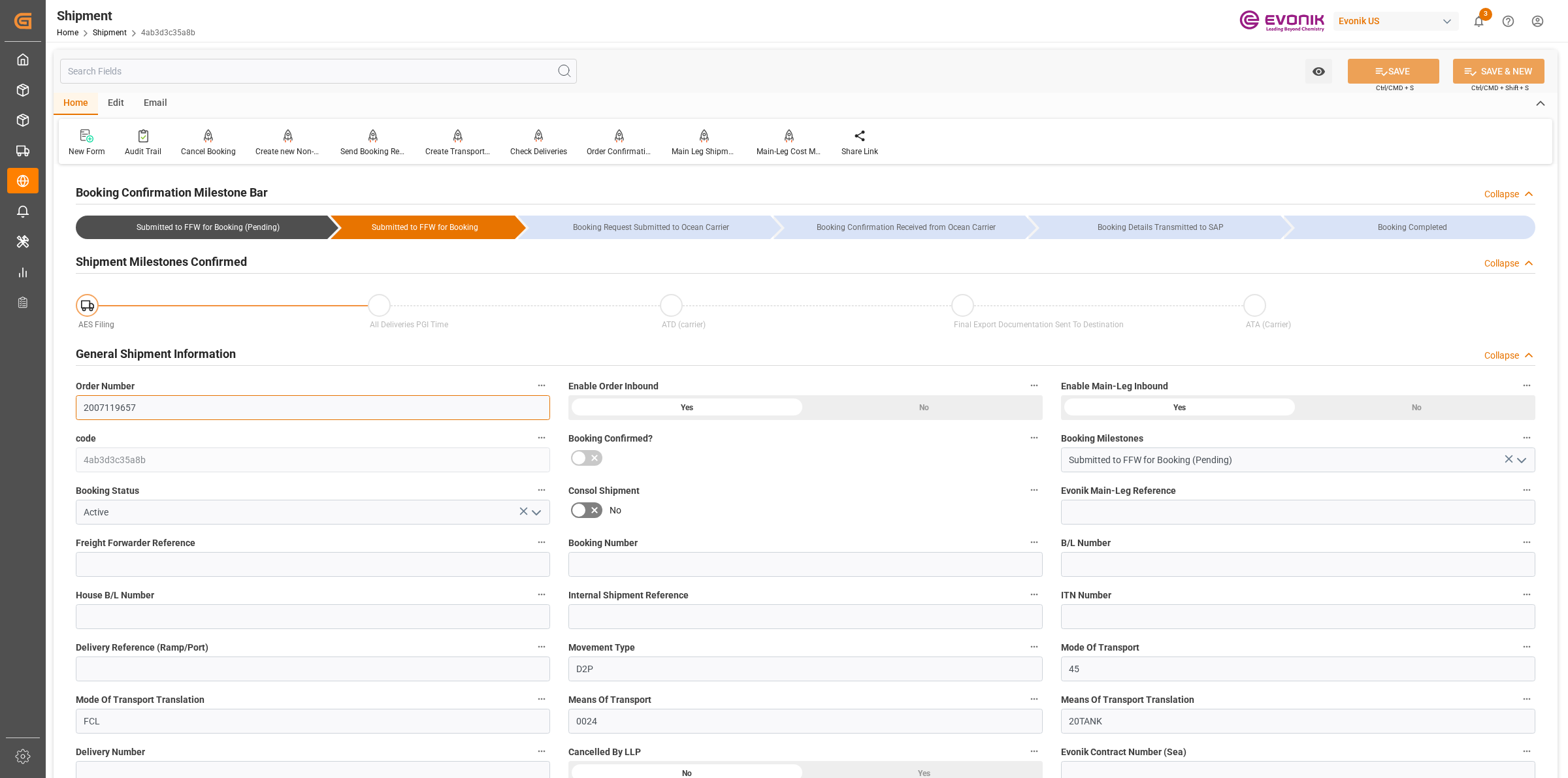
drag, startPoint x: 148, startPoint y: 408, endPoint x: 66, endPoint y: 403, distance: 82.2
click at [67, 403] on div "Order Number 2007119657" at bounding box center [313, 399] width 493 height 52
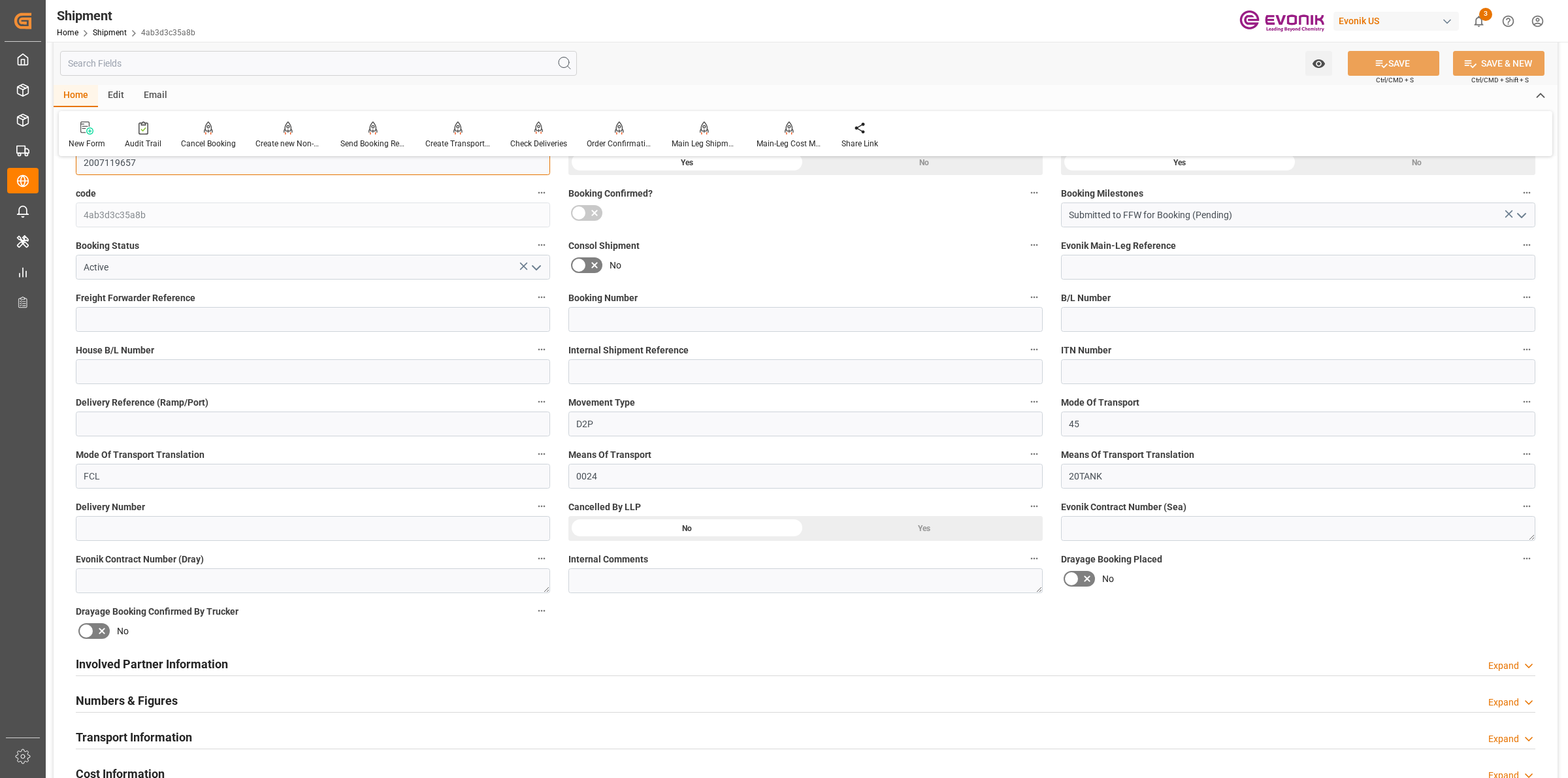
scroll to position [572, 0]
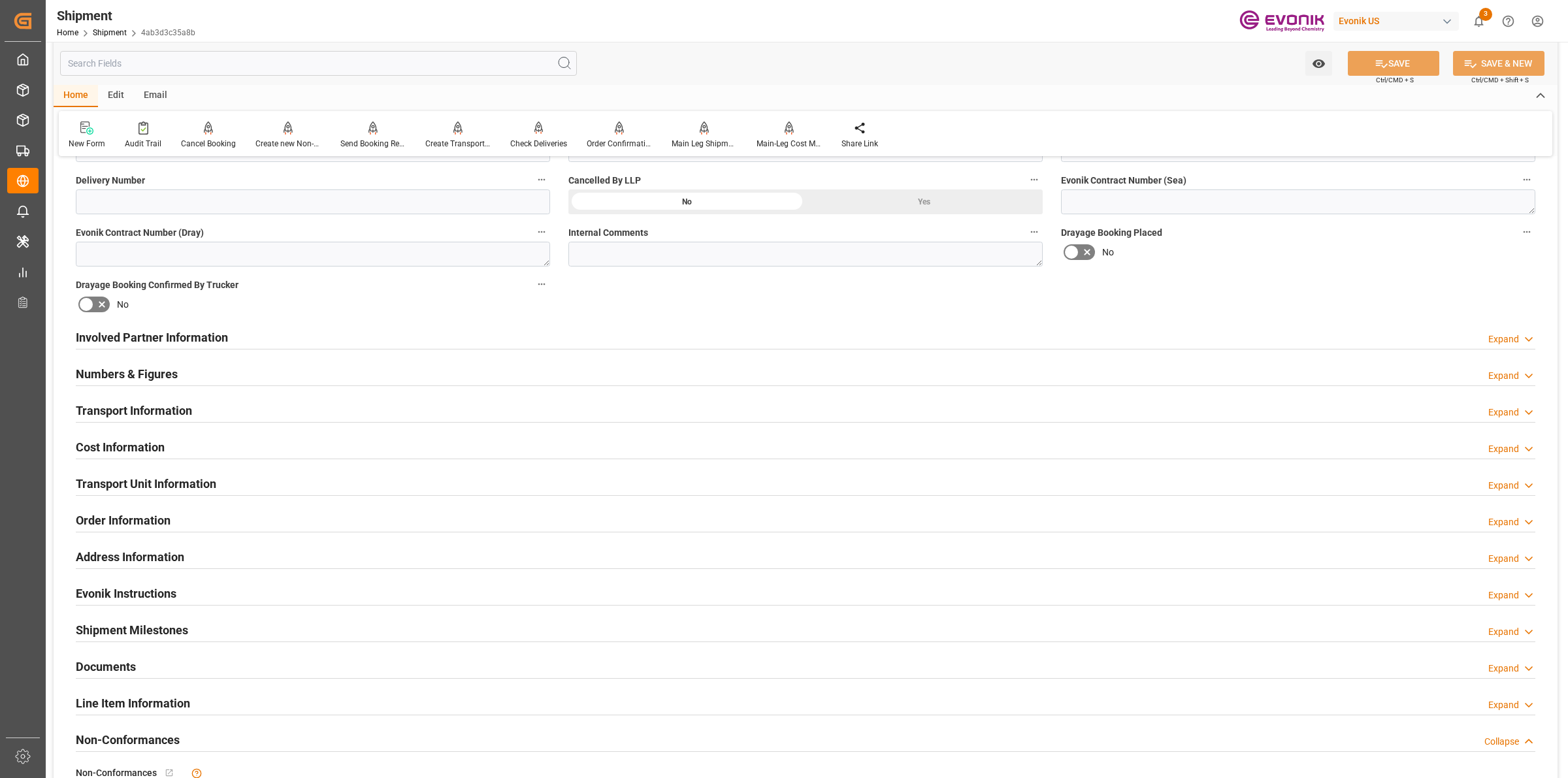
click at [155, 371] on h2 "Numbers & Figures" at bounding box center [126, 374] width 102 height 17
